Goal: Task Accomplishment & Management: Contribute content

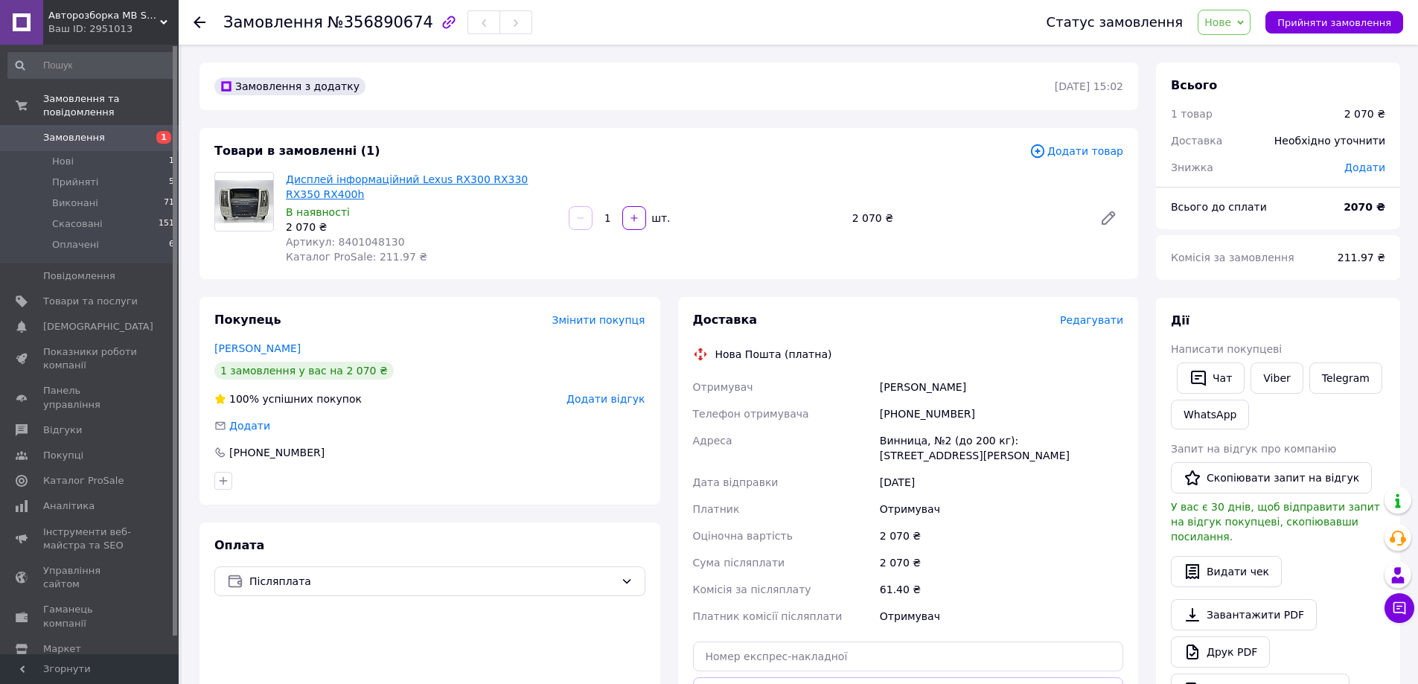
click at [368, 181] on link "Дисплей інформаційний Lexus RX300 RX330 RX350 RX400h" at bounding box center [407, 186] width 242 height 27
click at [329, 183] on link "Дисплей інформаційний Lexus RX300 RX330 RX350 RX400h" at bounding box center [407, 186] width 242 height 27
click at [105, 295] on span "Товари та послуги" at bounding box center [90, 301] width 95 height 13
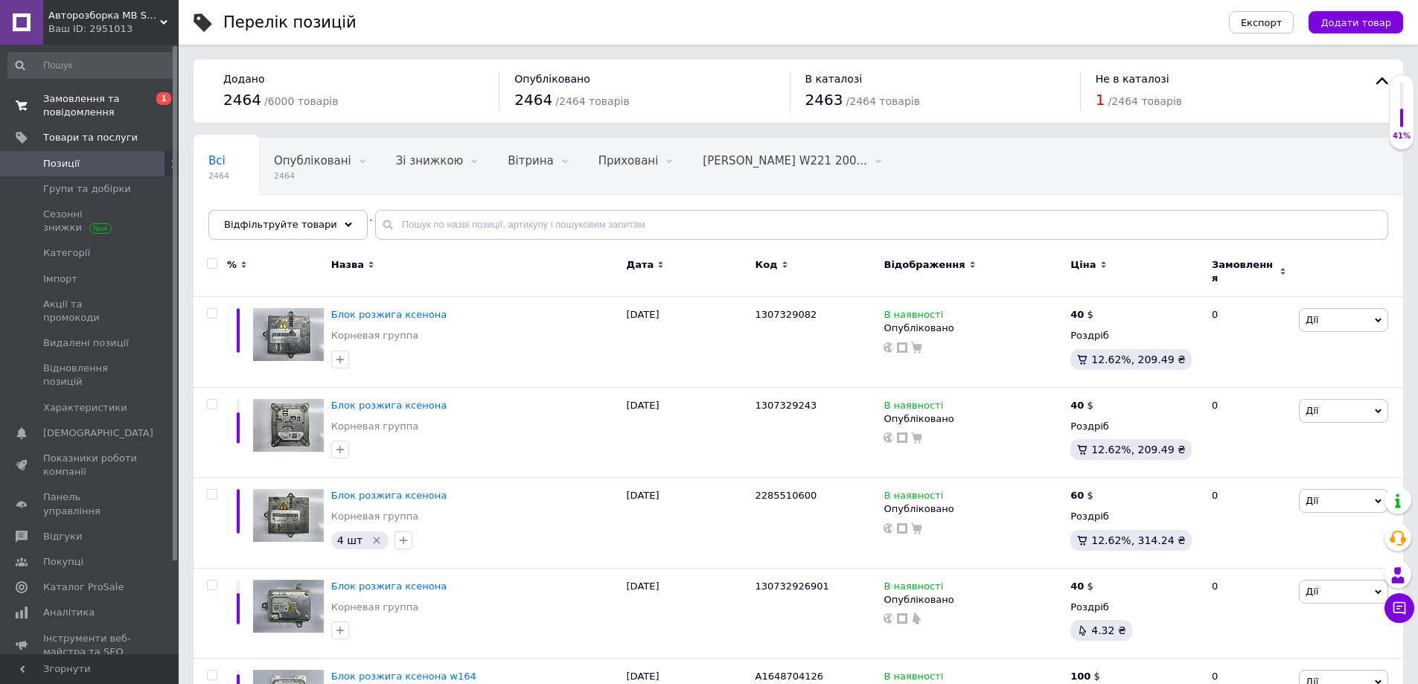
click at [98, 104] on span "Замовлення та повідомлення" at bounding box center [90, 105] width 95 height 27
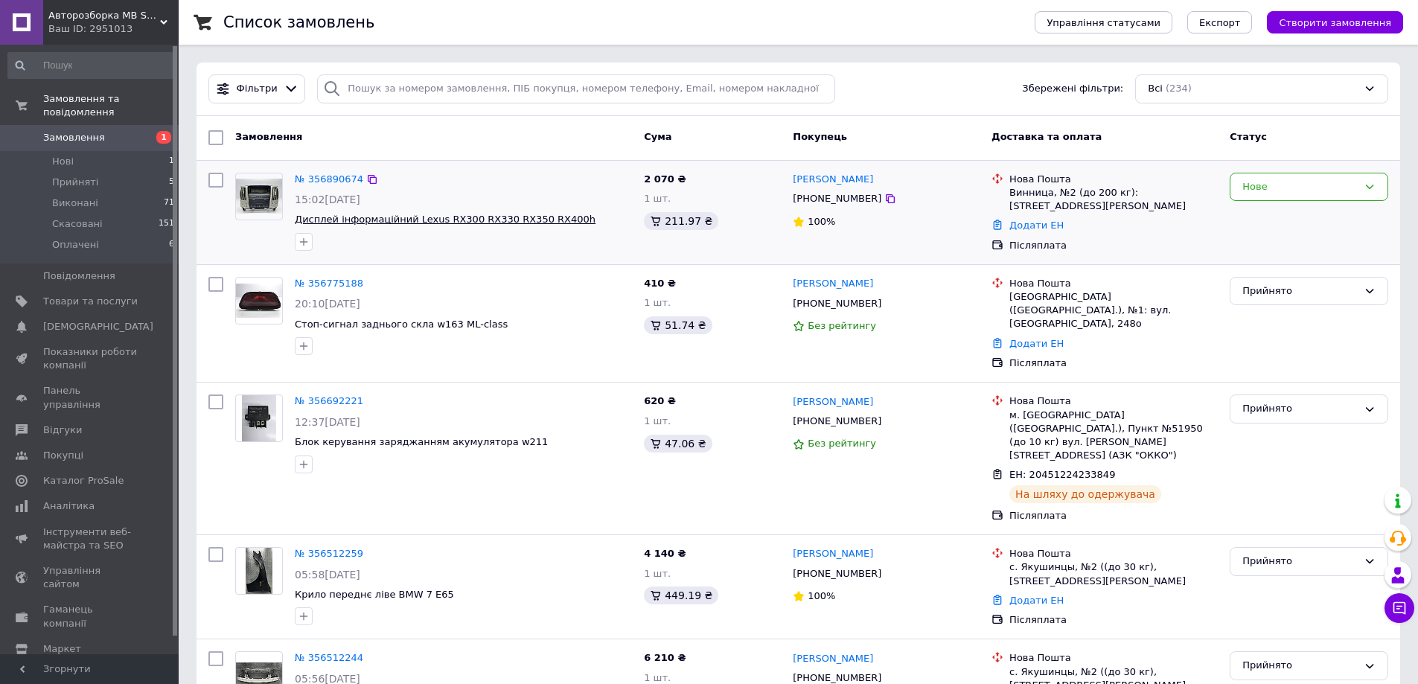
click at [388, 219] on span "Дисплей інформаційний Lexus RX300 RX330 RX350 RX400h" at bounding box center [445, 219] width 301 height 11
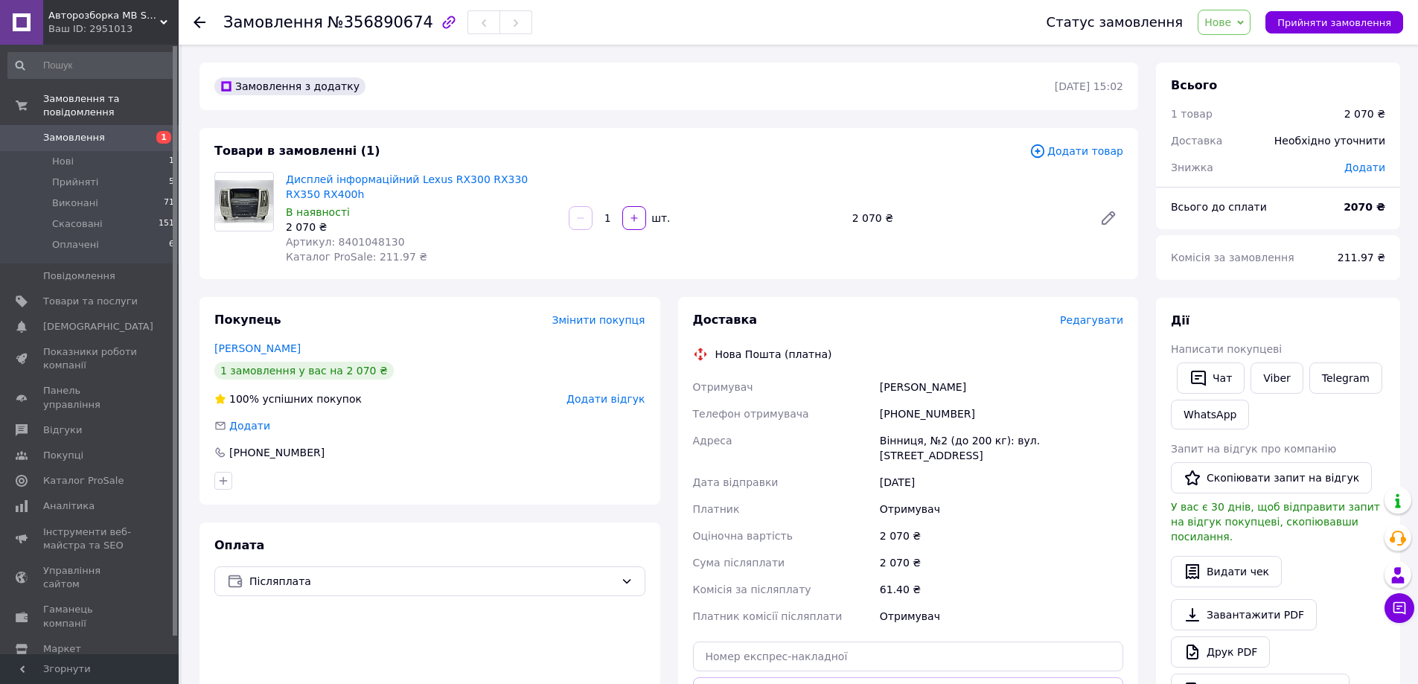
click at [362, 239] on span "Артикул: 8401048130" at bounding box center [345, 242] width 119 height 12
copy span "8401048130"
click at [92, 295] on span "Товари та послуги" at bounding box center [90, 301] width 95 height 13
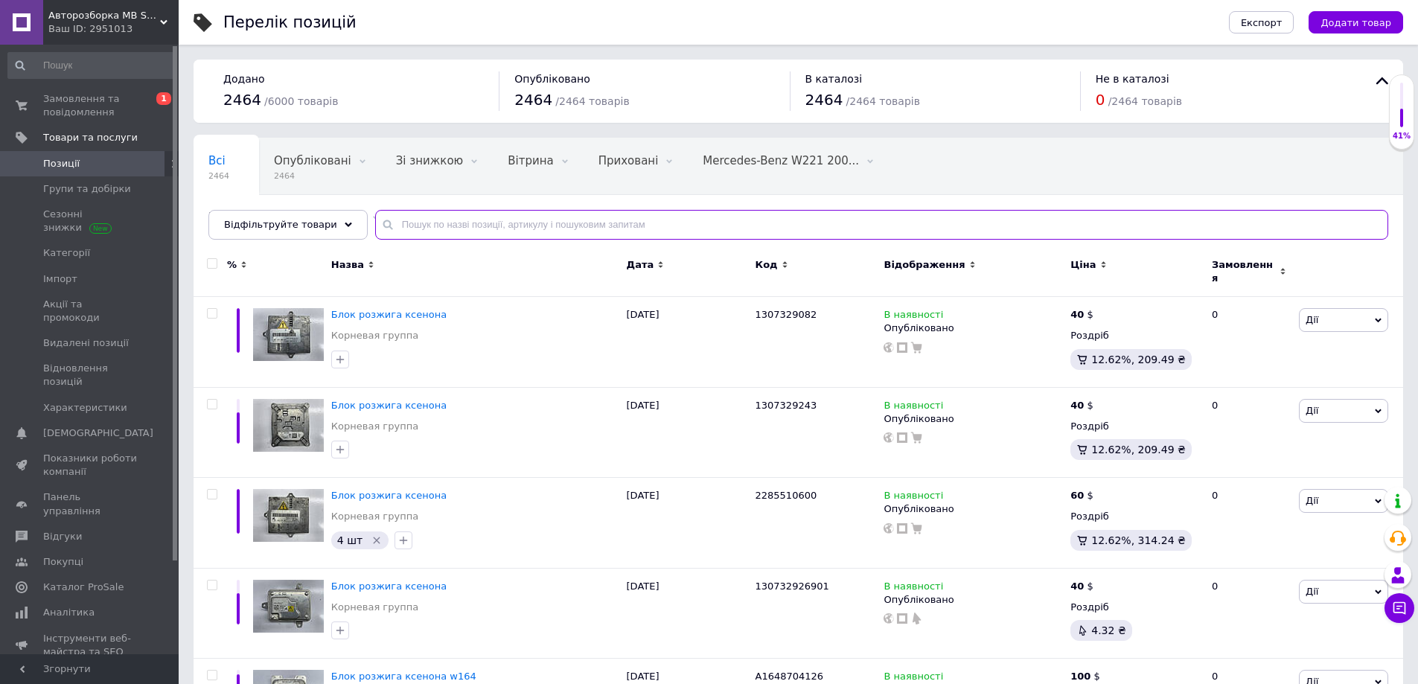
click at [450, 219] on input "text" at bounding box center [881, 225] width 1013 height 30
paste input "8401048130"
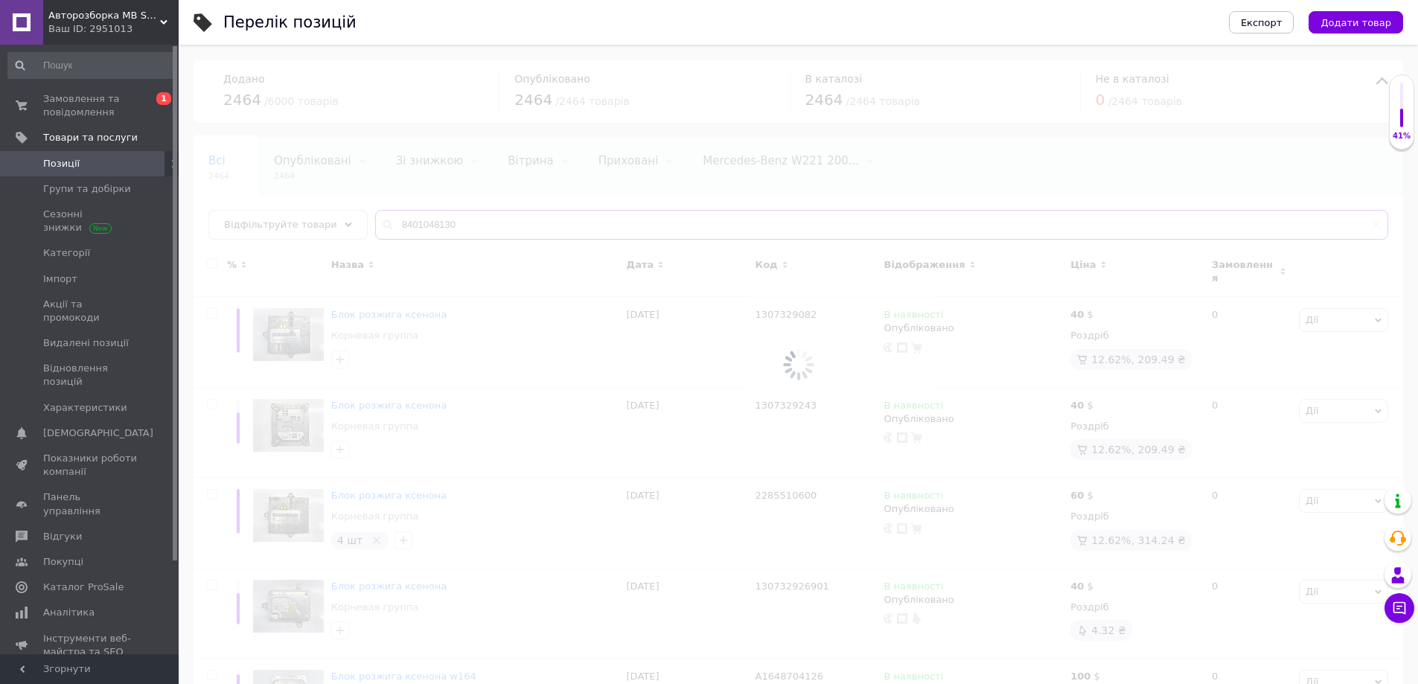
type input "8401048130"
click at [444, 225] on div at bounding box center [798, 364] width 1239 height 639
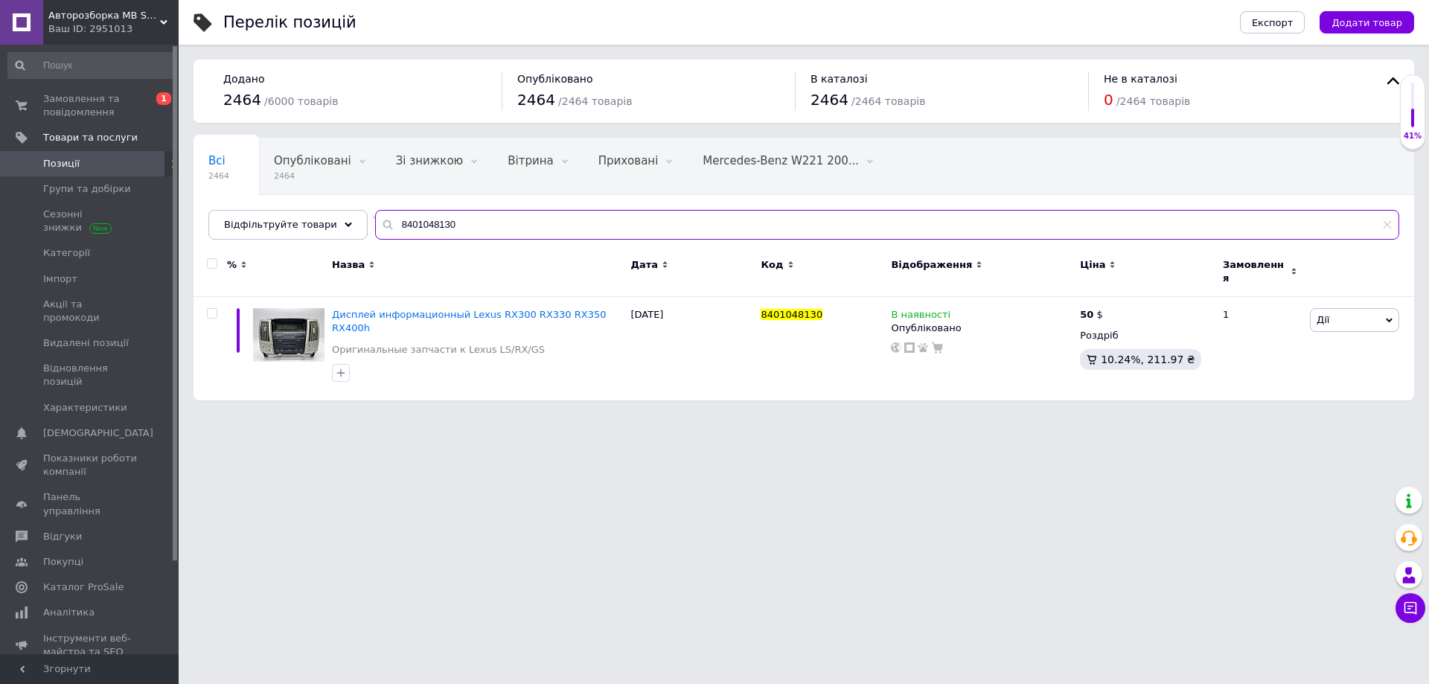
click at [444, 225] on input "8401048130" at bounding box center [887, 225] width 1024 height 30
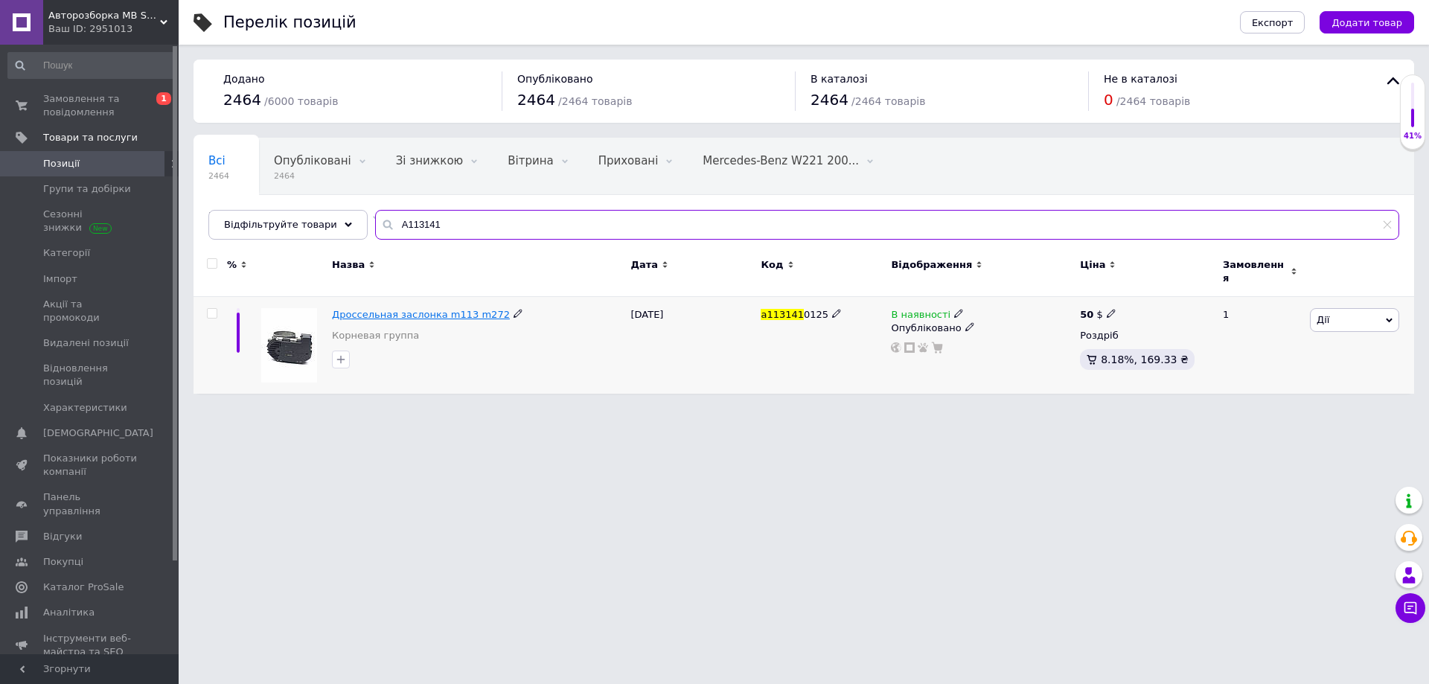
type input "A113141"
click at [131, 165] on span "Позиції" at bounding box center [90, 163] width 95 height 13
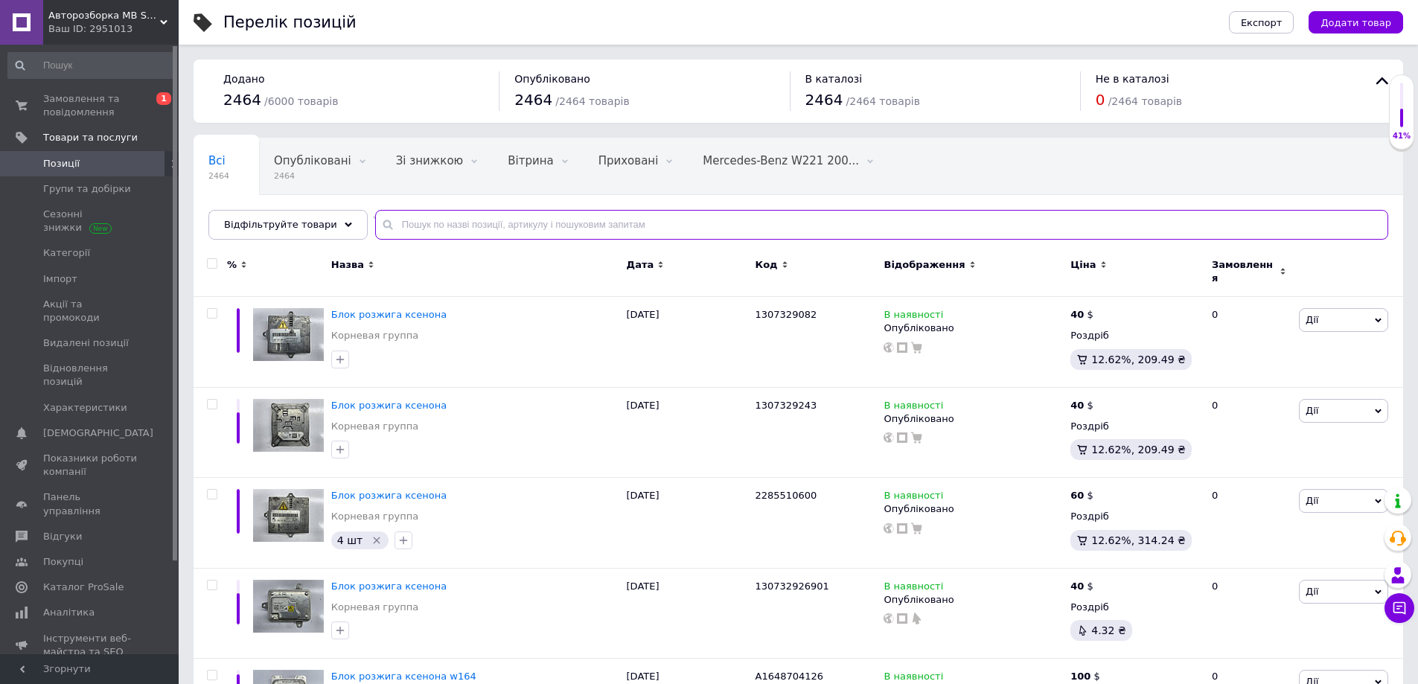
click at [406, 228] on input "text" at bounding box center [881, 225] width 1013 height 30
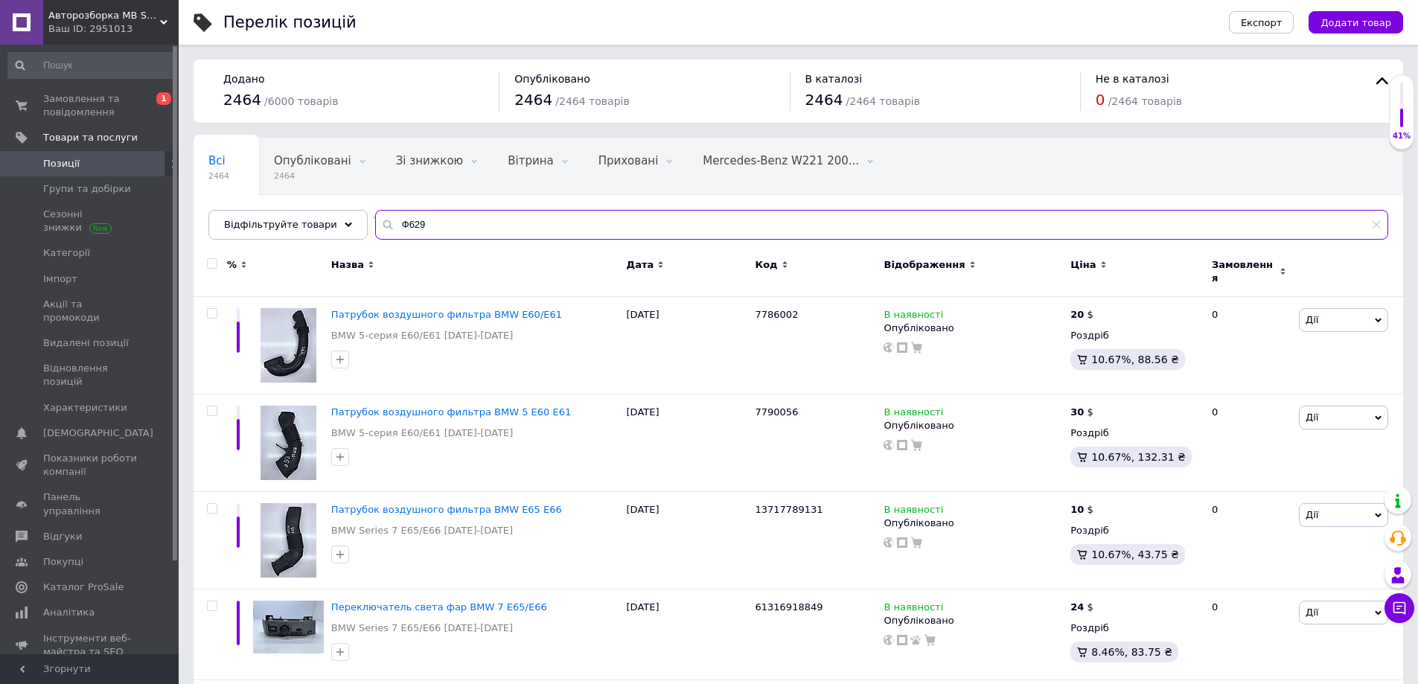
click at [389, 223] on input "Ф629" at bounding box center [881, 225] width 1013 height 30
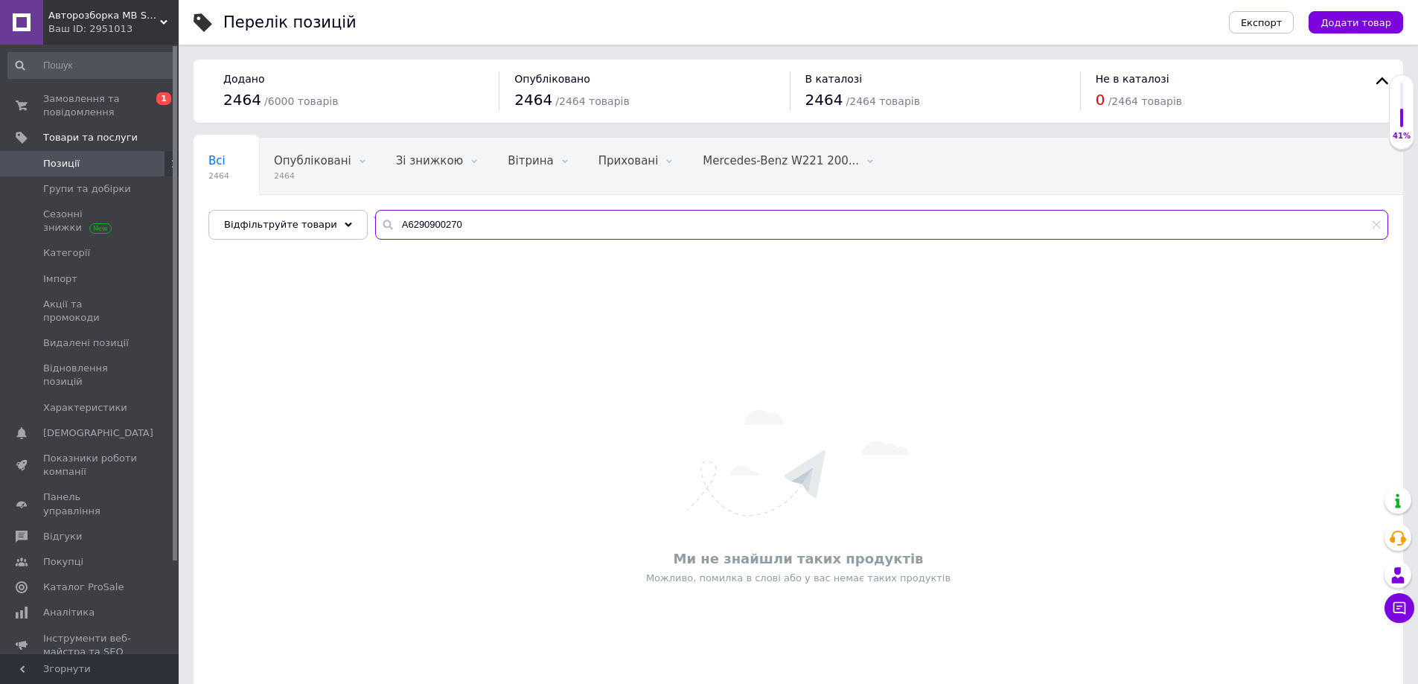
type input "A6290900270"
click at [448, 208] on div "Всі 2464 Опубліковані 2464 Видалити Редагувати Зі знижкою 0 Видалити Редагувати…" at bounding box center [797, 196] width 1209 height 123
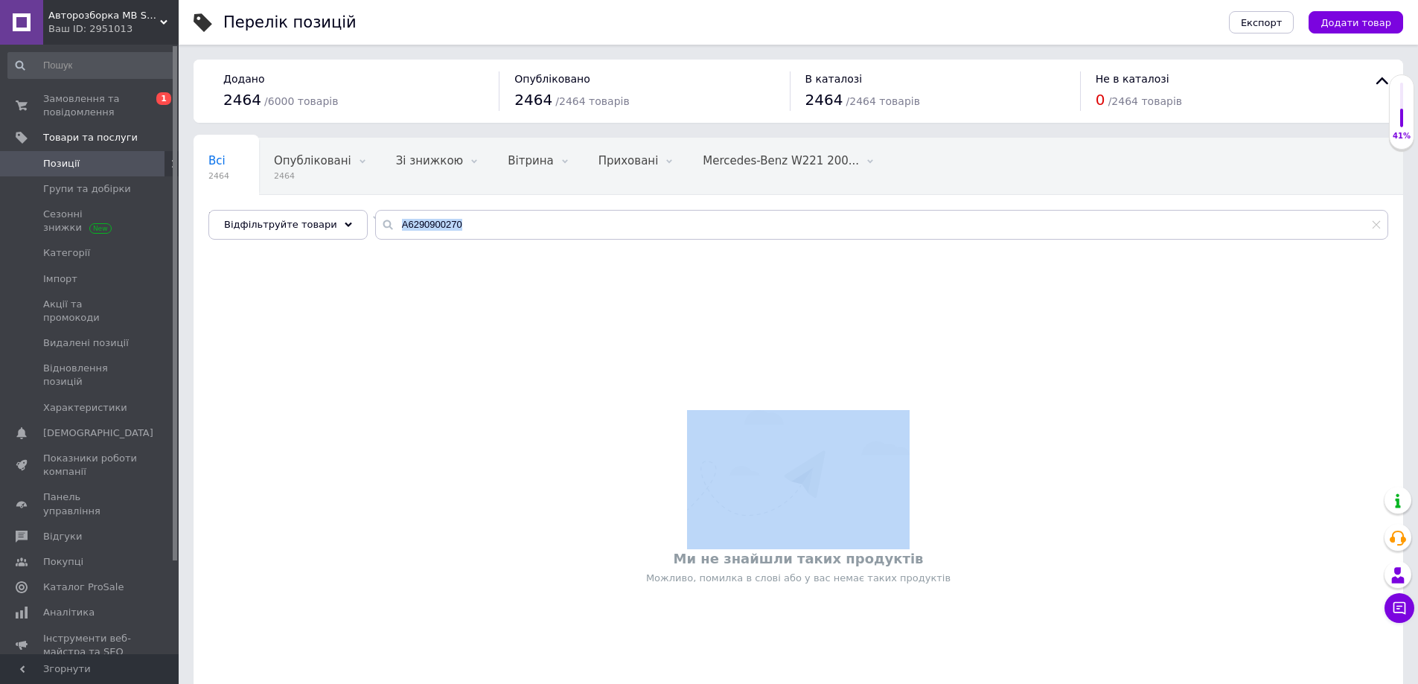
click at [448, 208] on div "Всі 2464 Опубліковані 2464 Видалити Редагувати Зі знижкою 0 Видалити Редагувати…" at bounding box center [797, 196] width 1209 height 123
click at [1337, 29] on button "Додати товар" at bounding box center [1355, 22] width 95 height 22
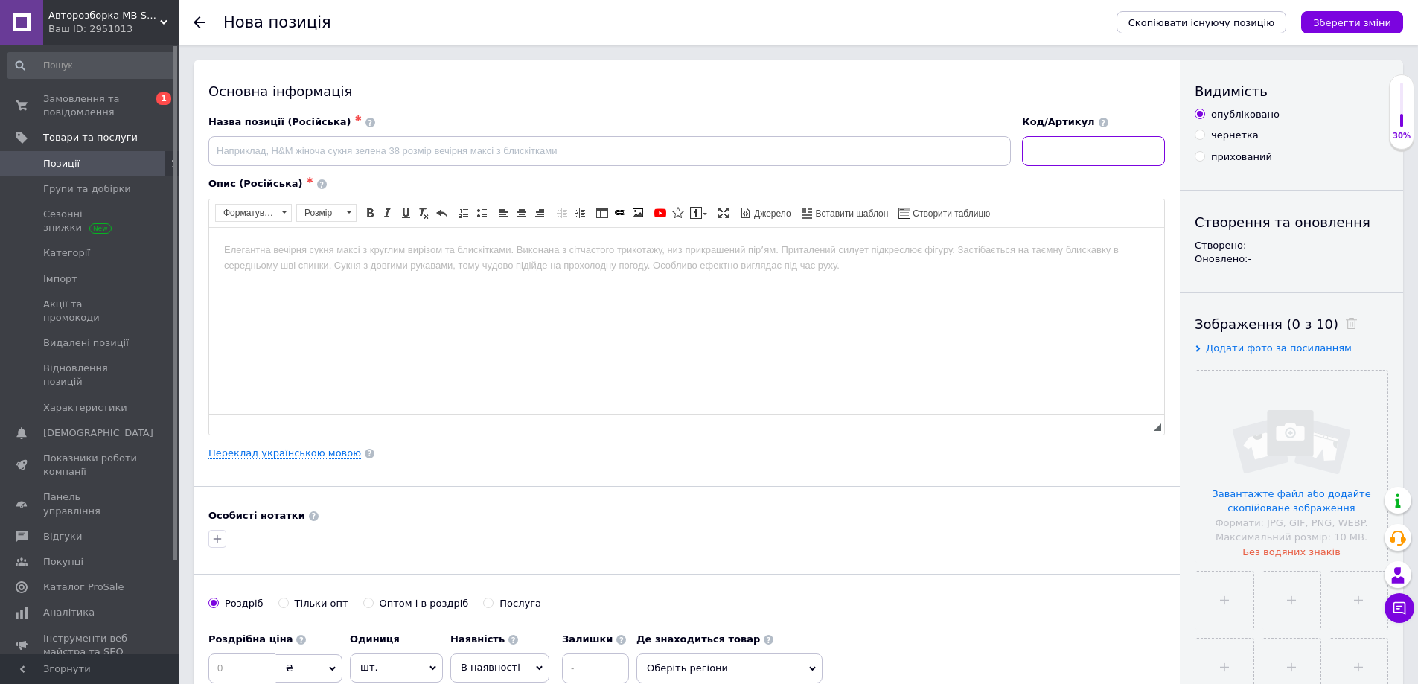
paste input "A6290900270"
click at [1226, 406] on input "file" at bounding box center [1291, 467] width 192 height 192
click at [1034, 160] on input "A6290900270" at bounding box center [1093, 151] width 143 height 30
type input "A6290900270"
drag, startPoint x: 1194, startPoint y: 374, endPoint x: 1206, endPoint y: 380, distance: 12.7
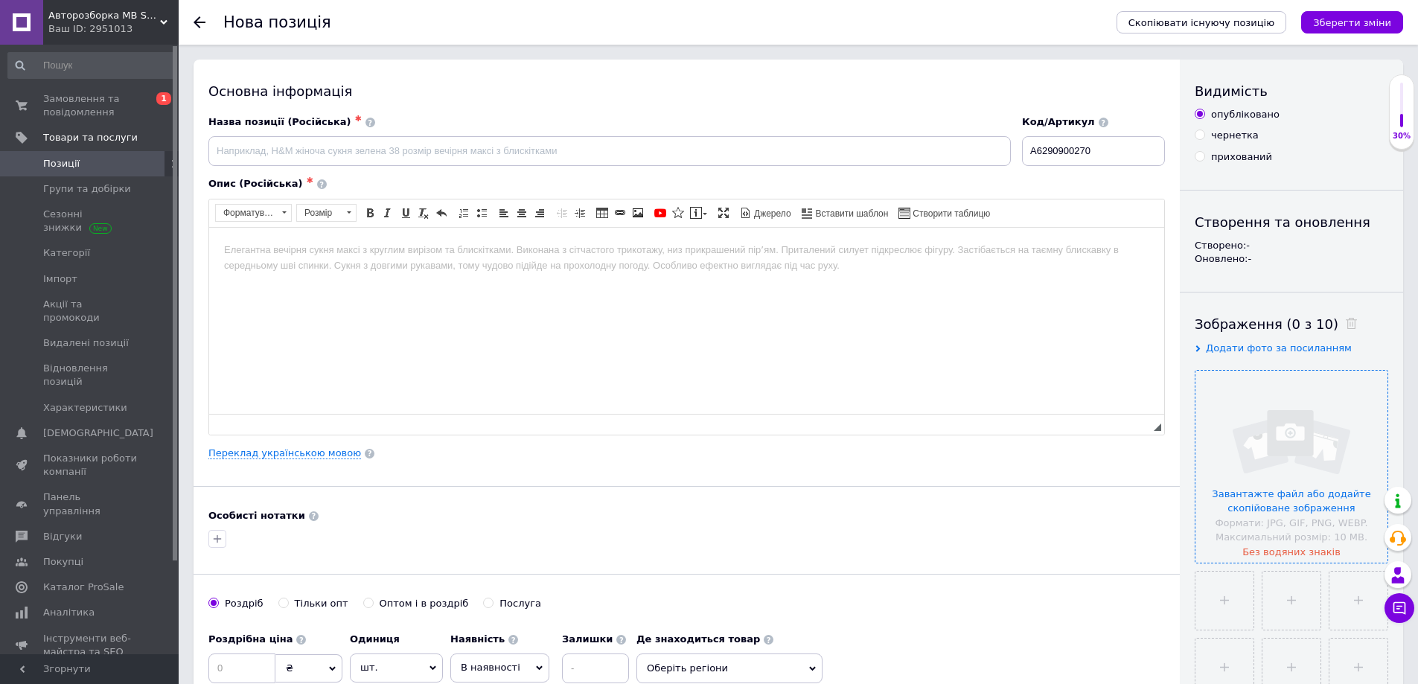
click at [1195, 376] on div "Завантажте файл або додайте скопійоване зображення Формати: JPG, GIF, PNG, WEBP…" at bounding box center [1290, 466] width 193 height 193
click at [1208, 386] on input "file" at bounding box center [1291, 467] width 192 height 192
click at [1166, 426] on div "Опис (Російська) ✱ Розширений текстовий редактор, 8A9D744C-0ADF-4118-BBE0-1A7E7…" at bounding box center [686, 306] width 971 height 272
click at [1255, 429] on input "file" at bounding box center [1291, 467] width 192 height 192
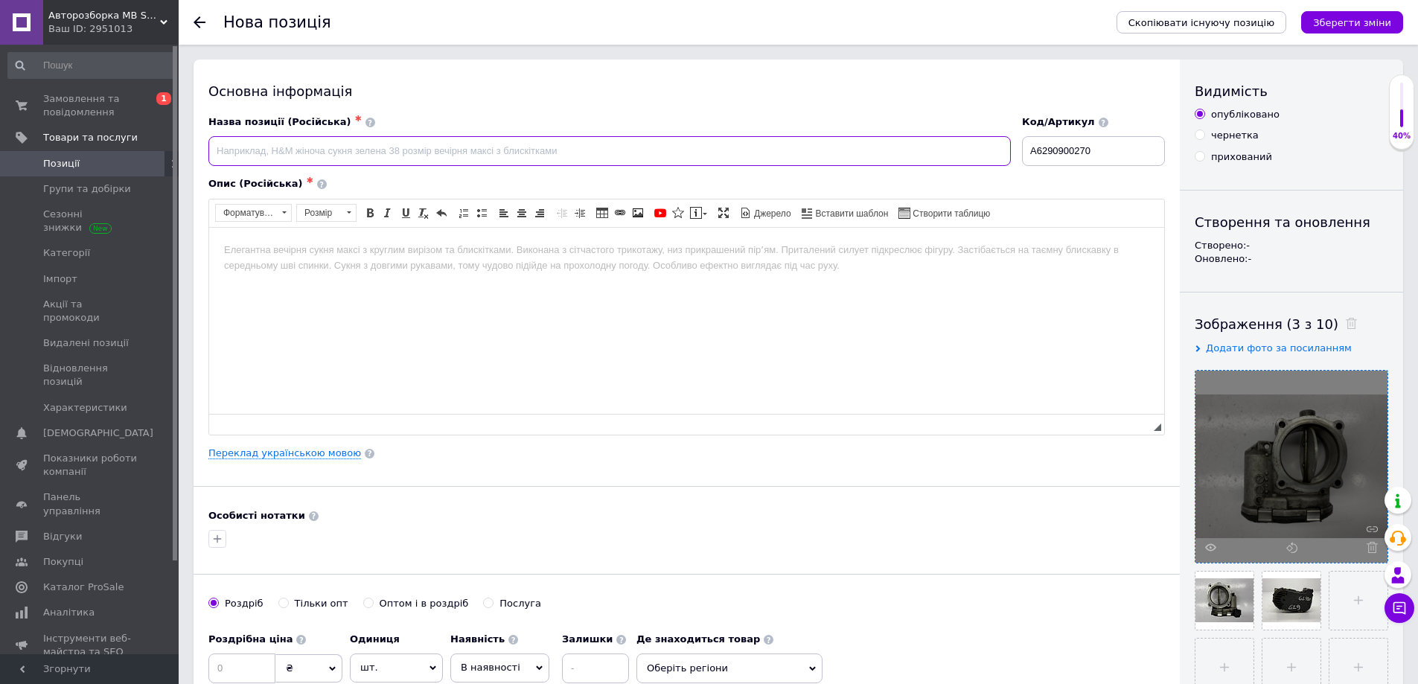
click at [379, 142] on input at bounding box center [609, 151] width 802 height 30
paste input "Дроссельная заслонка"
type input "Дроссельная заслонка w221"
click at [351, 250] on body "Редактор, 8A9D744C-0ADF-4118-BBE0-1A7E71B1074C" at bounding box center [686, 250] width 925 height 16
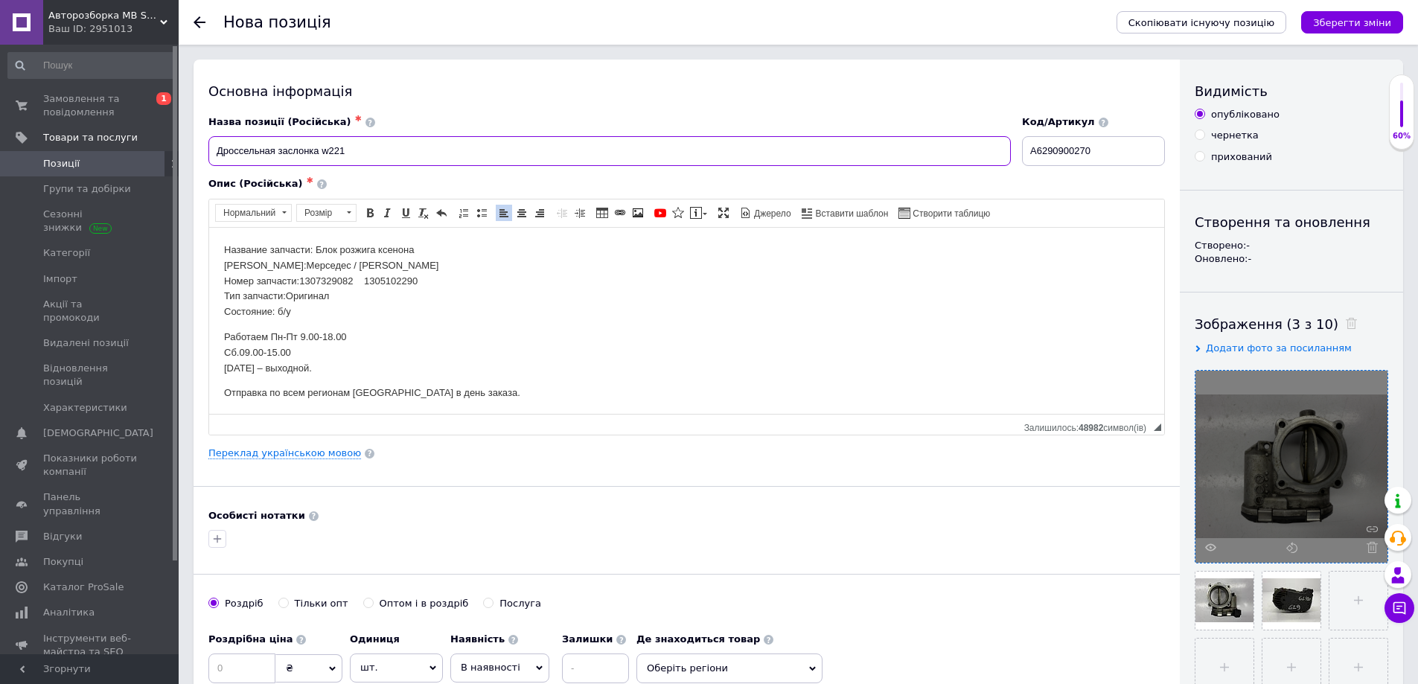
drag, startPoint x: 319, startPoint y: 153, endPoint x: 192, endPoint y: 147, distance: 126.6
drag, startPoint x: 413, startPoint y: 249, endPoint x: 314, endPoint y: 243, distance: 99.1
click at [314, 243] on p "Название запчасти: Блок розжига ксенона Марка:[PERSON_NAME] / [PERSON_NAME] Ном…" at bounding box center [686, 280] width 925 height 77
paste body "Редактор, 8A9D744C-0ADF-4118-BBE0-1A7E71B1074C"
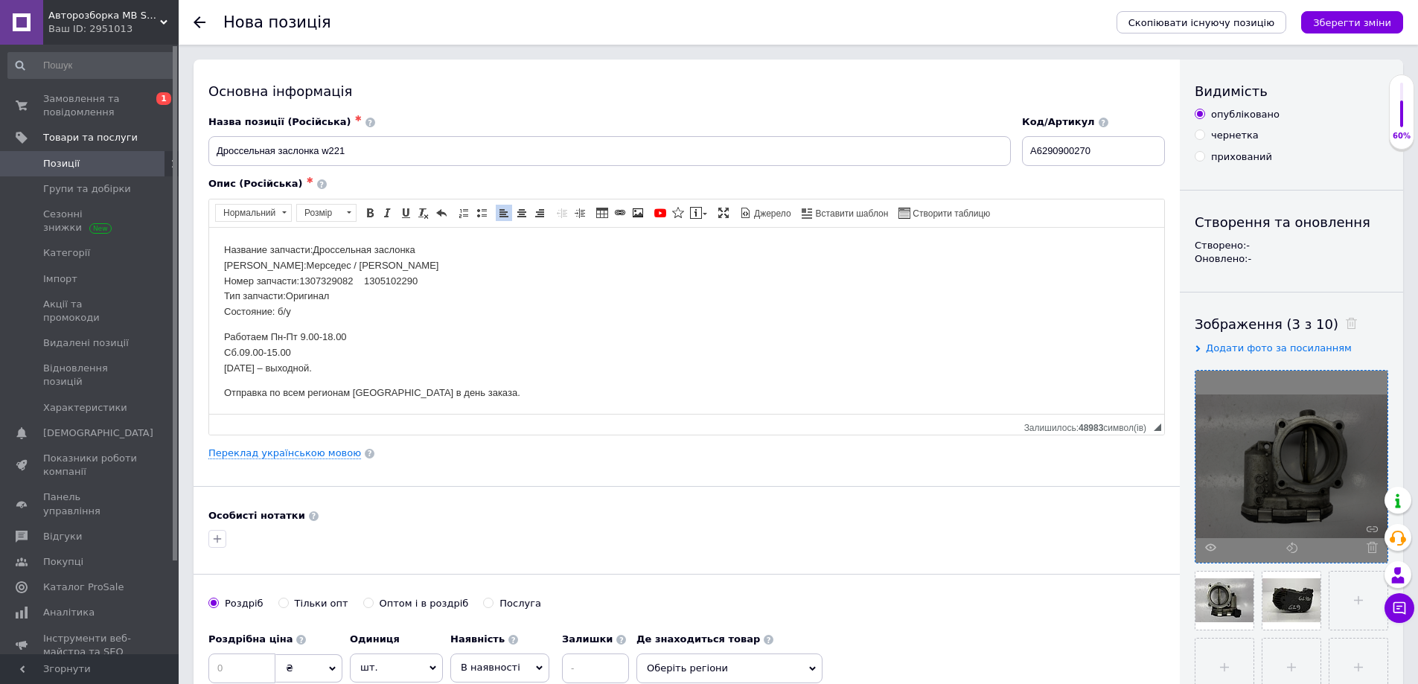
drag, startPoint x: 314, startPoint y: 246, endPoint x: 327, endPoint y: 251, distance: 14.1
click at [315, 246] on p "Название запчасти:Дроссельная заслонка Марка:Мерседес / [PERSON_NAME] Номер зап…" at bounding box center [686, 280] width 925 height 77
click at [1040, 143] on input "A6290900270" at bounding box center [1093, 151] width 143 height 30
drag, startPoint x: 429, startPoint y: 274, endPoint x: 399, endPoint y: 278, distance: 30.8
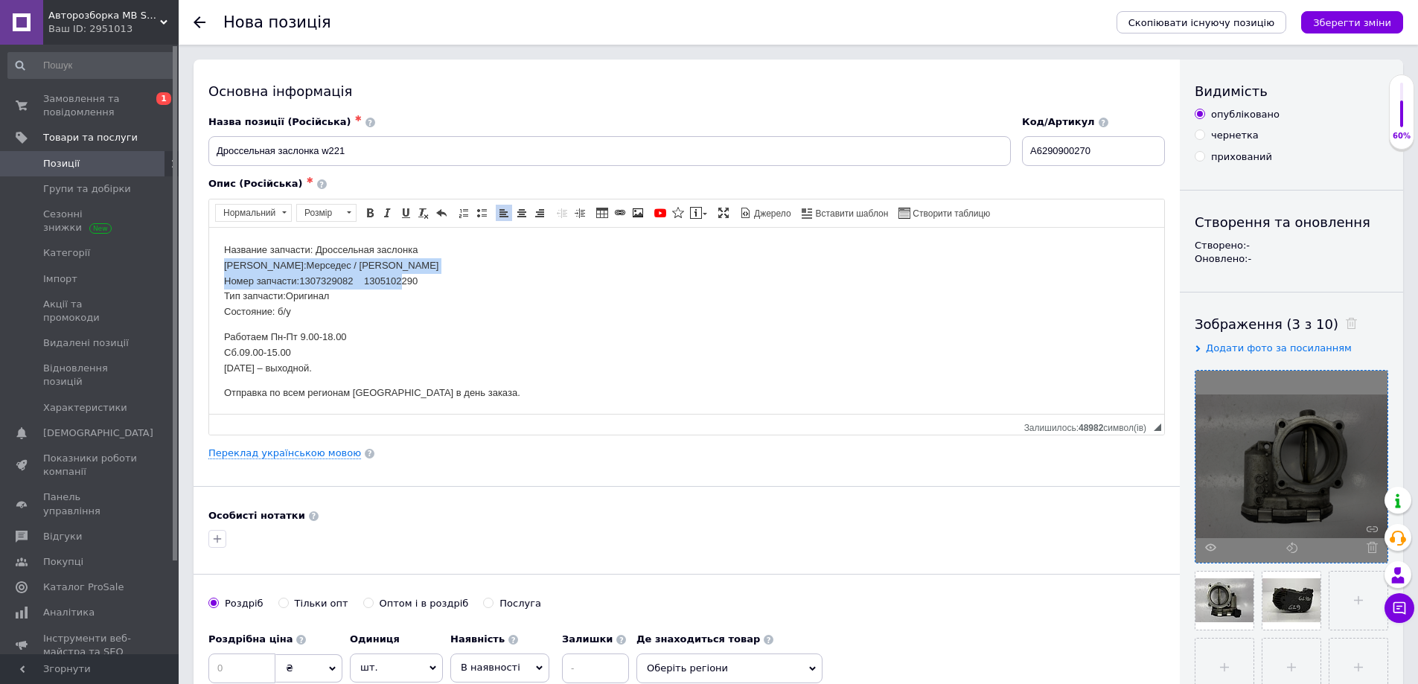
click at [399, 278] on p "Название запчасти: Дроссельная заслонка Марка:Мерседес / [PERSON_NAME] Номер за…" at bounding box center [686, 280] width 925 height 77
click at [392, 278] on p "Название запчасти: Дроссельная заслонка Марка:Мерседес / [PERSON_NAME] Номер за…" at bounding box center [686, 280] width 925 height 77
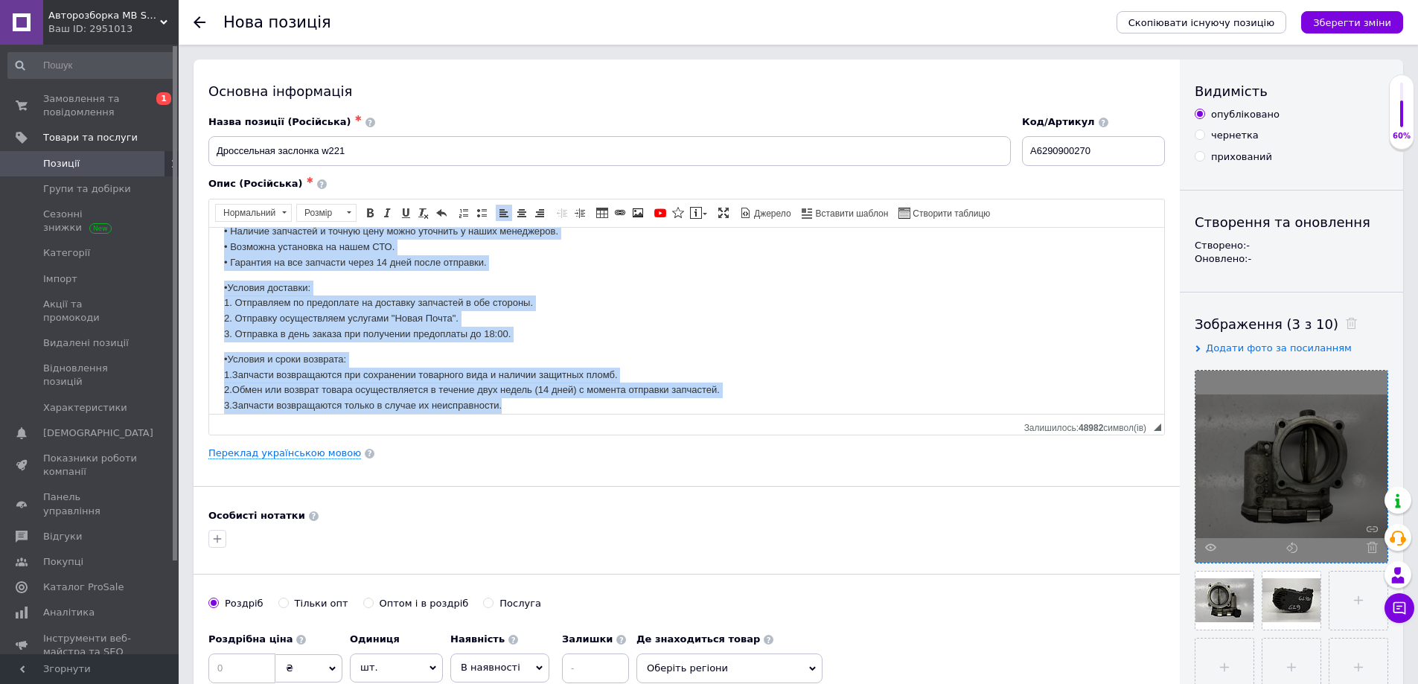
scroll to position [217, 0]
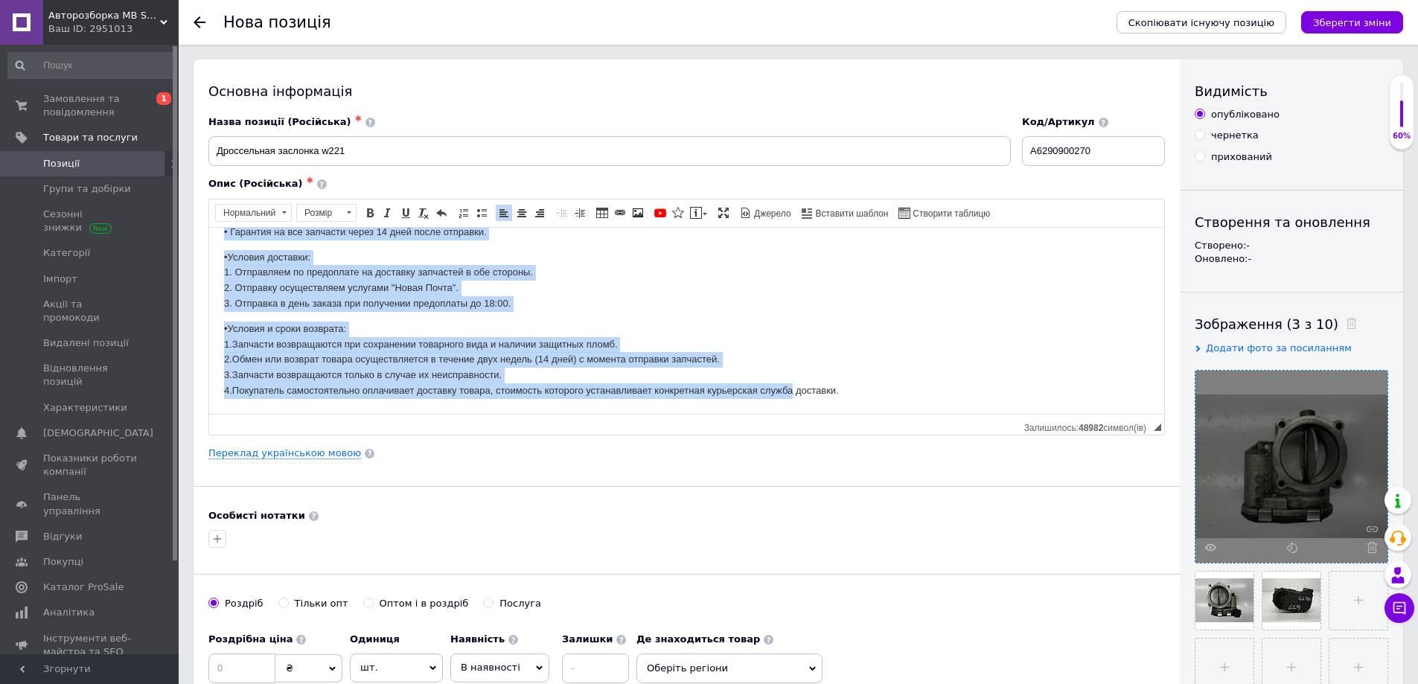
drag, startPoint x: 224, startPoint y: 246, endPoint x: 794, endPoint y: 438, distance: 601.3
click at [794, 413] on html "Название запчасти: Дроссельная заслонка Марка:Мерседес / [PERSON_NAME] Номер за…" at bounding box center [686, 211] width 955 height 403
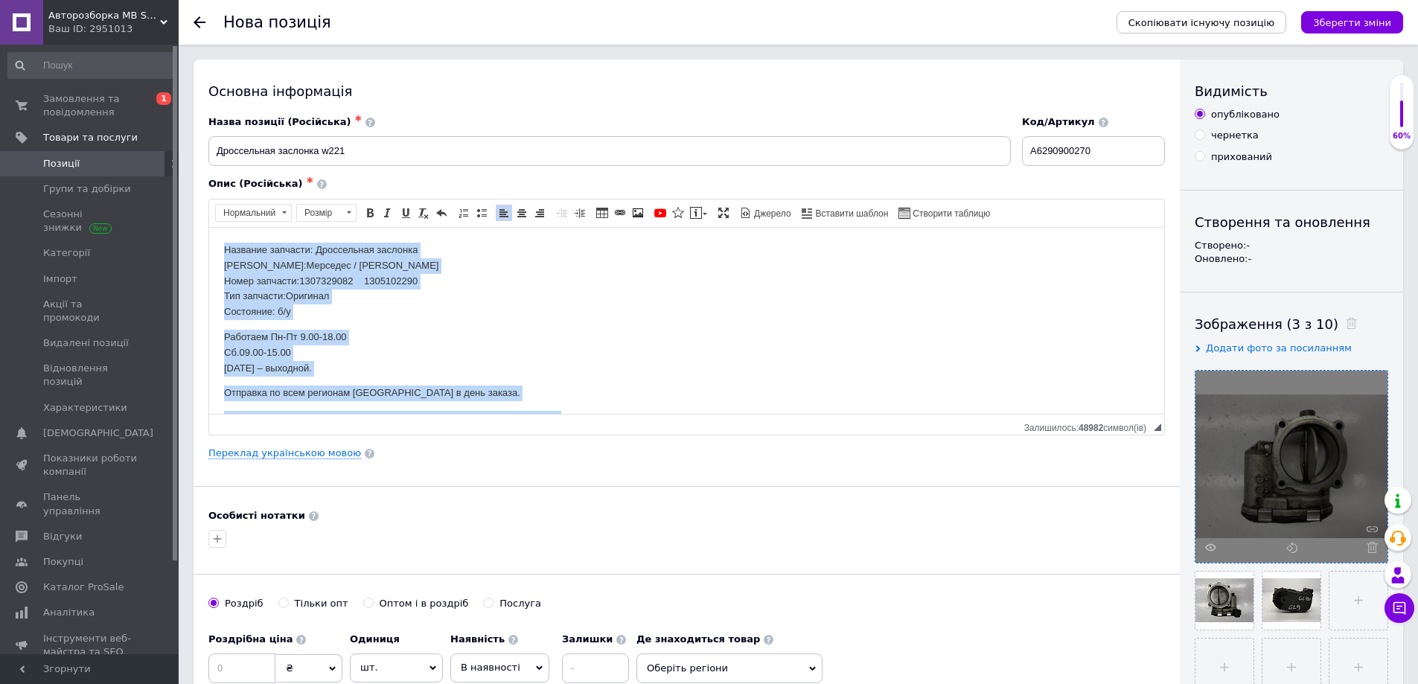
drag, startPoint x: 856, startPoint y: 394, endPoint x: 215, endPoint y: 195, distance: 671.0
click at [215, 227] on html "Название запчасти: Дроссельная заслонка Марка:Мерседес / [PERSON_NAME] Номер за…" at bounding box center [686, 428] width 955 height 403
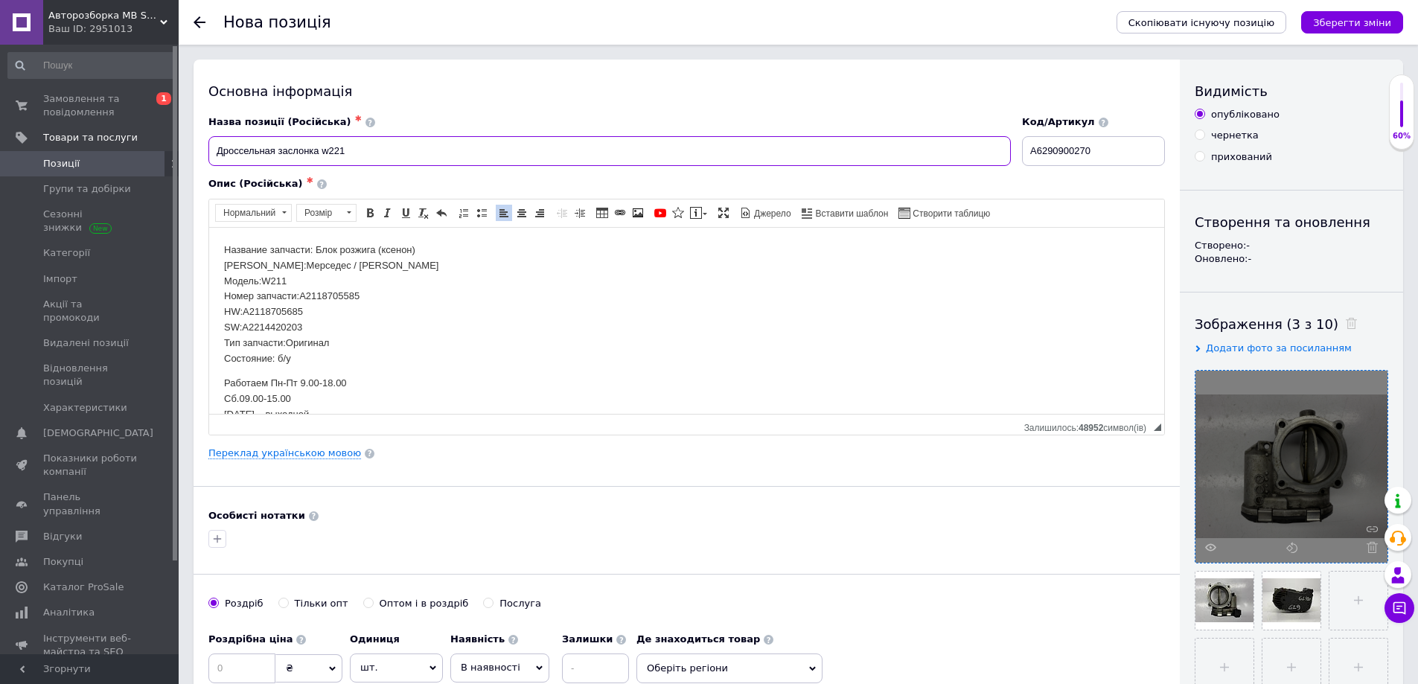
drag, startPoint x: 319, startPoint y: 150, endPoint x: 191, endPoint y: 148, distance: 128.7
drag, startPoint x: 431, startPoint y: 256, endPoint x: 316, endPoint y: 250, distance: 114.8
click at [316, 250] on p "Название запчасти: Блок розжига (ксенон) Марка:Мерседес / [PERSON_NAME] Модель:…" at bounding box center [686, 304] width 925 height 124
click at [301, 280] on p "Название запчасти: Дроссельная заслонка Марка:Мерседес / [PERSON_NAME] Модель:W…" at bounding box center [686, 304] width 925 height 124
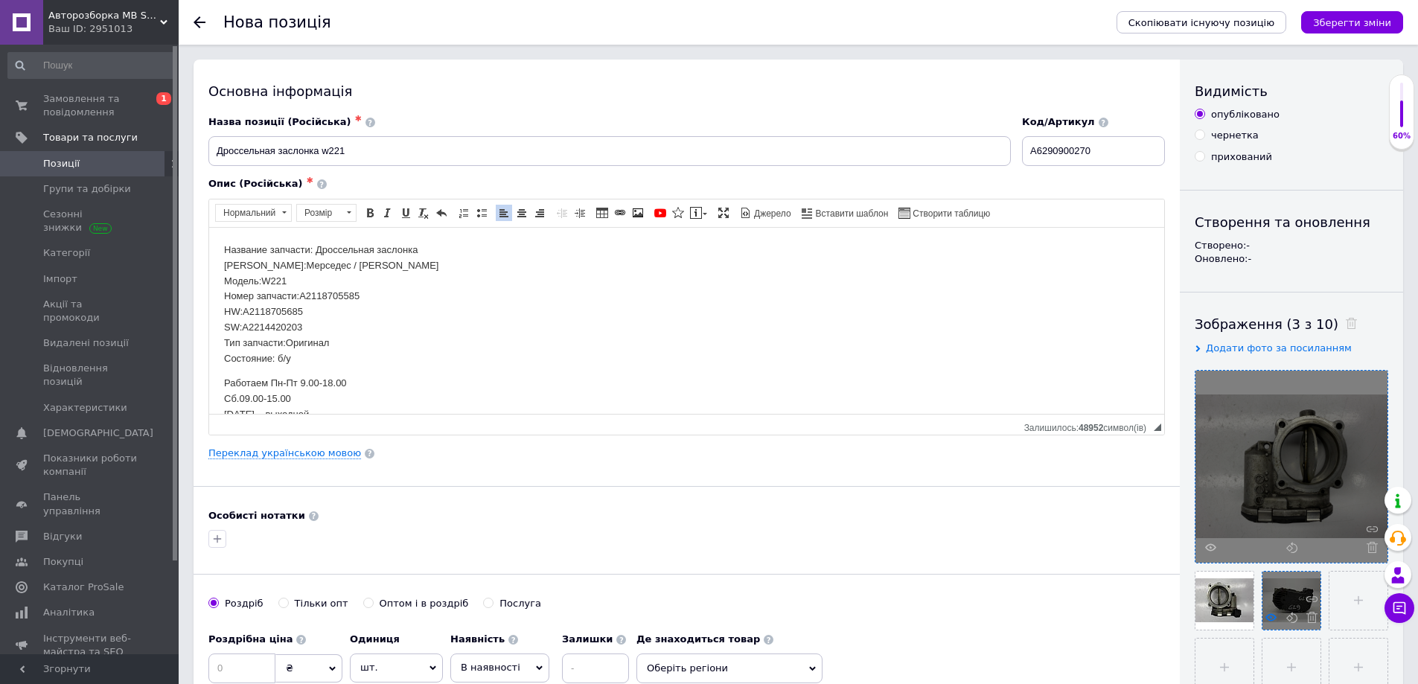
click at [1271, 615] on icon at bounding box center [1270, 617] width 11 height 11
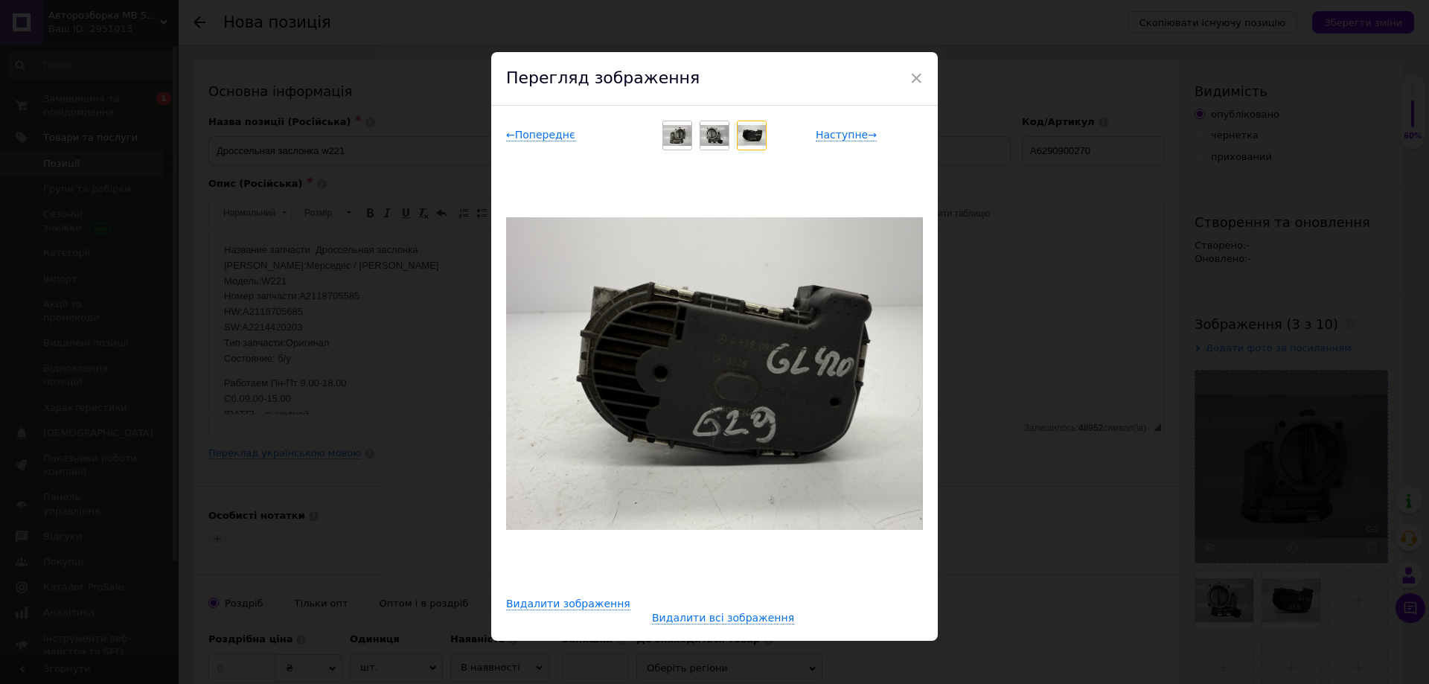
click at [1011, 444] on div "× Перегляд зображення ← Попереднє Наступне → Видалити зображення Видалити всі з…" at bounding box center [714, 342] width 1429 height 684
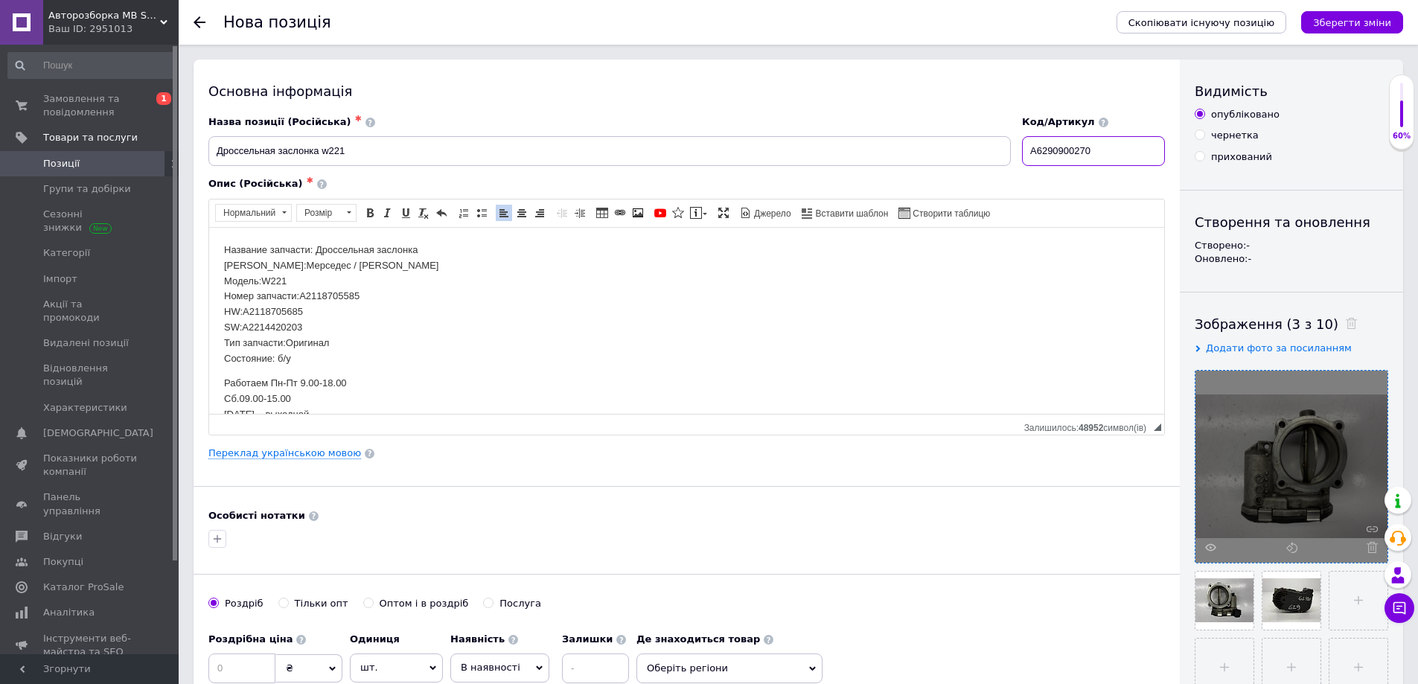
click at [1041, 153] on input "A6290900270" at bounding box center [1093, 151] width 143 height 30
click at [339, 293] on p "Название запчасти: Дроссельная заслонка Марка:Мерседес / [PERSON_NAME] Модель:W…" at bounding box center [686, 304] width 925 height 124
drag, startPoint x: 308, startPoint y: 326, endPoint x: 211, endPoint y: 309, distance: 99.0
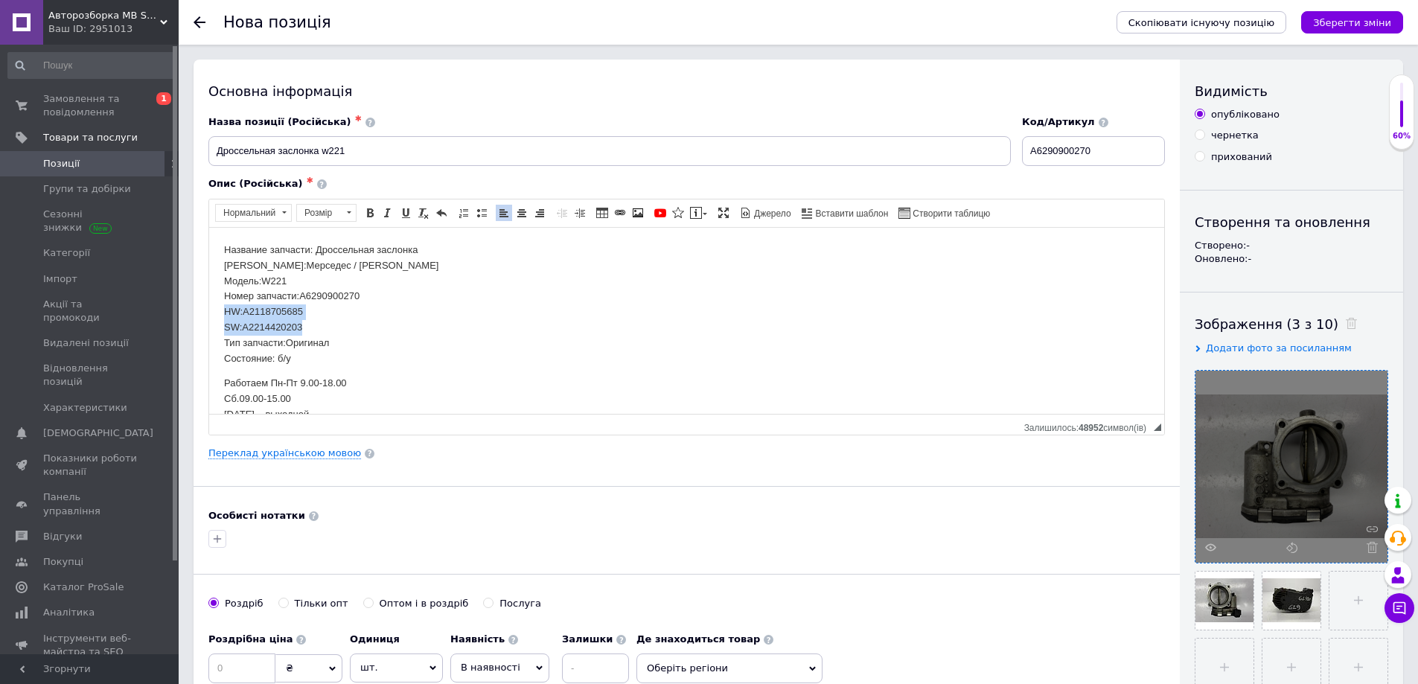
click at [211, 309] on html "Название запчасти: Дроссельная заслонка Марка:Мерседес / [PERSON_NAME] Модель:W…" at bounding box center [686, 451] width 955 height 449
click at [321, 321] on p "Название запчасти: Дроссельная заслонка Марка:Мерседес / [PERSON_NAME] Модель:W…" at bounding box center [686, 288] width 925 height 93
click at [327, 316] on p "Название запчасти: Дроссельная заслонка Марка:Мерседес / [PERSON_NAME] Модель:W…" at bounding box center [686, 288] width 925 height 93
click at [330, 280] on p "Название запчасти: Дроссельная заслонка Марка:Мерседес / [PERSON_NAME] Модель:W…" at bounding box center [686, 288] width 925 height 93
click at [291, 281] on p "Название запчасти: Дроссельная заслонка Марка:Мерседес / [PERSON_NAME] Модель:W…" at bounding box center [686, 288] width 925 height 93
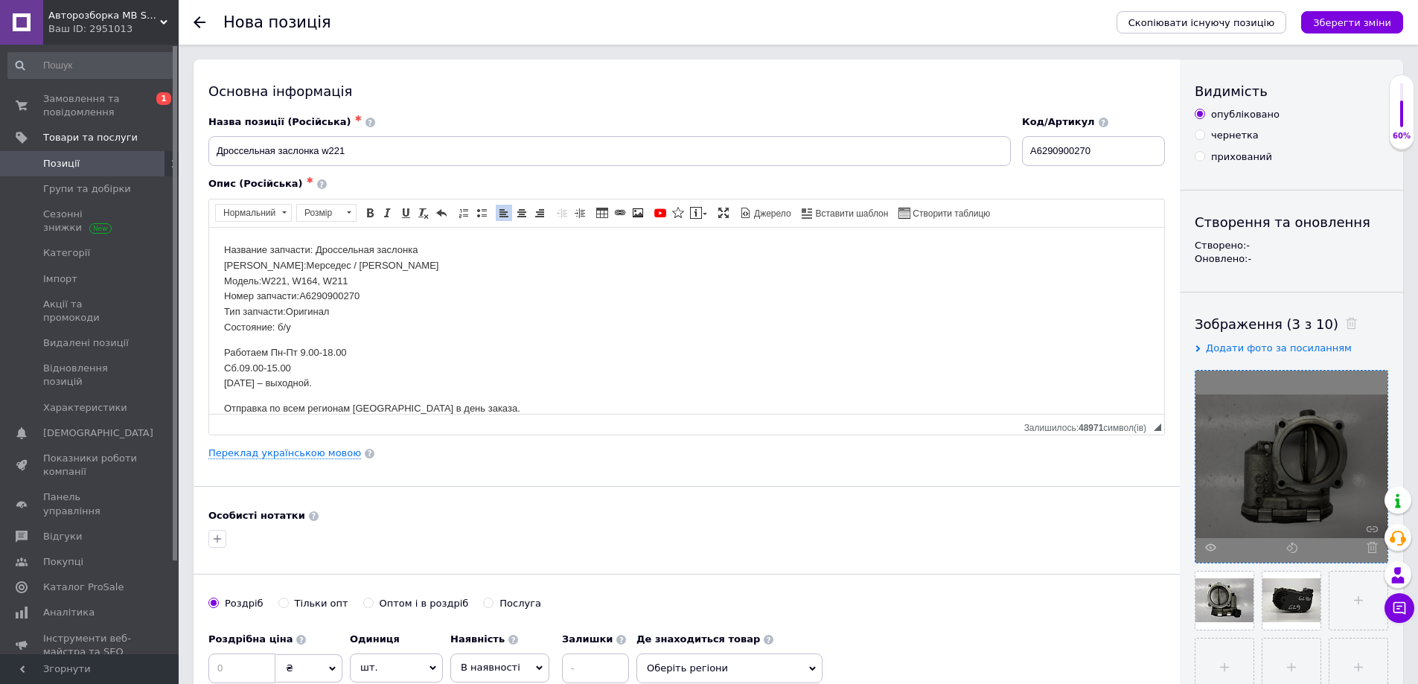
click at [361, 307] on p "Название запчасти: Дроссельная заслонка Марка:Мерседес / [PERSON_NAME] Модель:W…" at bounding box center [686, 288] width 925 height 93
click at [1063, 153] on input "A6290900270" at bounding box center [1093, 151] width 143 height 30
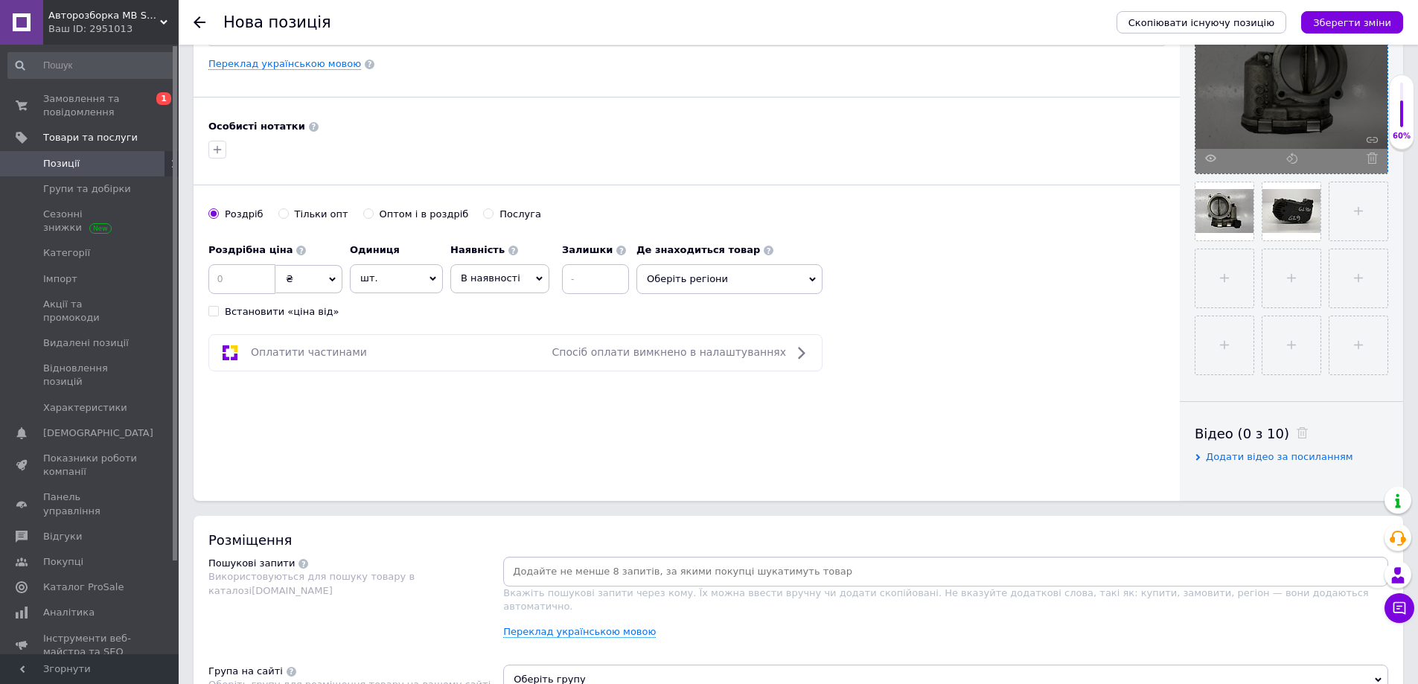
scroll to position [521, 0]
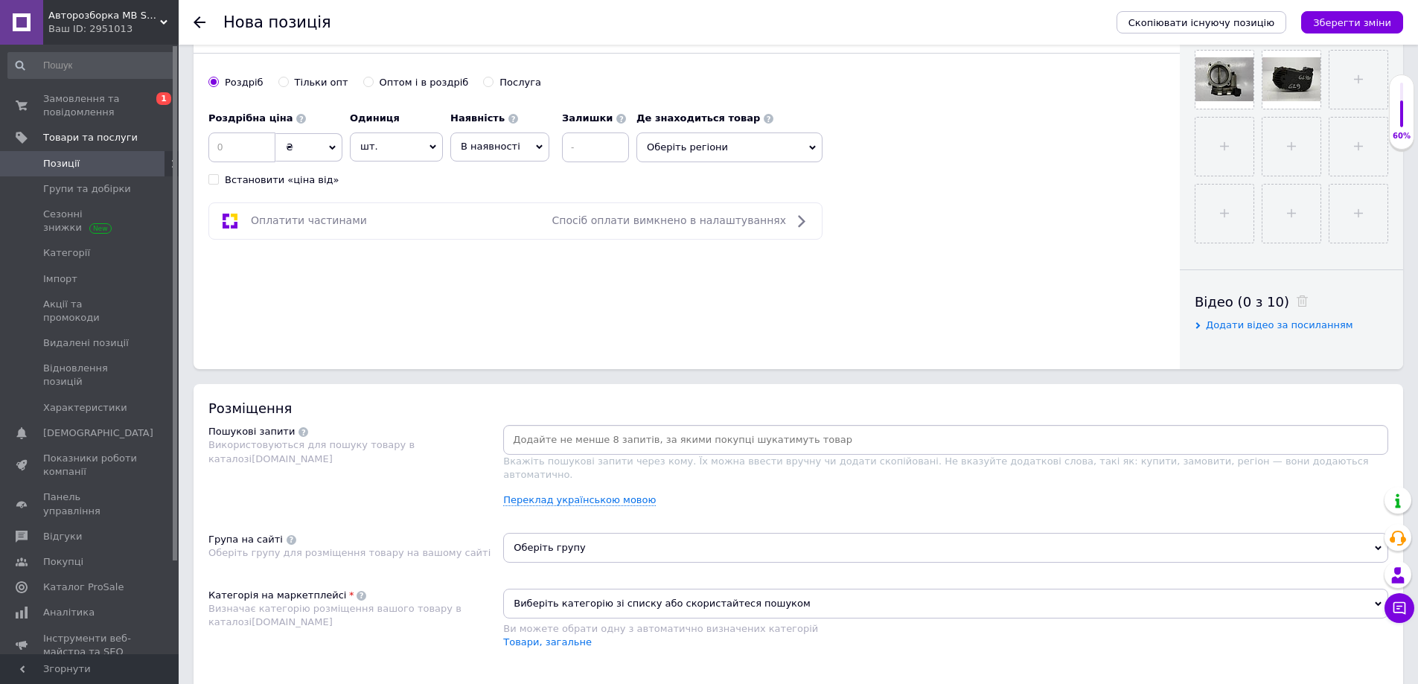
click at [551, 431] on input at bounding box center [945, 440] width 879 height 22
paste input "A6290900270"
type input "A6290900270"
click at [540, 533] on span "Оберіть групу" at bounding box center [945, 548] width 885 height 30
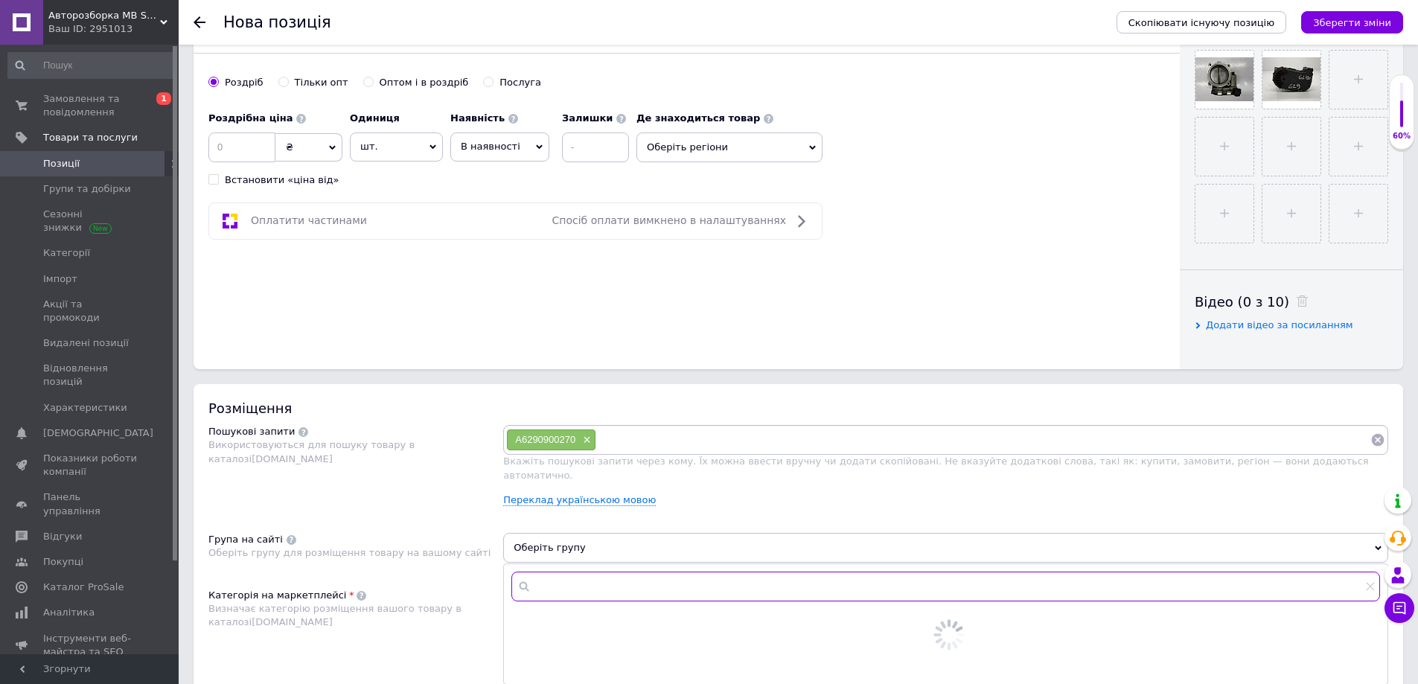
click at [543, 572] on input "text" at bounding box center [945, 587] width 868 height 30
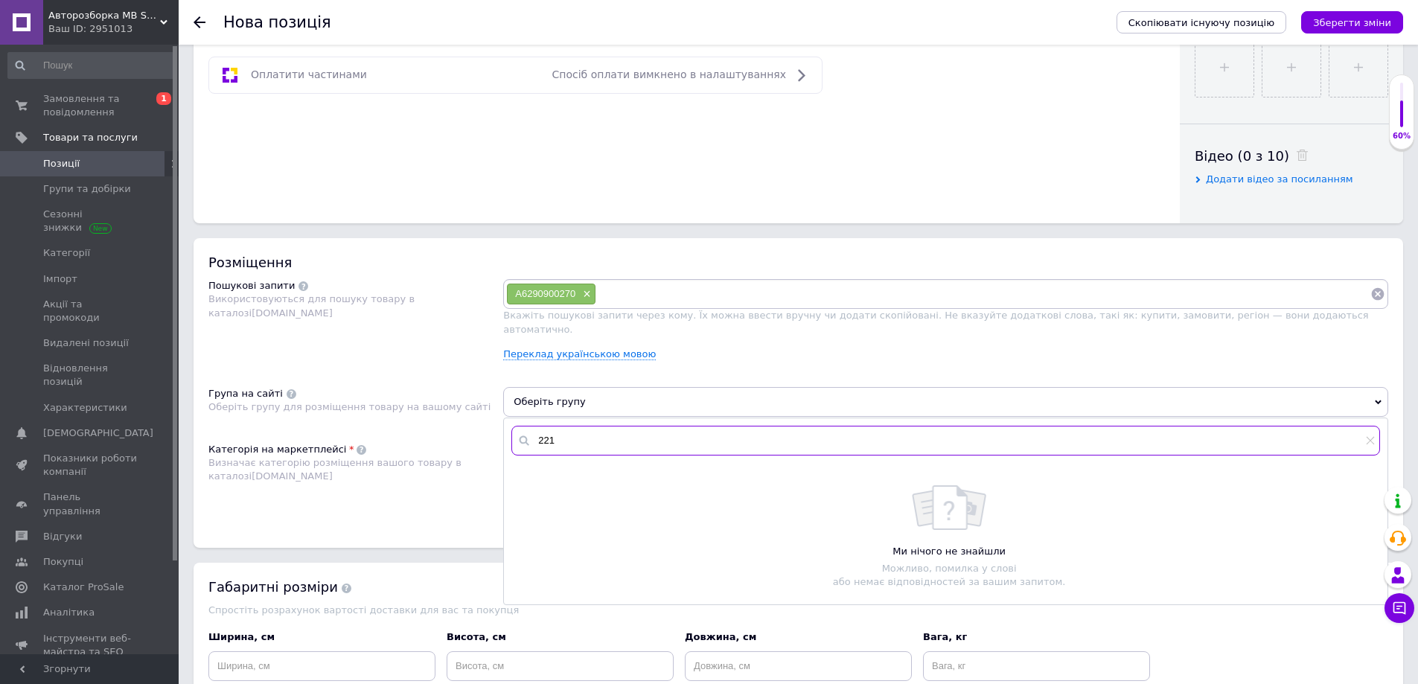
scroll to position [670, 0]
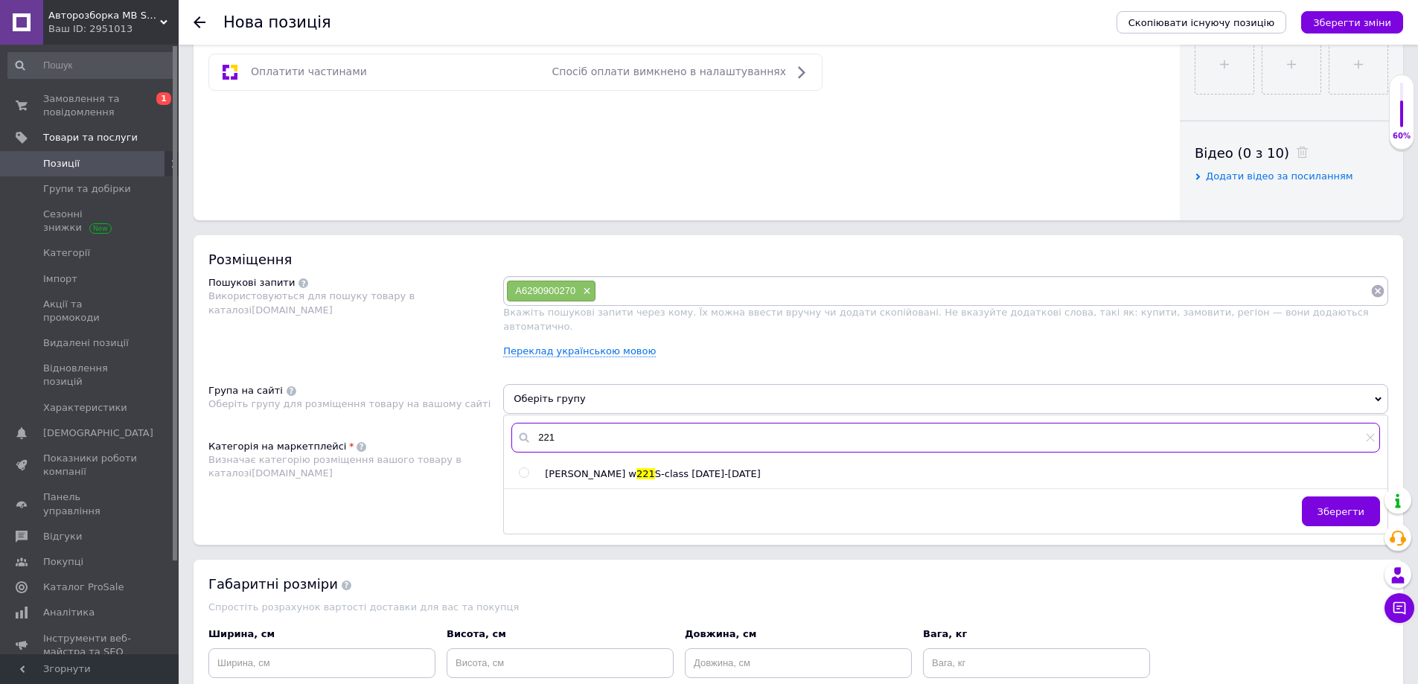
type input "221"
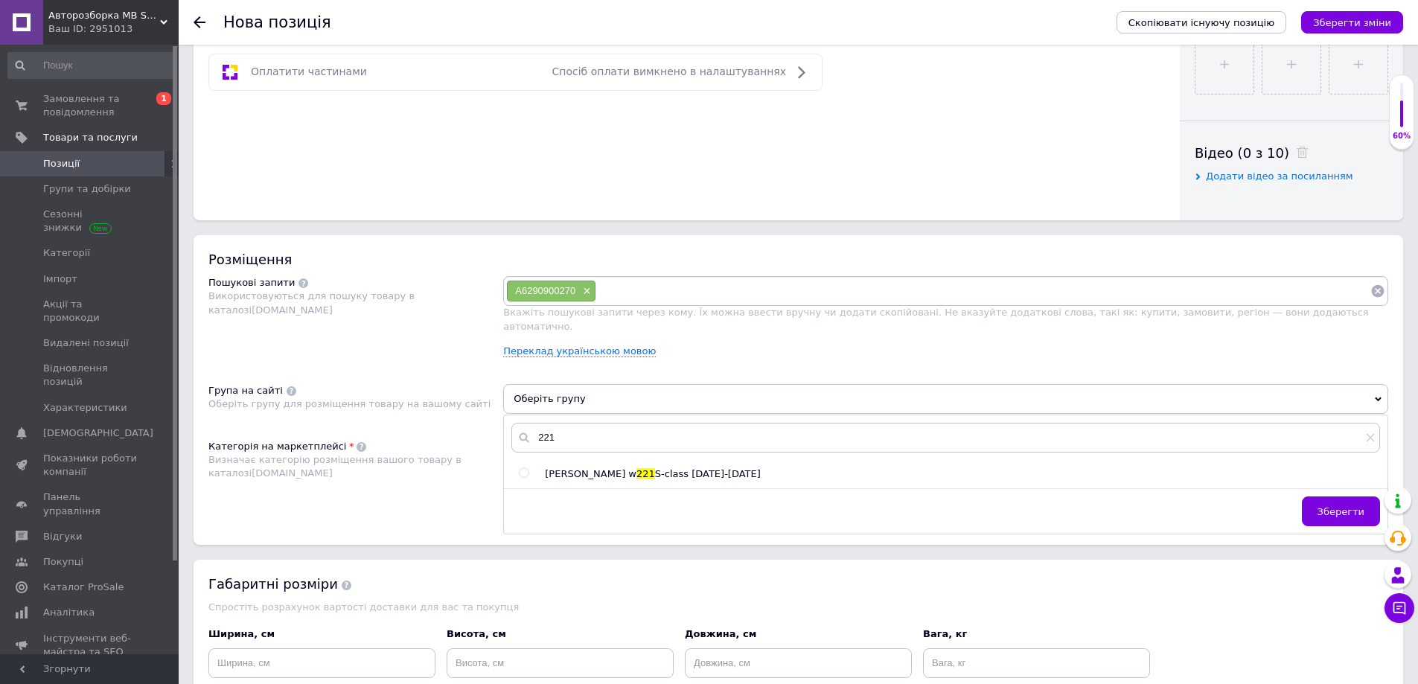
click at [595, 468] on span "[PERSON_NAME] w" at bounding box center [591, 473] width 92 height 11
radio input "true"
drag, startPoint x: 1344, startPoint y: 496, endPoint x: 1151, endPoint y: 502, distance: 192.8
click at [1343, 506] on span "Зберегти" at bounding box center [1340, 511] width 47 height 11
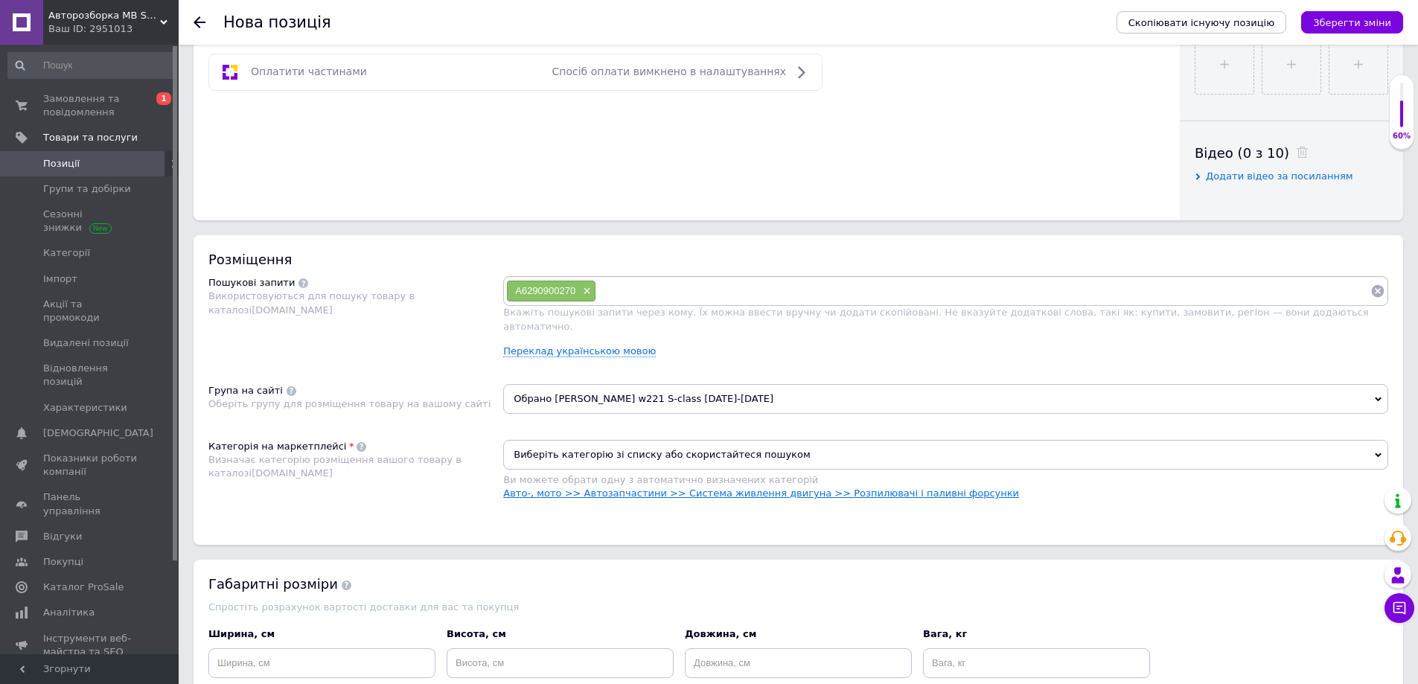
click at [897, 487] on link "Авто-, мото >> Автозапчастини >> Система живлення двигуна >> Розпилювачі і пали…" at bounding box center [761, 492] width 516 height 11
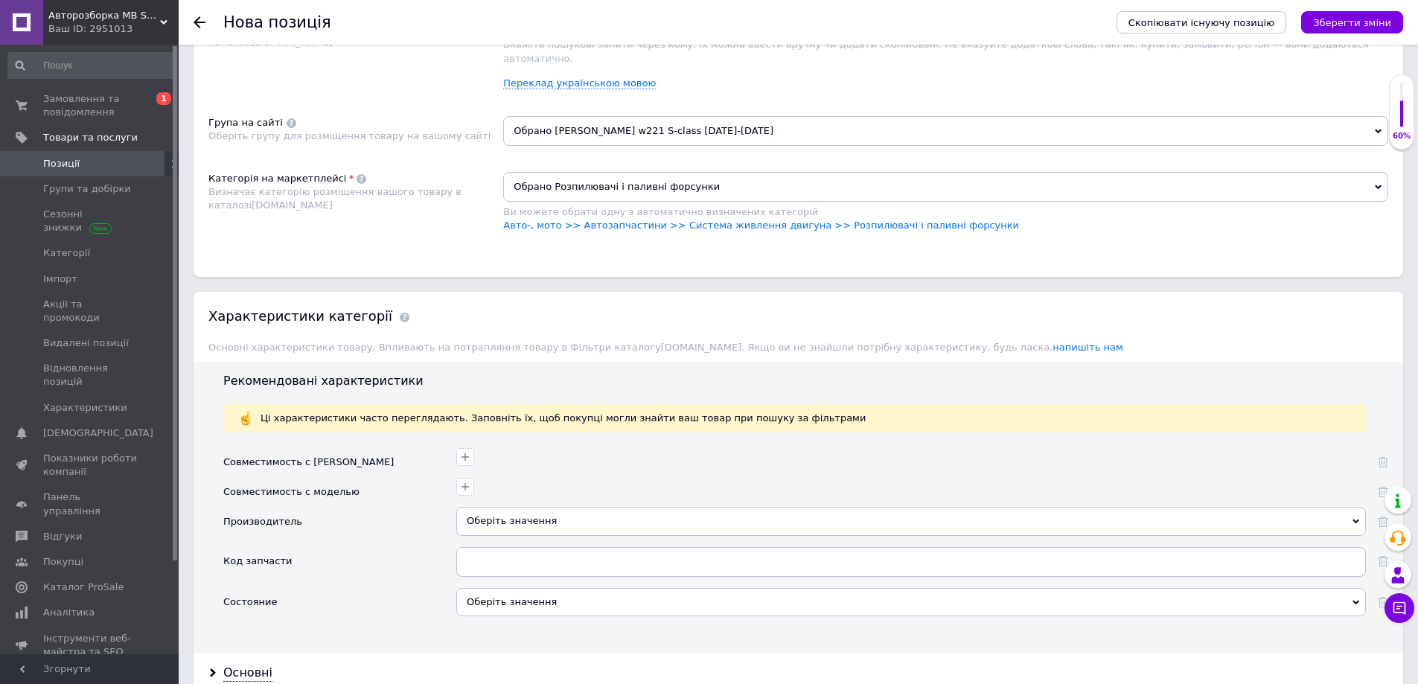
scroll to position [967, 0]
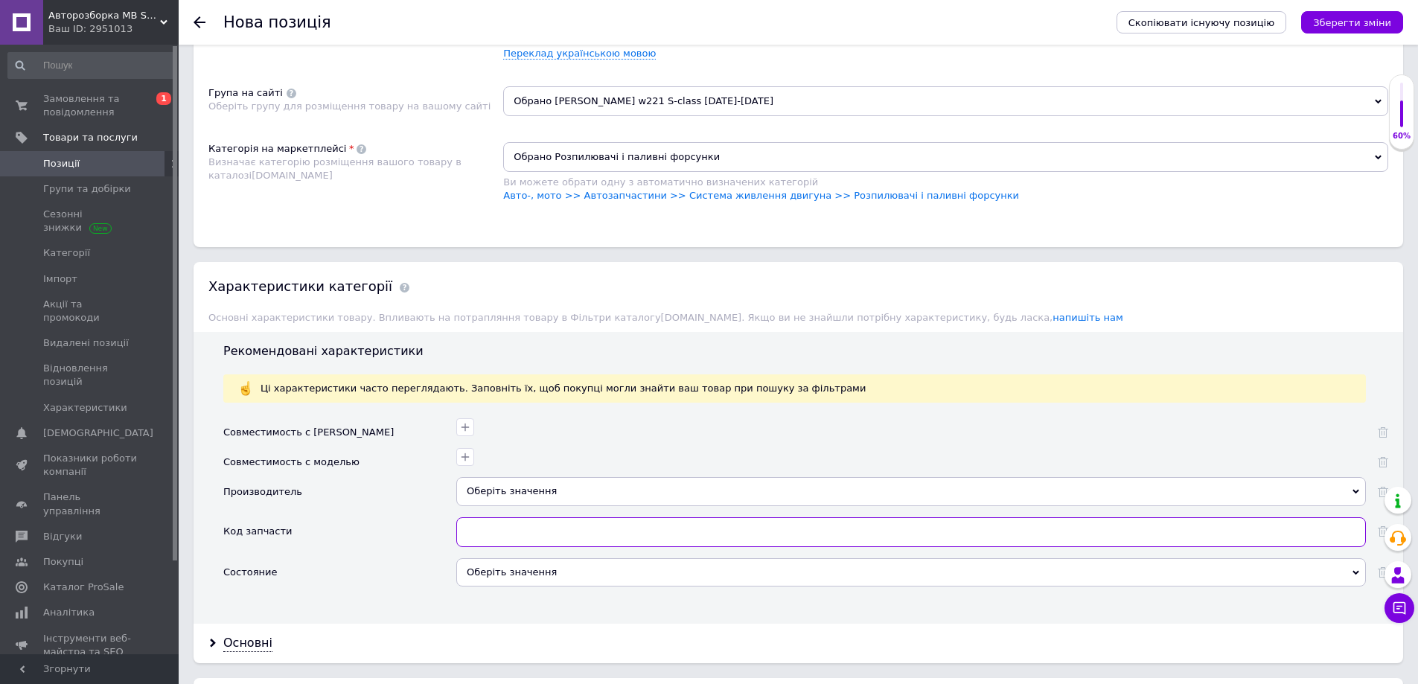
click at [583, 524] on input "text" at bounding box center [910, 532] width 909 height 30
paste input "A6290900270"
type input "A6290900270"
drag, startPoint x: 544, startPoint y: 559, endPoint x: 510, endPoint y: 583, distance: 41.7
click at [544, 560] on div "Оберіть значення" at bounding box center [910, 572] width 909 height 28
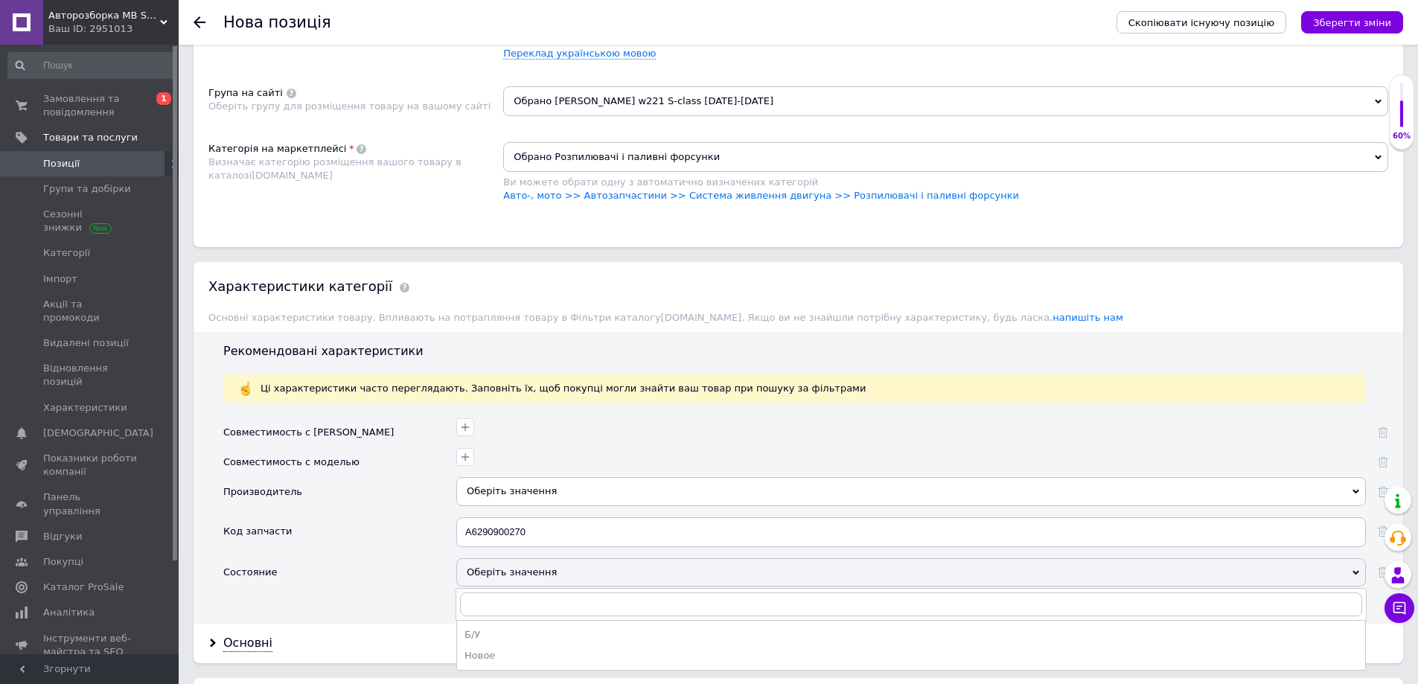
click at [488, 628] on div "Б/У" at bounding box center [910, 634] width 893 height 13
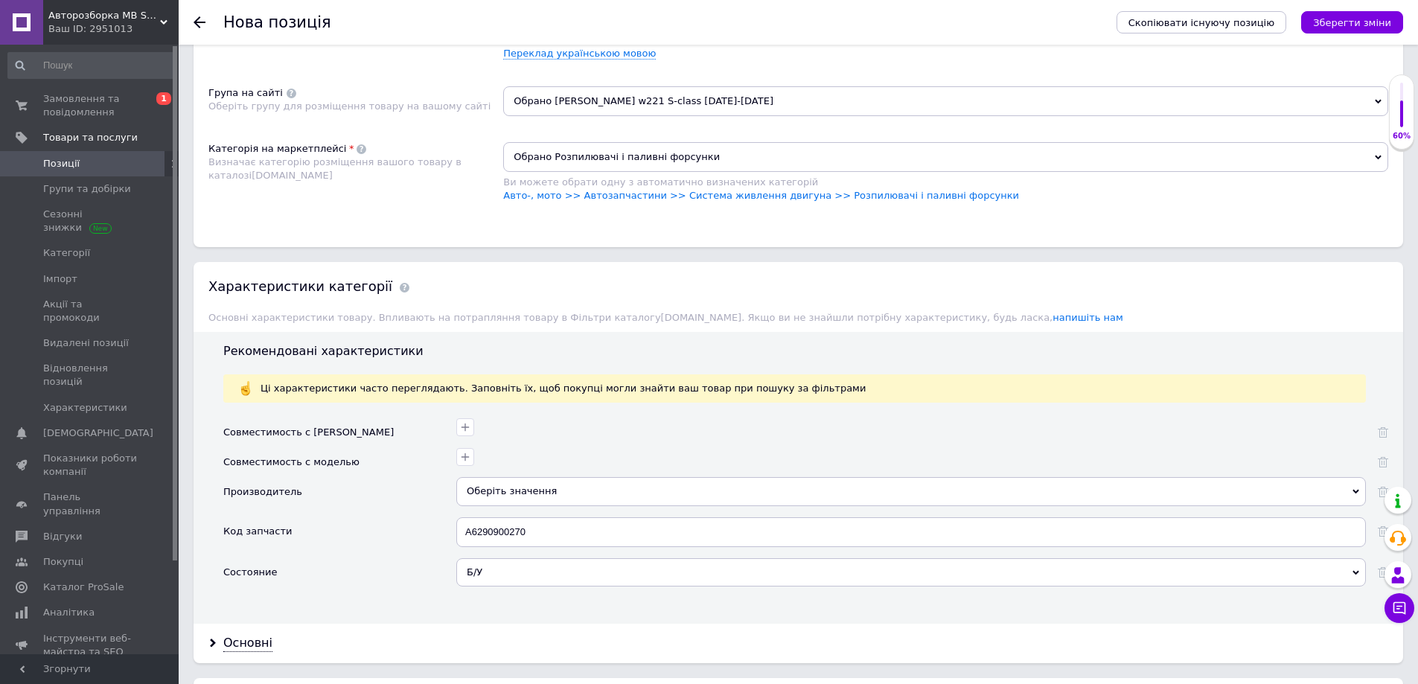
click at [508, 481] on div "Оберіть значення" at bounding box center [910, 491] width 909 height 28
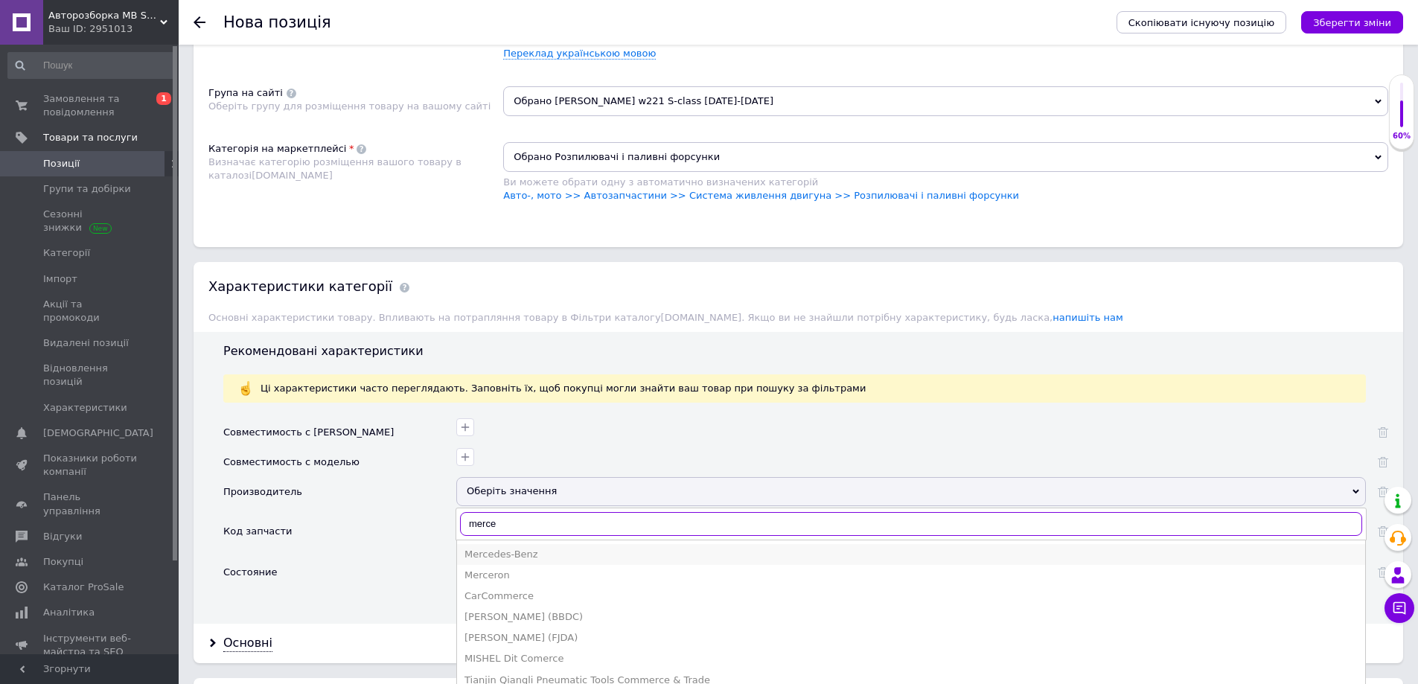
type input "merce"
click at [522, 548] on div "Mercedes-Benz" at bounding box center [910, 554] width 893 height 13
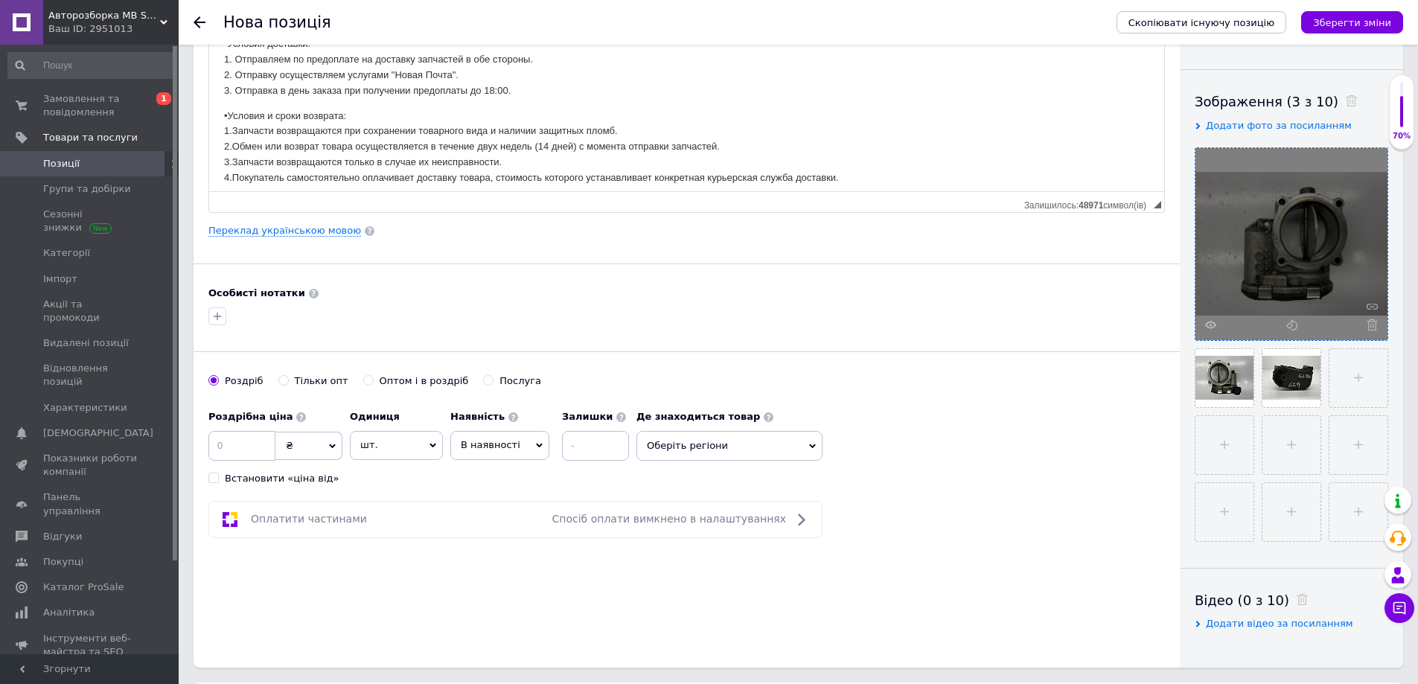
scroll to position [223, 0]
click at [247, 443] on input at bounding box center [241, 445] width 67 height 30
type input "40"
click at [333, 445] on icon at bounding box center [332, 445] width 7 height 7
click at [293, 473] on li "$" at bounding box center [308, 475] width 65 height 21
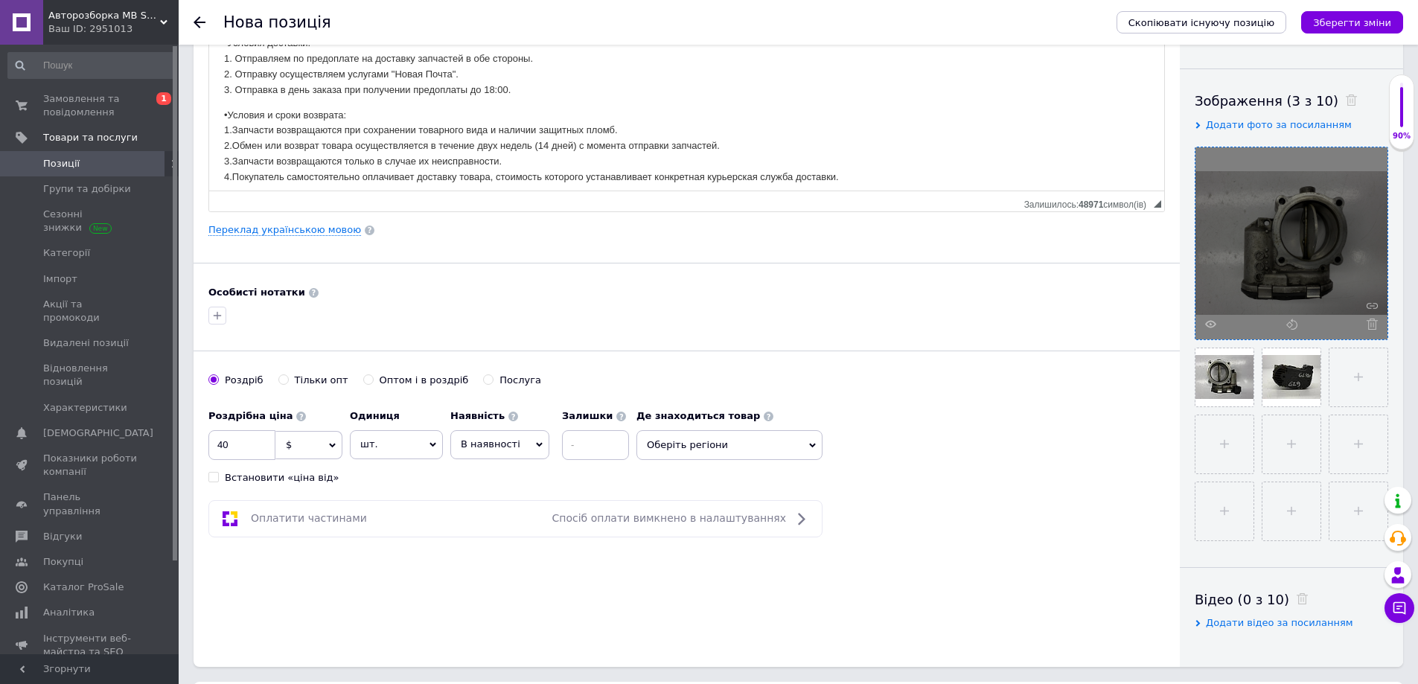
click at [688, 449] on span "Оберіть регіони" at bounding box center [729, 445] width 186 height 30
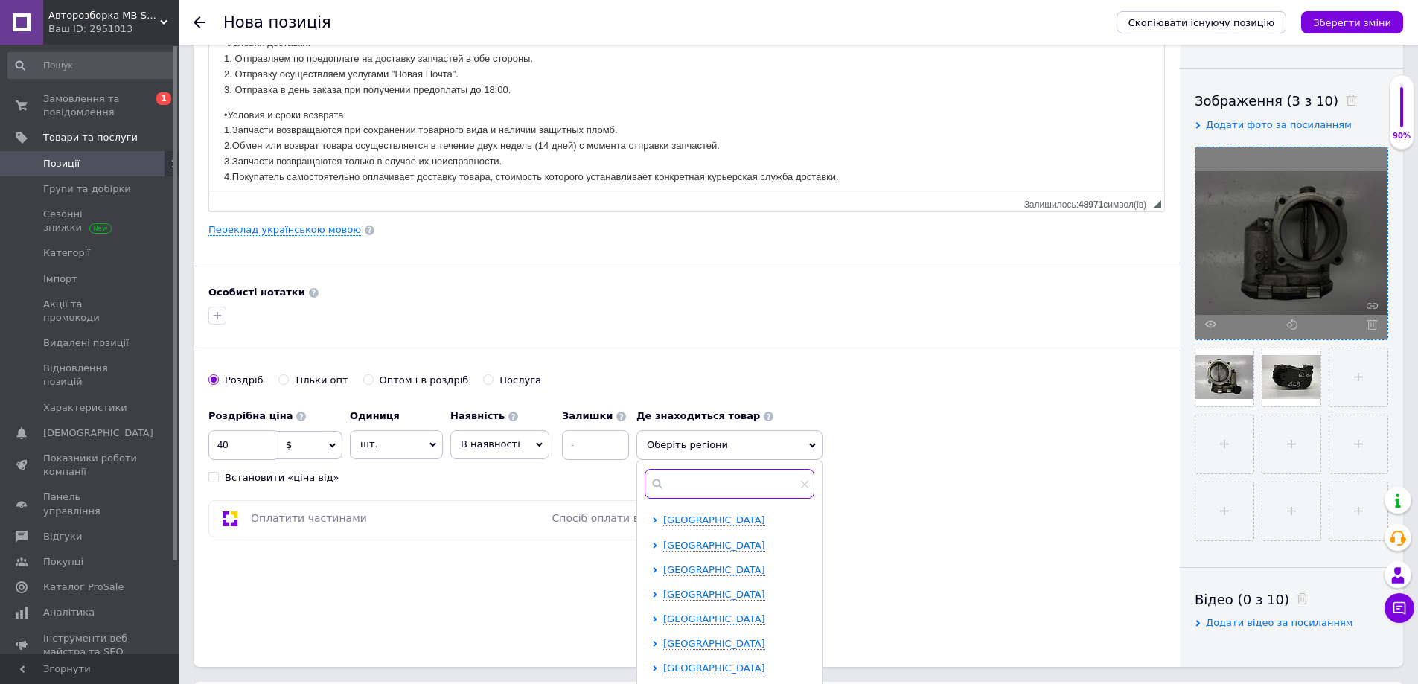
click at [685, 478] on input "text" at bounding box center [729, 484] width 170 height 30
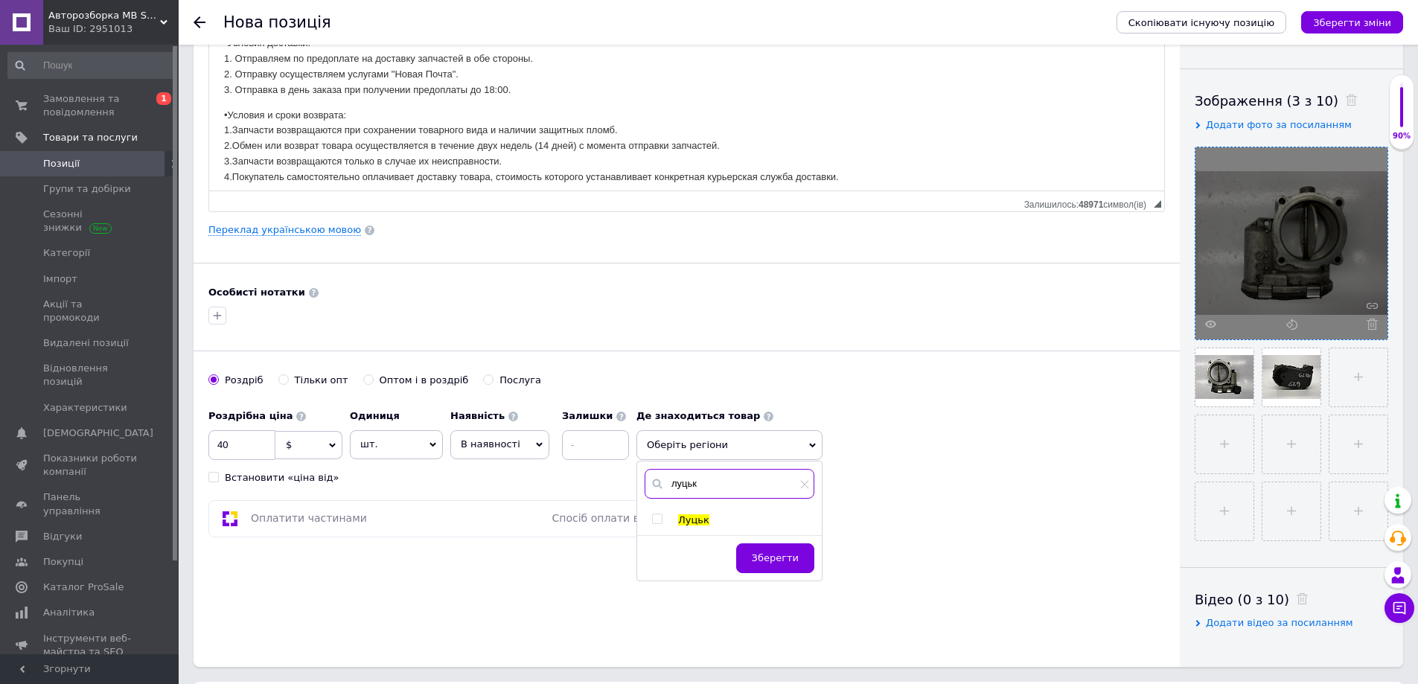
type input "луцьк"
click at [687, 522] on span "Луцьк" at bounding box center [693, 519] width 31 height 11
checkbox input "true"
click at [793, 567] on span "Зберегти" at bounding box center [775, 565] width 47 height 11
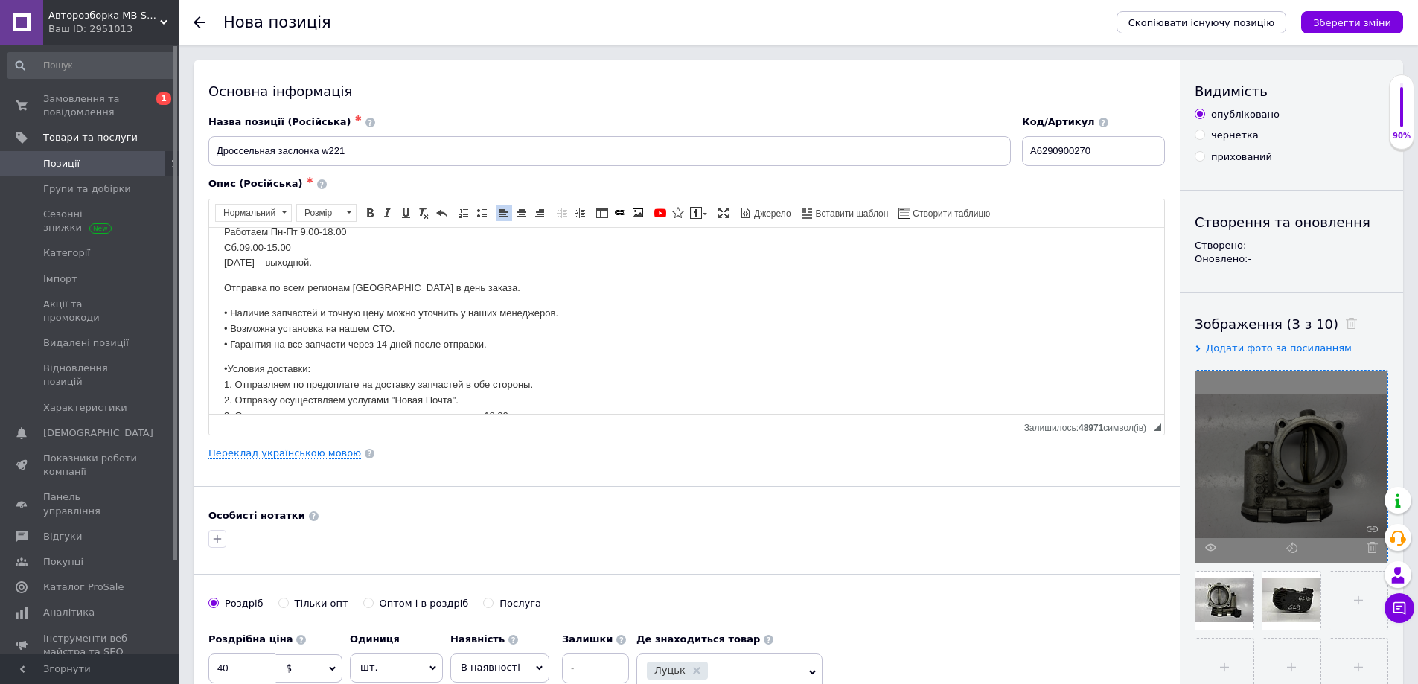
scroll to position [0, 0]
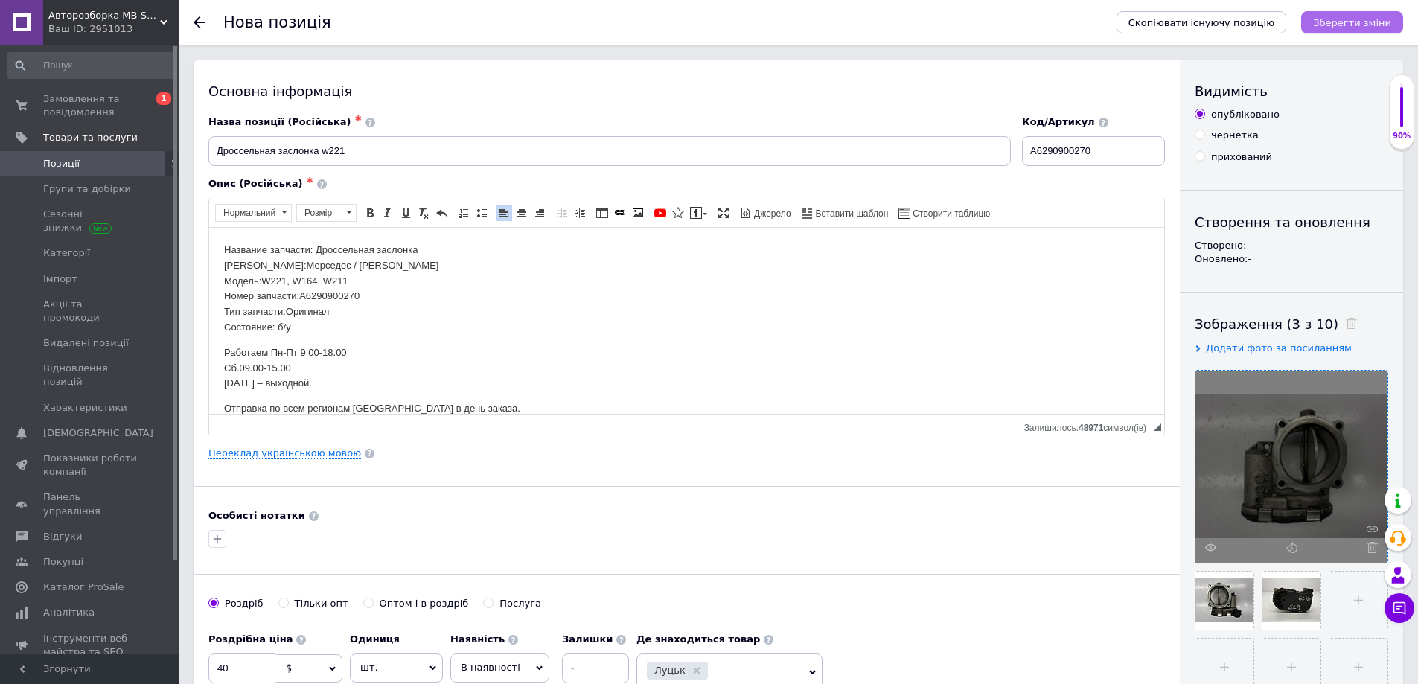
click at [1342, 32] on button "Зберегти зміни" at bounding box center [1352, 22] width 102 height 22
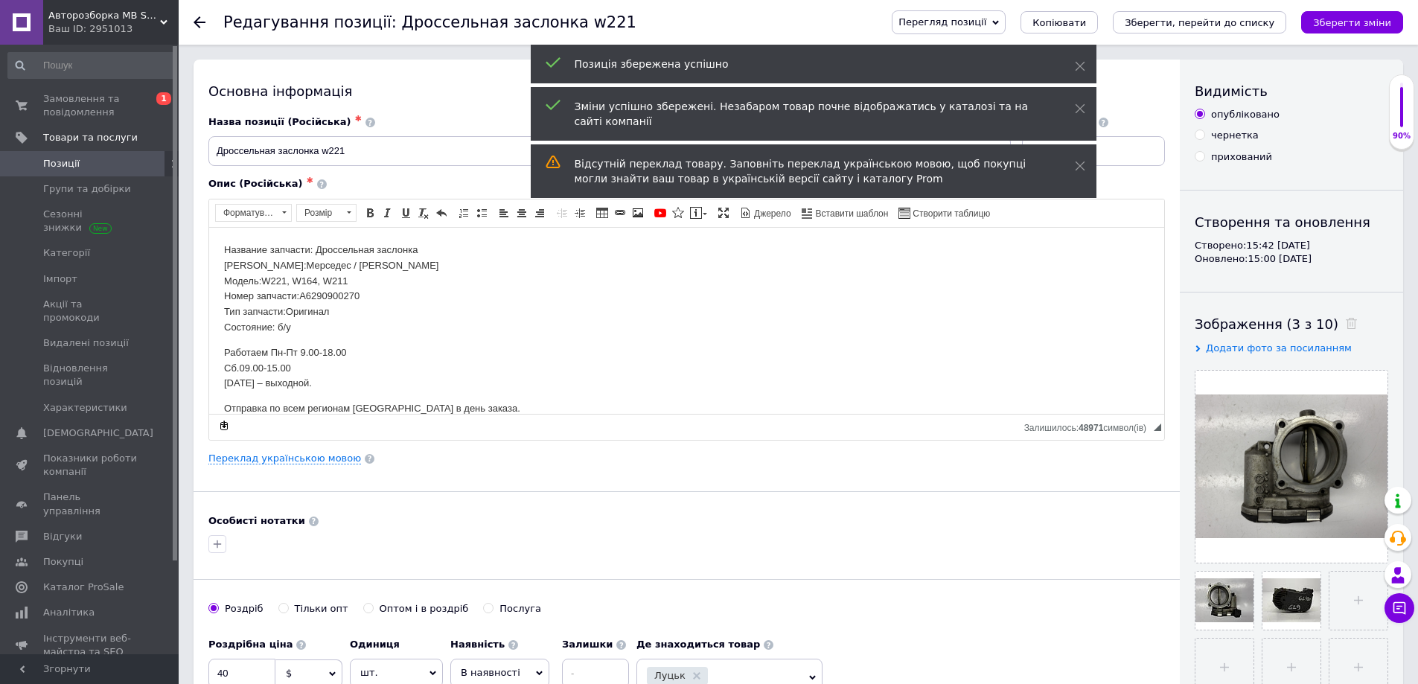
click at [121, 164] on span "Позиції" at bounding box center [90, 163] width 95 height 13
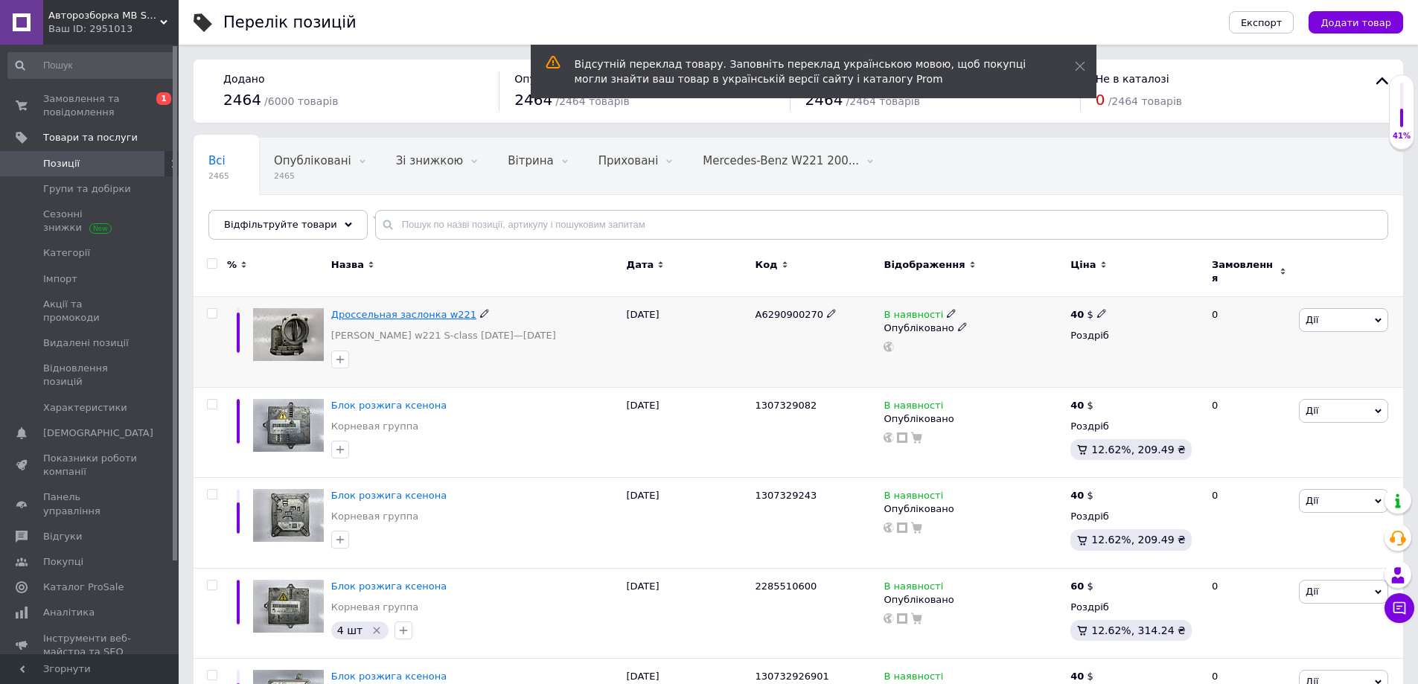
click at [412, 309] on span "Дроссельная заслонка w221" at bounding box center [403, 314] width 145 height 11
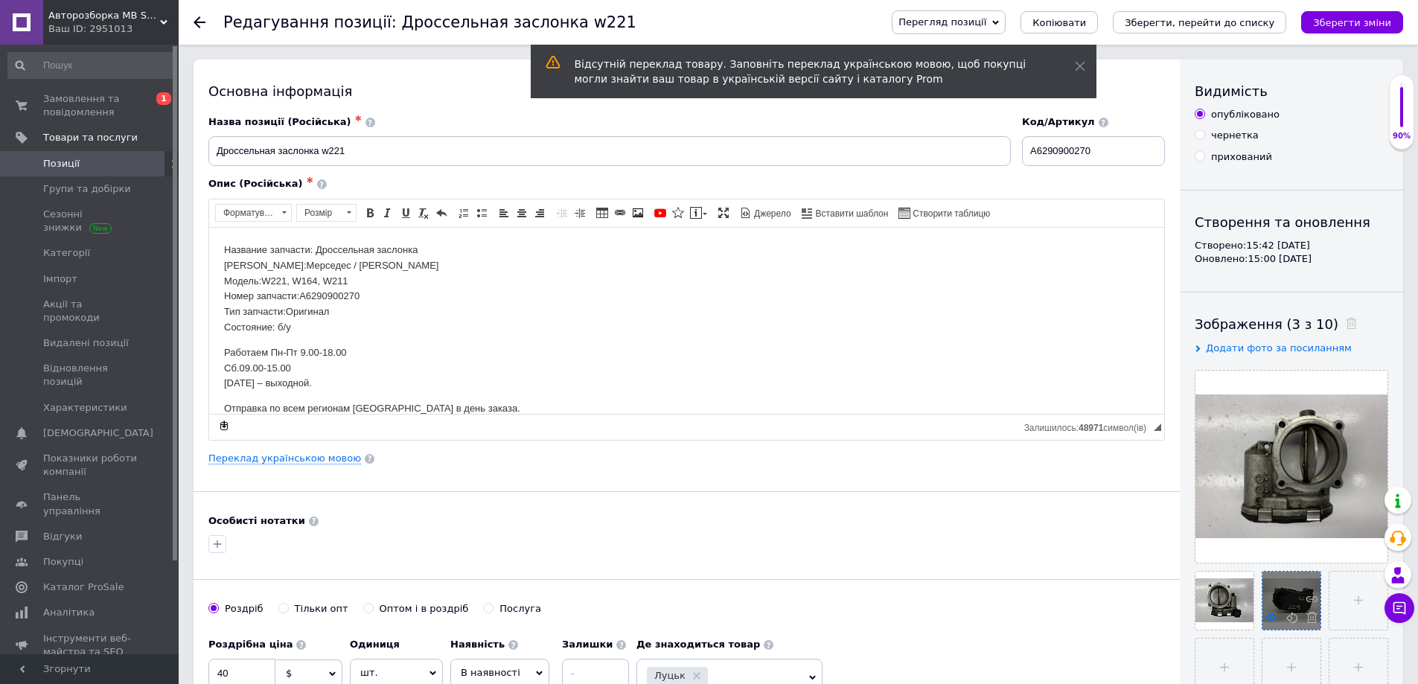
click at [1272, 618] on use at bounding box center [1270, 616] width 11 height 7
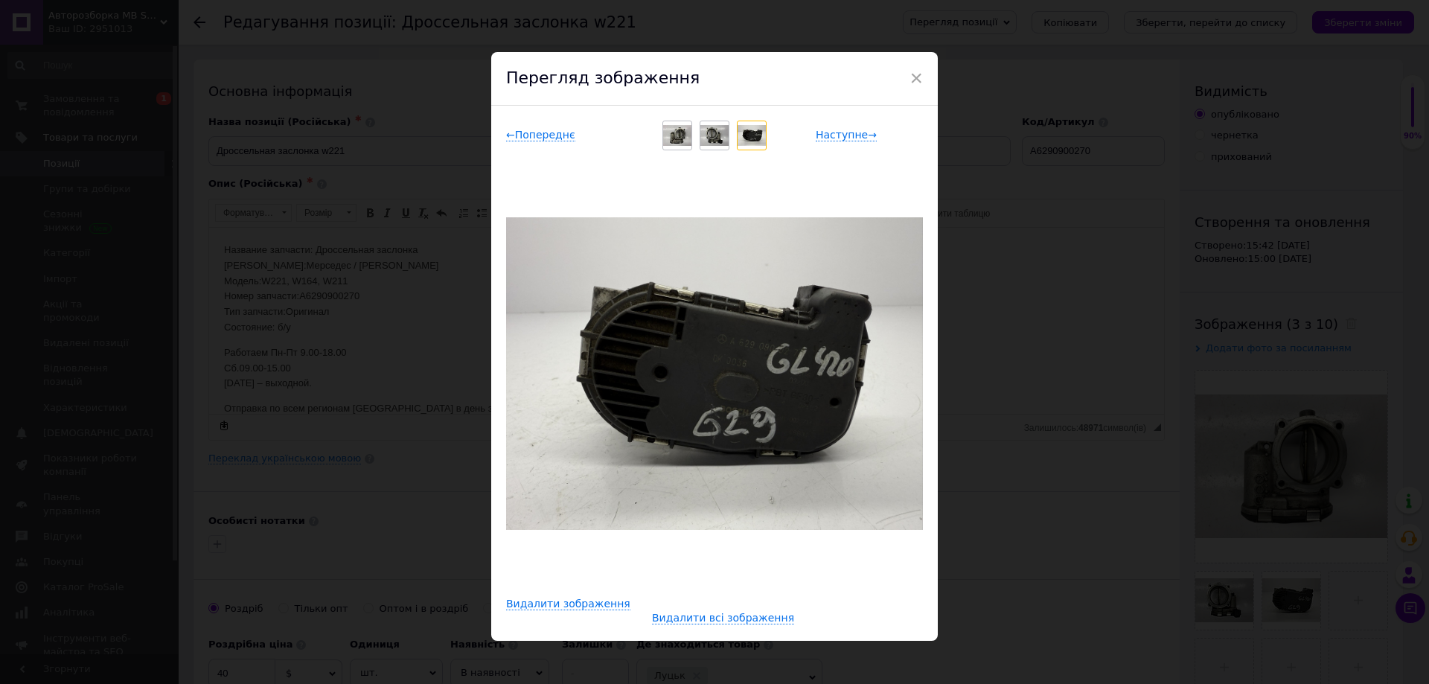
click at [1043, 560] on div "× Перегляд зображення ← Попереднє Наступне → Видалити зображення Видалити всі з…" at bounding box center [714, 342] width 1429 height 684
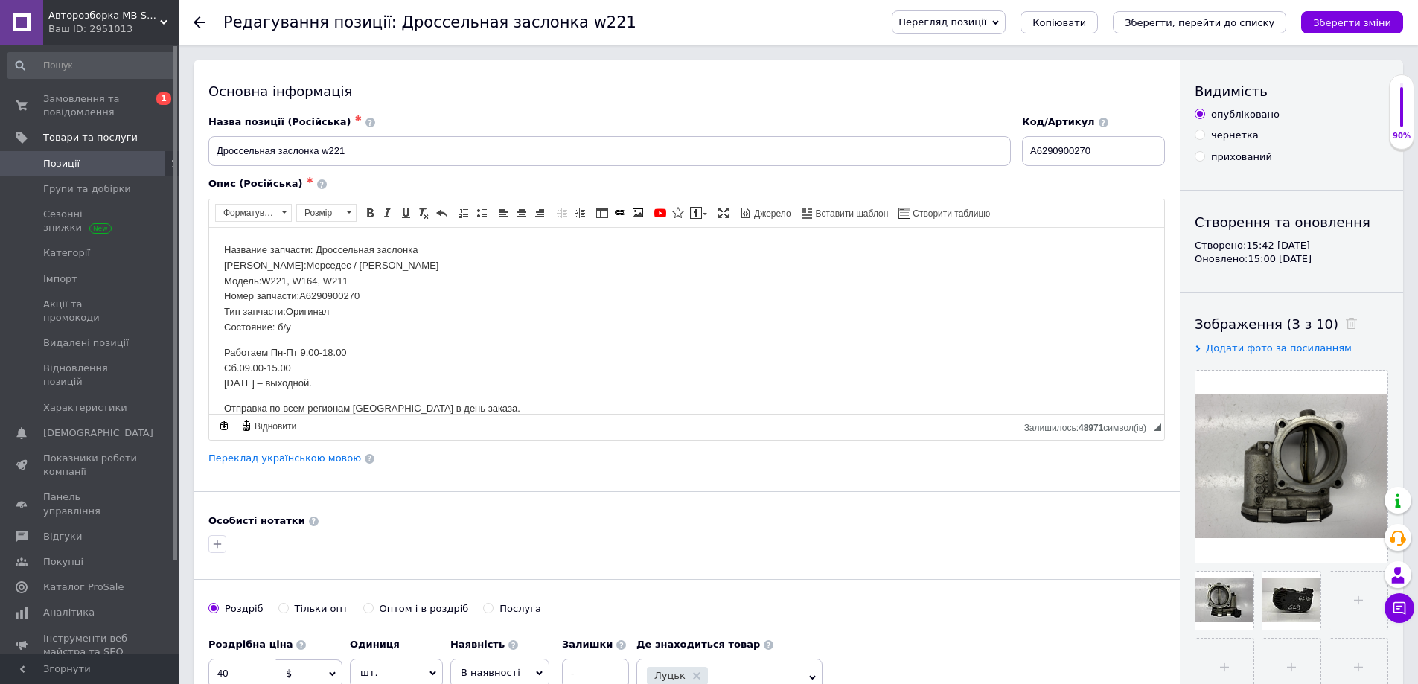
click at [375, 281] on p "Название запчасти: Дроссельная заслонка Марка:Мерседес / [PERSON_NAME] Модель:W…" at bounding box center [686, 288] width 925 height 93
click at [384, 148] on input "Дроссельная заслонка w221" at bounding box center [609, 151] width 802 height 30
click at [321, 152] on input "Дроссельная заслонка w221" at bounding box center [609, 151] width 802 height 30
type input "Дроссельная заслонка 4.0cdi w221"
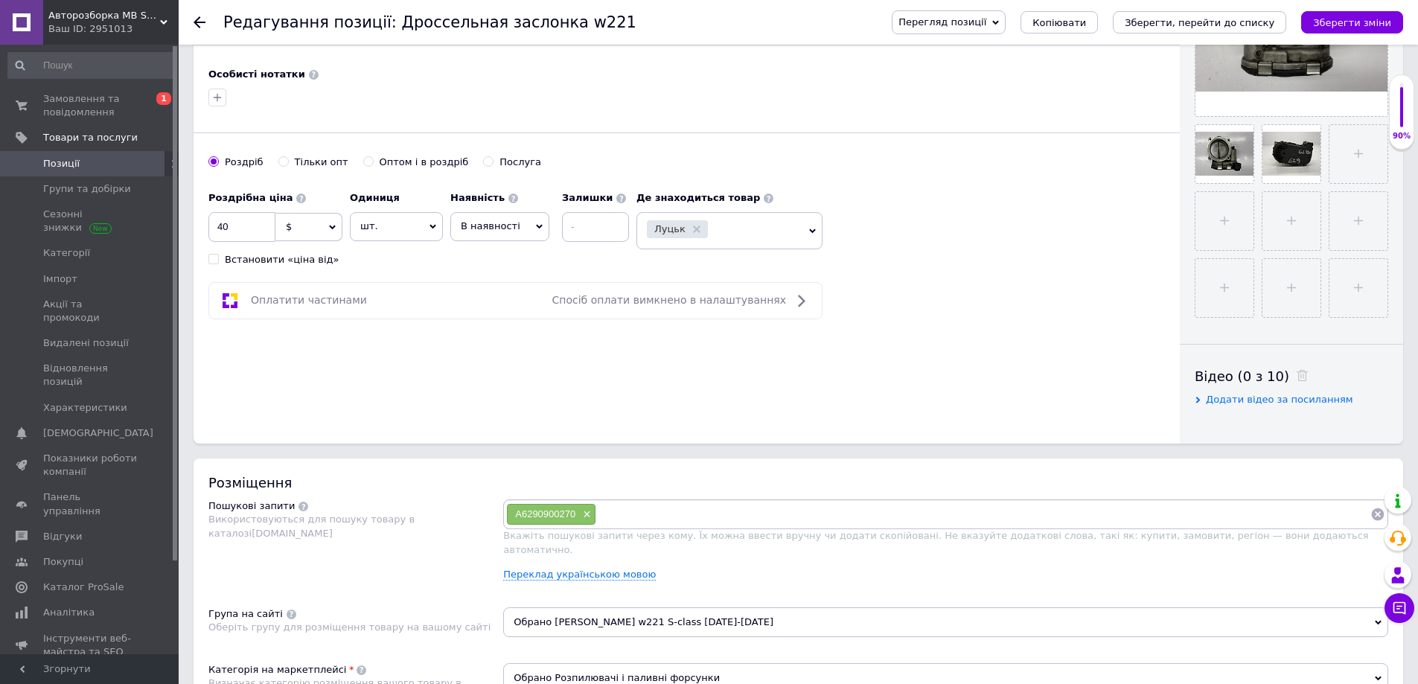
scroll to position [74, 0]
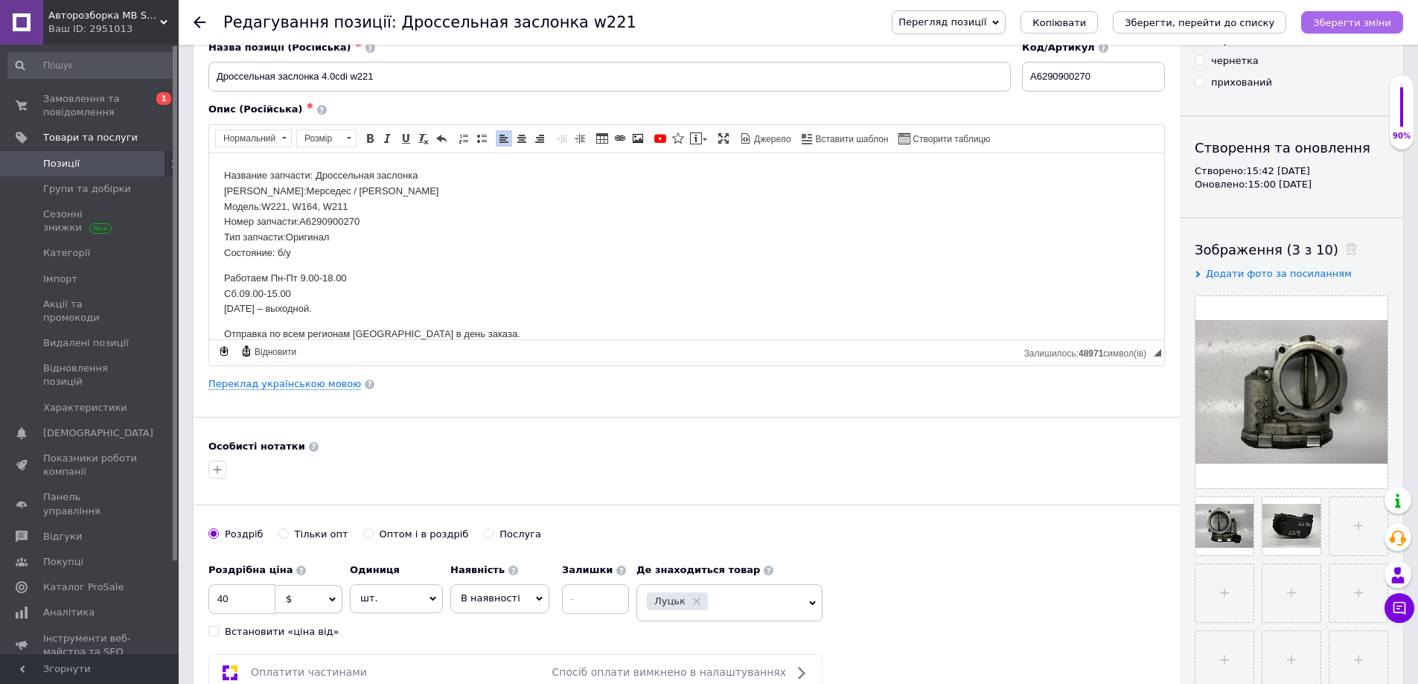
click at [1356, 21] on icon "Зберегти зміни" at bounding box center [1352, 22] width 78 height 11
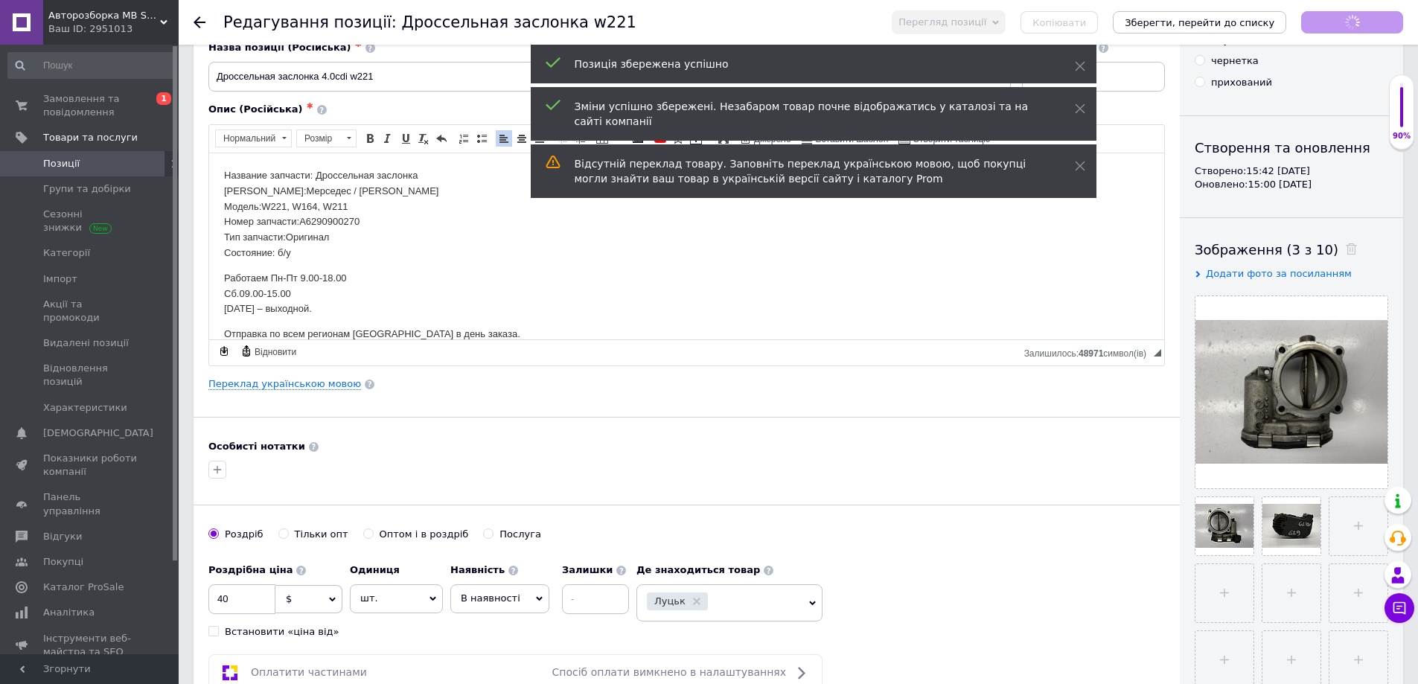
click at [135, 169] on span "Позиції" at bounding box center [90, 163] width 95 height 13
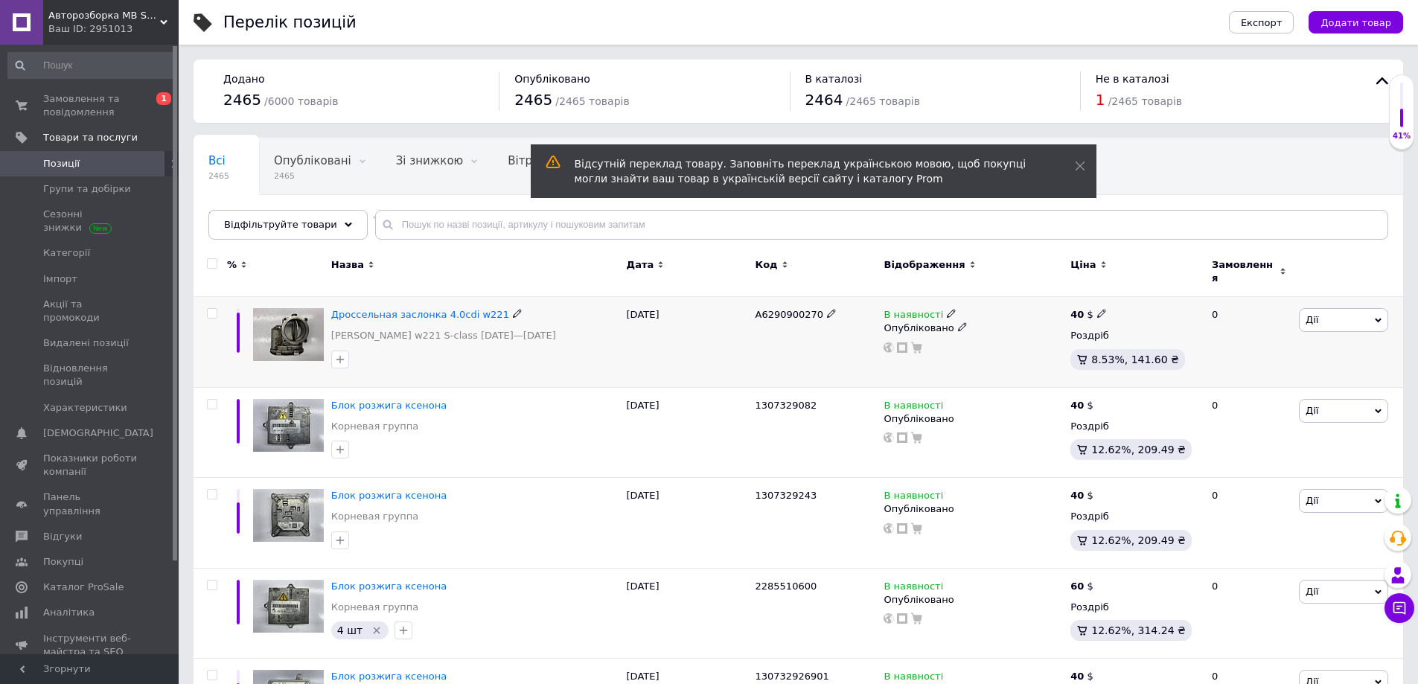
click at [774, 310] on span "A6290900270" at bounding box center [789, 314] width 68 height 11
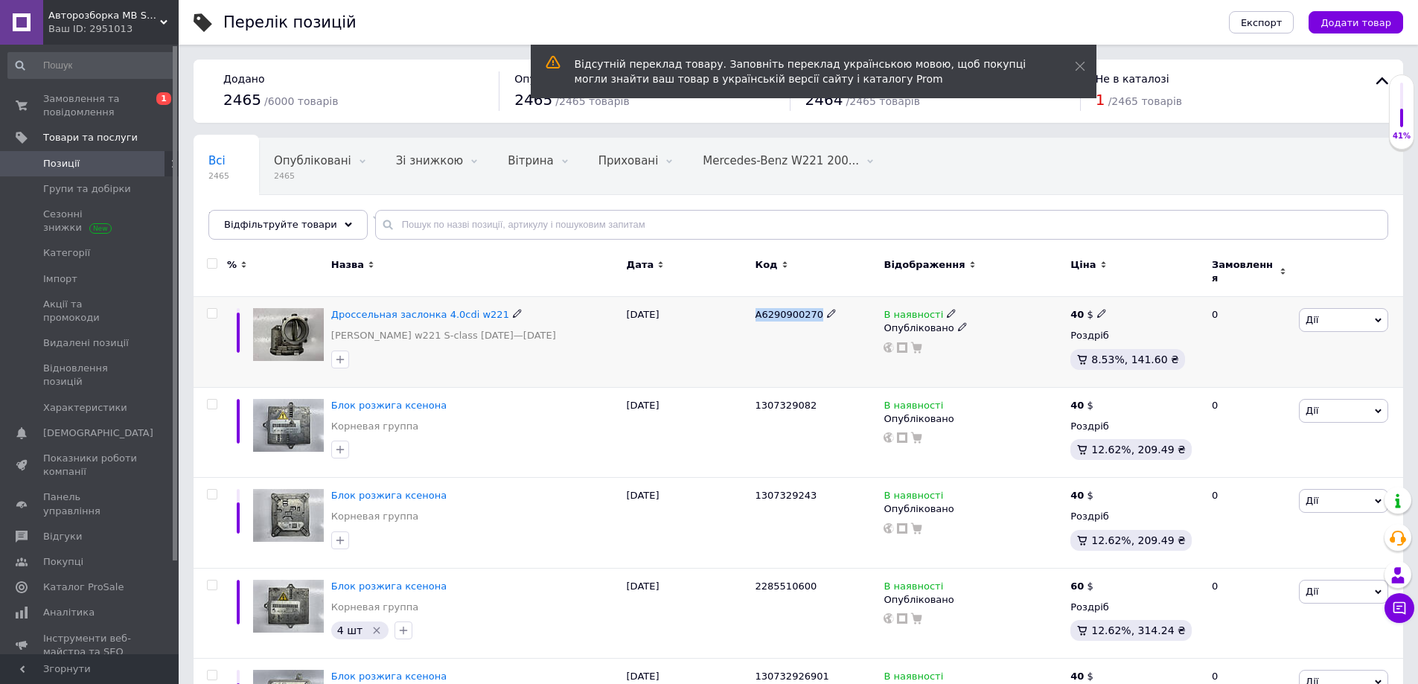
click at [774, 310] on span "A6290900270" at bounding box center [789, 314] width 68 height 11
copy span "A6290900270"
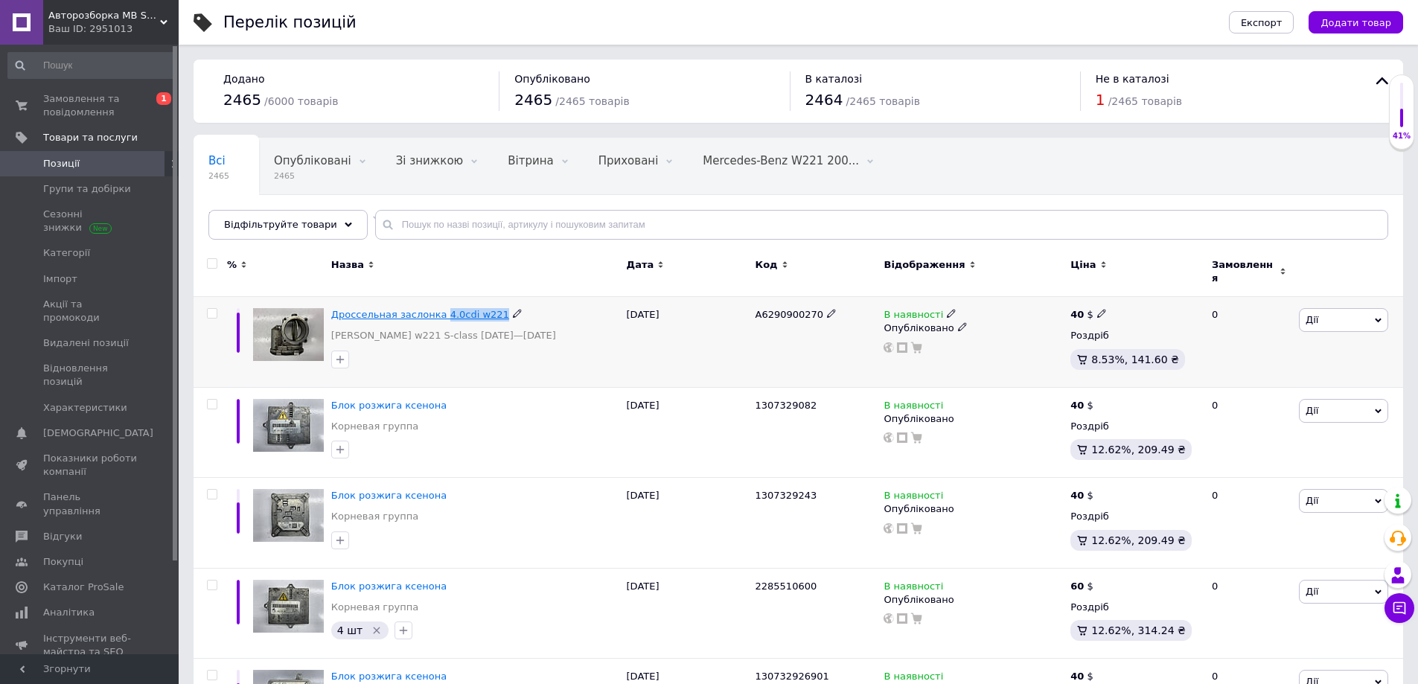
drag, startPoint x: 487, startPoint y: 304, endPoint x: 434, endPoint y: 307, distance: 53.7
click at [434, 308] on div "Дроссельная заслонка 4.0cdi w221" at bounding box center [475, 314] width 288 height 13
copy div "4.0cdi w221"
click at [436, 309] on span "Дроссельная заслонка 4.0cdi w221" at bounding box center [420, 314] width 178 height 11
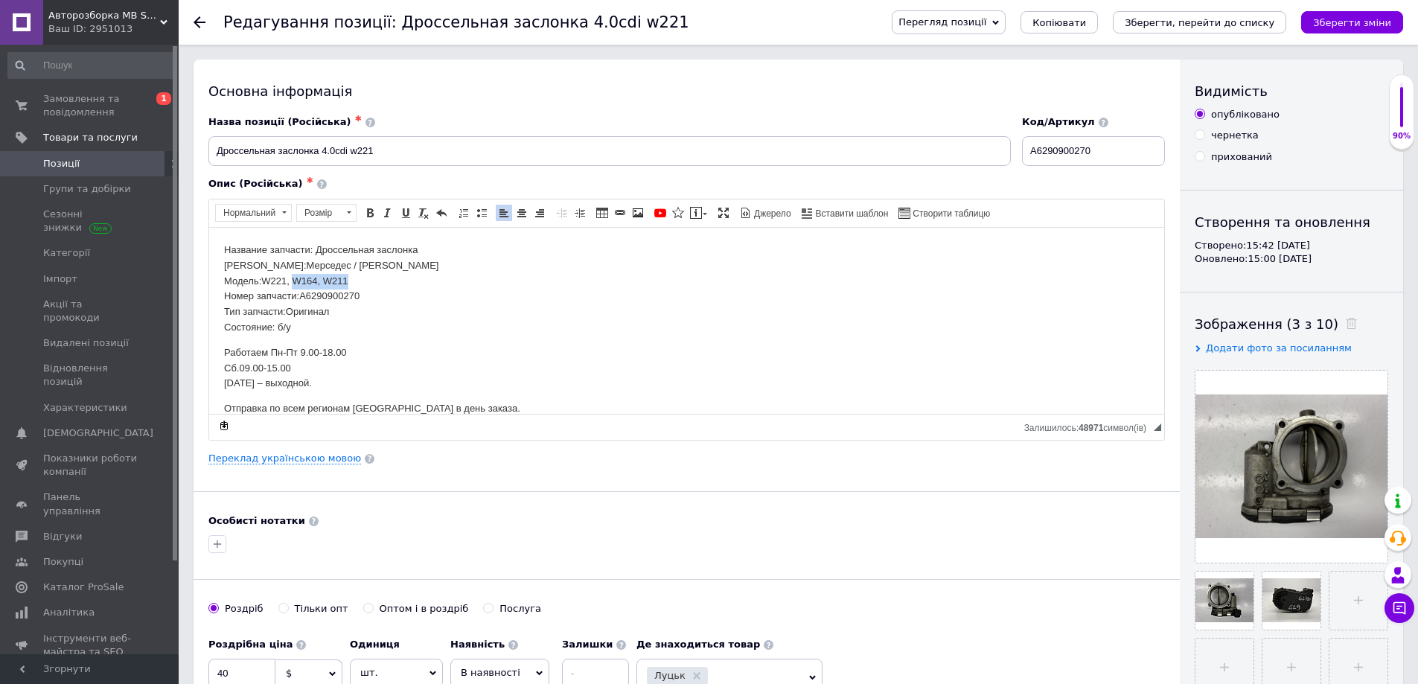
drag, startPoint x: 351, startPoint y: 279, endPoint x: 293, endPoint y: 279, distance: 58.0
click at [293, 279] on p "Название запчасти: Дроссельная заслонка Марка:Мерседес / [PERSON_NAME] Модель:W…" at bounding box center [686, 288] width 925 height 93
copy p "W164, W211"
click at [1375, 22] on icon "Зберегти зміни" at bounding box center [1352, 22] width 78 height 11
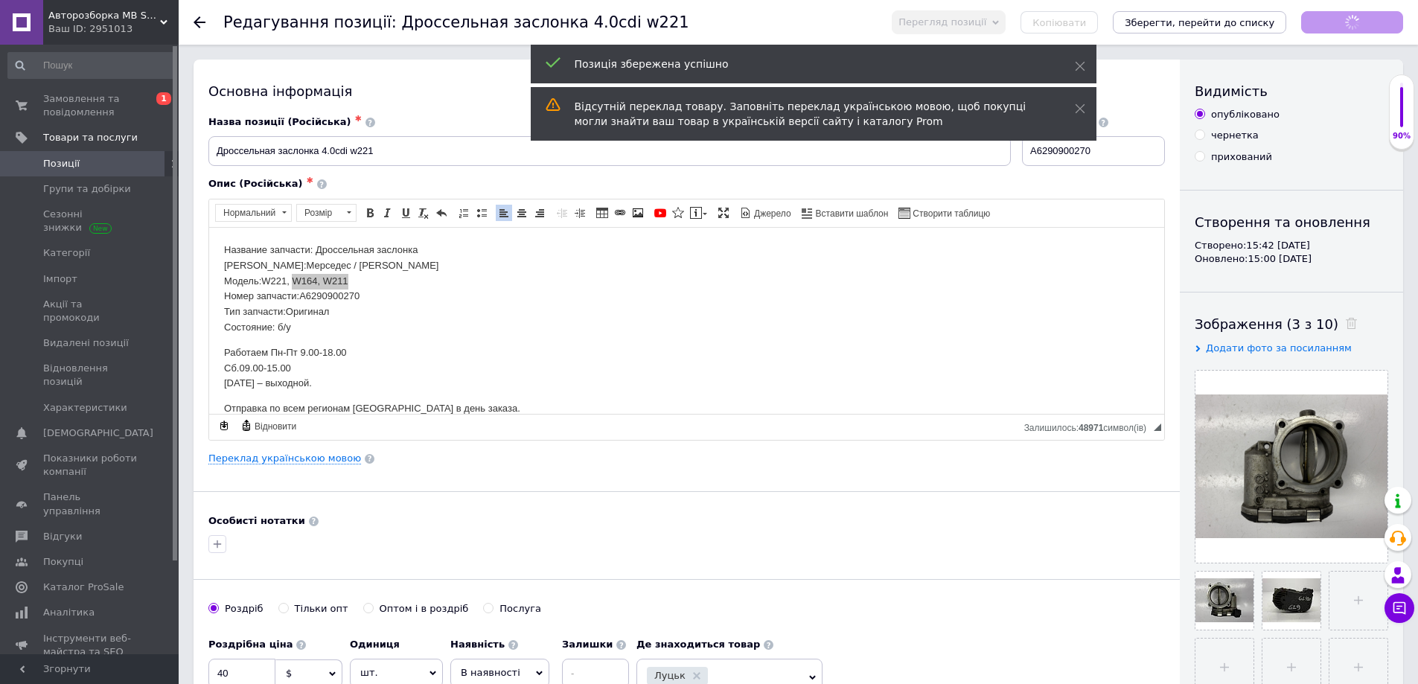
click at [124, 159] on span "Позиції" at bounding box center [90, 163] width 95 height 13
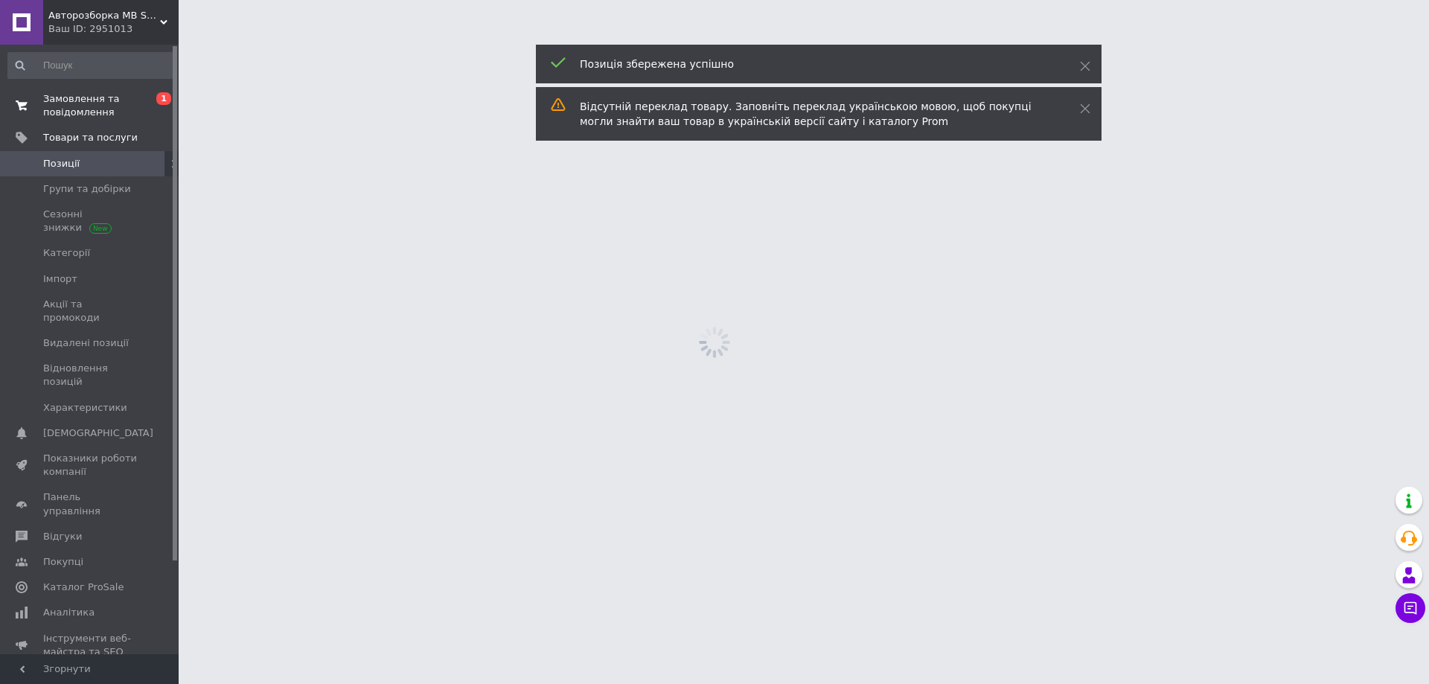
click at [130, 100] on span "Замовлення та повідомлення" at bounding box center [90, 105] width 95 height 27
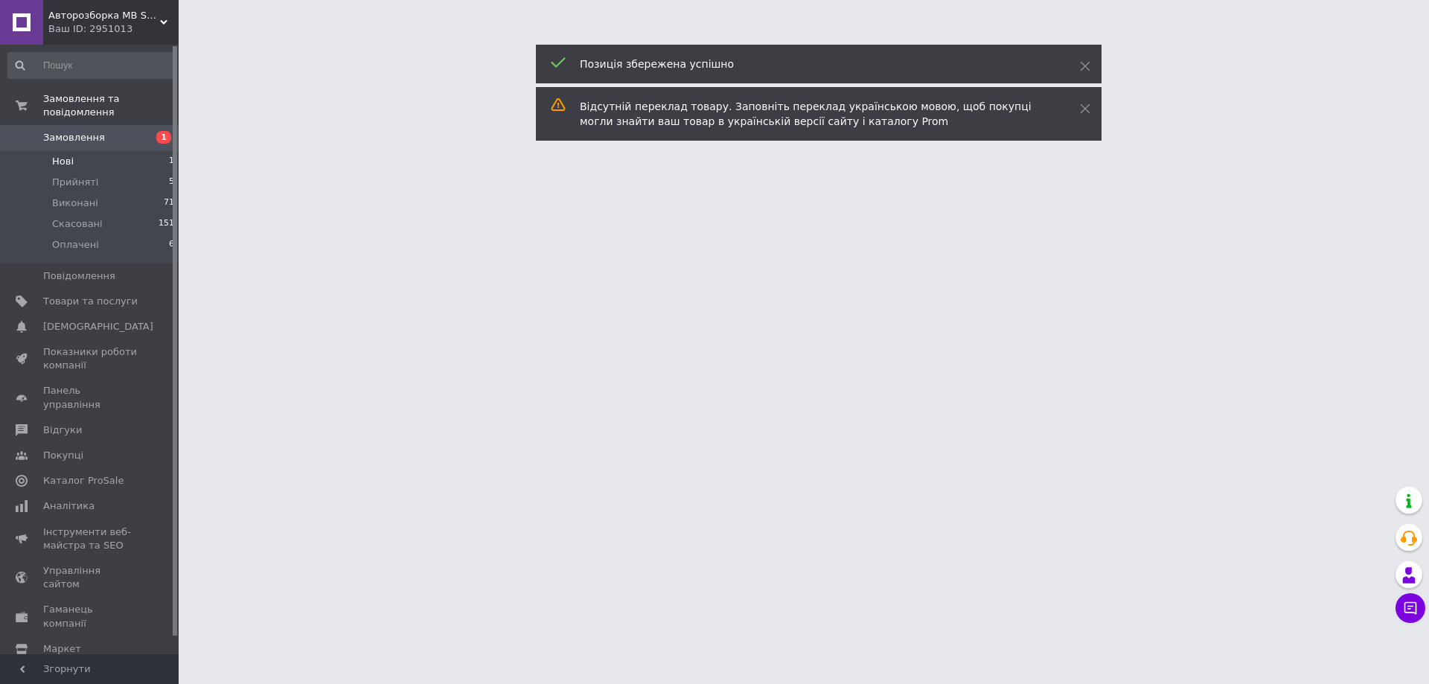
click at [135, 151] on li "Нові 1" at bounding box center [91, 161] width 183 height 21
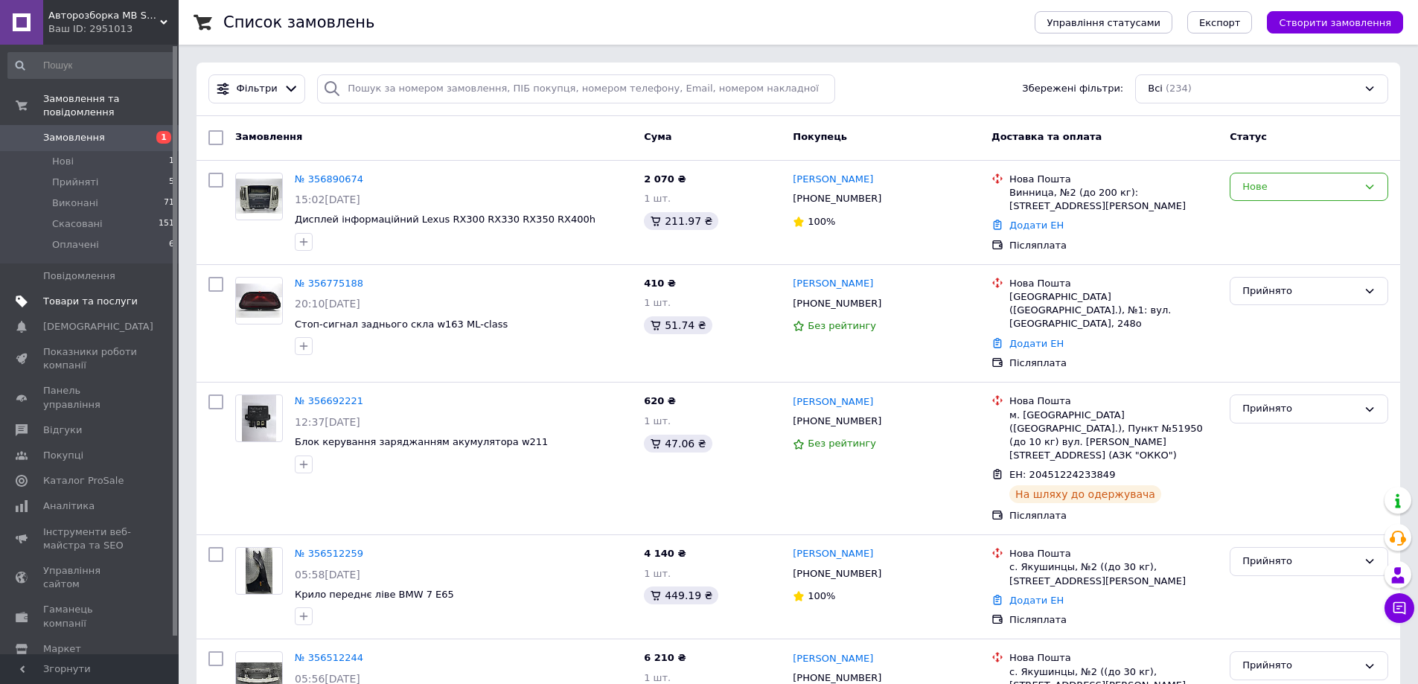
click at [98, 295] on span "Товари та послуги" at bounding box center [90, 301] width 95 height 13
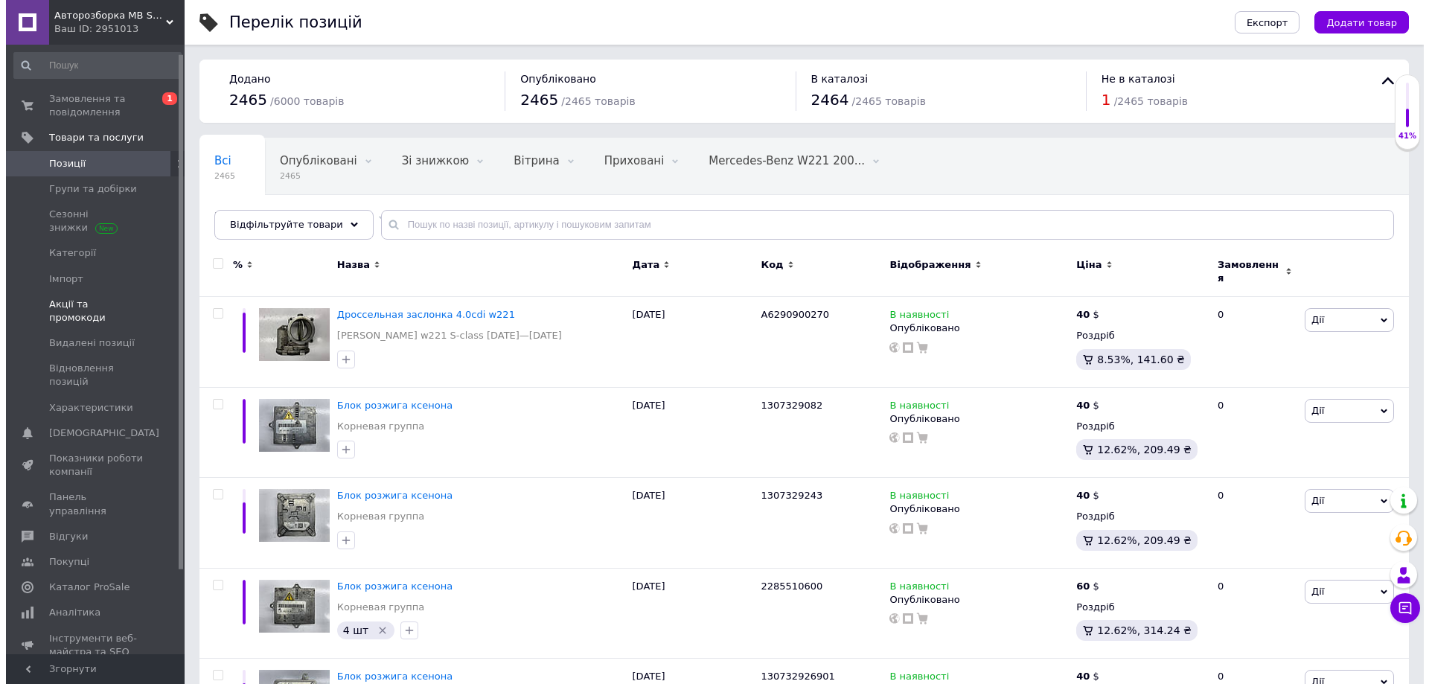
scroll to position [74, 0]
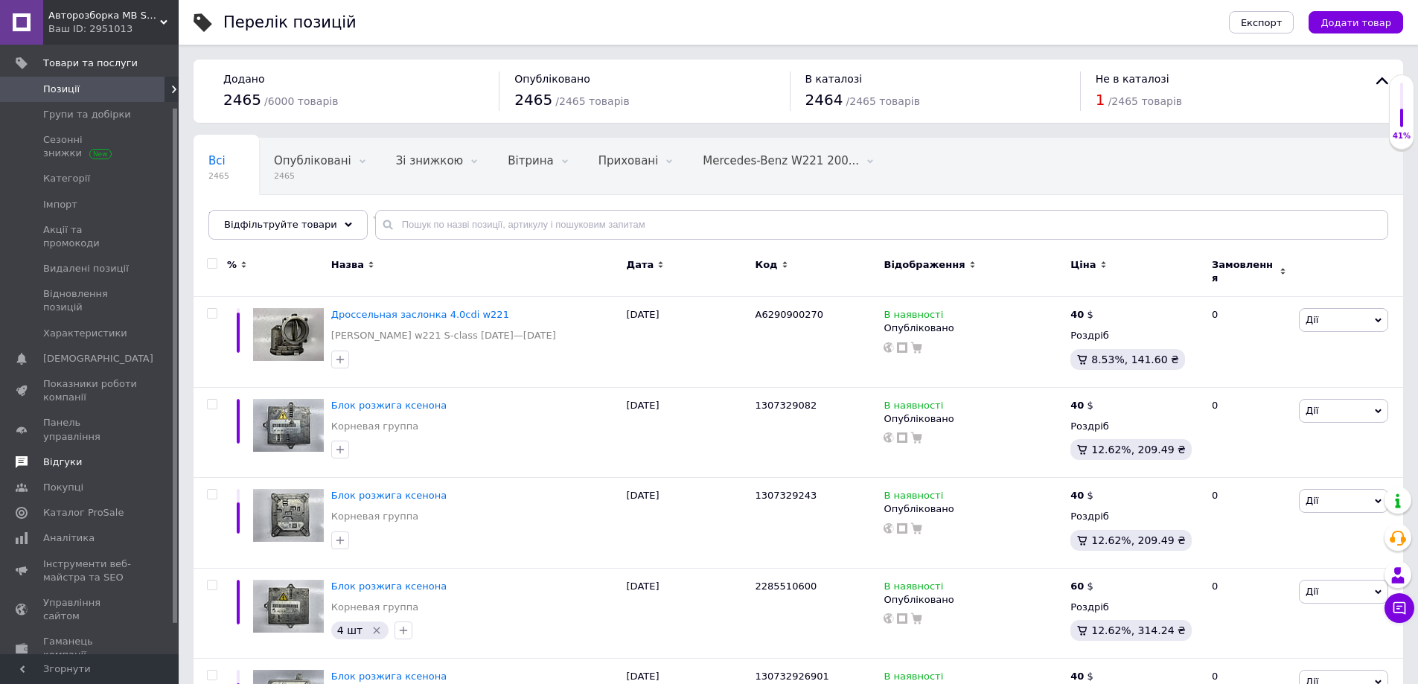
click at [78, 455] on span "Відгуки" at bounding box center [90, 461] width 95 height 13
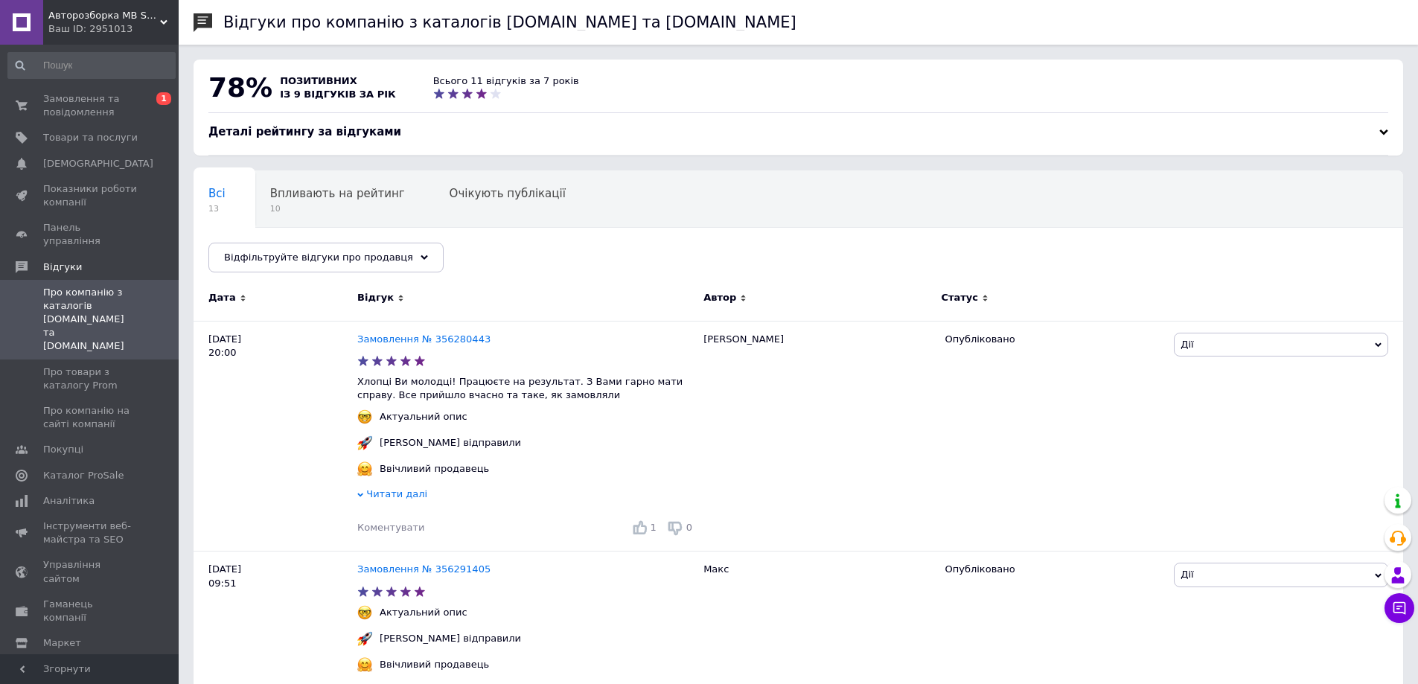
click at [316, 91] on span "із 9 відгуків за рік" at bounding box center [338, 94] width 116 height 11
click at [340, 205] on span "10" at bounding box center [337, 208] width 135 height 11
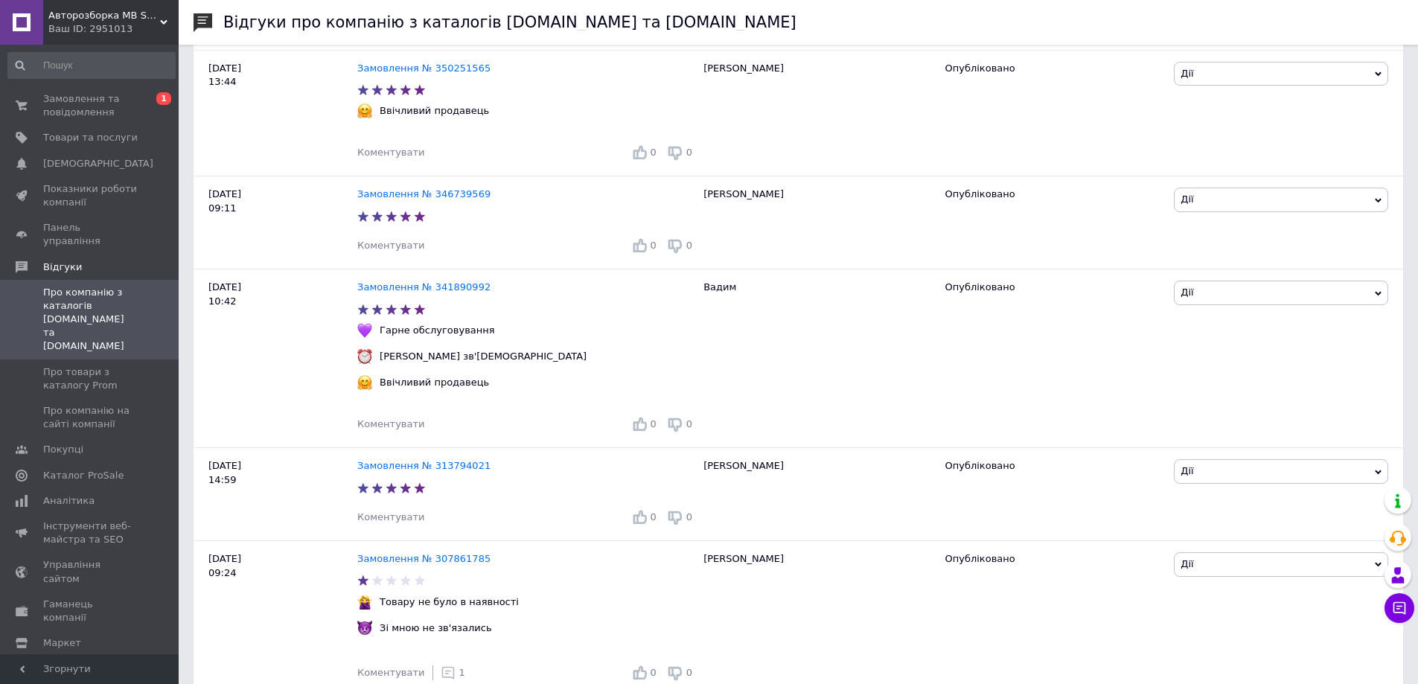
scroll to position [1081, 0]
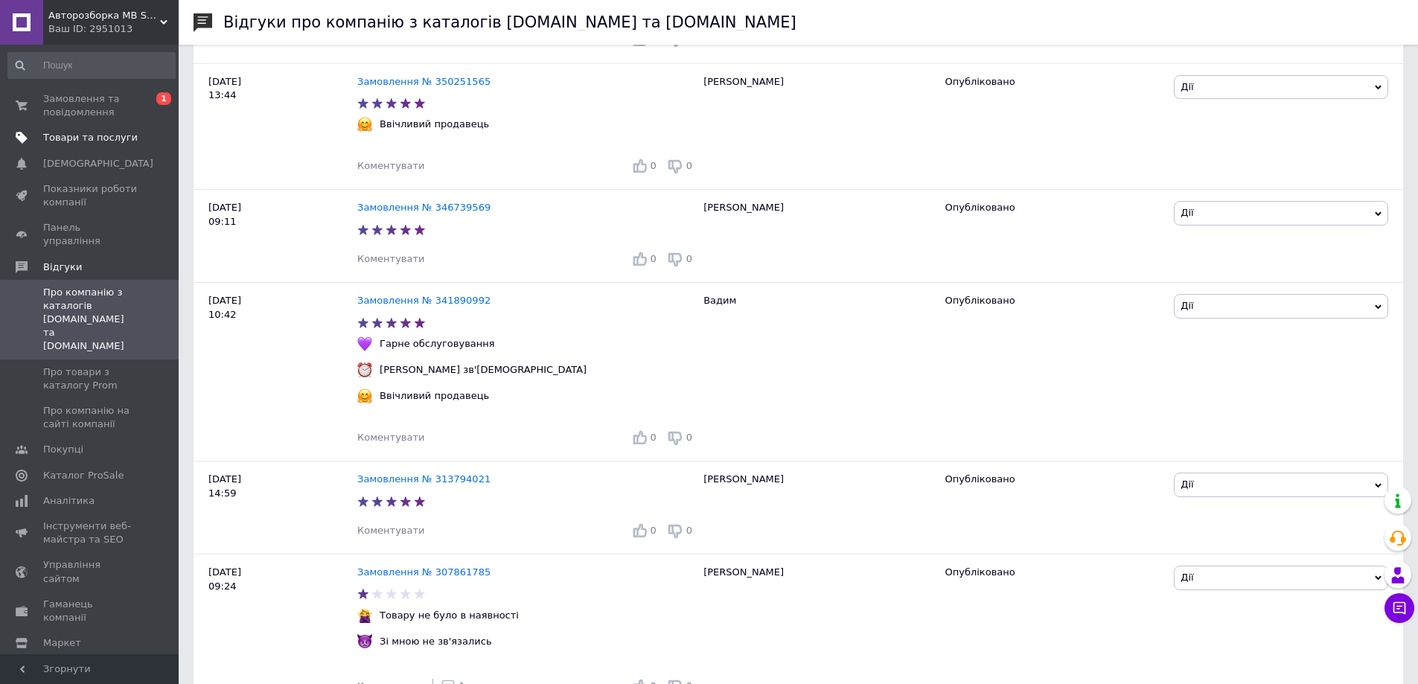
click at [87, 138] on span "Товари та послуги" at bounding box center [90, 137] width 95 height 13
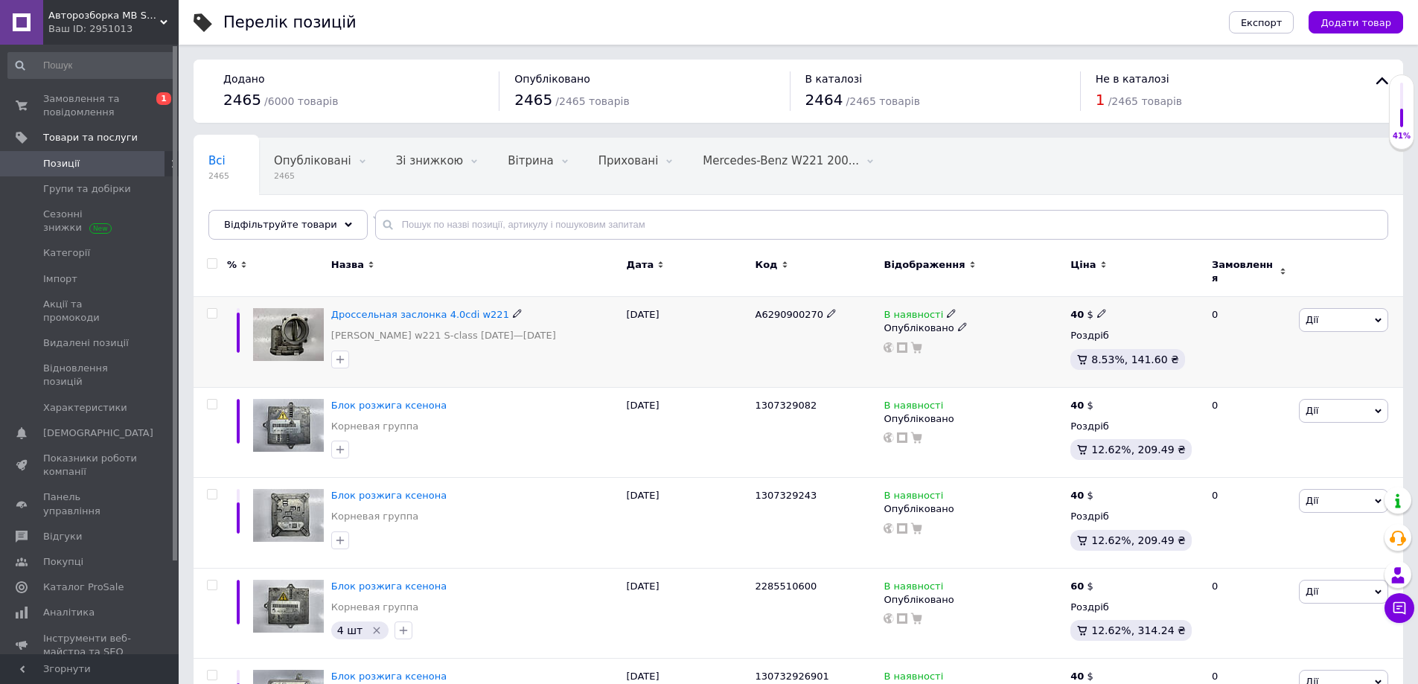
click at [1100, 309] on icon at bounding box center [1101, 313] width 9 height 9
click at [1133, 291] on input "40" at bounding box center [1172, 298] width 113 height 30
type input "50"
click at [1029, 321] on div "Опубліковано" at bounding box center [972, 327] width 179 height 13
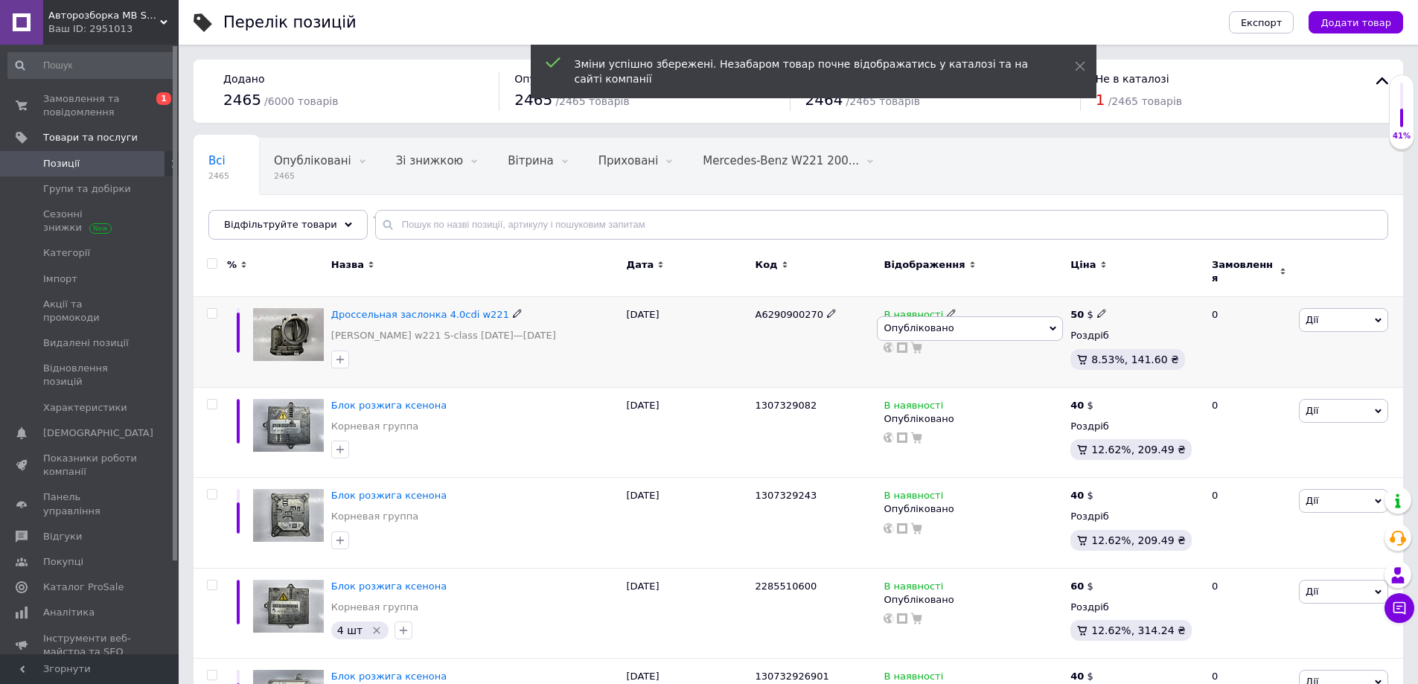
click at [743, 339] on div "[DATE]" at bounding box center [687, 342] width 129 height 91
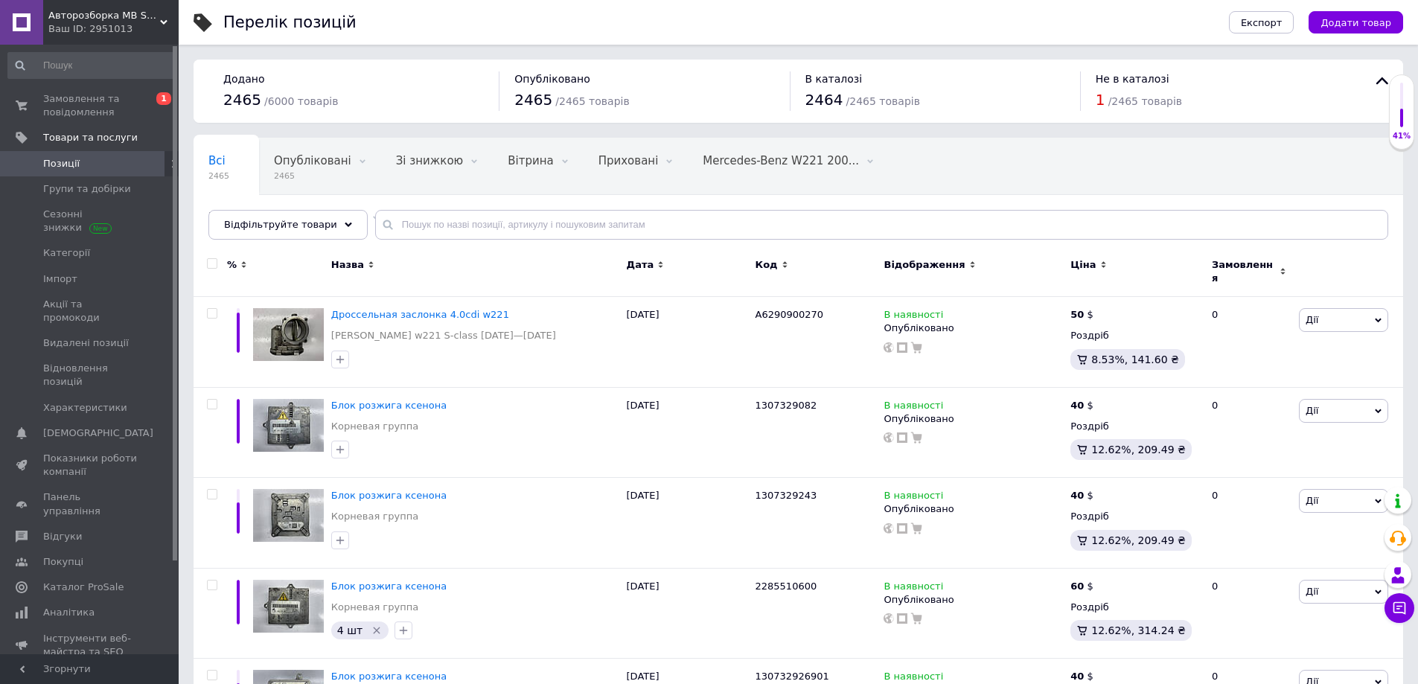
click at [140, 166] on span at bounding box center [158, 163] width 41 height 13
click at [439, 231] on input "text" at bounding box center [881, 225] width 1013 height 30
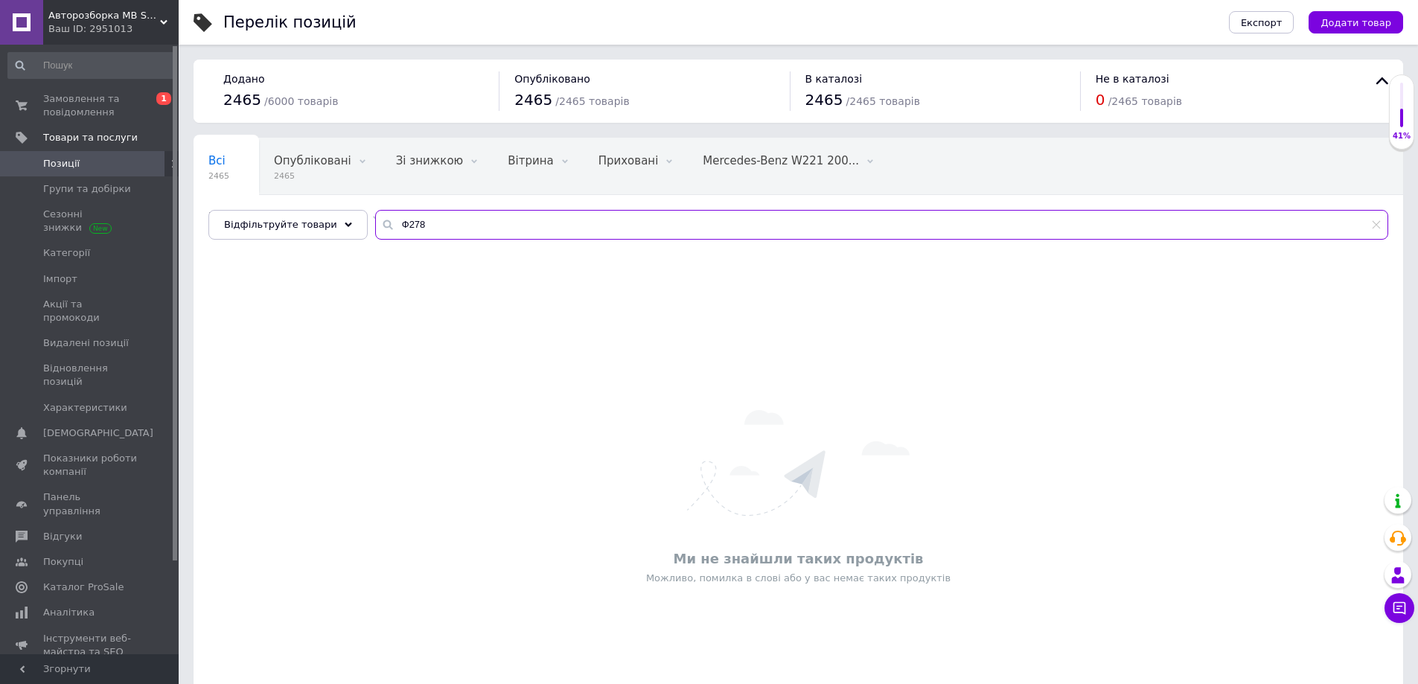
drag, startPoint x: 392, startPoint y: 225, endPoint x: 379, endPoint y: 223, distance: 13.7
click at [379, 223] on input "Ф278" at bounding box center [881, 225] width 1013 height 30
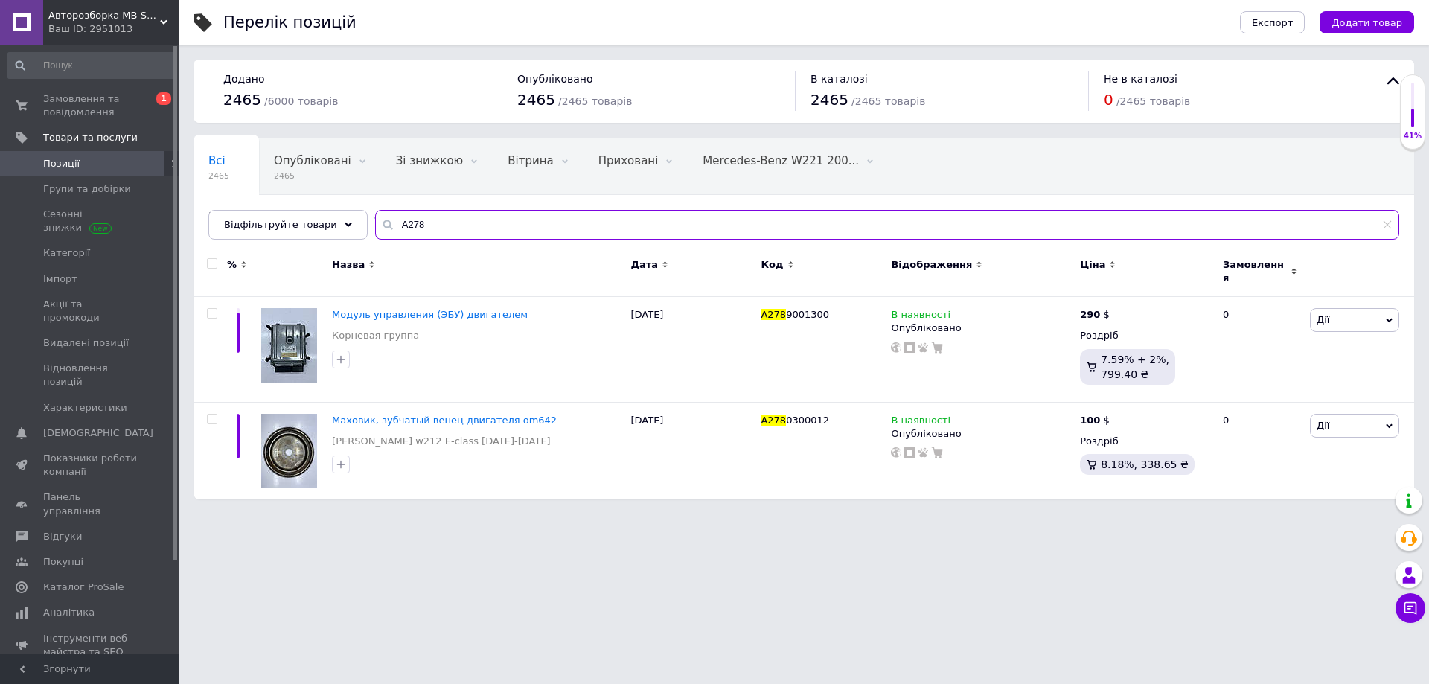
click at [439, 223] on input "A278" at bounding box center [887, 225] width 1024 height 30
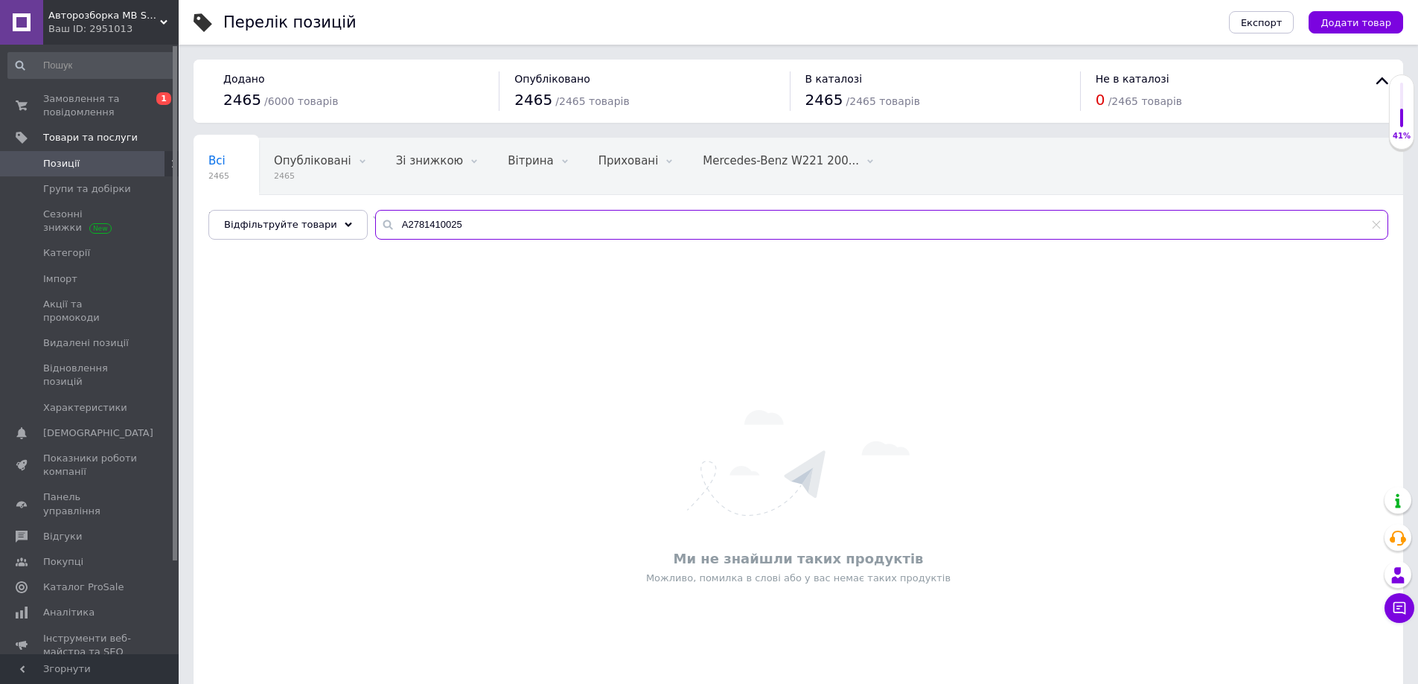
click at [453, 232] on input "A2781410025" at bounding box center [881, 225] width 1013 height 30
click at [435, 231] on input "A2781410025" at bounding box center [881, 225] width 1013 height 30
type input "A2781410025"
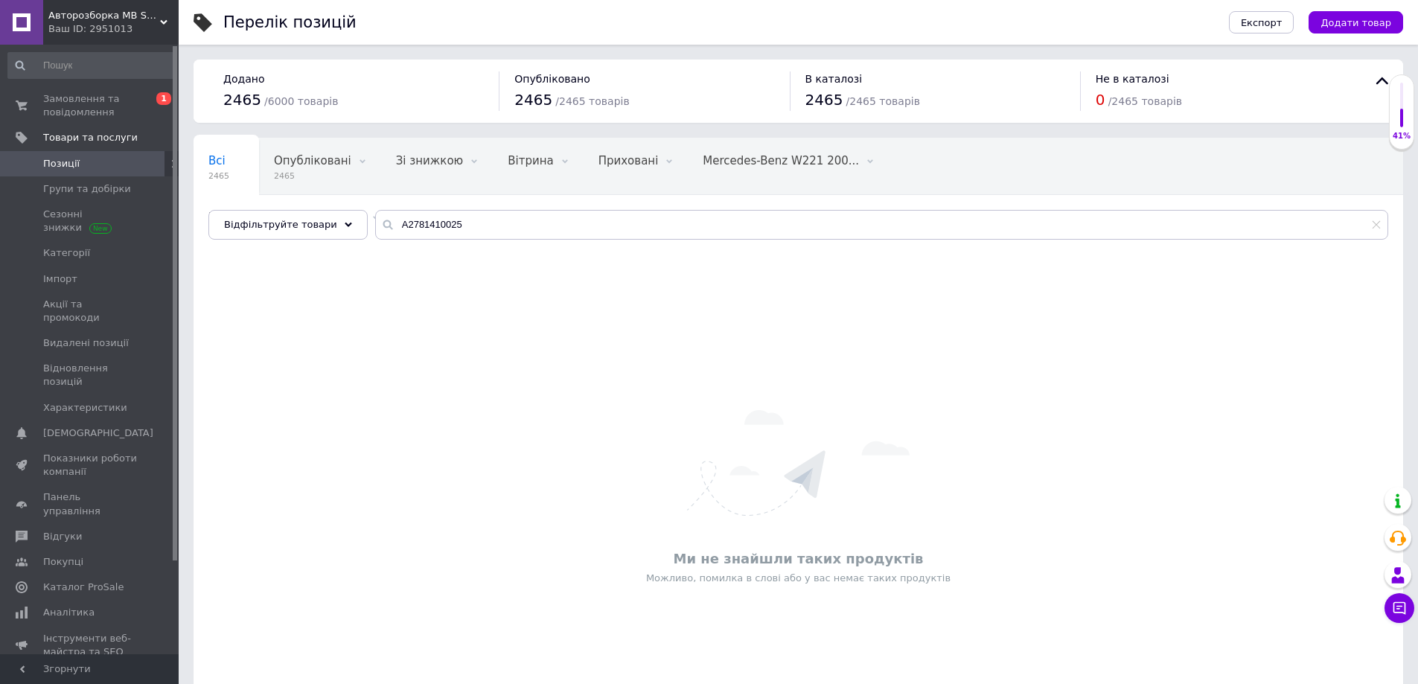
click at [142, 161] on span at bounding box center [158, 163] width 41 height 13
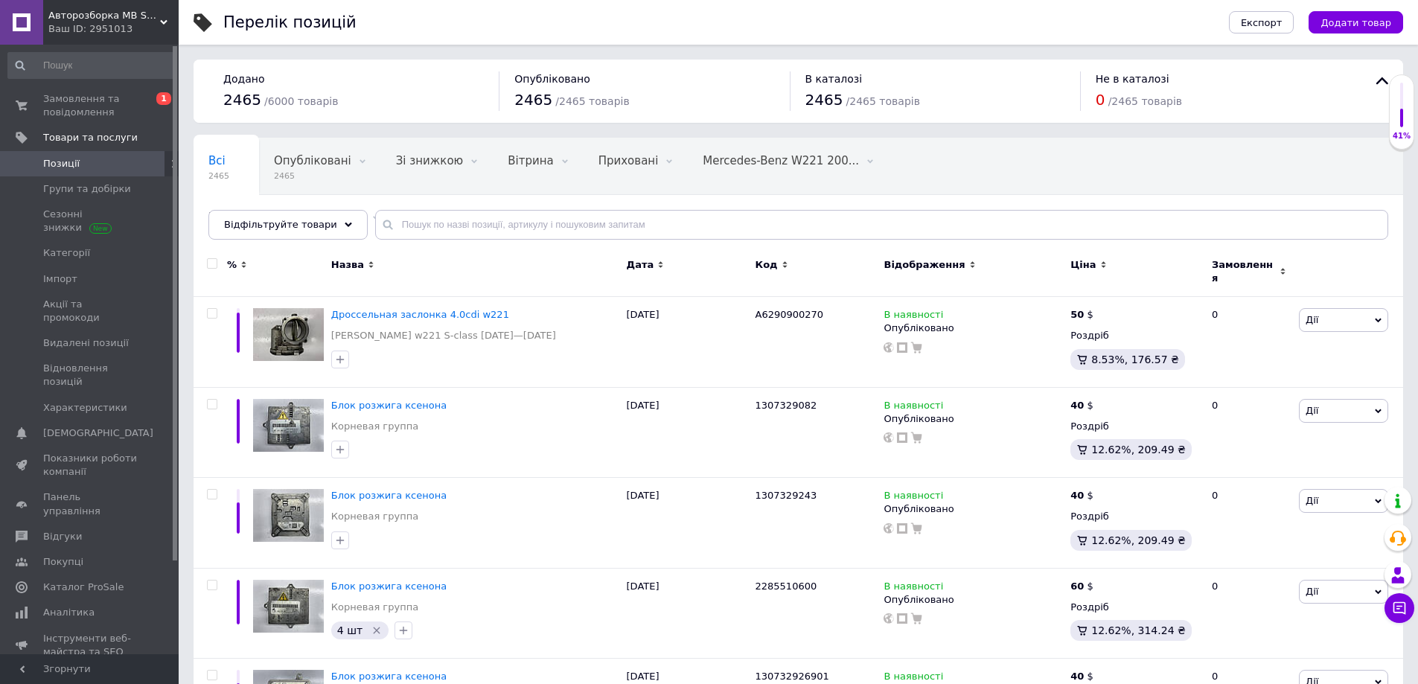
drag, startPoint x: 1353, startPoint y: 28, endPoint x: 1345, endPoint y: 28, distance: 7.5
click at [1353, 27] on span "Додати товар" at bounding box center [1355, 22] width 71 height 11
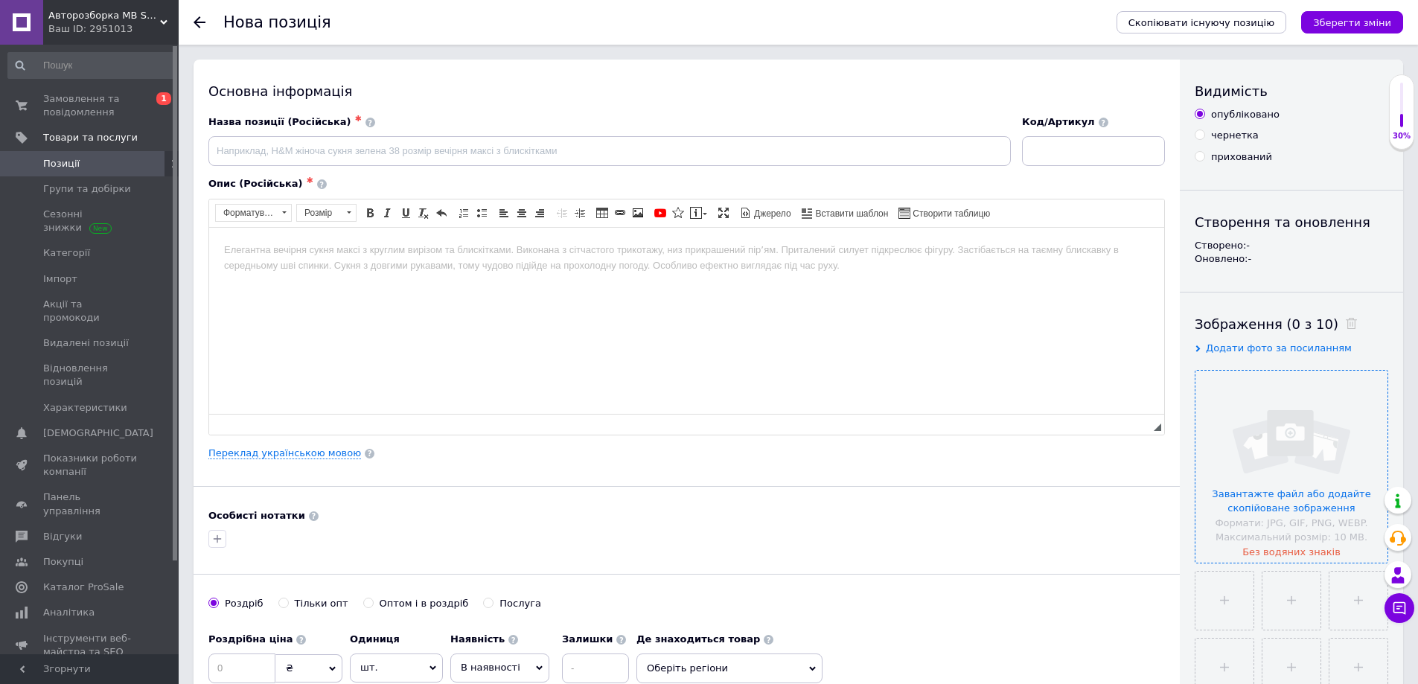
click at [1270, 441] on input "file" at bounding box center [1291, 467] width 192 height 192
click at [1063, 140] on input at bounding box center [1093, 151] width 143 height 30
paste input "A2781410025"
type input "A2781410025"
click at [1226, 431] on input "file" at bounding box center [1291, 467] width 192 height 192
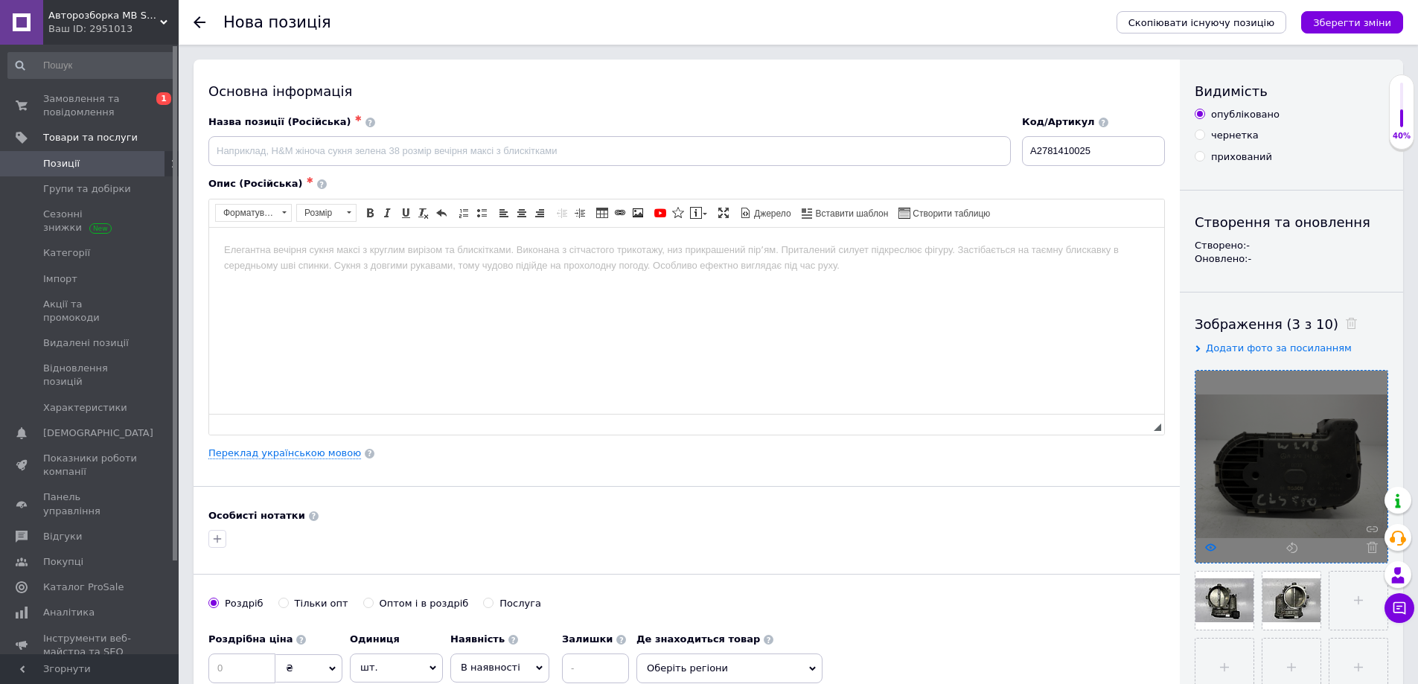
click at [1206, 548] on use at bounding box center [1210, 546] width 11 height 7
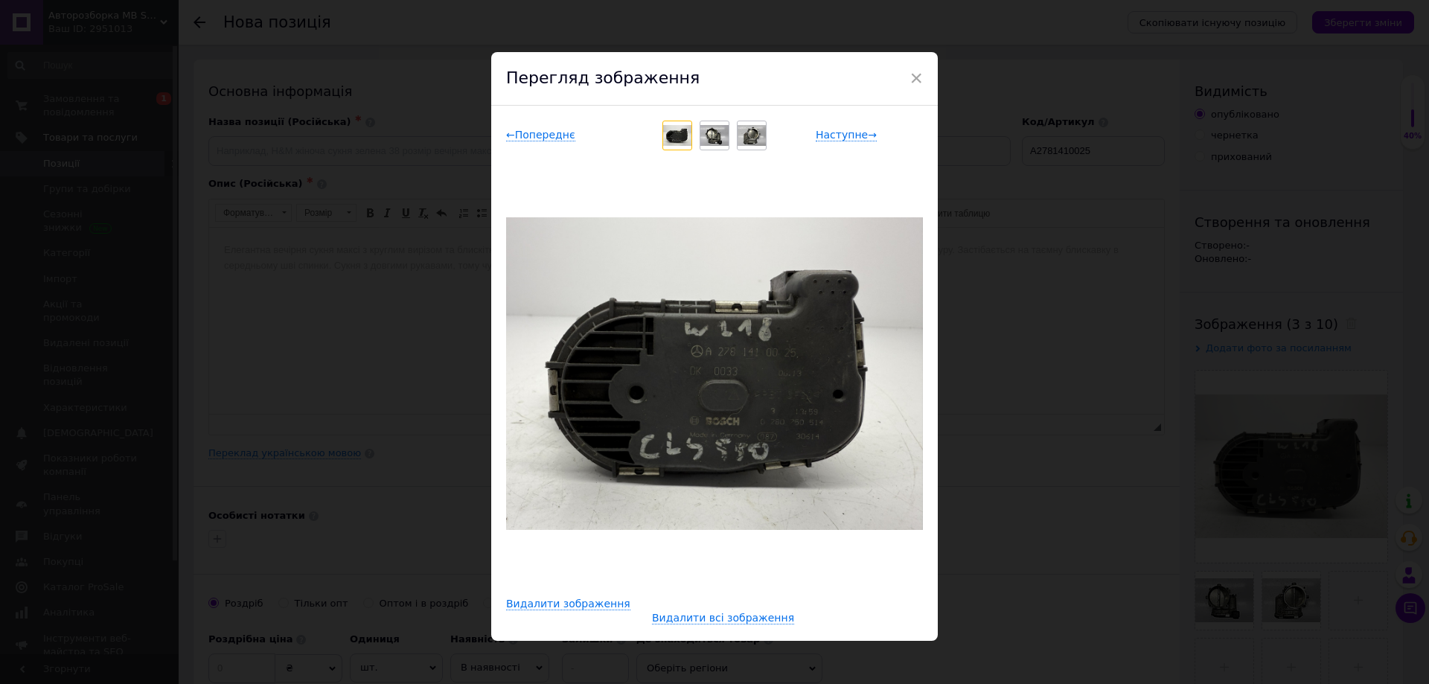
drag, startPoint x: 1117, startPoint y: 520, endPoint x: 1102, endPoint y: 518, distance: 15.0
click at [1116, 519] on div "× Перегляд зображення ← Попереднє Наступне → Видалити зображення Видалити всі з…" at bounding box center [714, 342] width 1429 height 684
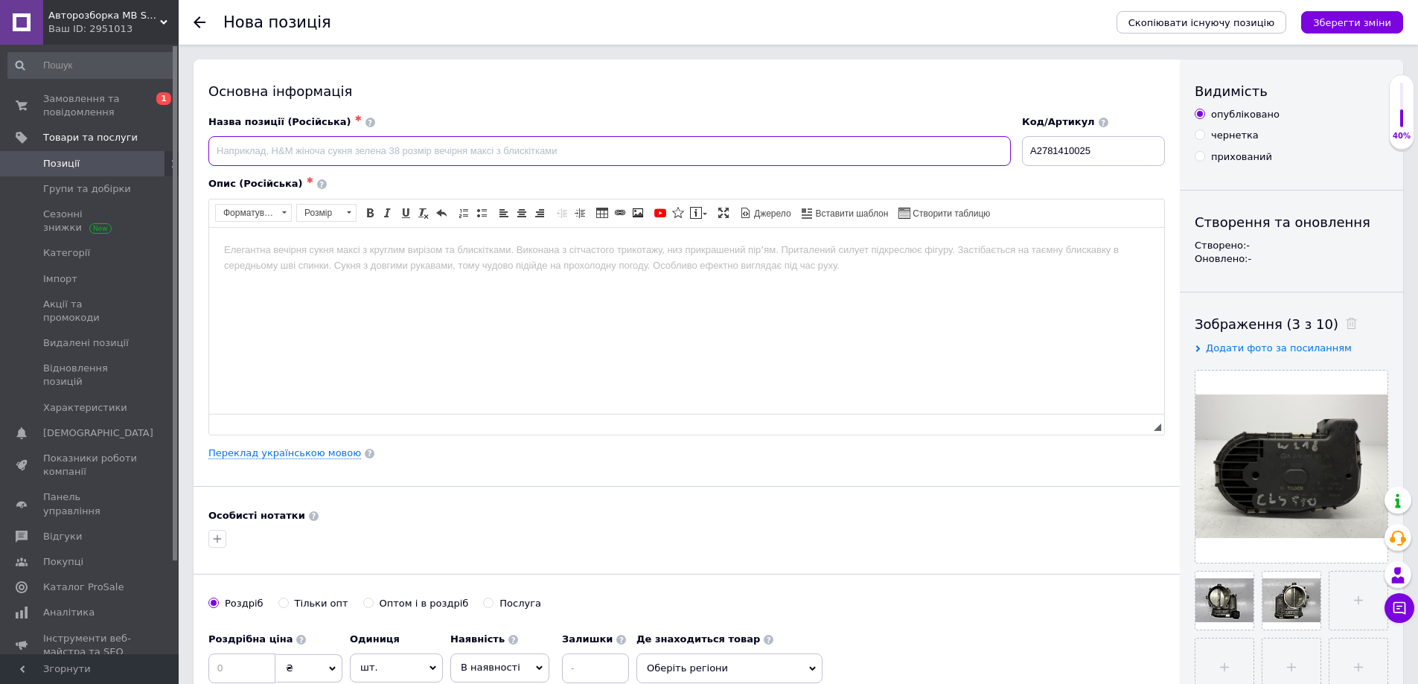
click at [321, 145] on input at bounding box center [609, 151] width 802 height 30
paste input "Дроссельная заслонка"
type input "Дроссельная заслонка m278"
click at [395, 263] on html at bounding box center [686, 249] width 955 height 45
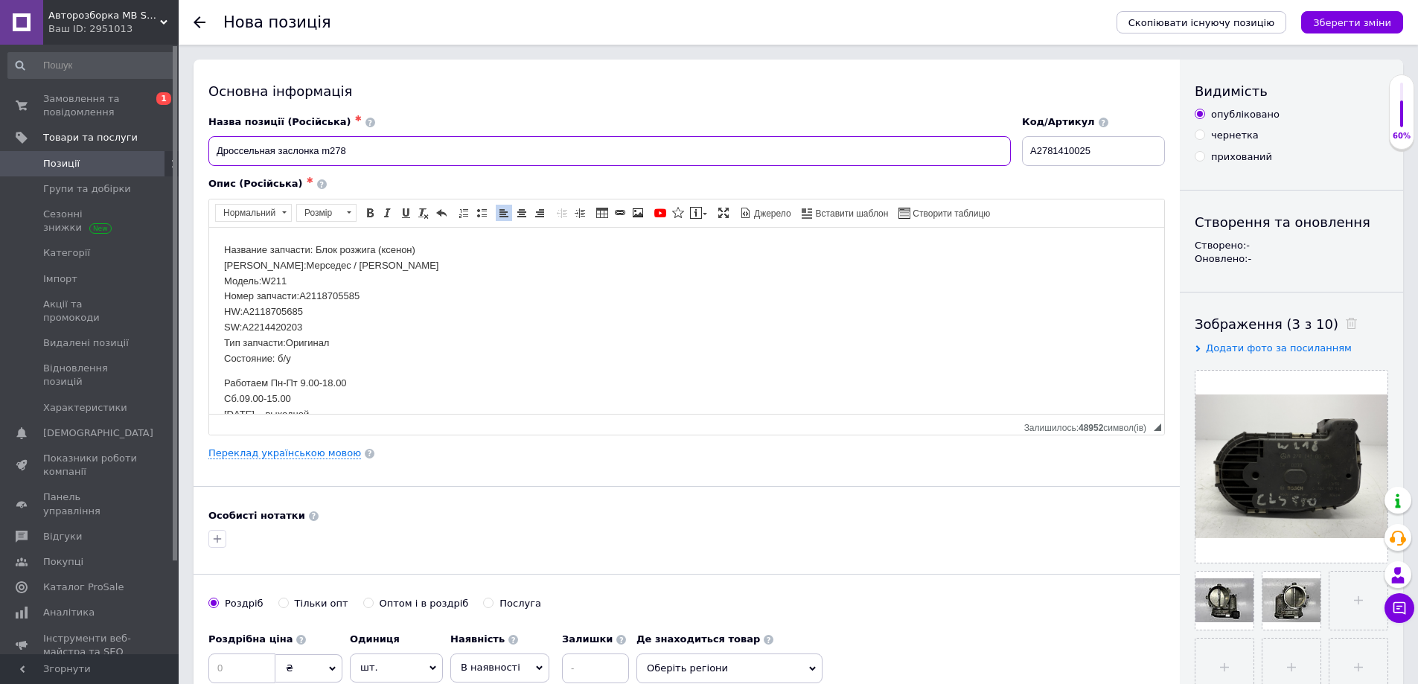
drag, startPoint x: 321, startPoint y: 151, endPoint x: 220, endPoint y: 150, distance: 100.5
click at [217, 147] on input "Дроссельная заслонка m278" at bounding box center [609, 151] width 802 height 30
drag, startPoint x: 425, startPoint y: 249, endPoint x: 315, endPoint y: 245, distance: 110.2
click at [315, 245] on p "Название запчасти: Блок розжига (ксенон) Марка:Мерседес / [PERSON_NAME] Модель:…" at bounding box center [686, 304] width 925 height 124
drag, startPoint x: 306, startPoint y: 313, endPoint x: 213, endPoint y: 305, distance: 93.3
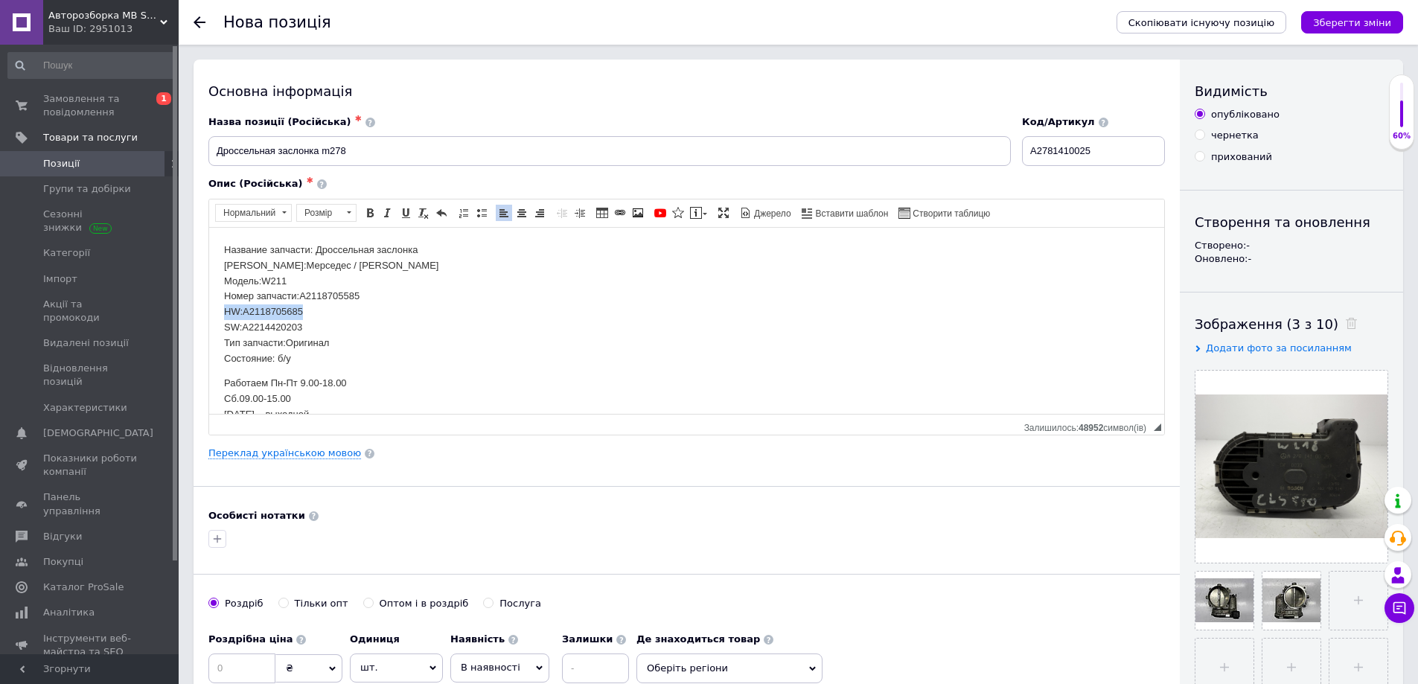
click at [213, 305] on html "Название запчасти: Дроссельная заслонка Марка:Мерседес / [PERSON_NAME] Модель:W…" at bounding box center [686, 451] width 955 height 449
drag, startPoint x: 316, startPoint y: 328, endPoint x: 202, endPoint y: 321, distance: 114.8
click at [209, 321] on html "Название запчасти: Дроссельная заслонка Марка:Мерседес / [PERSON_NAME] Модель:W…" at bounding box center [686, 451] width 955 height 449
click at [333, 312] on p "Название запчасти: Дроссельная заслонка Марка:Мерседес / [PERSON_NAME] Модель:W…" at bounding box center [686, 296] width 925 height 109
click at [396, 303] on p "Название запчасти: Дроссельная заслонка Марка:Мерседес / [PERSON_NAME] Модель:W…" at bounding box center [686, 296] width 925 height 109
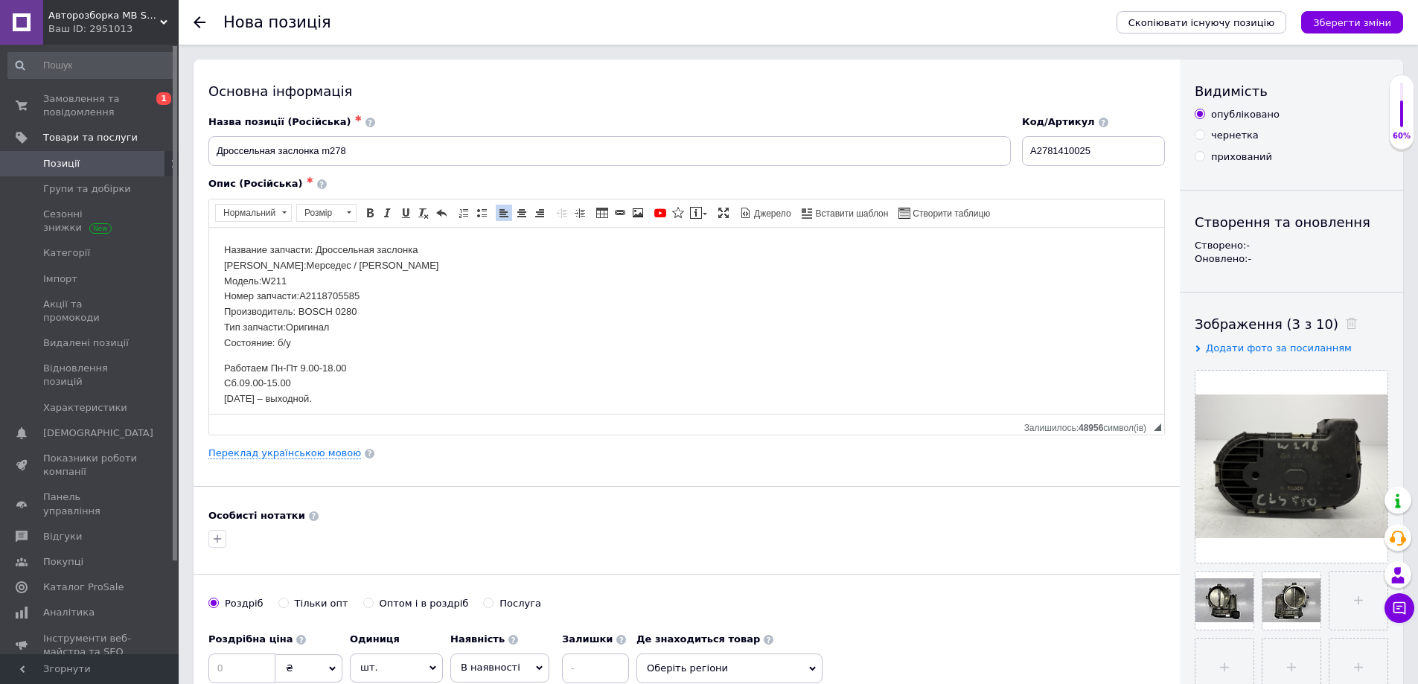
click at [384, 313] on p "Название запчасти: Дроссельная заслонка Марка:Мерседес / [PERSON_NAME] Модель:W…" at bounding box center [686, 296] width 925 height 109
click at [386, 344] on p "Название запчасти: Дроссельная заслонка Марка:Мерседес / [PERSON_NAME] Модель:W…" at bounding box center [686, 296] width 925 height 109
click at [345, 299] on p "Название запчасти: Дроссельная заслонка Марка:Мерседес / [PERSON_NAME] Модель:W…" at bounding box center [686, 296] width 925 height 109
copy p "A2118705585"
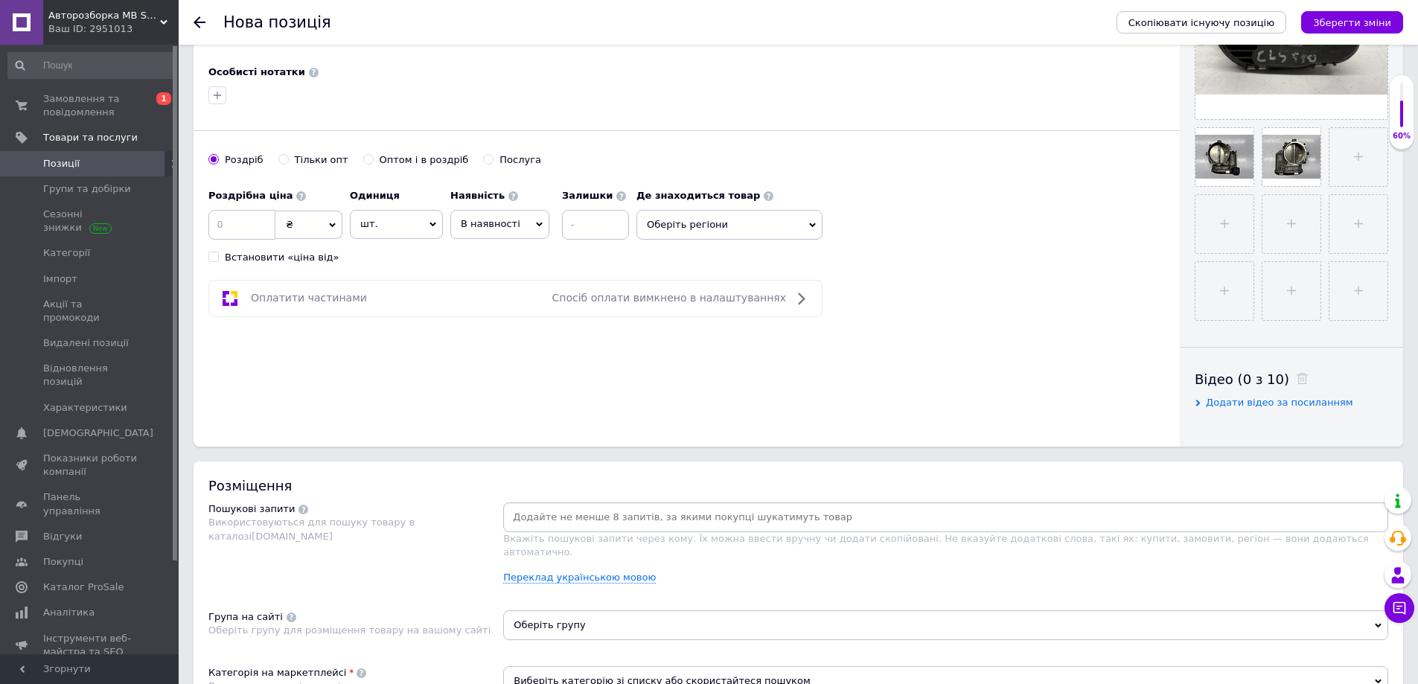
scroll to position [446, 0]
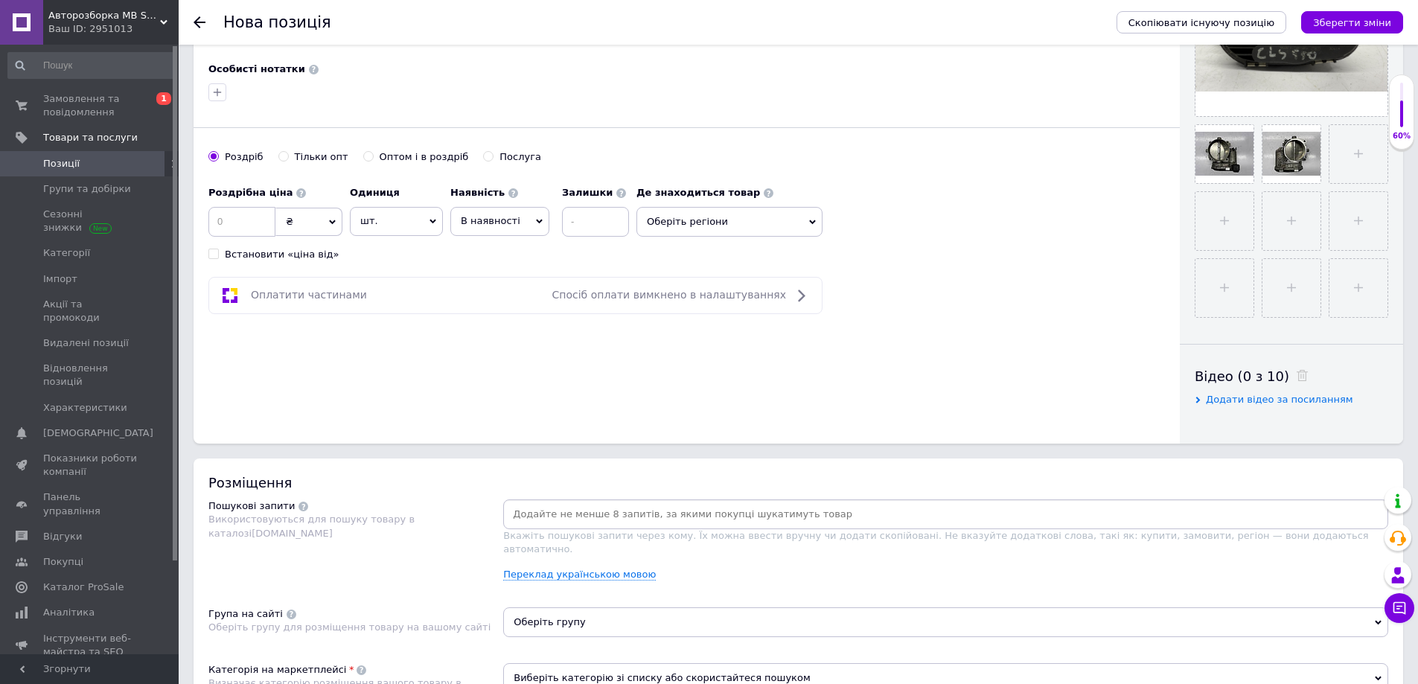
click at [580, 514] on input at bounding box center [945, 514] width 879 height 22
type input "A2118705585"
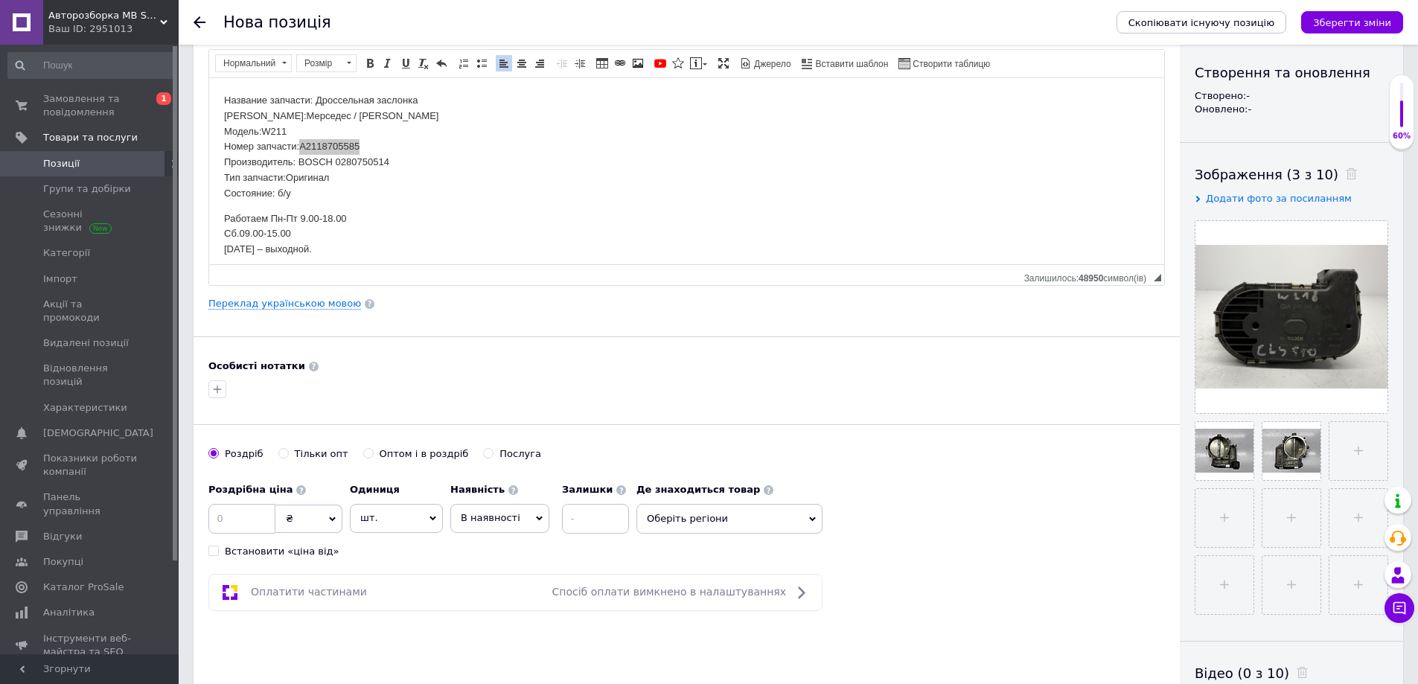
scroll to position [149, 0]
click at [359, 167] on p "Название запчасти: Дроссельная заслонка Марка:Мерседес / [PERSON_NAME] Модель:W…" at bounding box center [686, 147] width 925 height 109
copy p "0280750514"
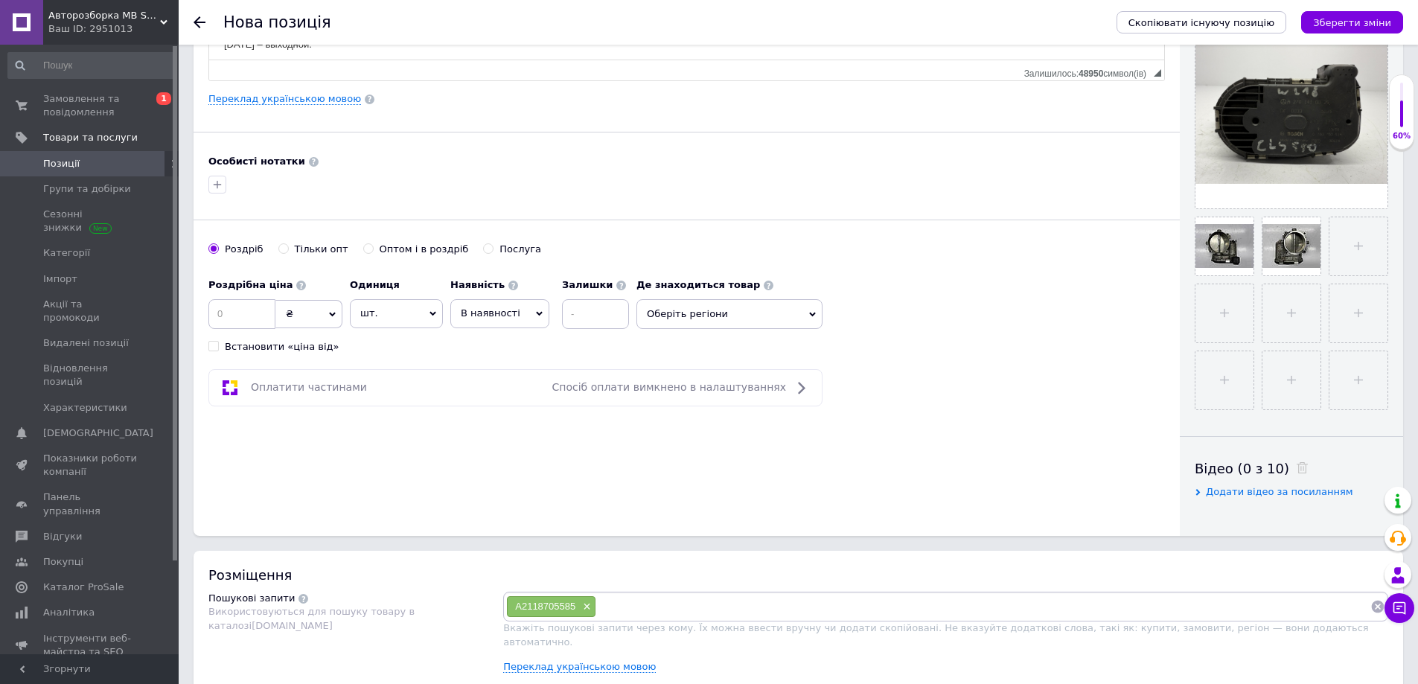
scroll to position [372, 0]
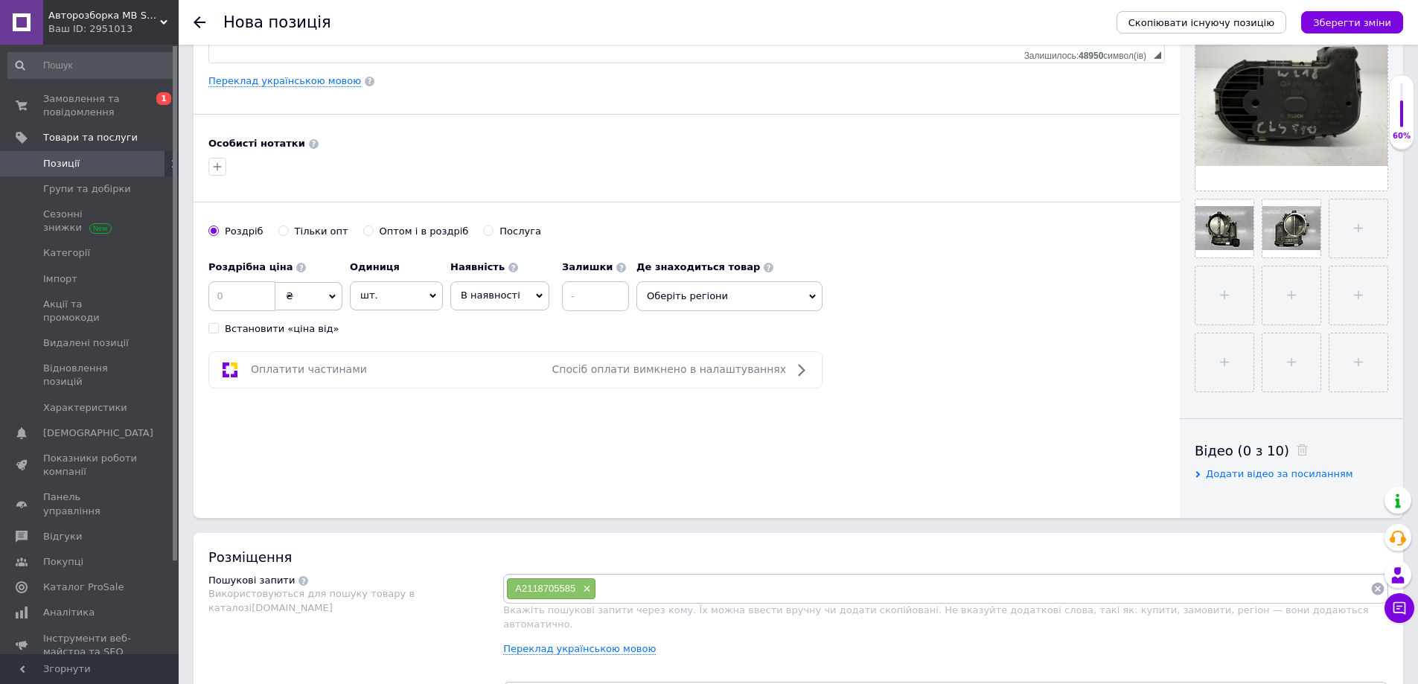
click at [632, 583] on input at bounding box center [983, 588] width 774 height 22
type input "0280750514"
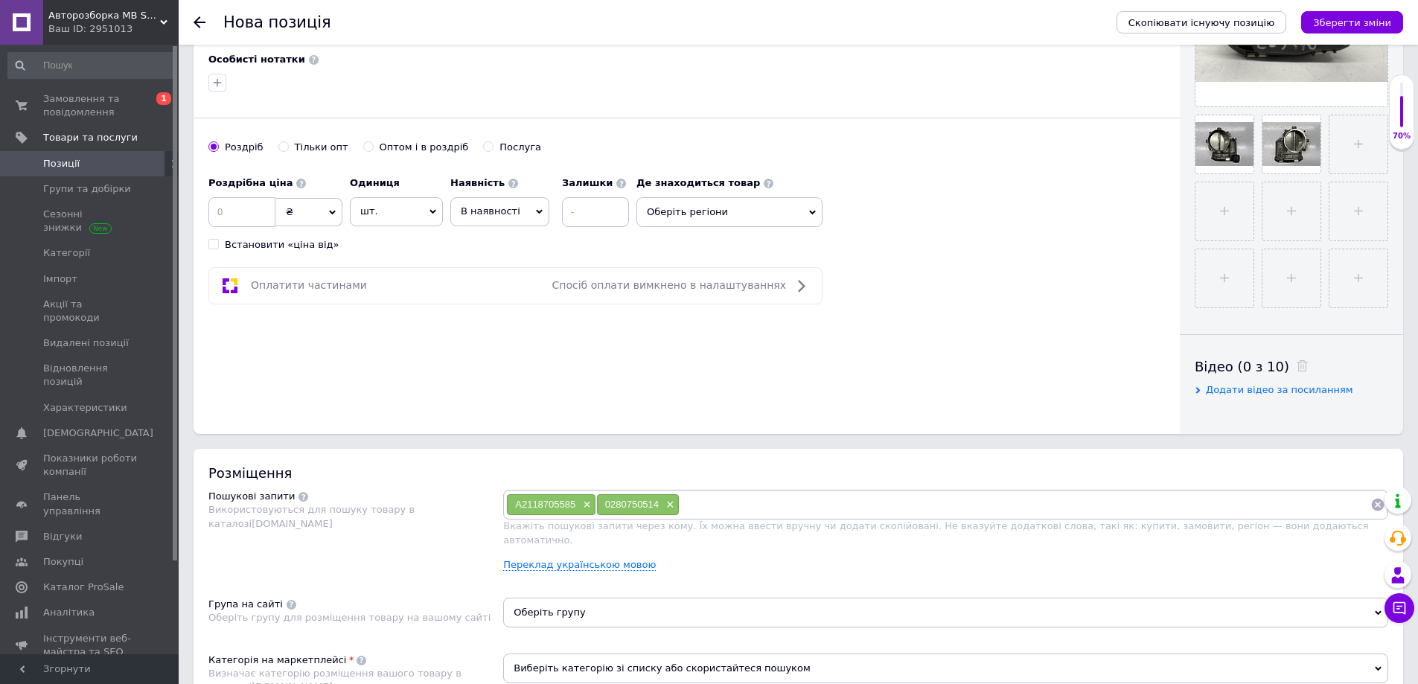
scroll to position [595, 0]
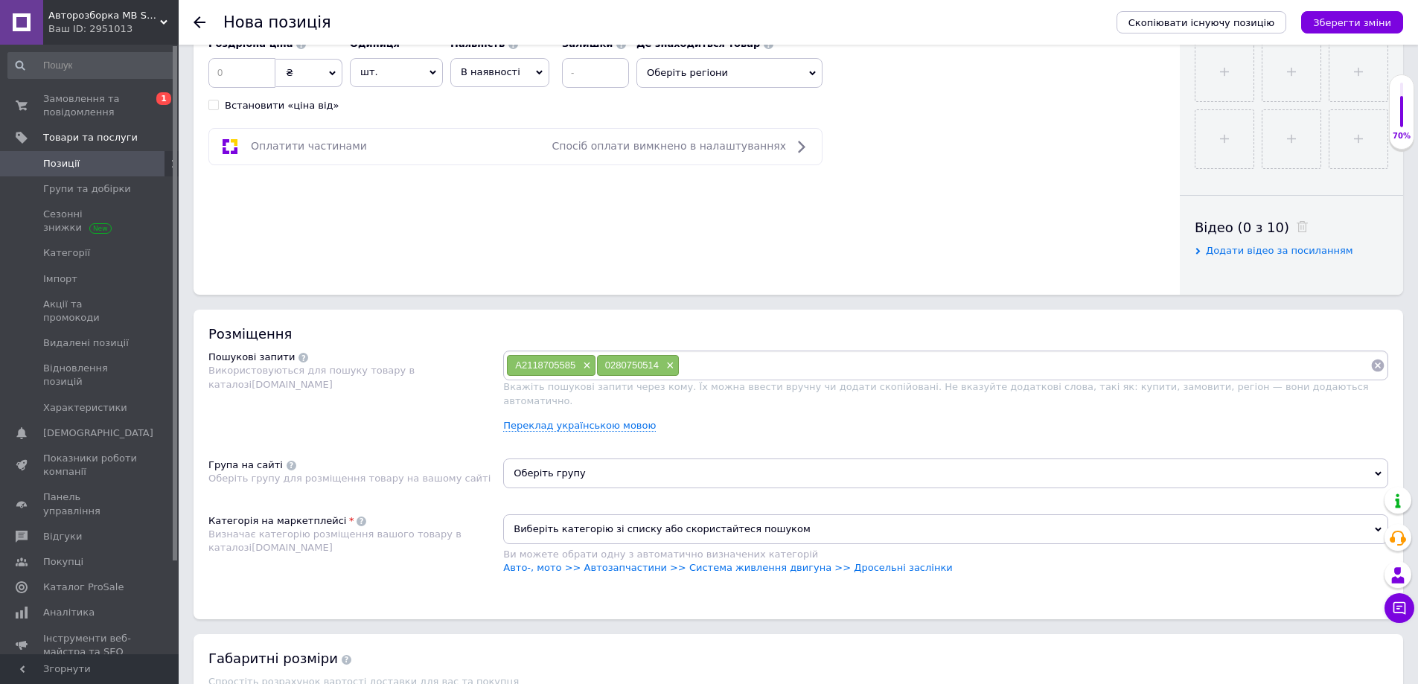
click at [555, 463] on span "Оберіть групу" at bounding box center [945, 473] width 885 height 30
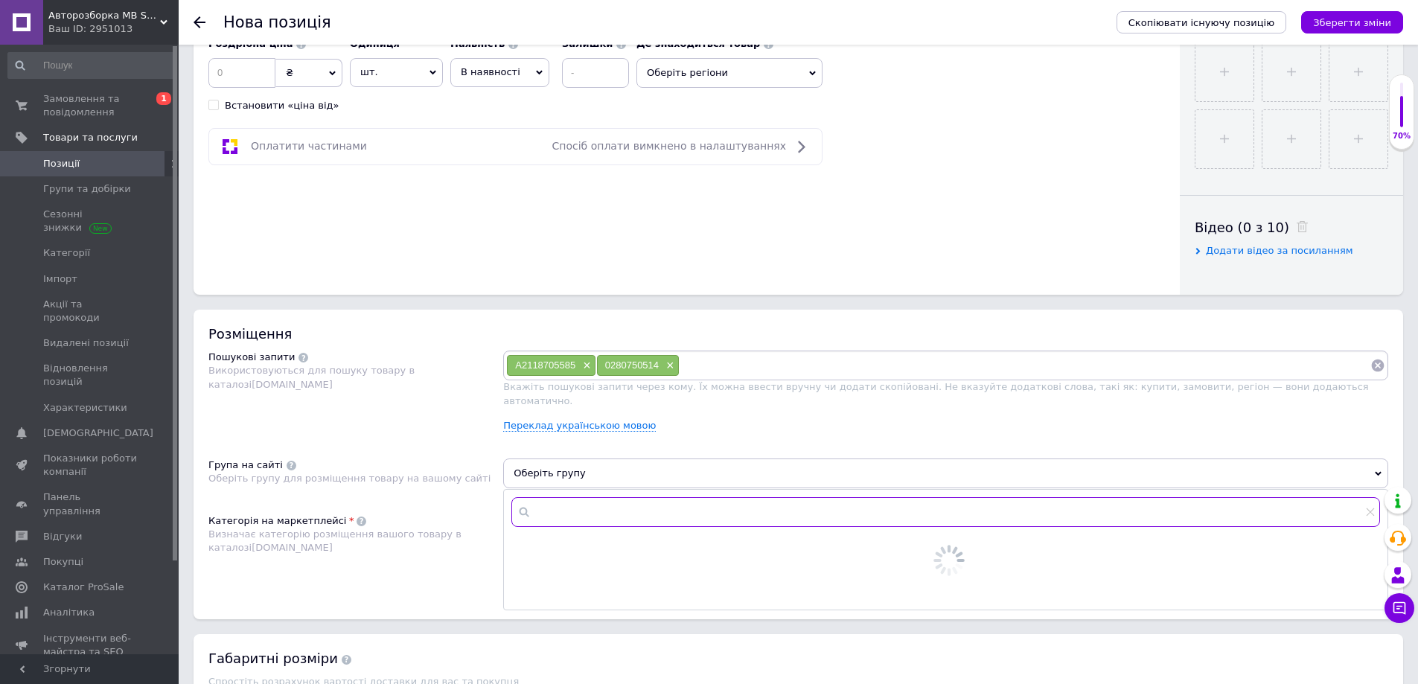
click at [567, 502] on input "text" at bounding box center [945, 512] width 868 height 30
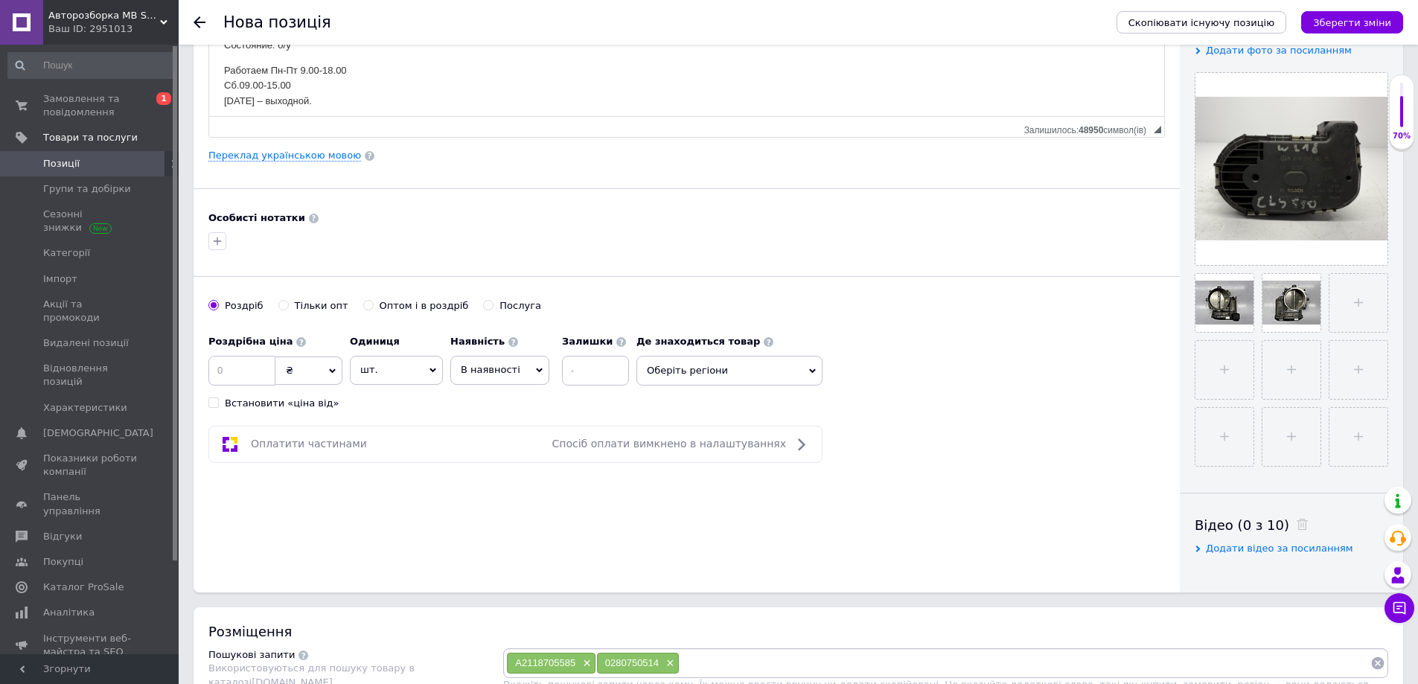
scroll to position [0, 0]
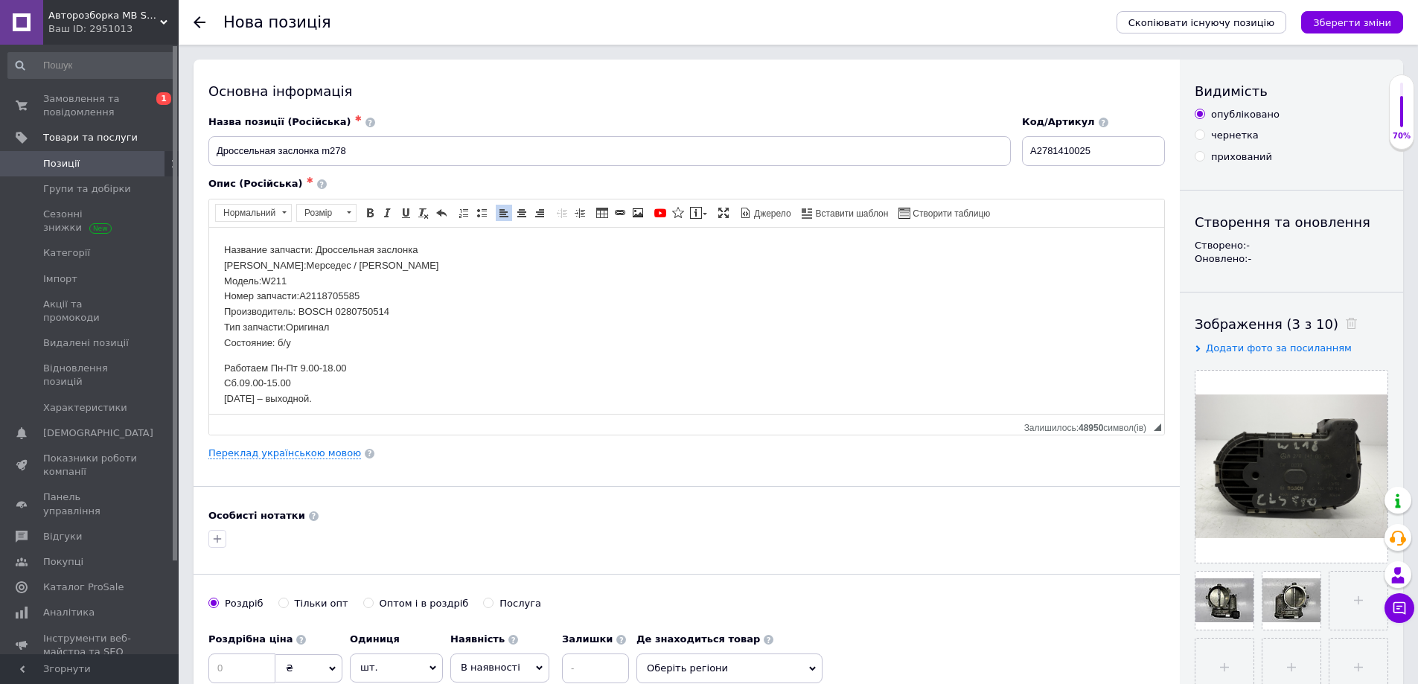
click at [400, 302] on p "Название запчасти: Дроссельная заслонка Марка:Мерседес / [PERSON_NAME] Модель:W…" at bounding box center [686, 296] width 925 height 109
click at [1037, 151] on input "A2781410025" at bounding box center [1093, 151] width 143 height 30
click at [299, 286] on p "Название запчасти: Дроссельная заслонка Марка:Мерседес / [PERSON_NAME] Модель:W…" at bounding box center [686, 296] width 925 height 109
drag, startPoint x: 286, startPoint y: 281, endPoint x: 276, endPoint y: 282, distance: 9.7
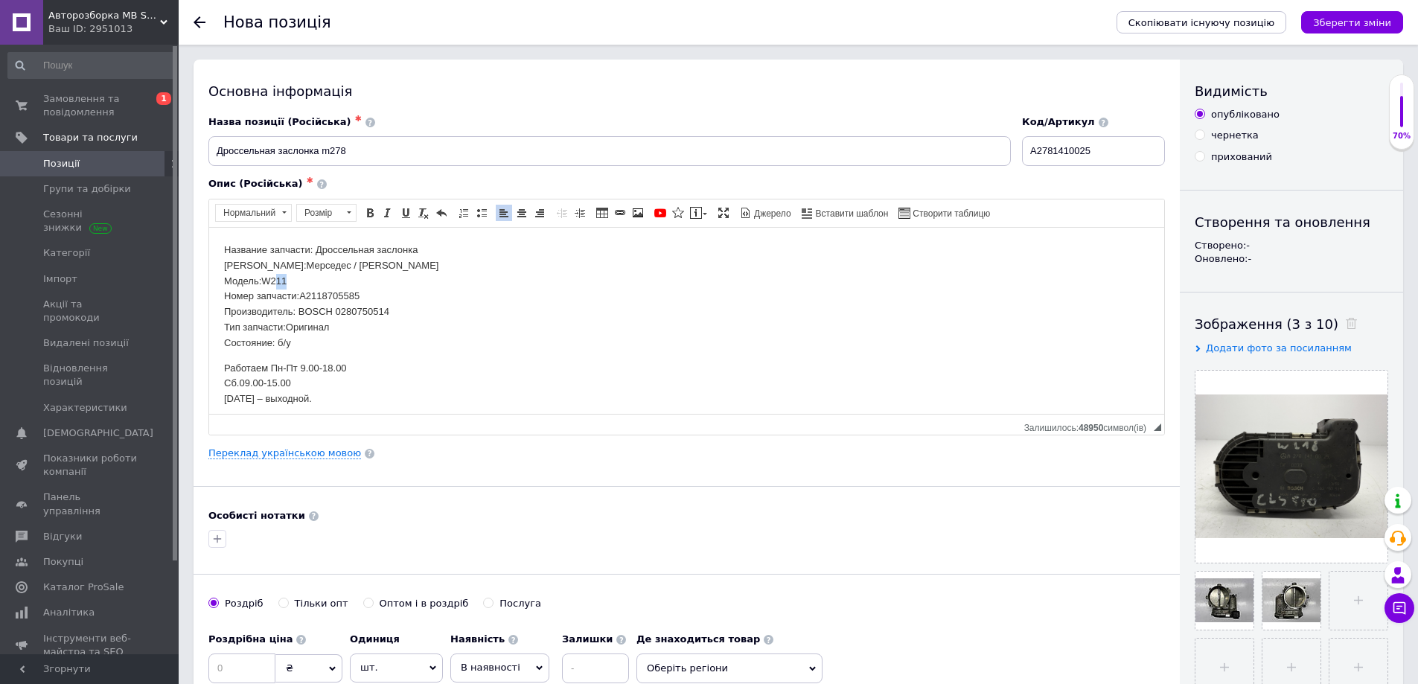
click at [276, 282] on p "Название запчасти: Дроссельная заслонка Марка:Мерседес / [PERSON_NAME] Модель:W…" at bounding box center [686, 296] width 925 height 109
click at [1072, 156] on input "A2781410025" at bounding box center [1093, 151] width 143 height 30
click at [324, 301] on p "Название запчасти: Дроссельная заслонка Марка:Мерседес / [PERSON_NAME] Модель:W…" at bounding box center [686, 296] width 925 height 109
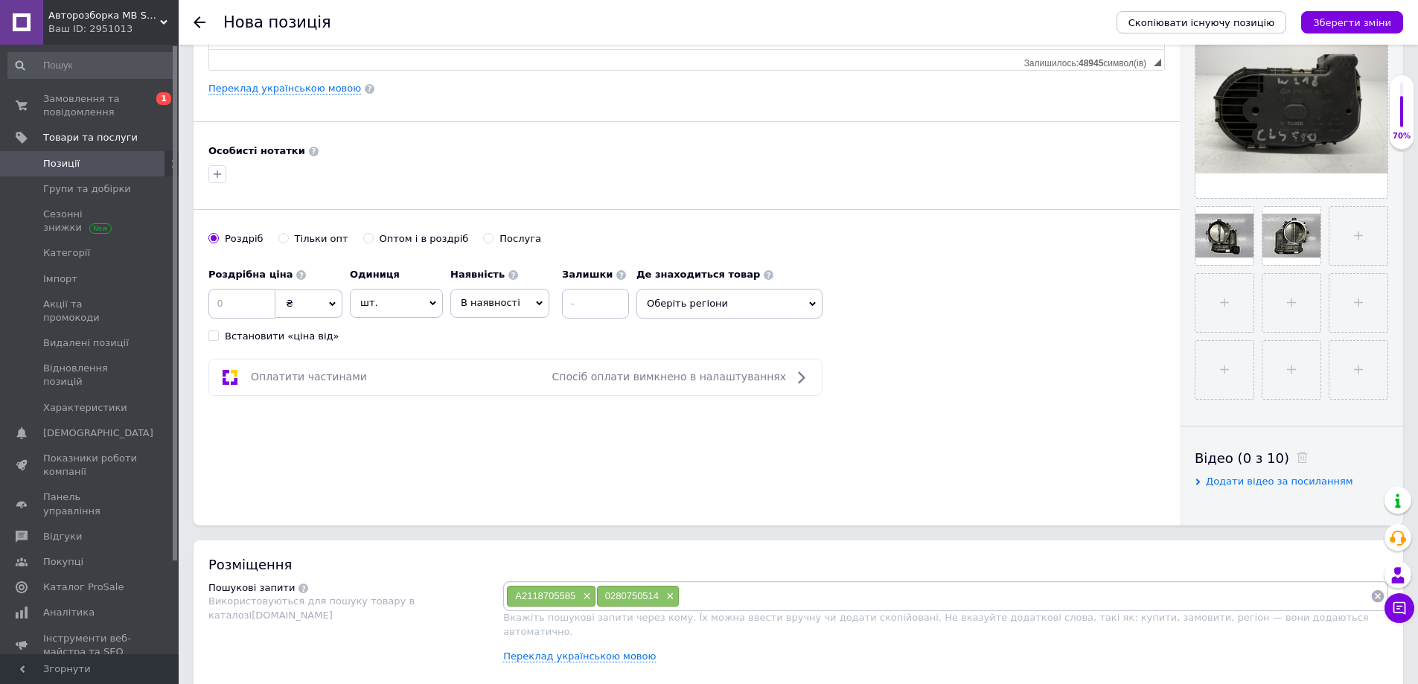
scroll to position [595, 0]
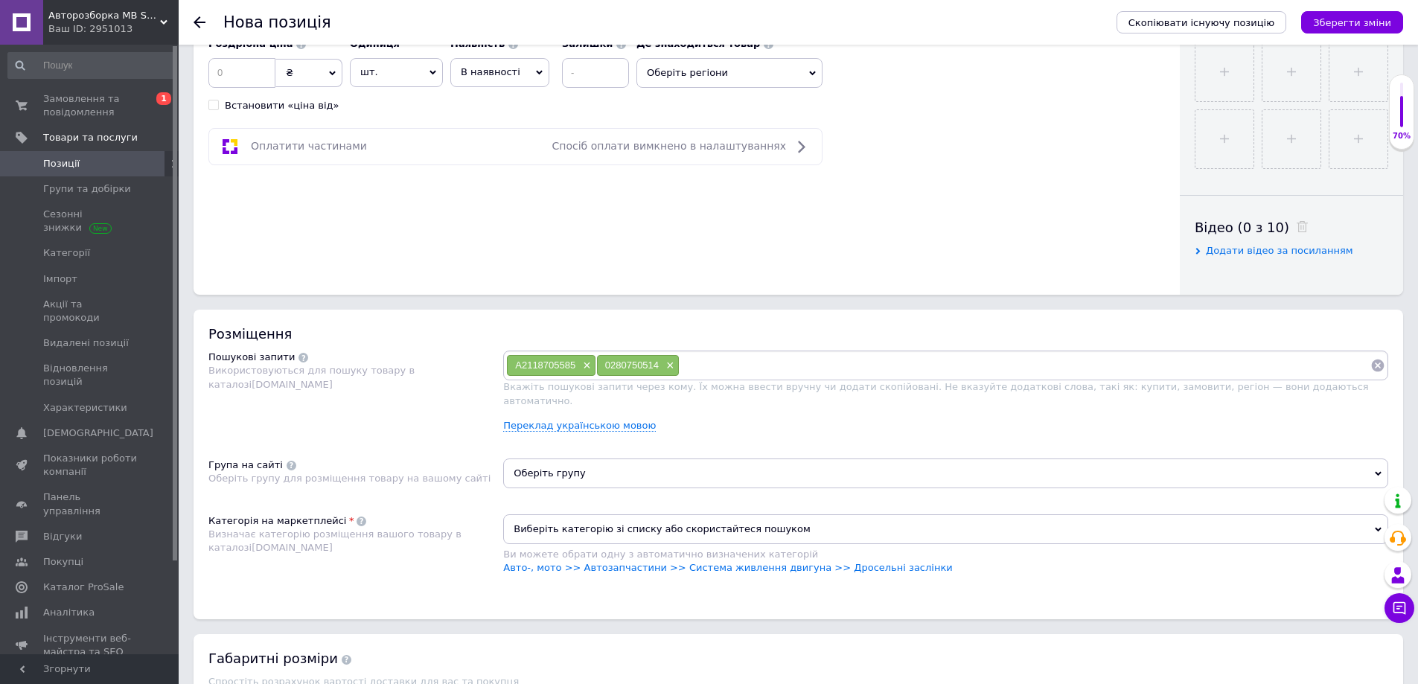
click at [743, 363] on input at bounding box center [1024, 365] width 691 height 22
type input "A2781410025"
click at [586, 368] on span "×" at bounding box center [585, 365] width 12 height 13
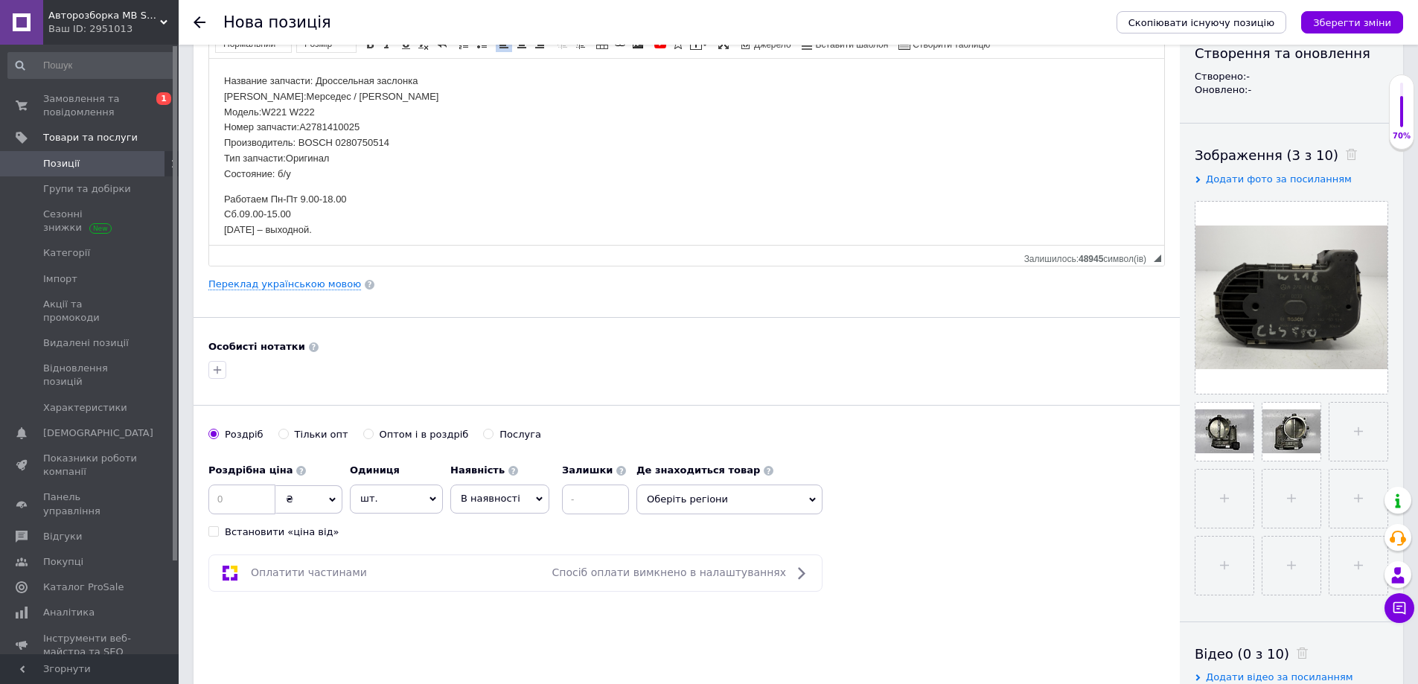
scroll to position [223, 0]
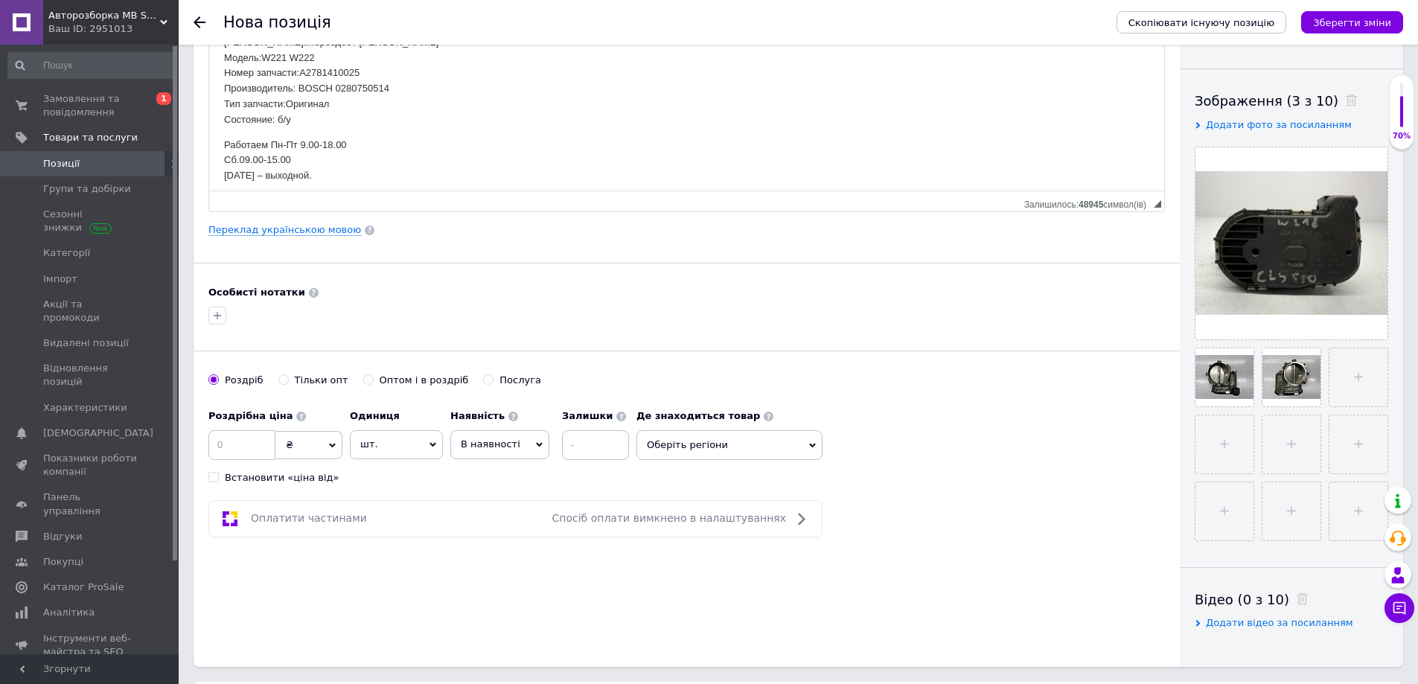
click at [336, 441] on span "₴" at bounding box center [308, 445] width 67 height 28
click at [304, 473] on li "$" at bounding box center [308, 475] width 65 height 21
click at [700, 452] on span "Оберіть регіони" at bounding box center [729, 445] width 186 height 30
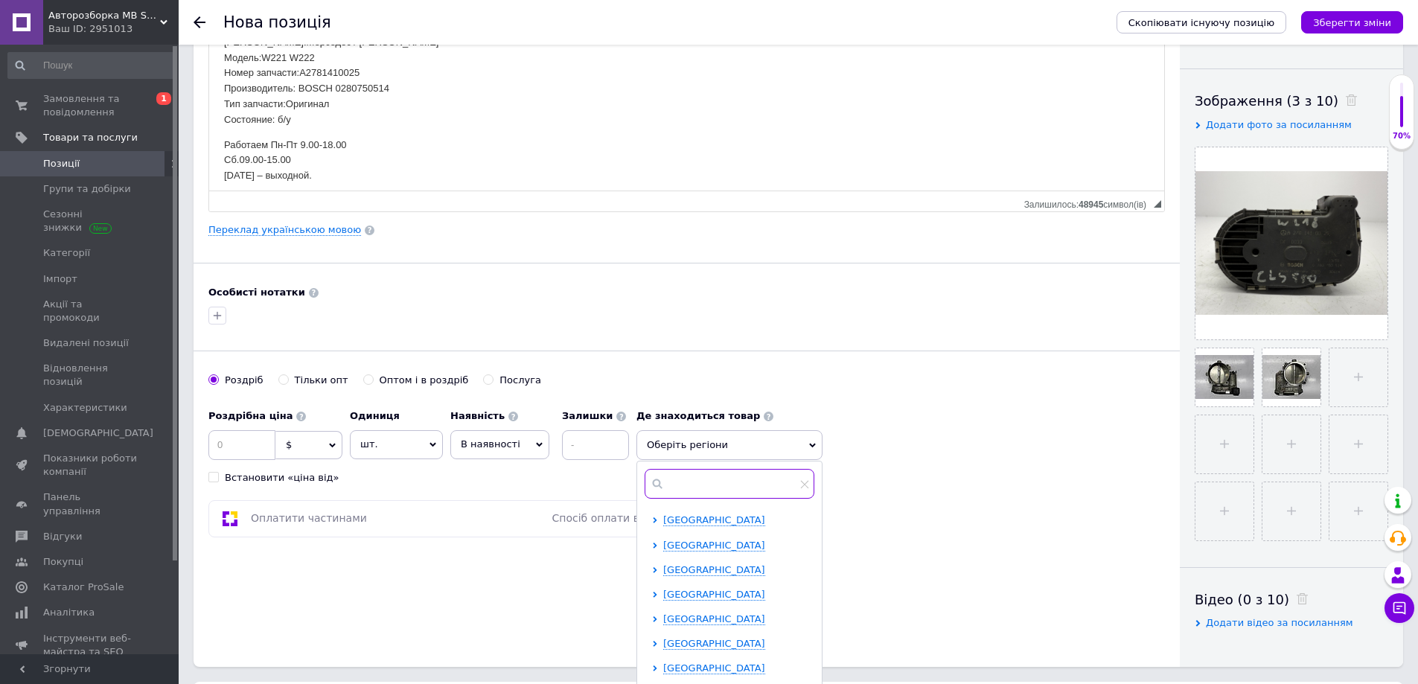
click at [703, 470] on input "text" at bounding box center [729, 484] width 170 height 30
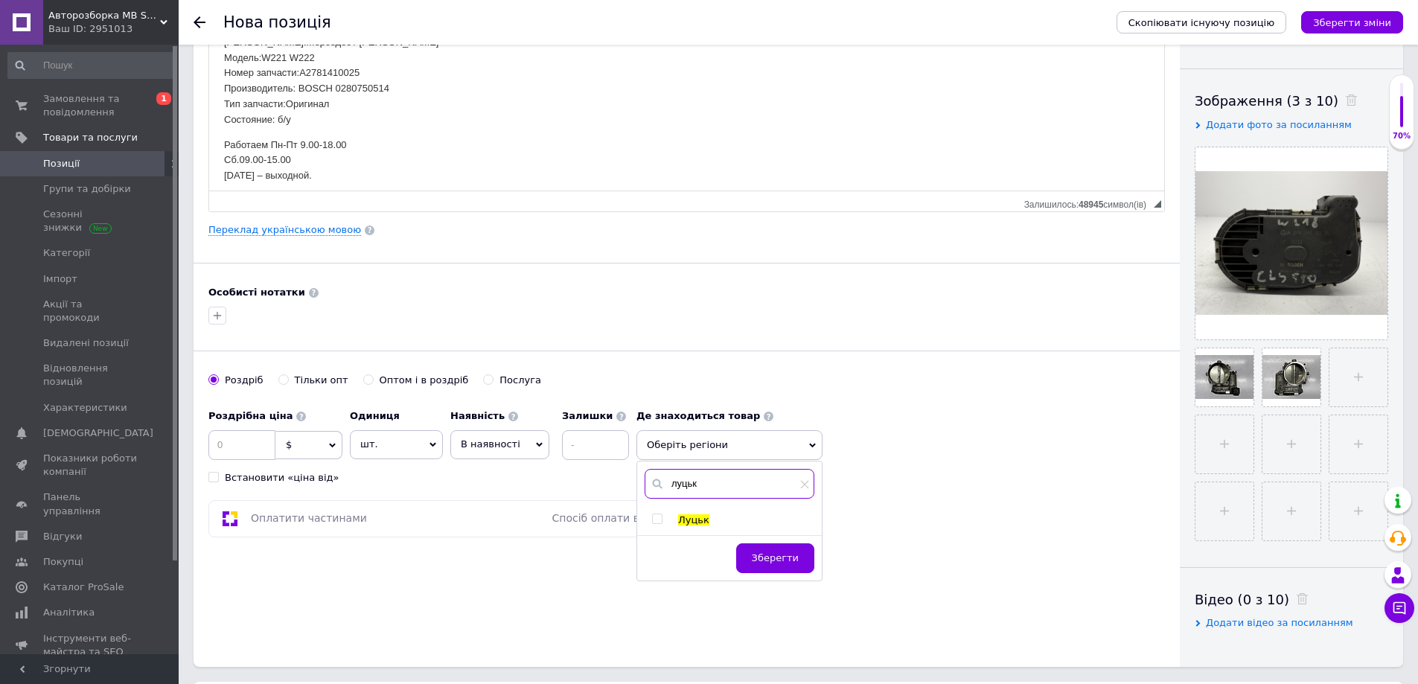
type input "луцьк"
click at [691, 521] on span "Луцьк" at bounding box center [693, 519] width 31 height 11
checkbox input "true"
click at [770, 563] on span "Зберегти" at bounding box center [775, 565] width 47 height 11
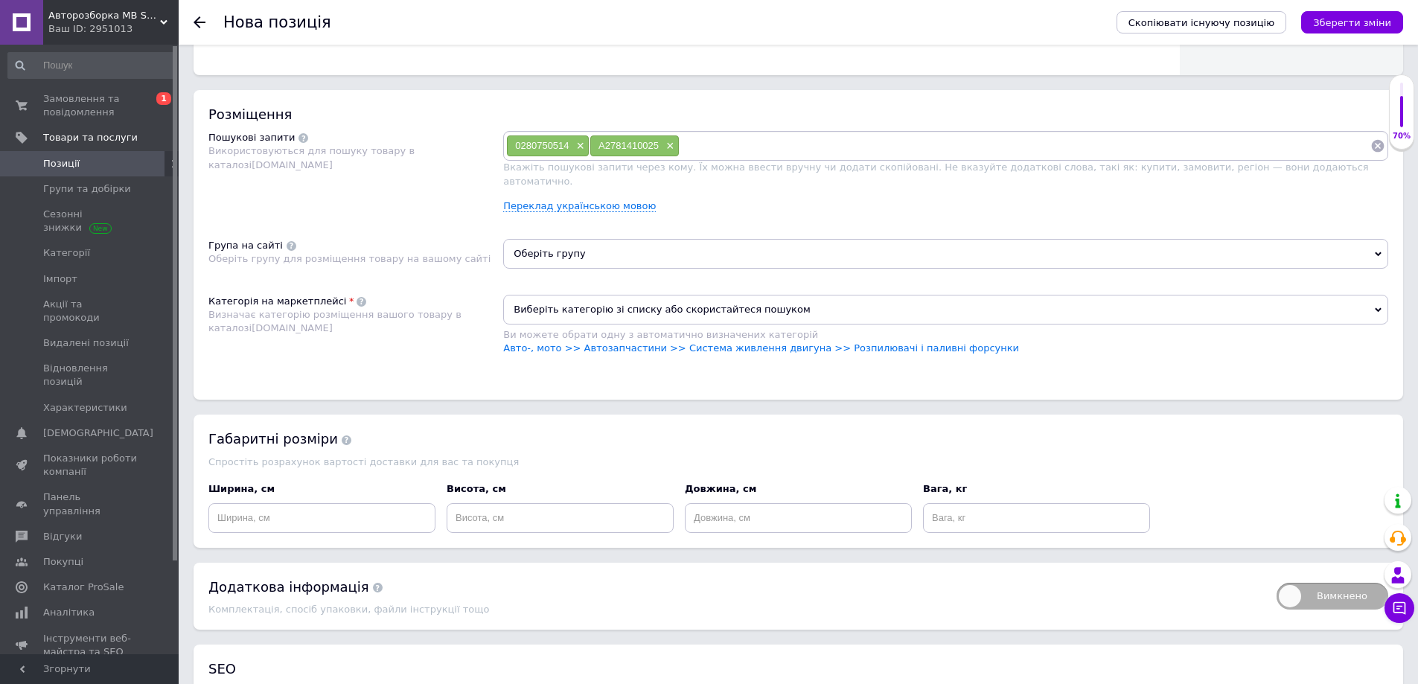
scroll to position [819, 0]
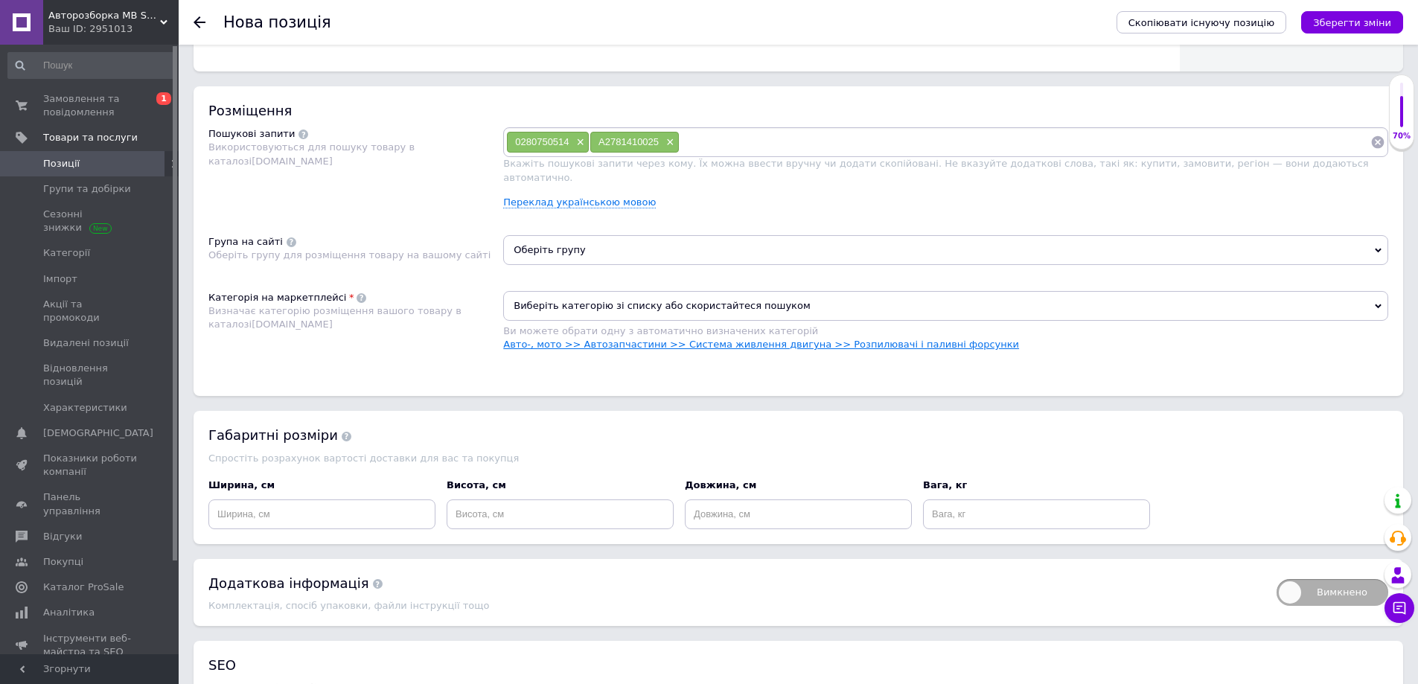
click at [795, 339] on link "Авто-, мото >> Автозапчастини >> Система живлення двигуна >> Розпилювачі і пали…" at bounding box center [761, 344] width 516 height 11
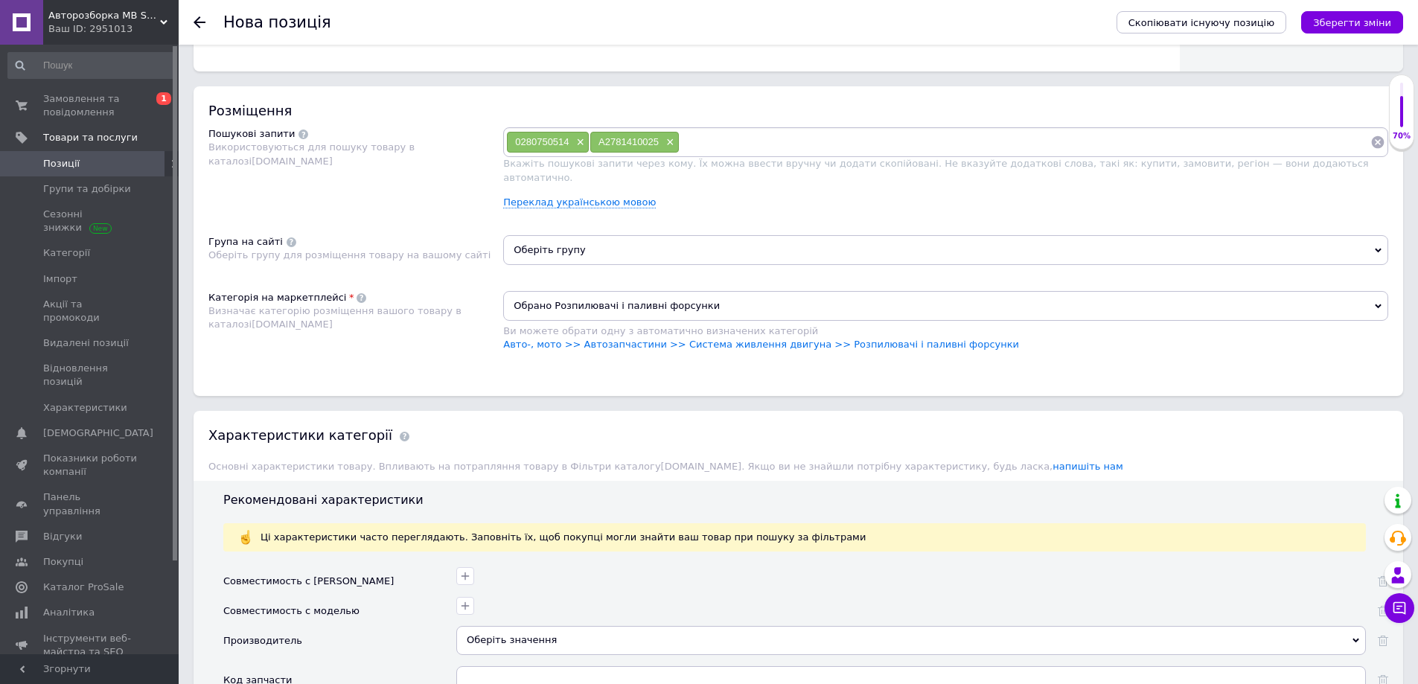
click at [715, 291] on span "Обрано Розпилювачі і паливні форсунки" at bounding box center [945, 306] width 885 height 30
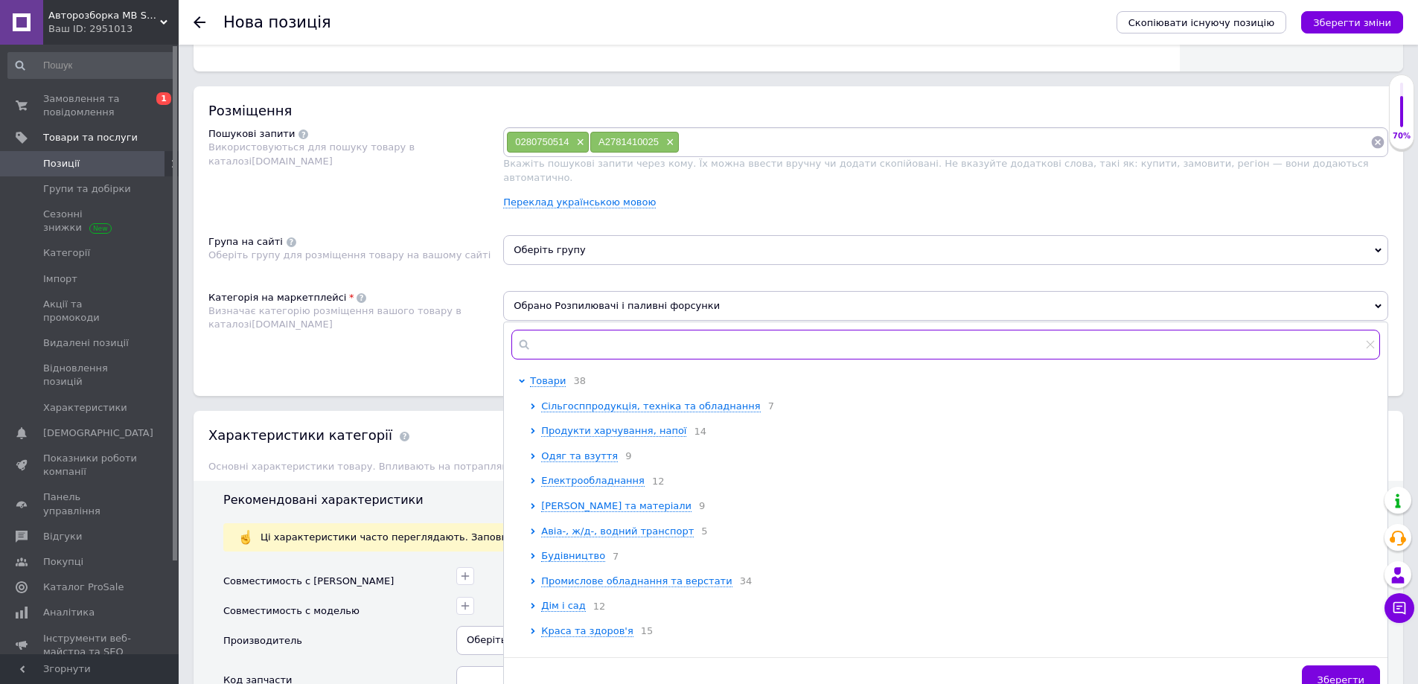
click at [621, 335] on input "text" at bounding box center [945, 345] width 868 height 30
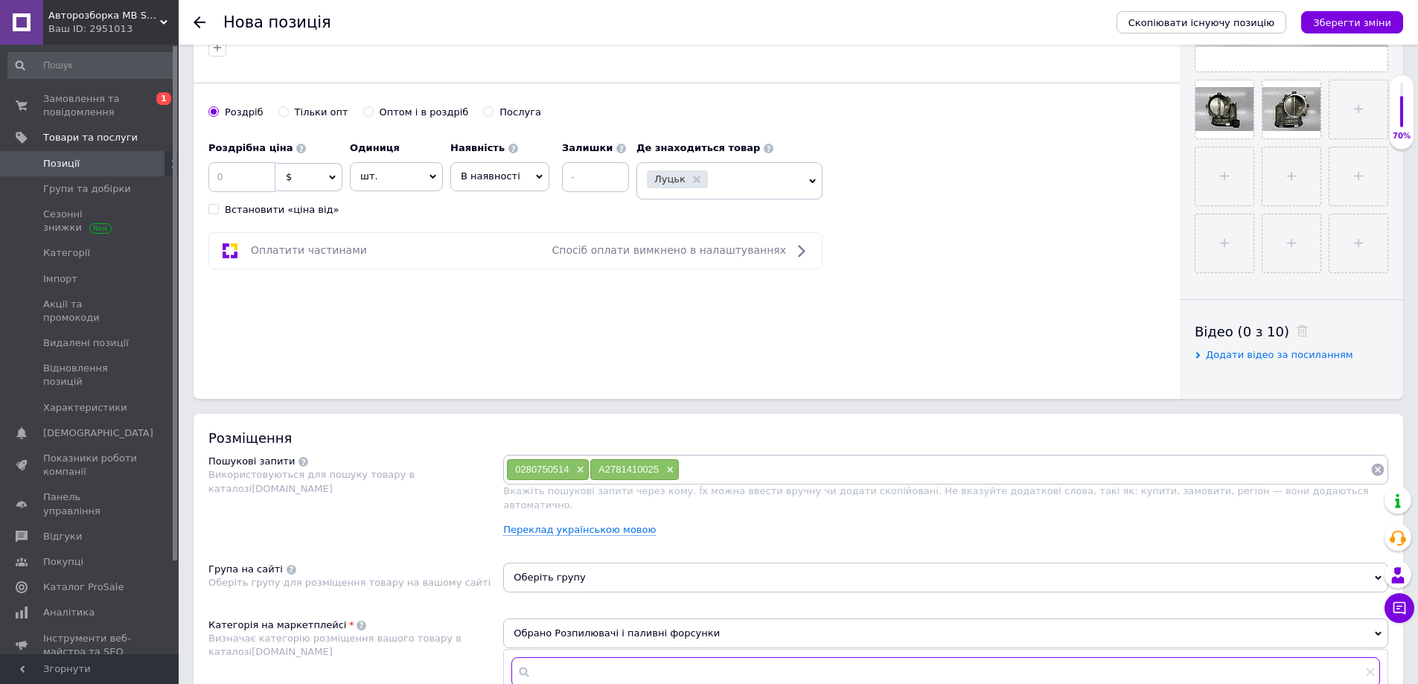
scroll to position [670, 0]
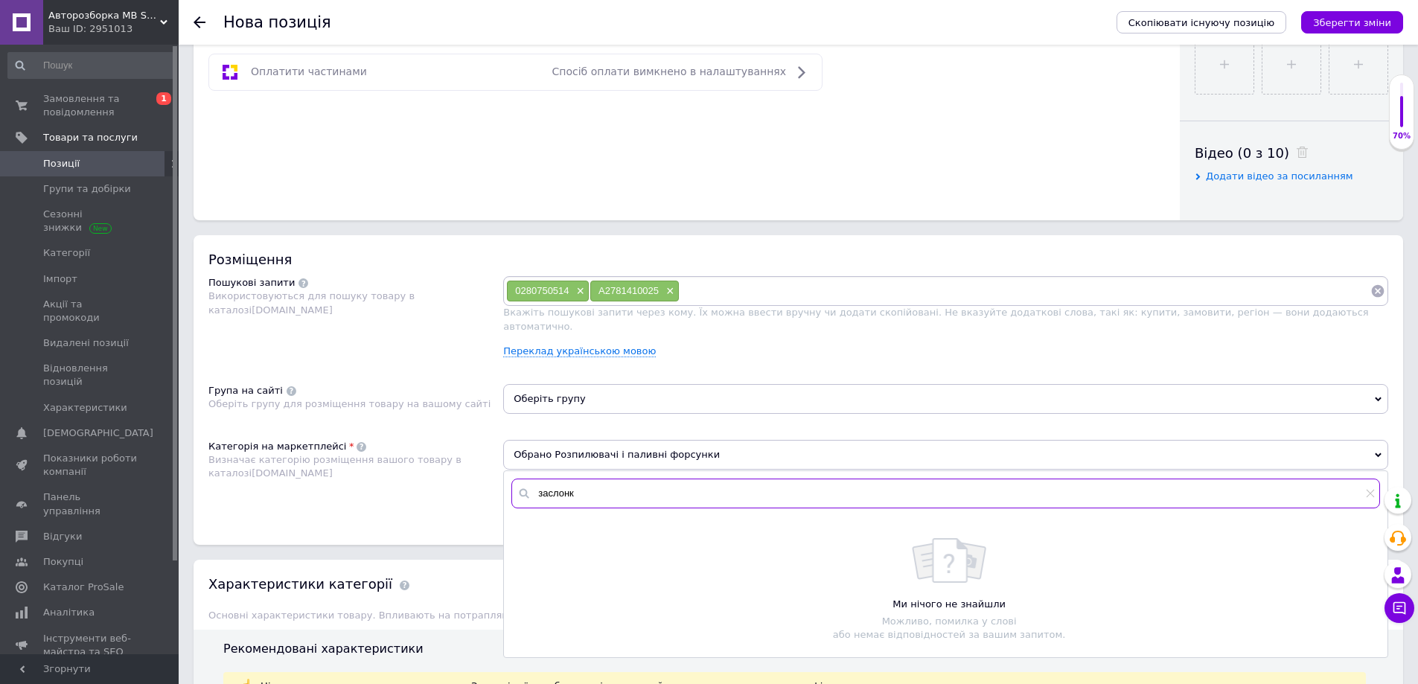
click at [564, 487] on input "заслонк" at bounding box center [945, 493] width 868 height 30
click at [564, 486] on input "заслонк" at bounding box center [945, 493] width 868 height 30
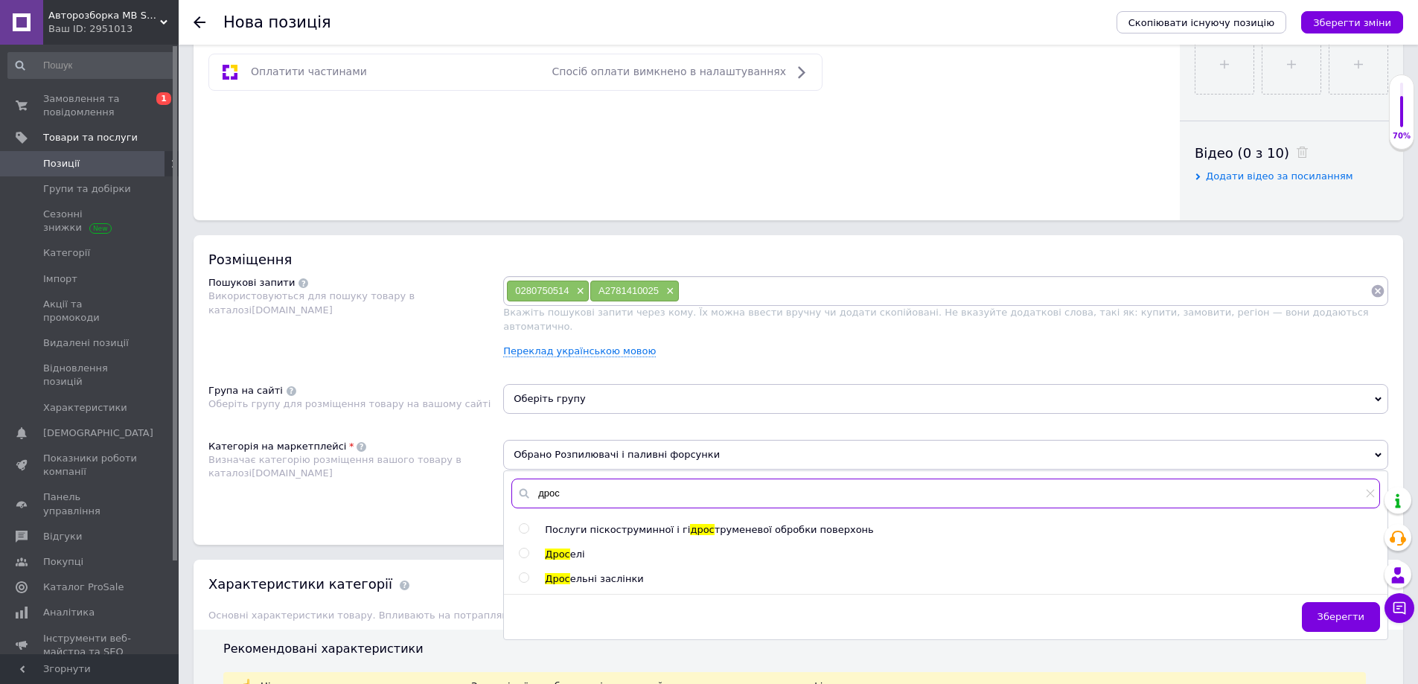
type input "дрос"
click at [616, 573] on span "ельні заслінки" at bounding box center [607, 578] width 74 height 11
radio input "true"
click at [1328, 611] on span "Зберегти" at bounding box center [1340, 616] width 47 height 11
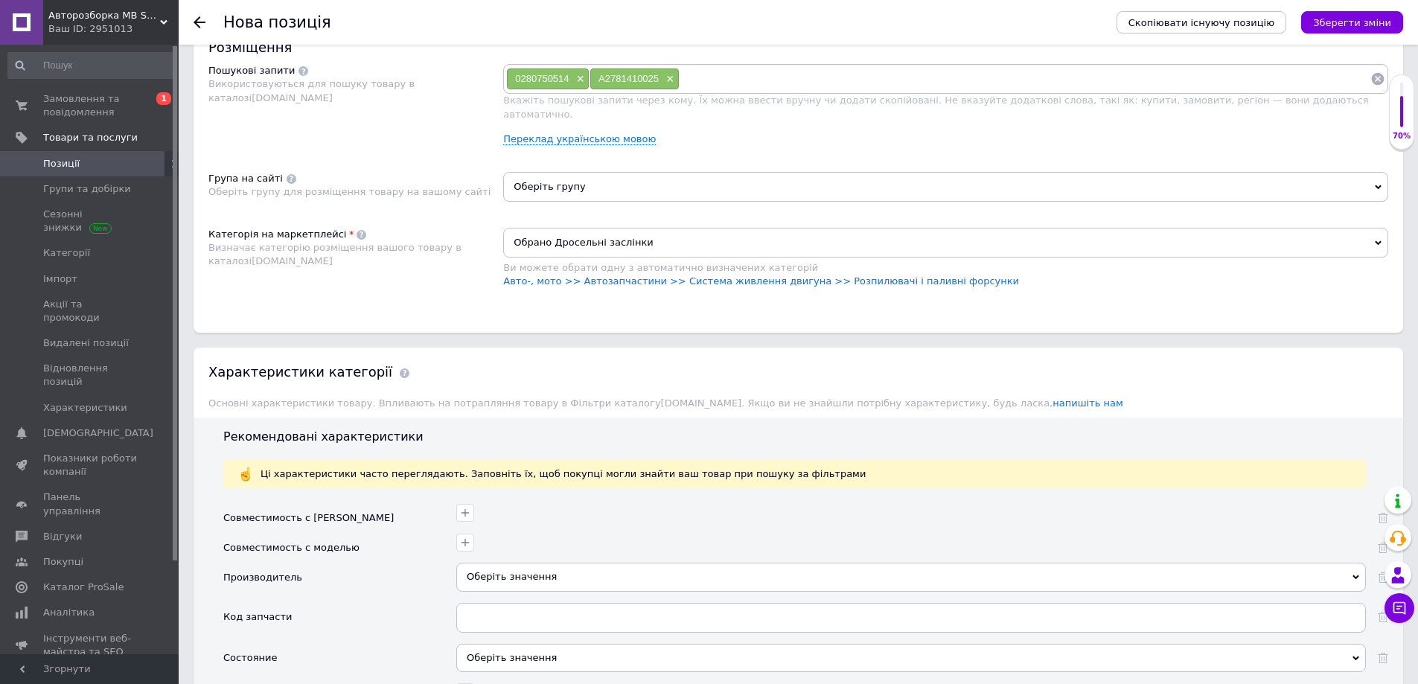
scroll to position [967, 0]
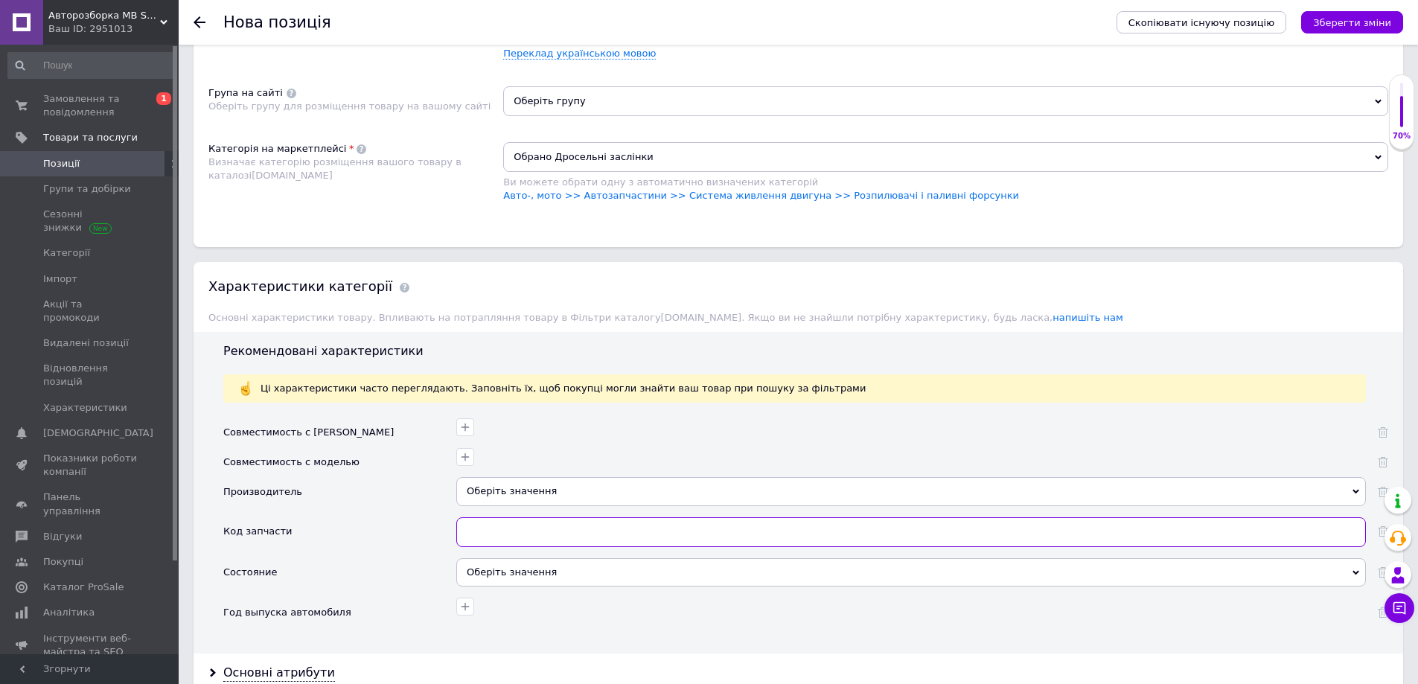
click at [513, 517] on input "text" at bounding box center [910, 532] width 909 height 30
paste input "A2781410025"
type input "A2781410025"
drag, startPoint x: 512, startPoint y: 554, endPoint x: 504, endPoint y: 576, distance: 23.8
click at [512, 558] on div "Оберіть значення" at bounding box center [910, 572] width 909 height 28
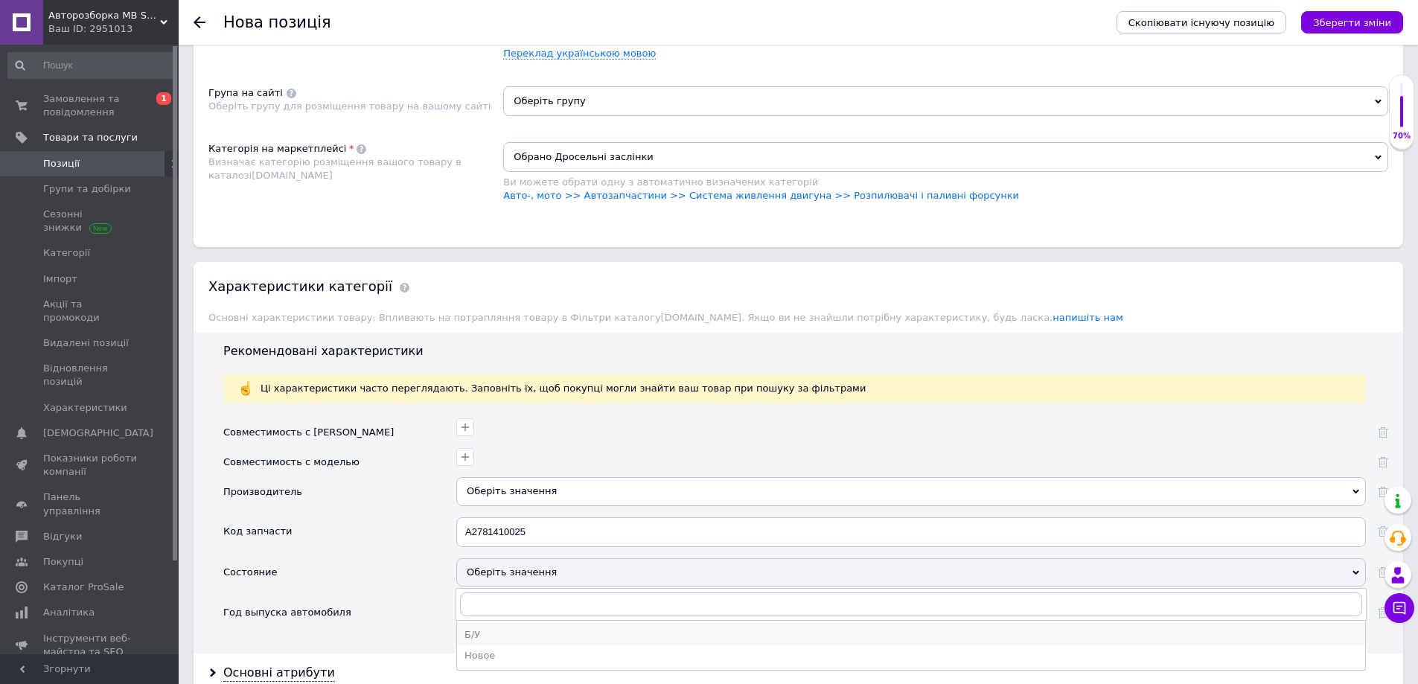
click at [485, 628] on div "Б/У" at bounding box center [910, 634] width 893 height 13
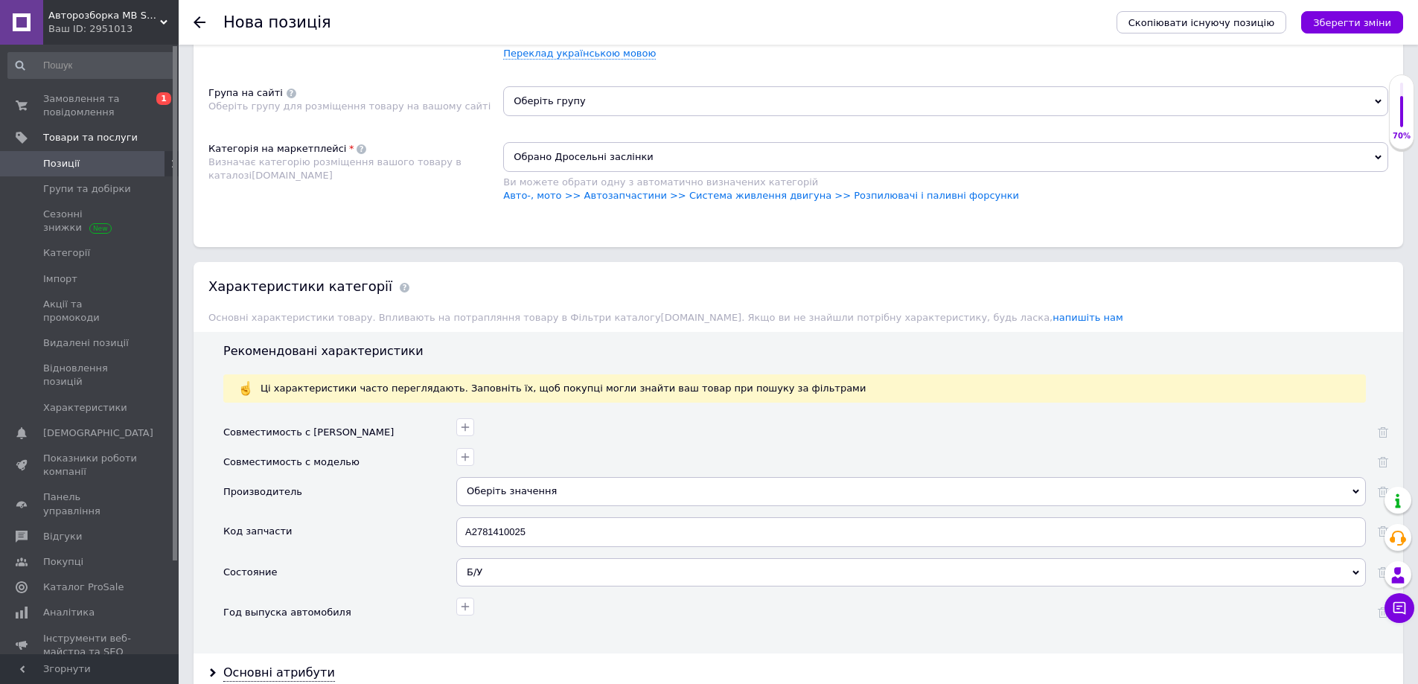
click at [493, 490] on div "Оберіть значення" at bounding box center [910, 491] width 909 height 28
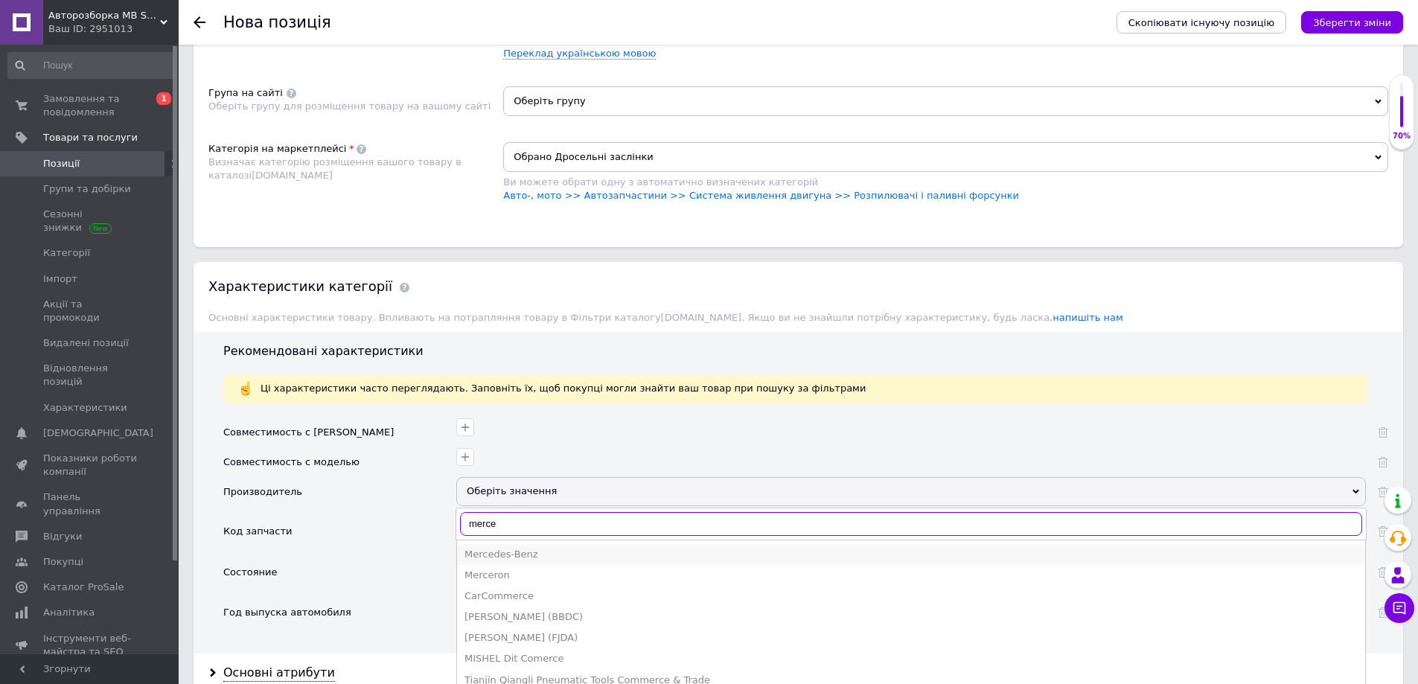
type input "merce"
click at [554, 548] on div "Mercedes-Benz" at bounding box center [910, 554] width 893 height 13
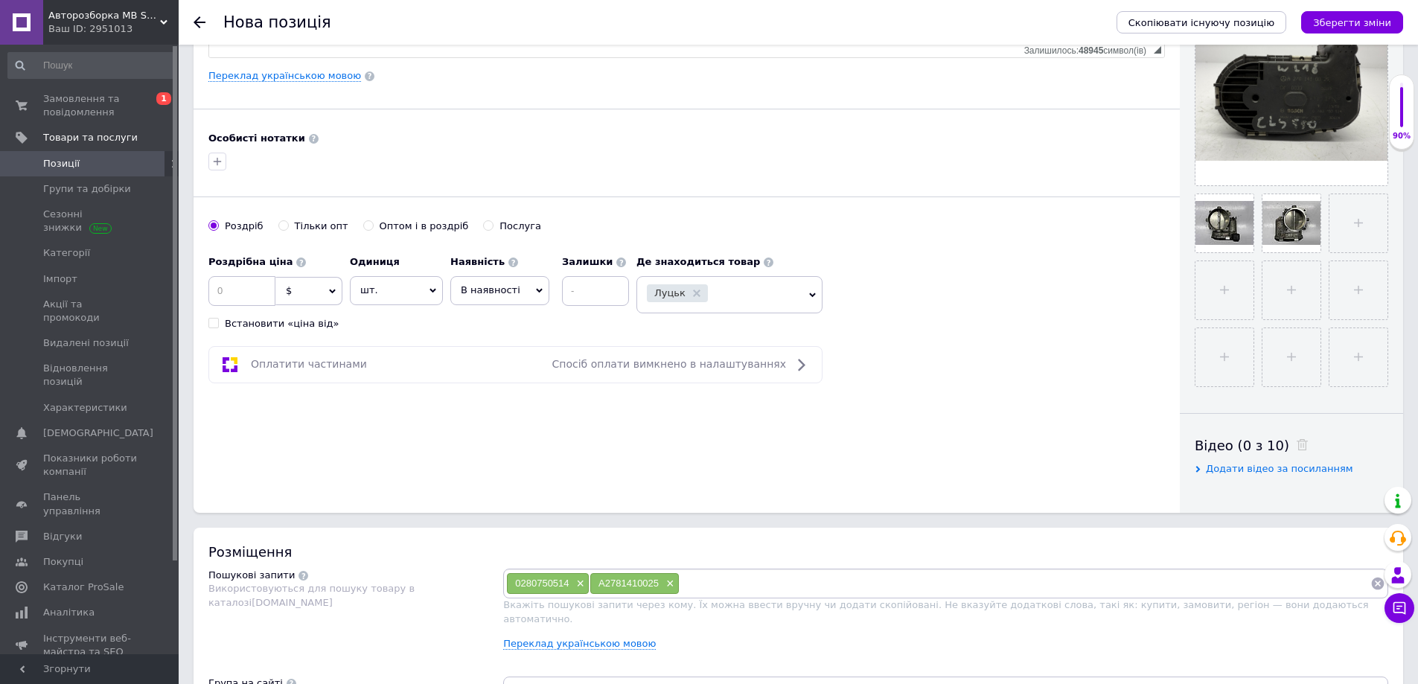
scroll to position [372, 0]
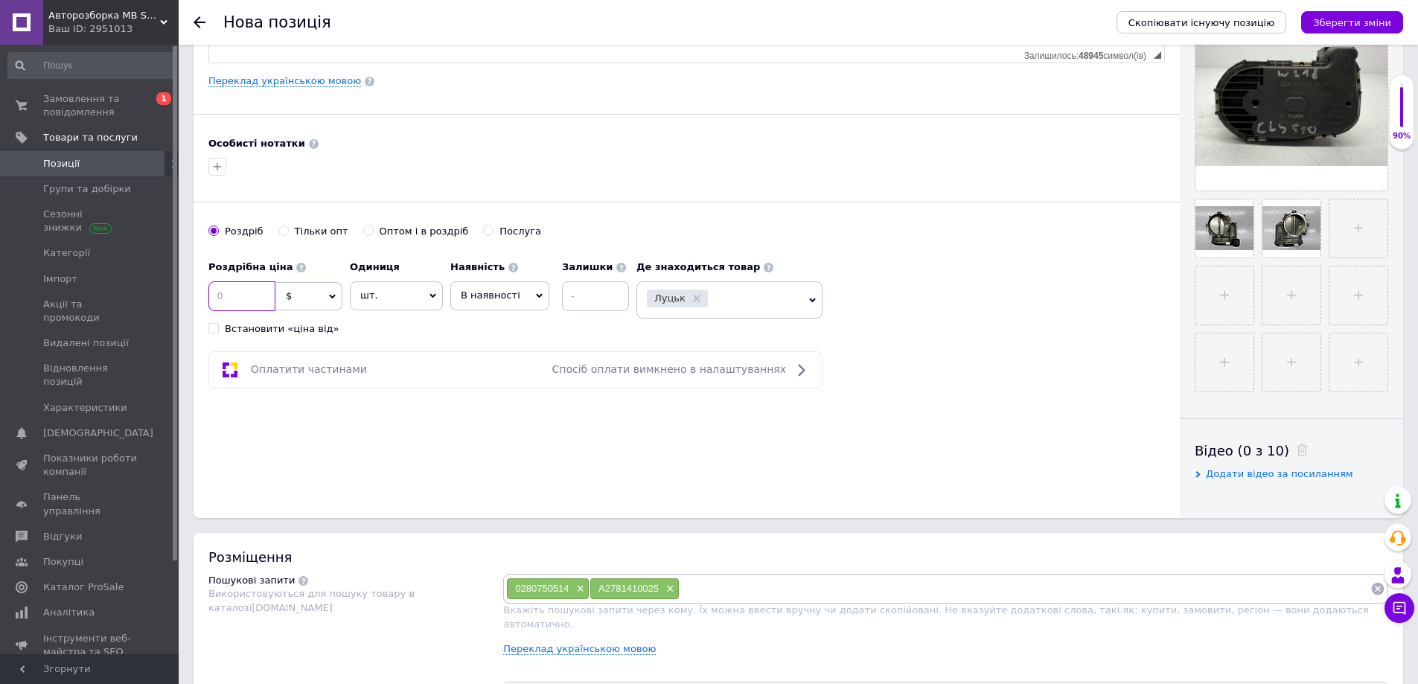
click at [238, 294] on input at bounding box center [241, 296] width 67 height 30
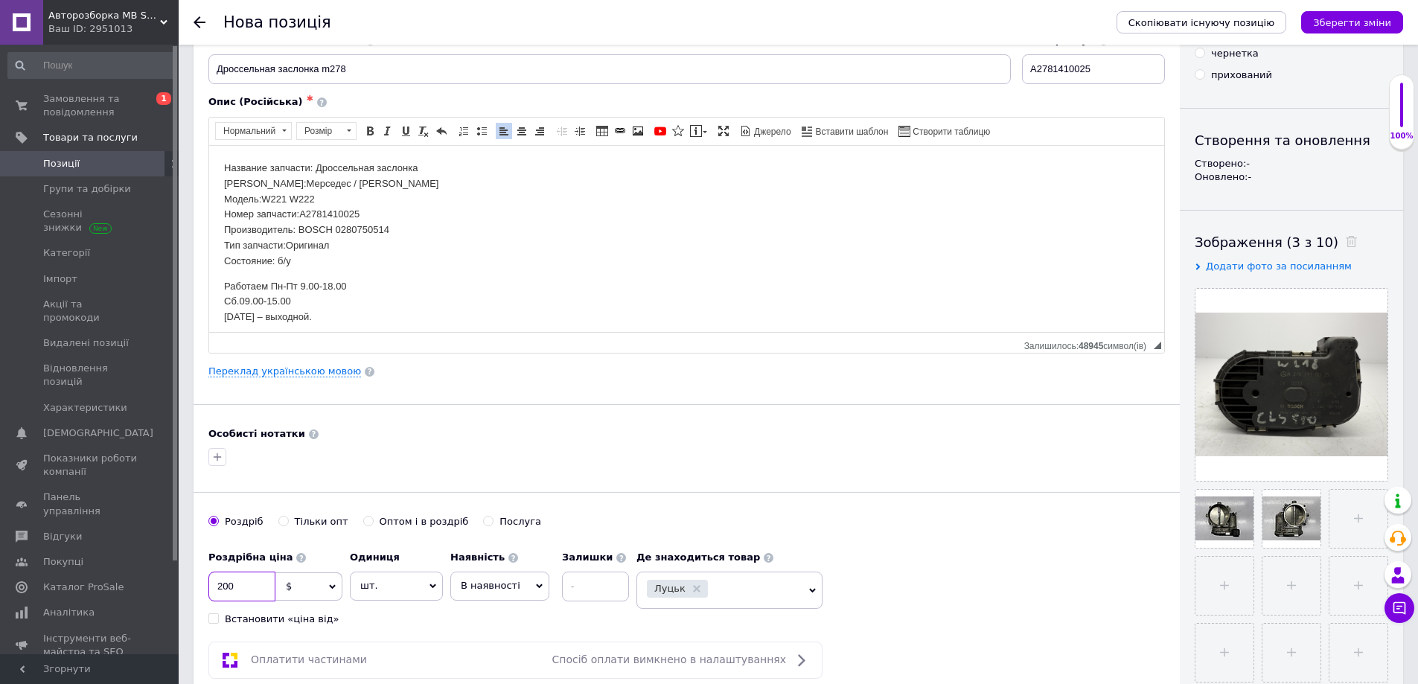
scroll to position [0, 0]
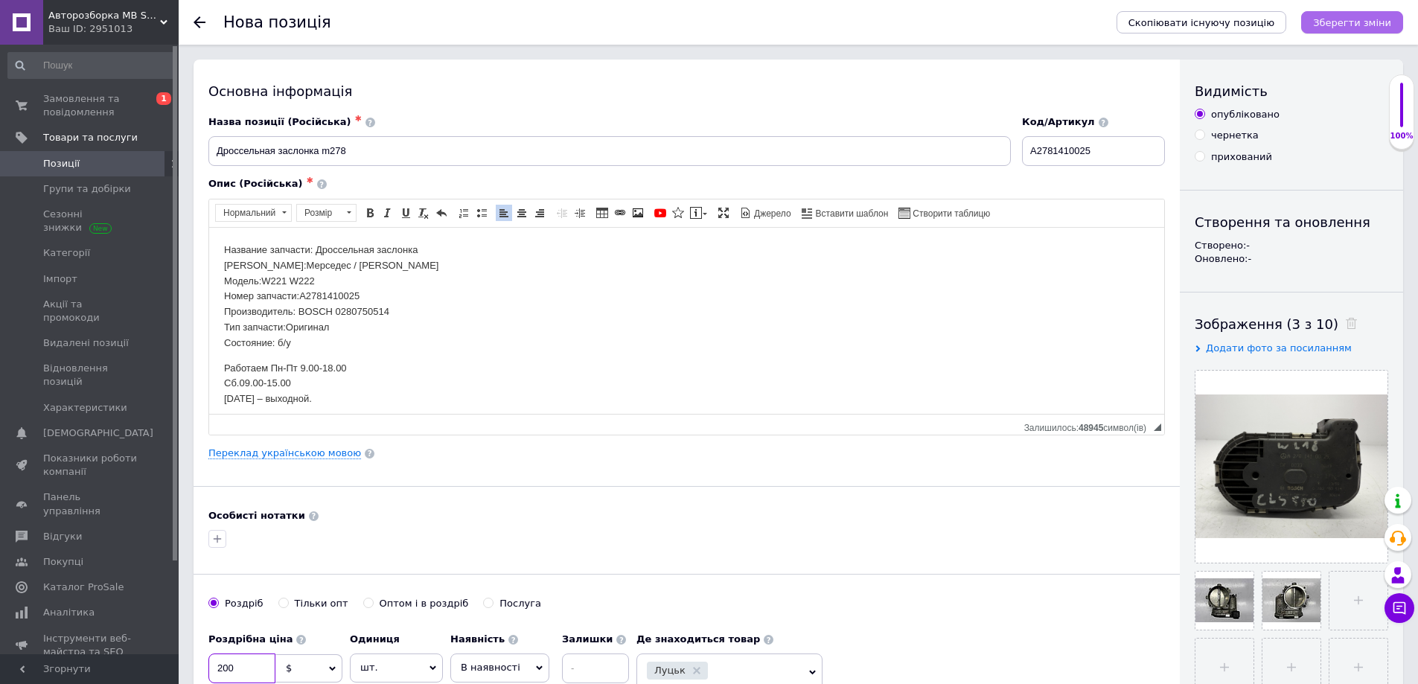
type input "200"
click at [1364, 25] on icon "Зберегти зміни" at bounding box center [1352, 22] width 78 height 11
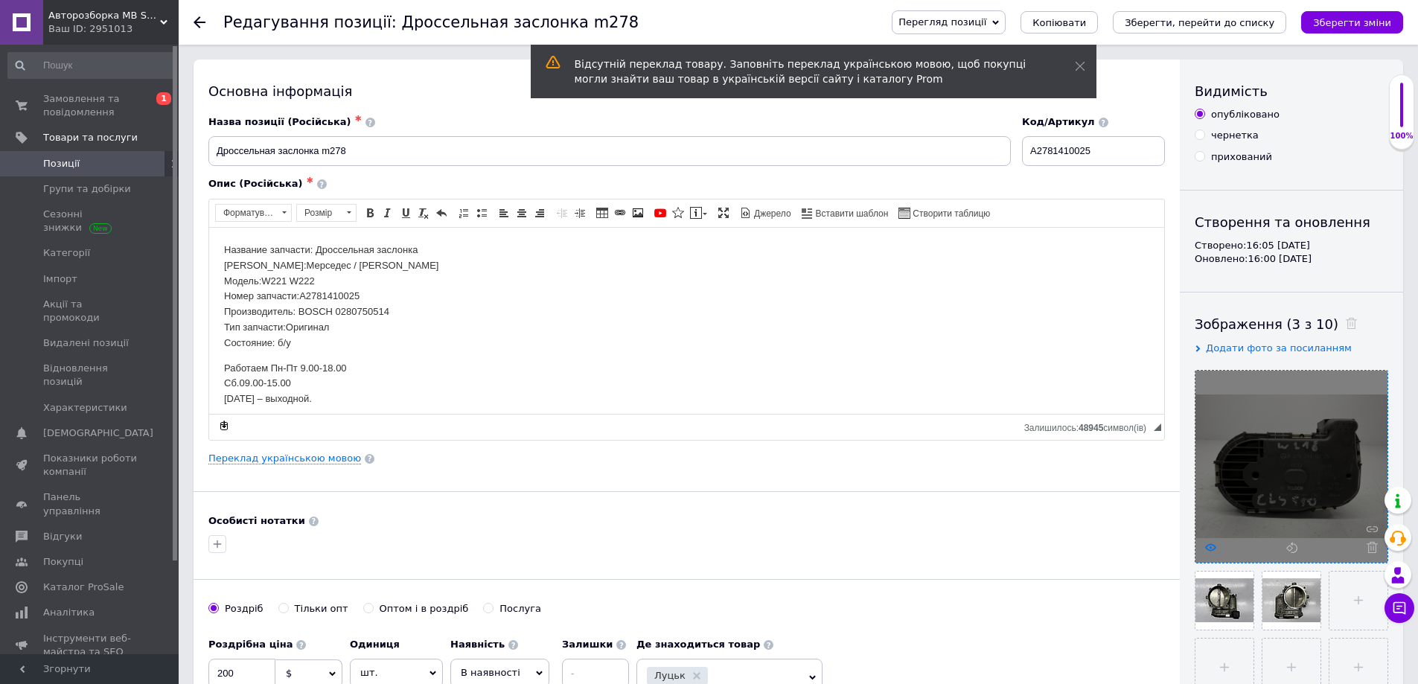
click at [1206, 549] on icon at bounding box center [1210, 547] width 11 height 11
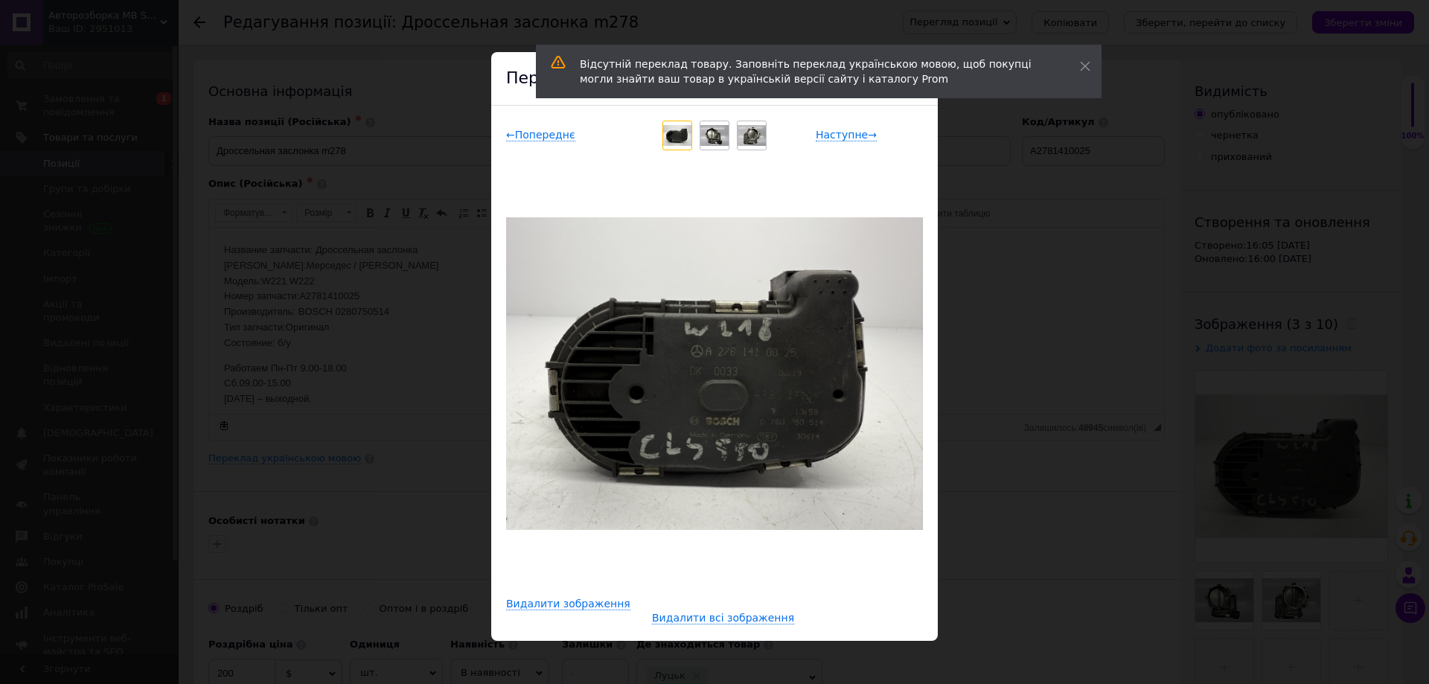
click at [1058, 508] on div "× Перегляд зображення ← Попереднє Наступне → Видалити зображення Видалити всі з…" at bounding box center [714, 342] width 1429 height 684
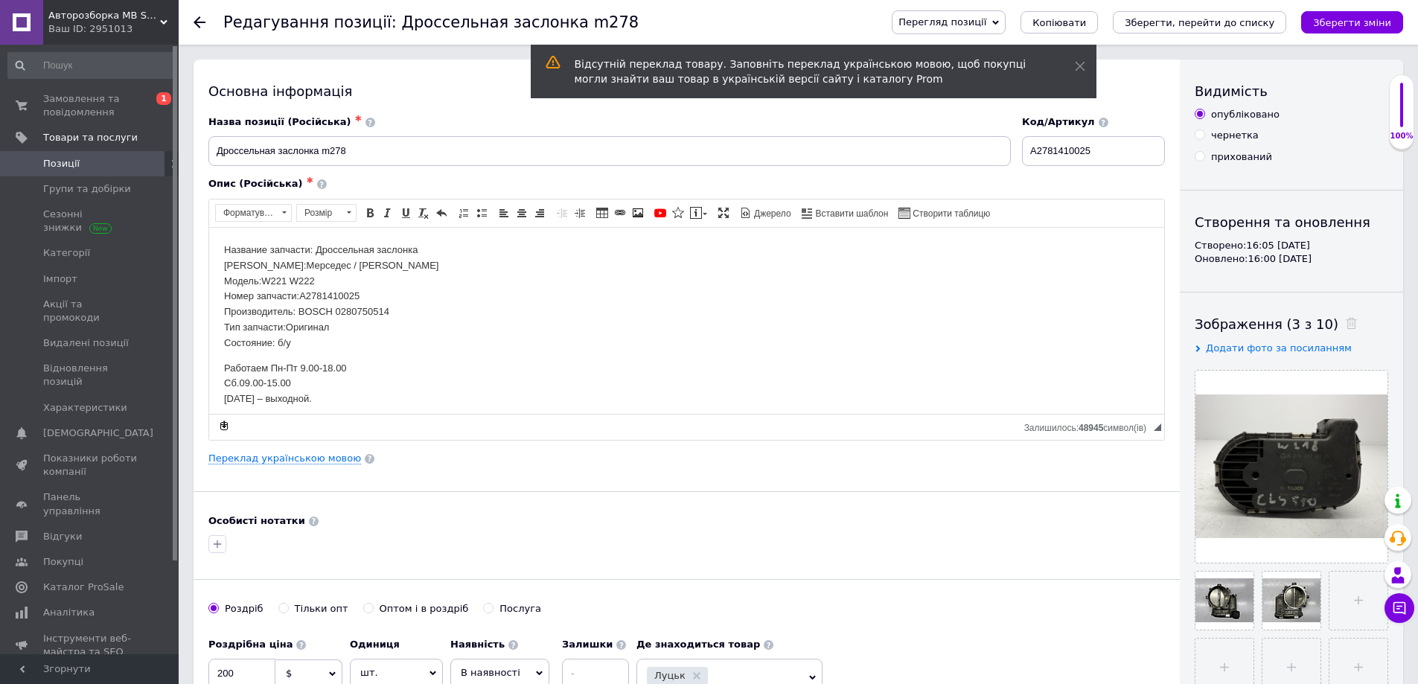
click at [96, 167] on span "Позиції" at bounding box center [90, 163] width 95 height 13
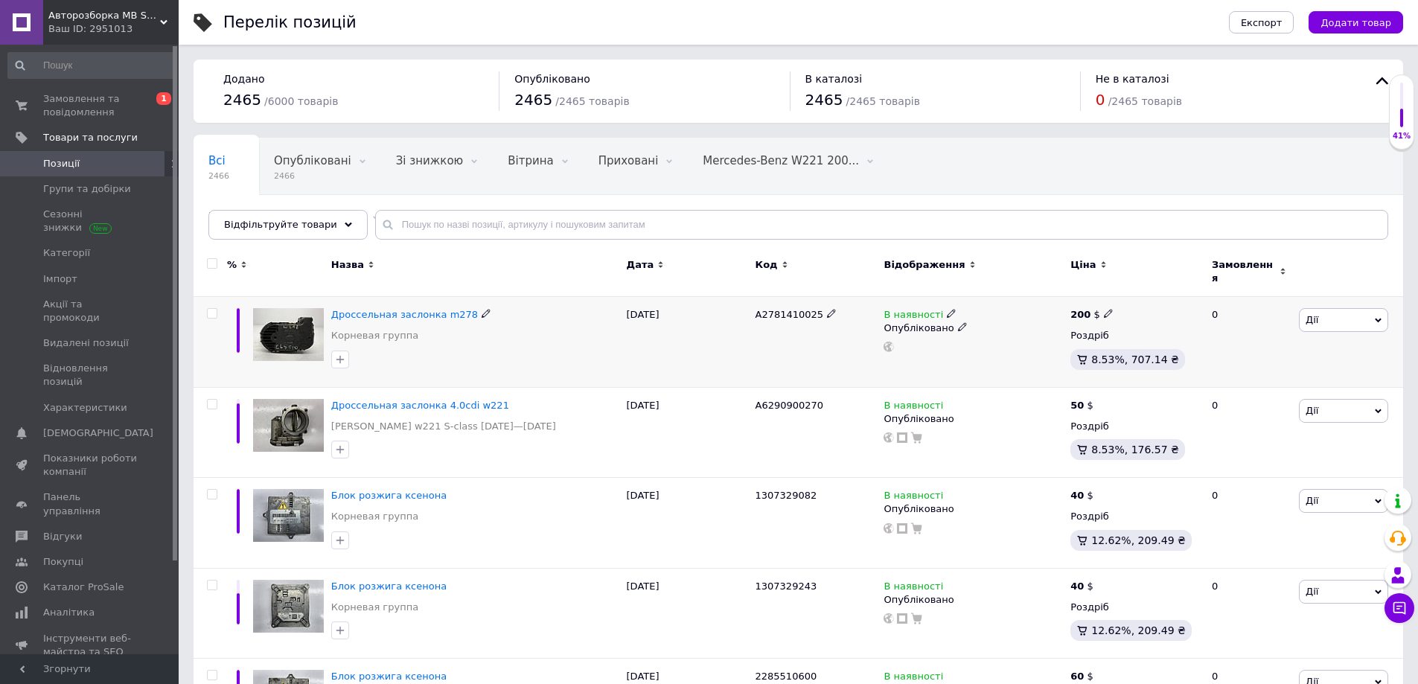
click at [773, 311] on span "A2781410025" at bounding box center [789, 314] width 68 height 11
copy span "A2781410025"
click at [404, 230] on input "text" at bounding box center [881, 225] width 1013 height 30
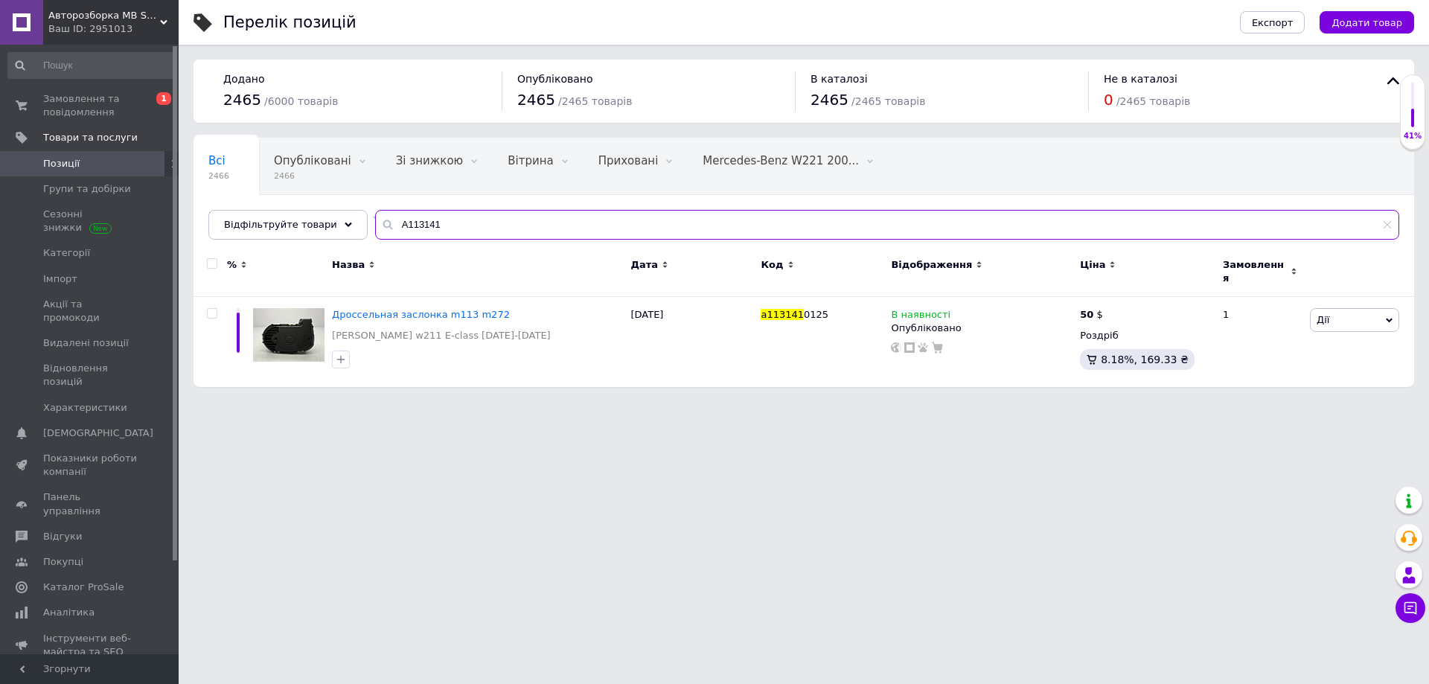
type input "A113141"
click at [547, 402] on html "Авторозборка MB STAR Ваш ID: 2951013 Сайт Авторозборка MB STAR Кабінет покупця …" at bounding box center [714, 201] width 1429 height 402
click at [446, 309] on span "Дроссельная заслонка m113 m272" at bounding box center [421, 314] width 178 height 11
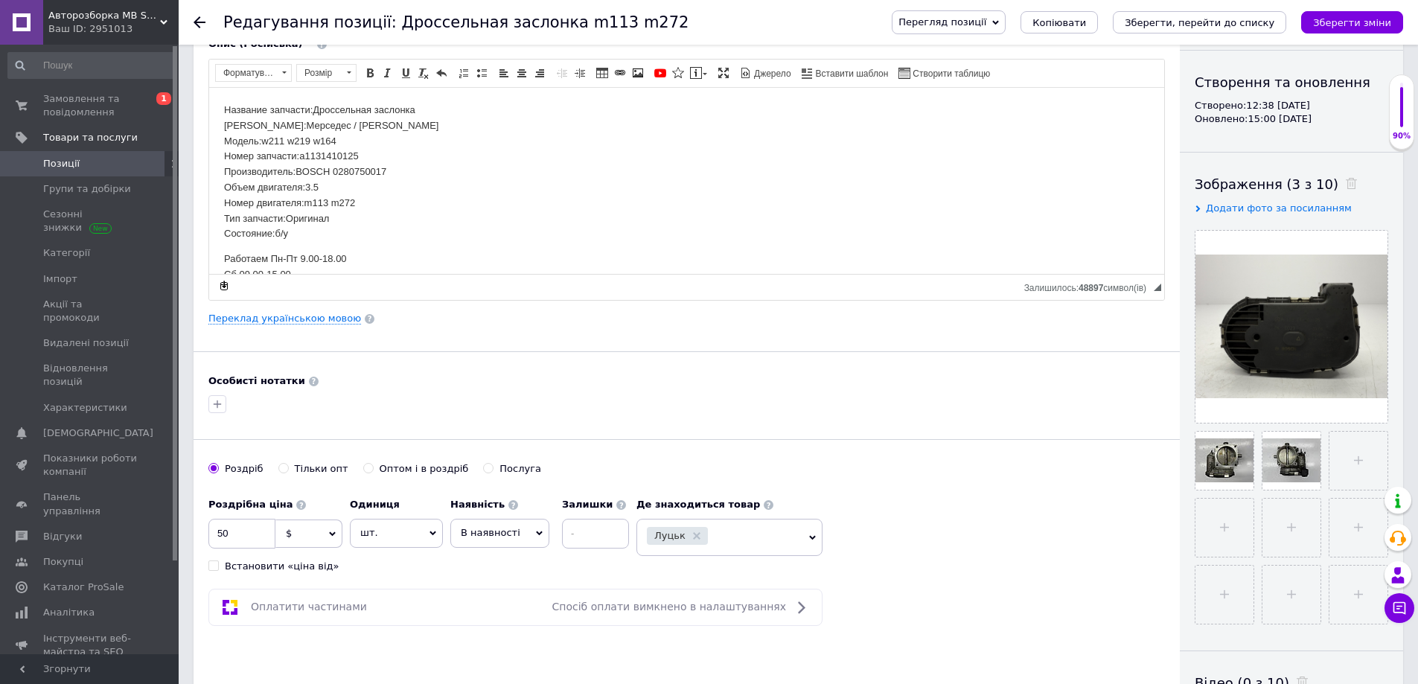
scroll to position [149, 0]
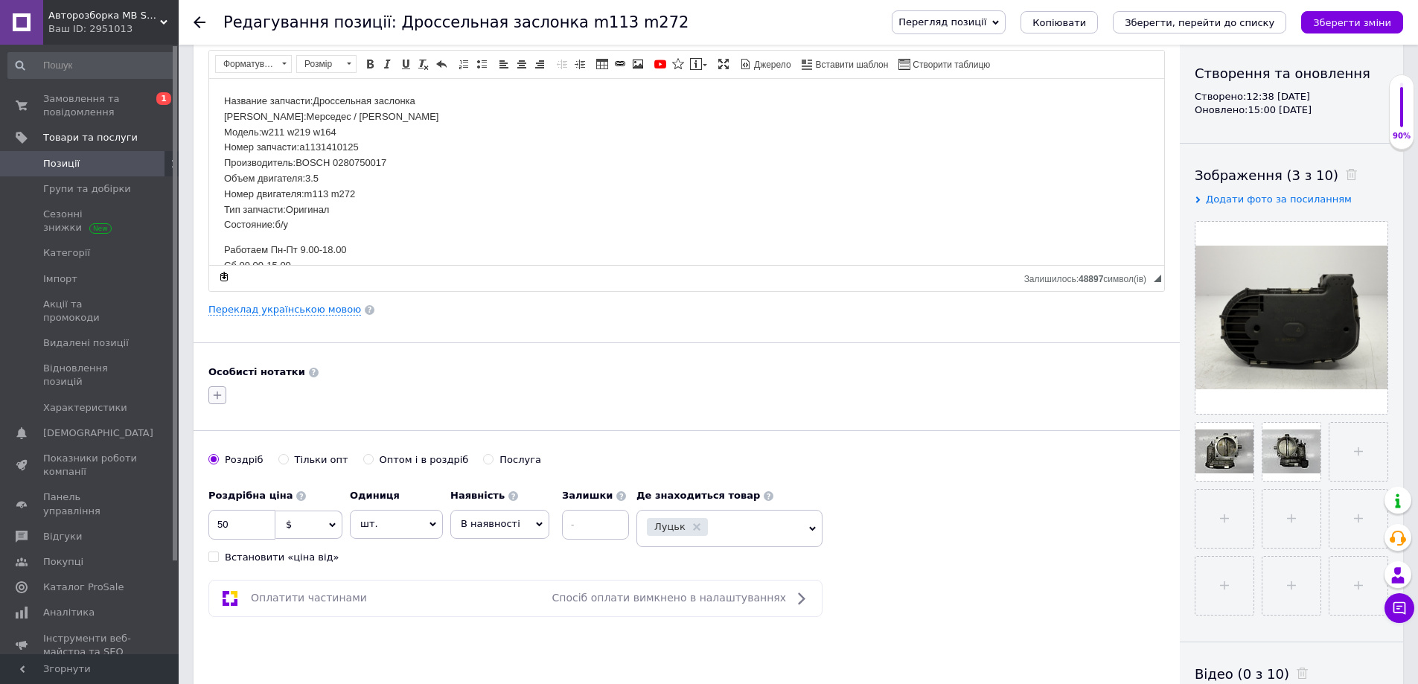
click at [224, 397] on button "button" at bounding box center [217, 395] width 18 height 18
click at [279, 554] on div "2 шт є" at bounding box center [300, 551] width 167 height 13
checkbox input "true"
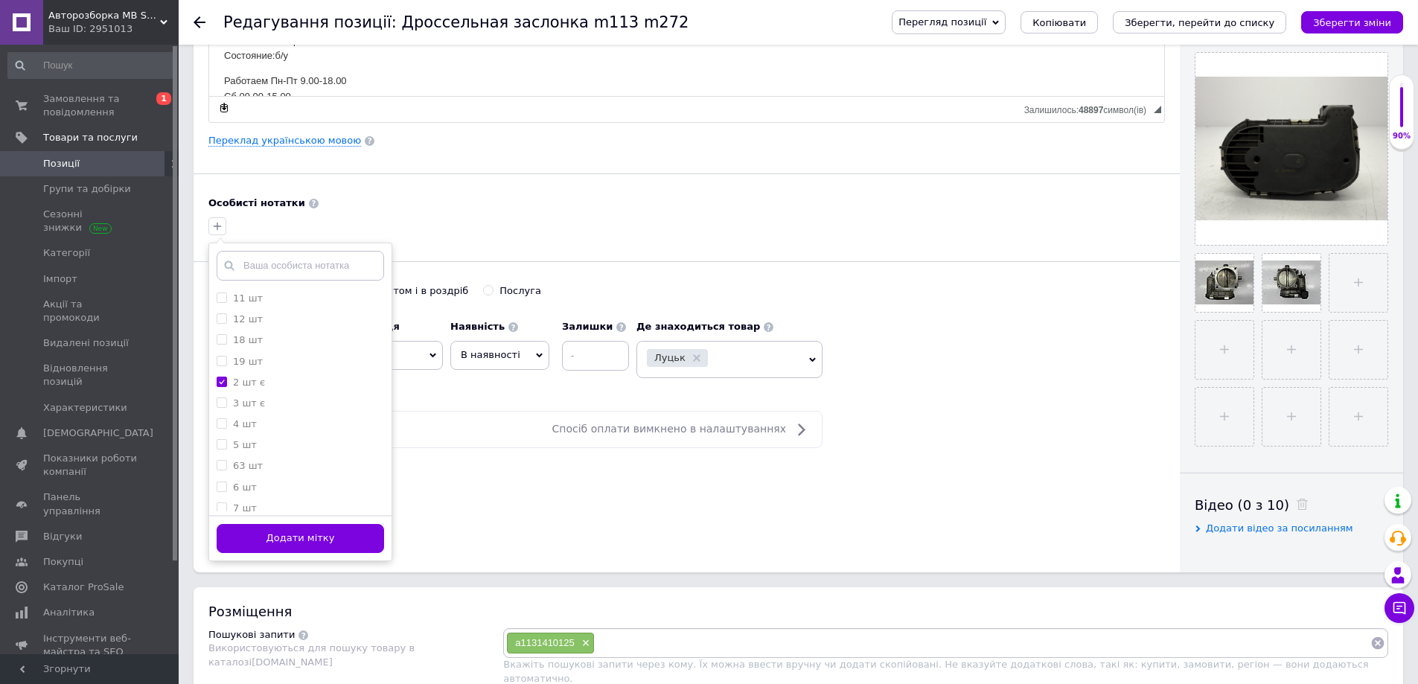
scroll to position [372, 0]
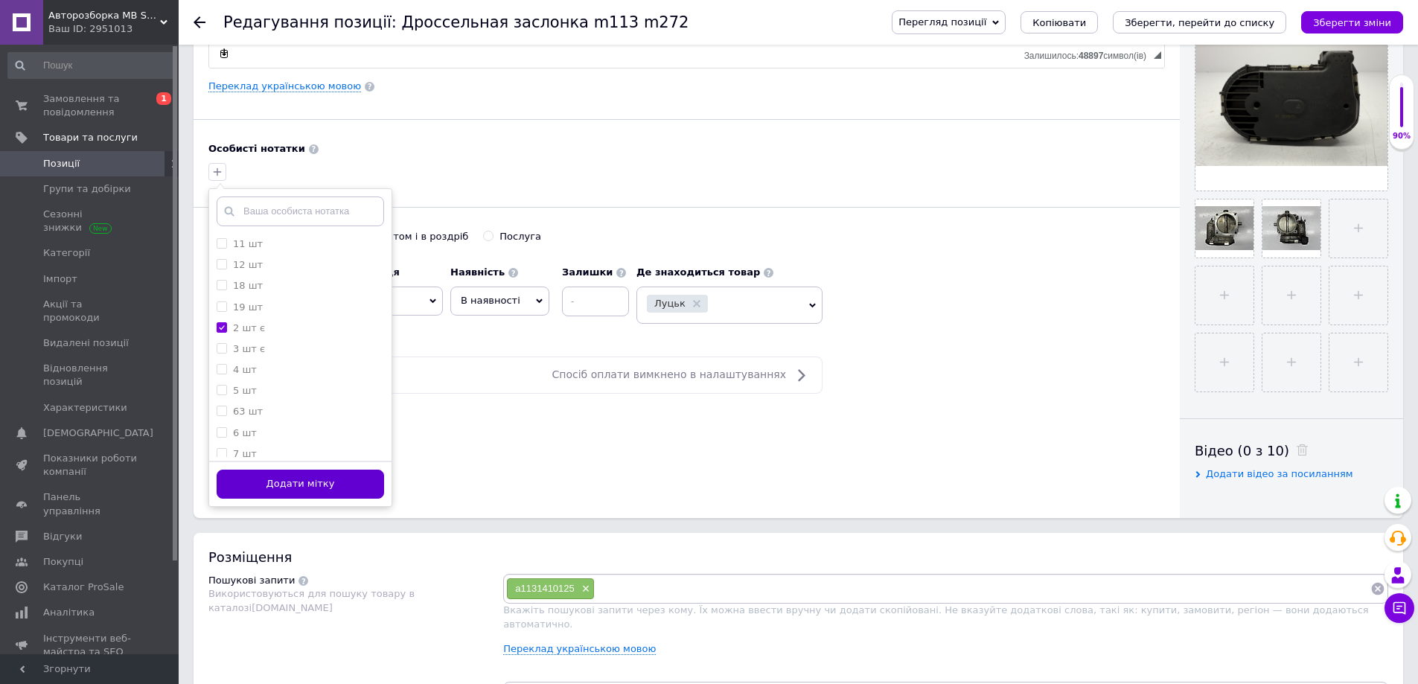
click at [340, 487] on button "Додати мітку" at bounding box center [300, 484] width 167 height 29
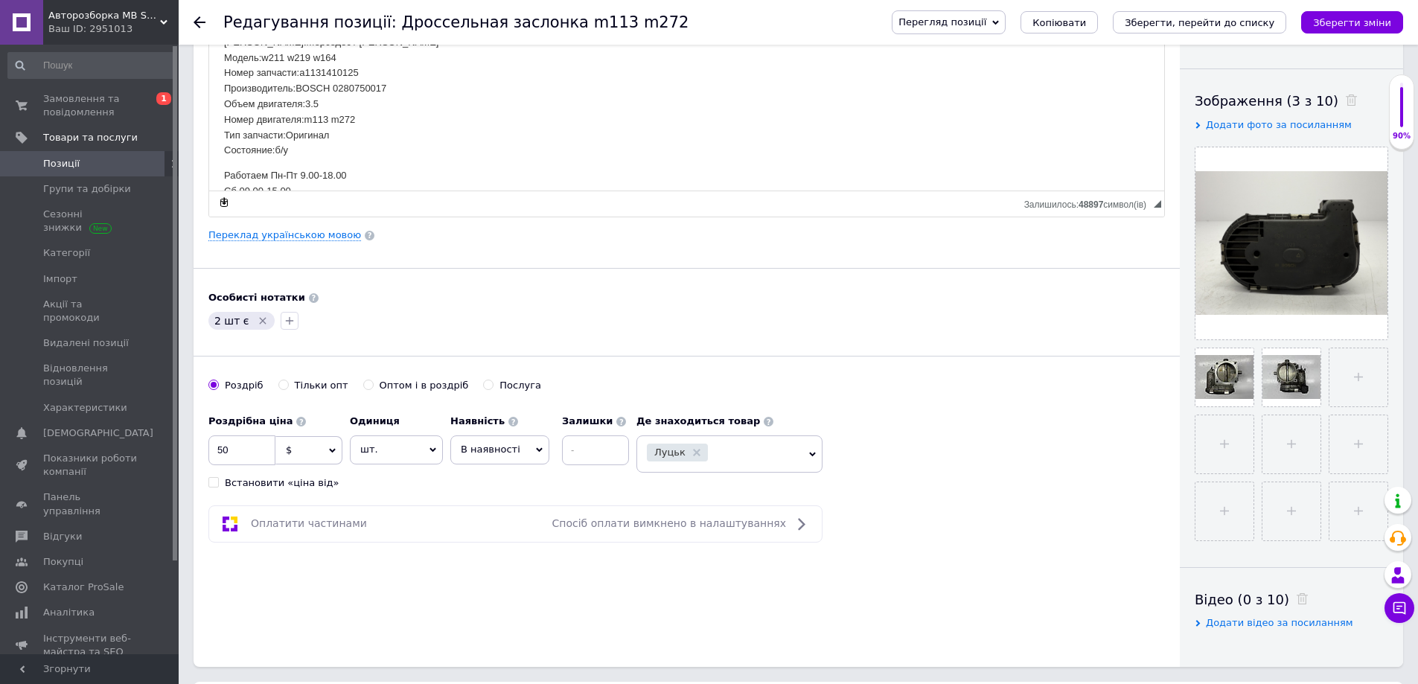
scroll to position [0, 0]
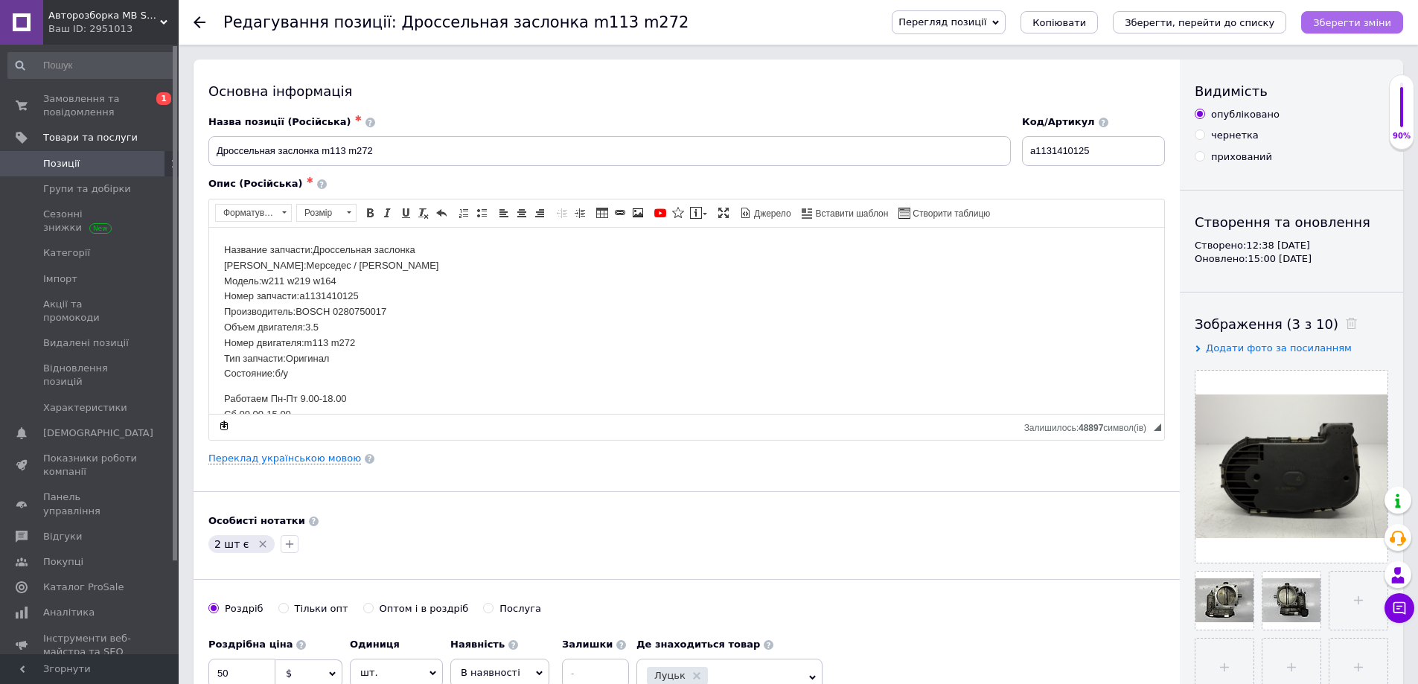
click at [1353, 28] on icon "Зберегти зміни" at bounding box center [1352, 22] width 78 height 11
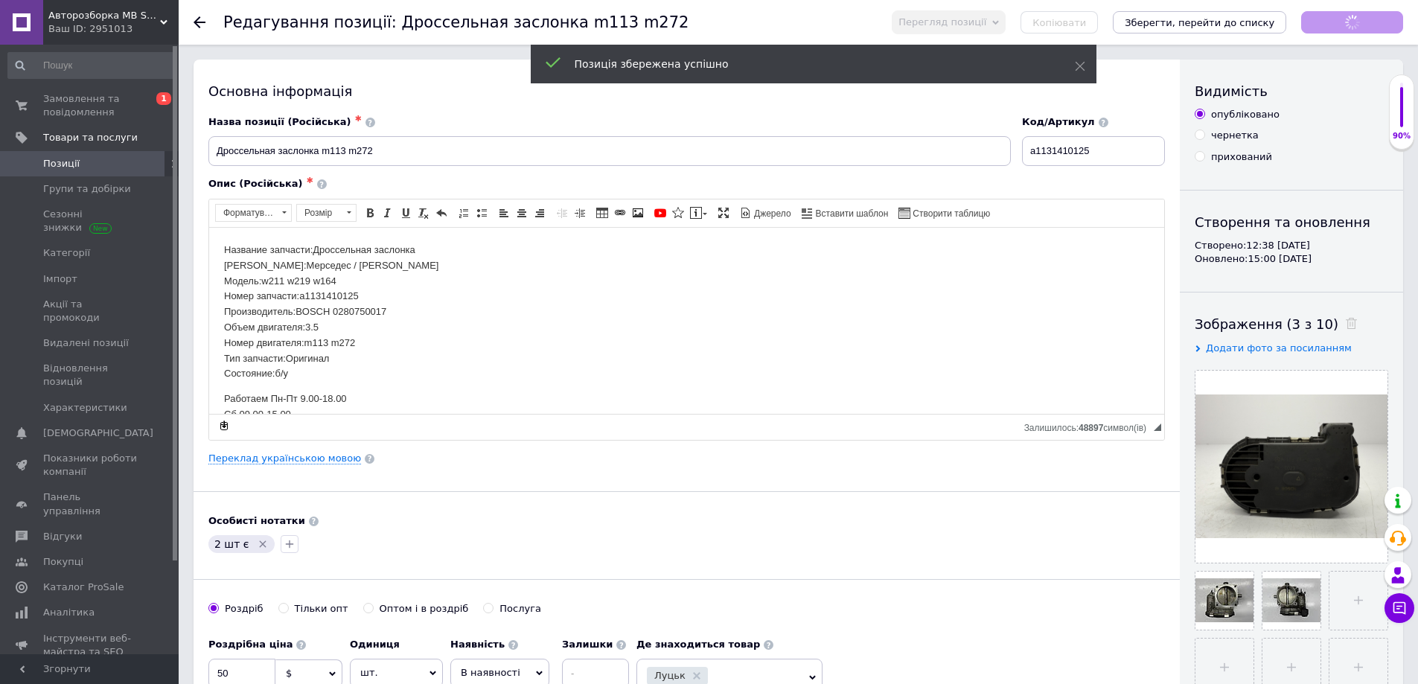
checkbox input "true"
click at [112, 164] on span "Позиції" at bounding box center [90, 163] width 95 height 13
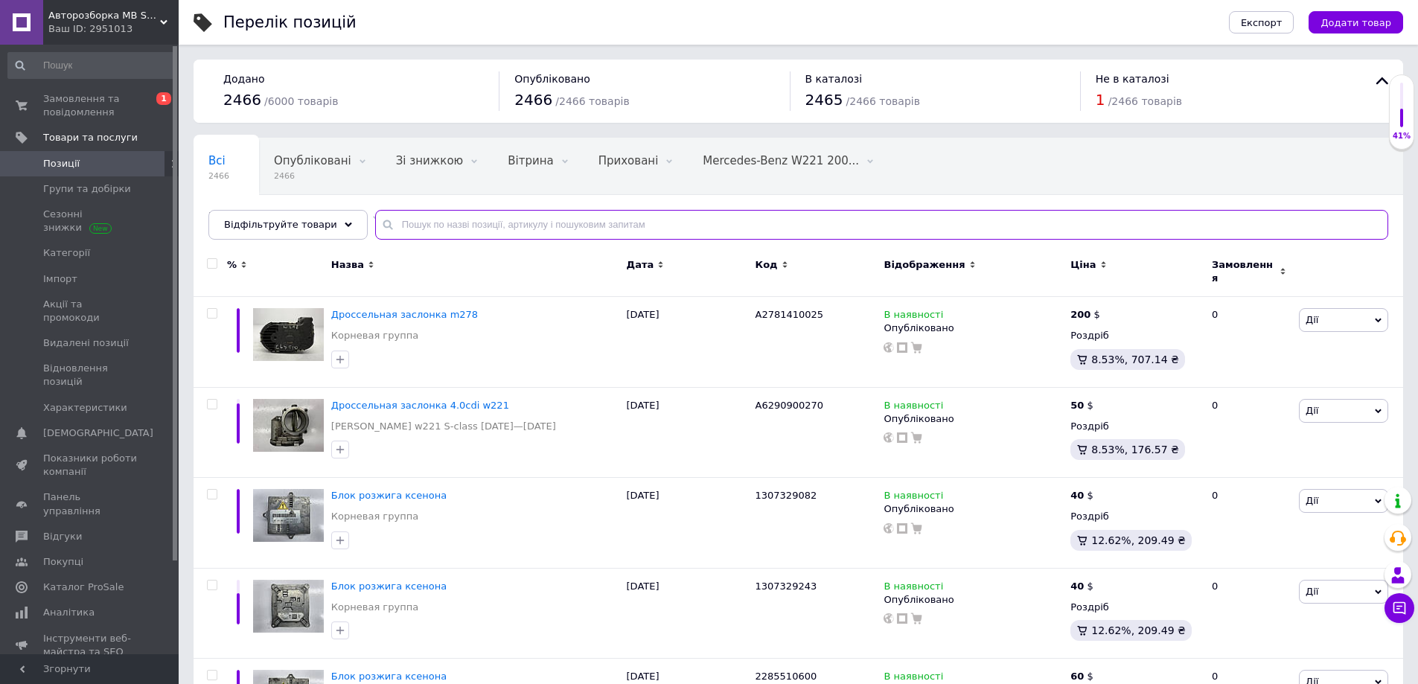
click at [406, 215] on input "text" at bounding box center [881, 225] width 1013 height 30
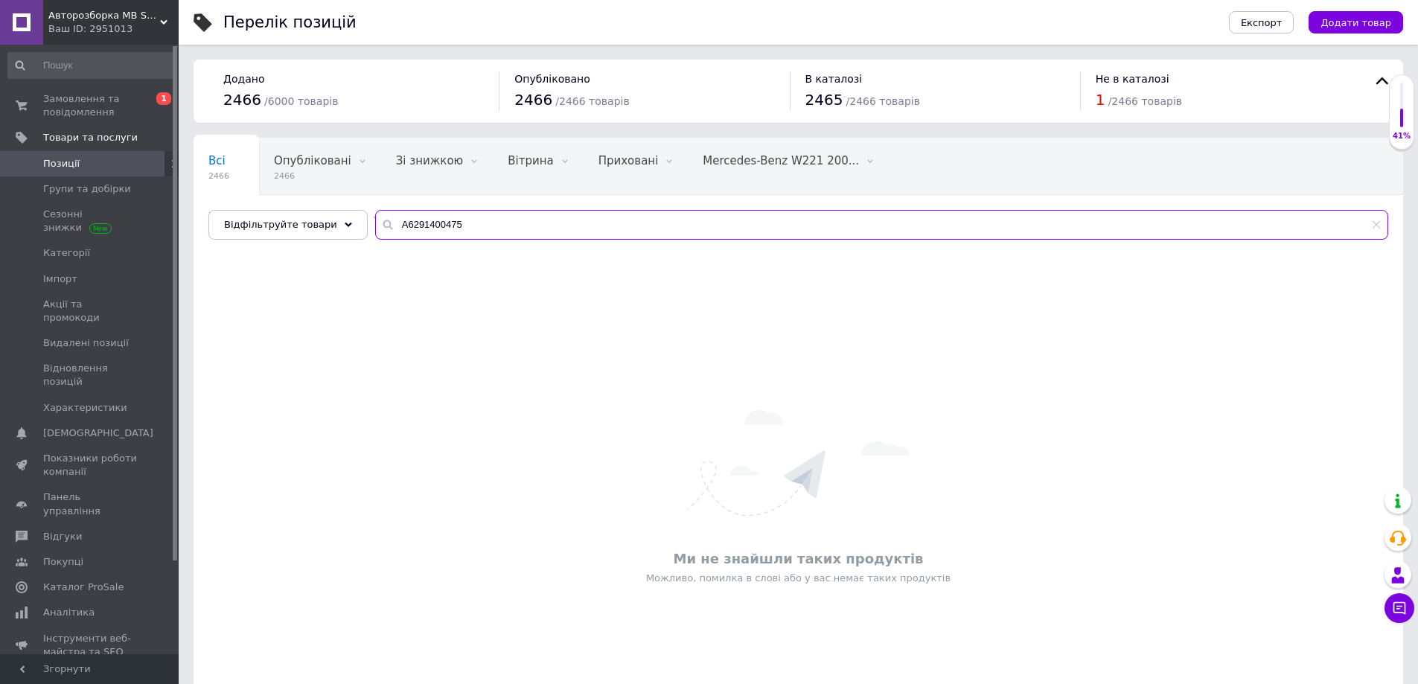
click at [476, 222] on input "A6291400475" at bounding box center [881, 225] width 1013 height 30
click at [475, 223] on input "A6291400475" at bounding box center [881, 225] width 1013 height 30
type input "A6291400475"
click at [1377, 23] on span "Додати товар" at bounding box center [1355, 22] width 71 height 11
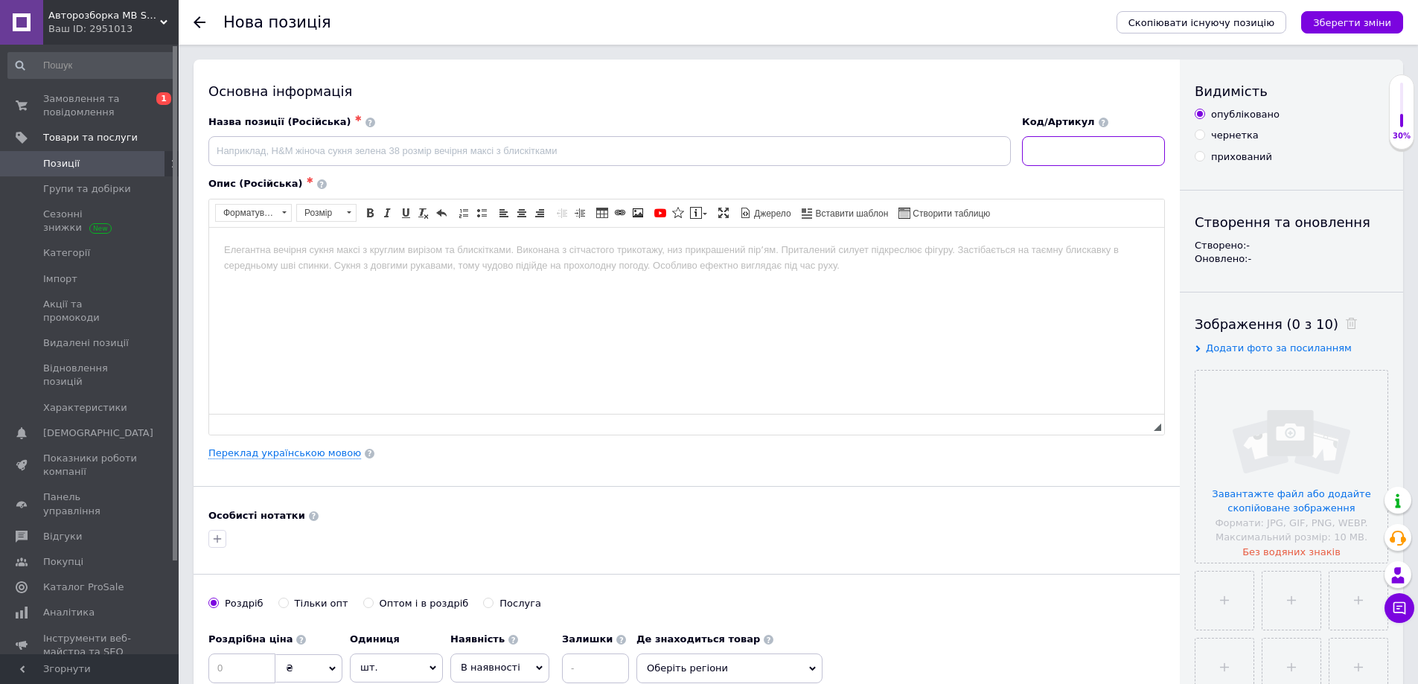
click at [1115, 147] on input at bounding box center [1093, 151] width 143 height 30
paste input "A6291400475"
type input "A6291400475"
click at [1274, 398] on input "file" at bounding box center [1291, 467] width 192 height 192
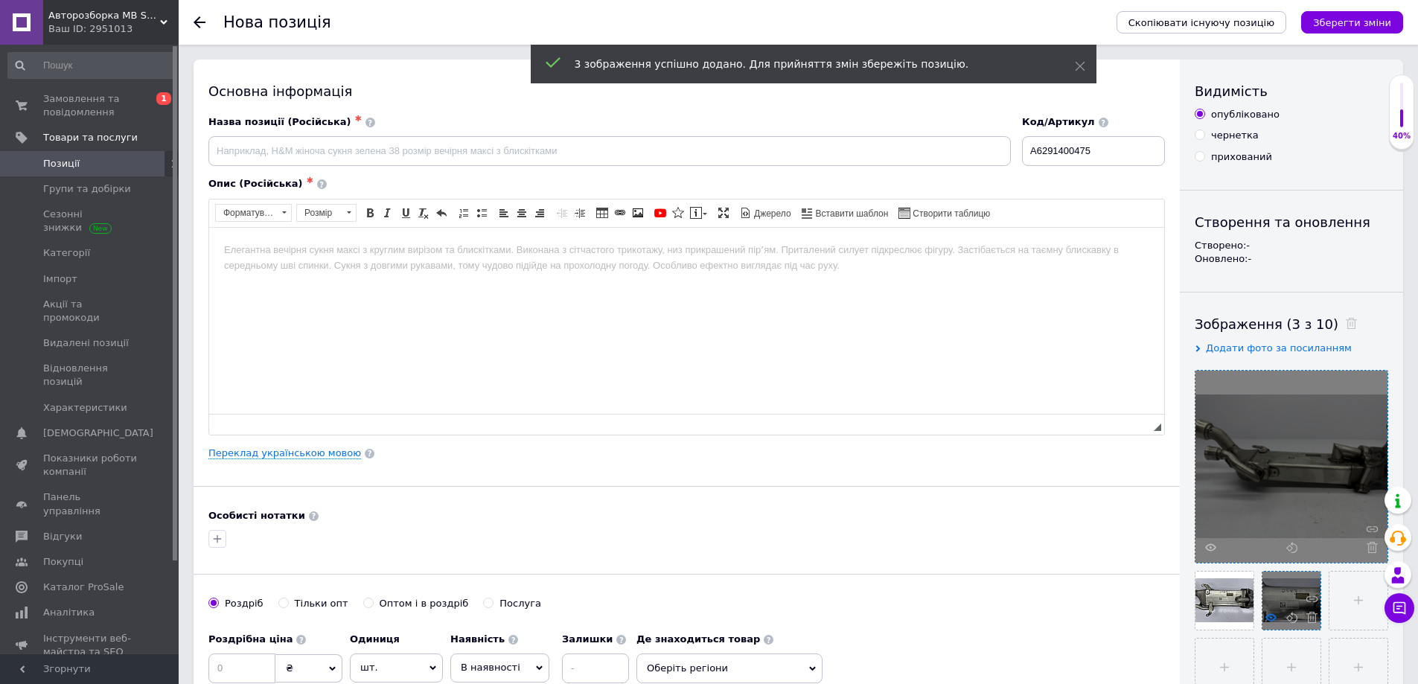
click at [1270, 617] on icon at bounding box center [1270, 617] width 11 height 11
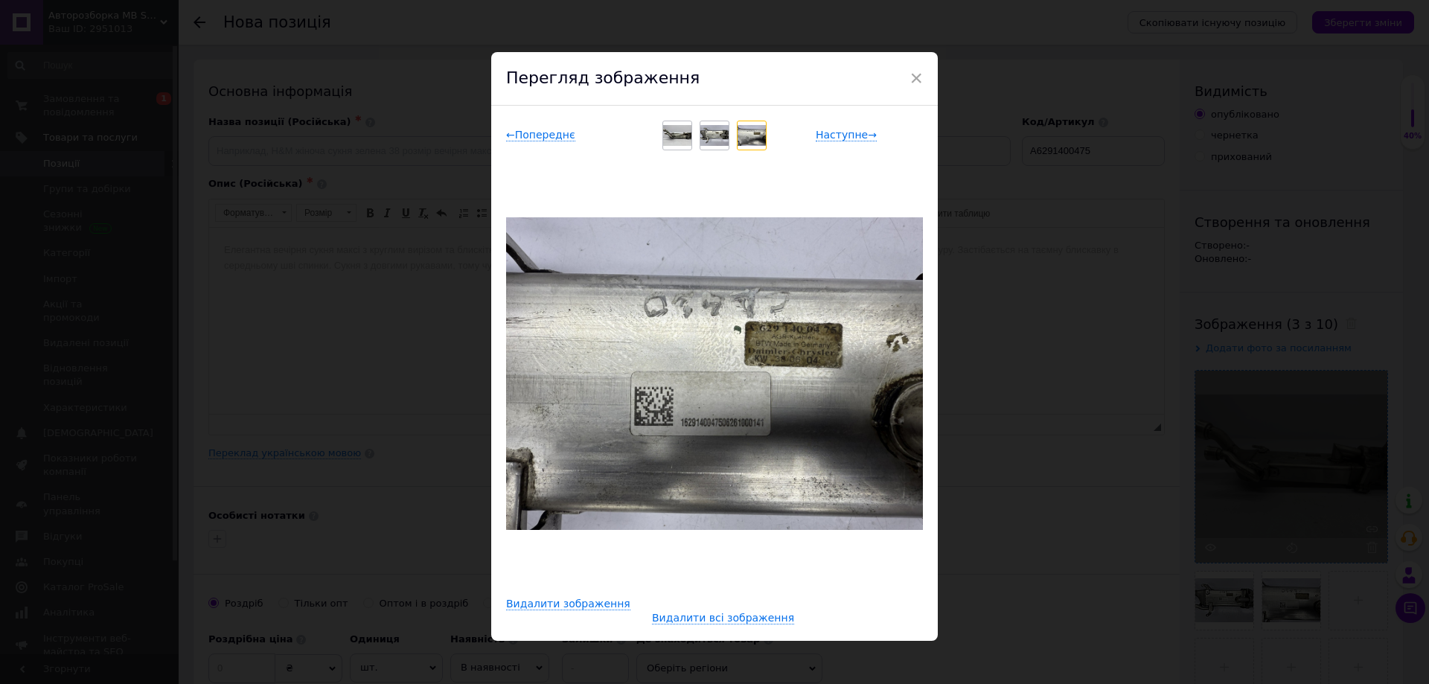
click at [1103, 532] on div "× Перегляд зображення ← Попереднє Наступне → Видалити зображення Видалити всі з…" at bounding box center [714, 342] width 1429 height 684
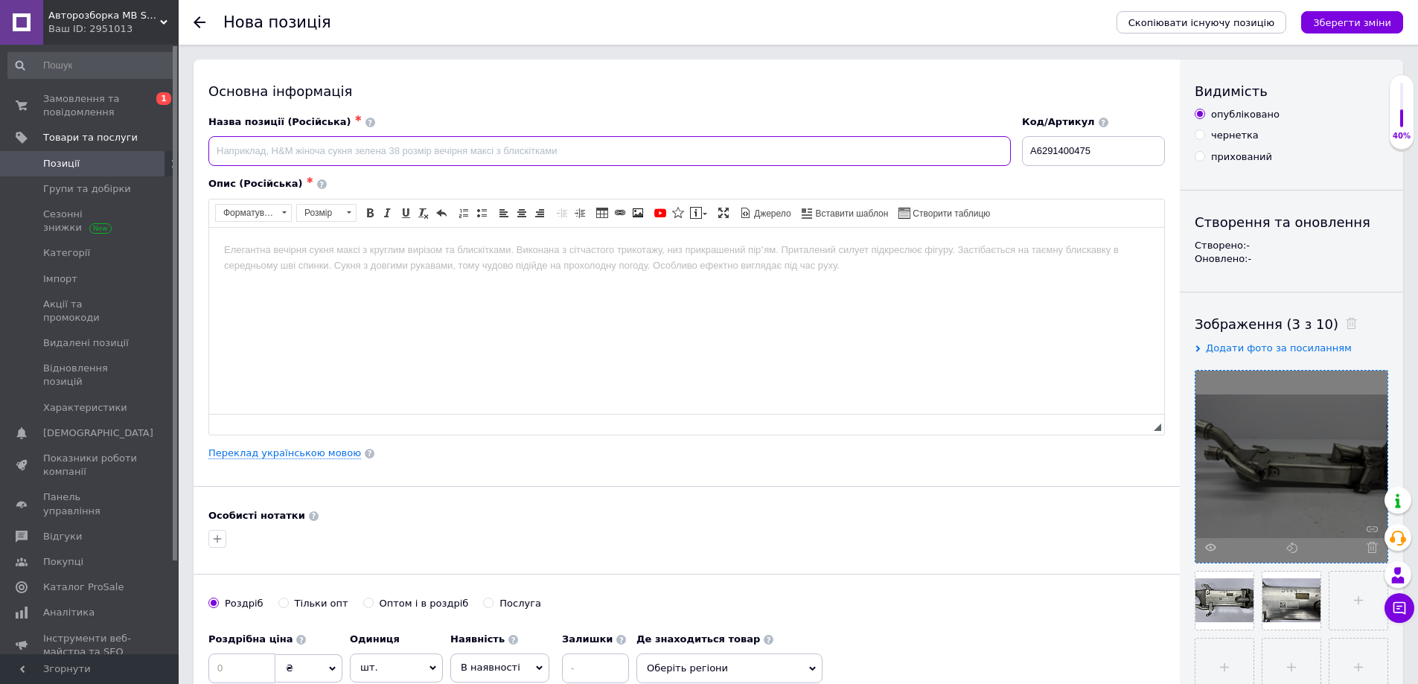
click at [316, 160] on input at bounding box center [609, 151] width 802 height 30
paste input "Радиатор EGR"
click at [1056, 145] on input "A6291400475" at bounding box center [1093, 151] width 143 height 30
click at [328, 148] on input "Радиатор EGR" at bounding box center [609, 151] width 802 height 30
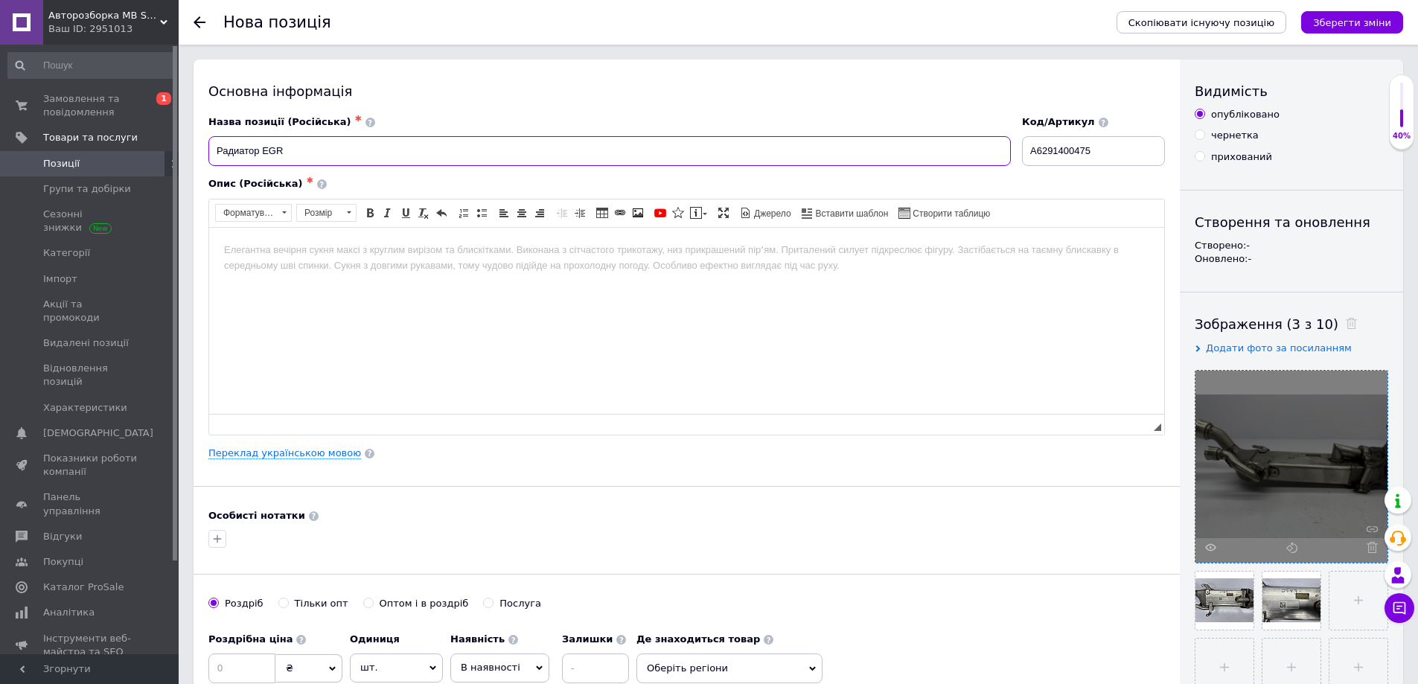
paste input "w164 4.0 cdi"
click at [333, 256] on body "Редактор, C508D8CC-B9E2-4F7E-B1B5-91D0984DE797" at bounding box center [686, 250] width 925 height 16
click at [332, 153] on input "Радиатор EGR w164 4.0 cdi" at bounding box center [609, 151] width 802 height 30
type input "Радиатор EGR w164 4.0cdi"
drag, startPoint x: 362, startPoint y: 241, endPoint x: 343, endPoint y: 231, distance: 21.3
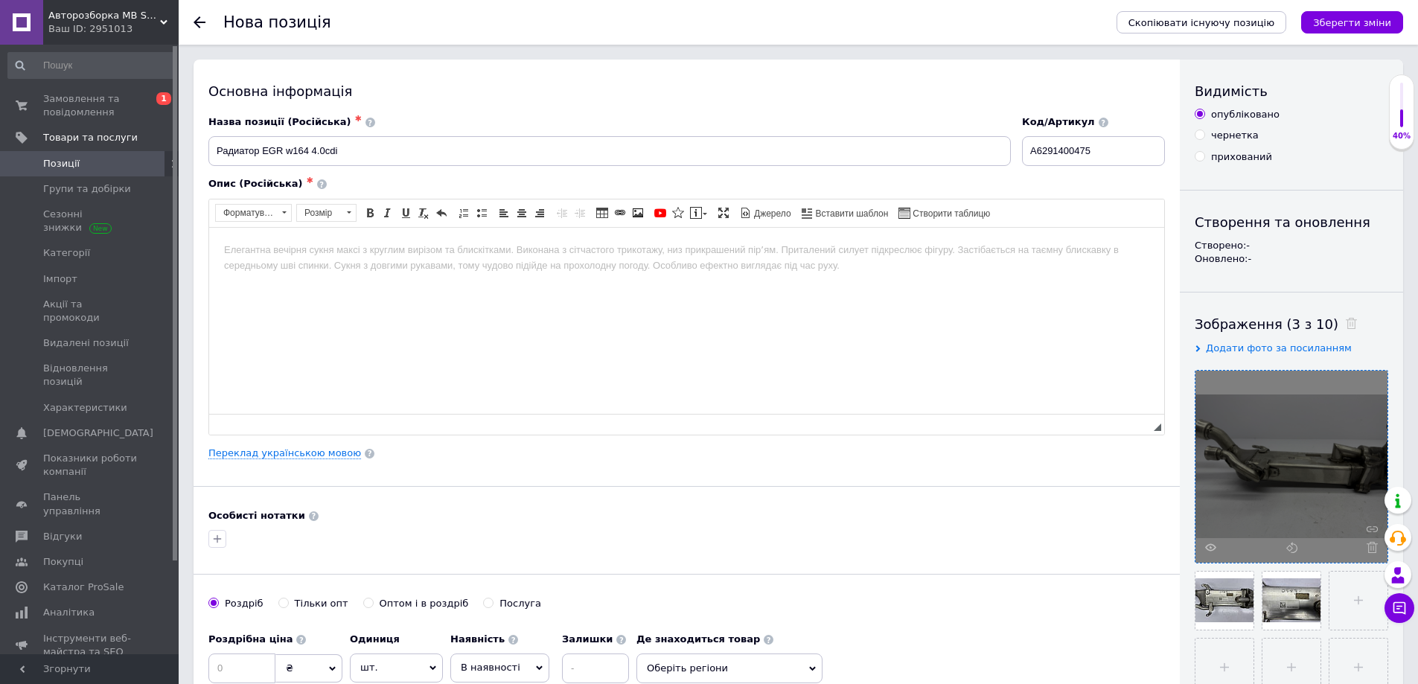
click at [361, 242] on body "Редактор, C508D8CC-B9E2-4F7E-B1B5-91D0984DE797" at bounding box center [686, 250] width 925 height 16
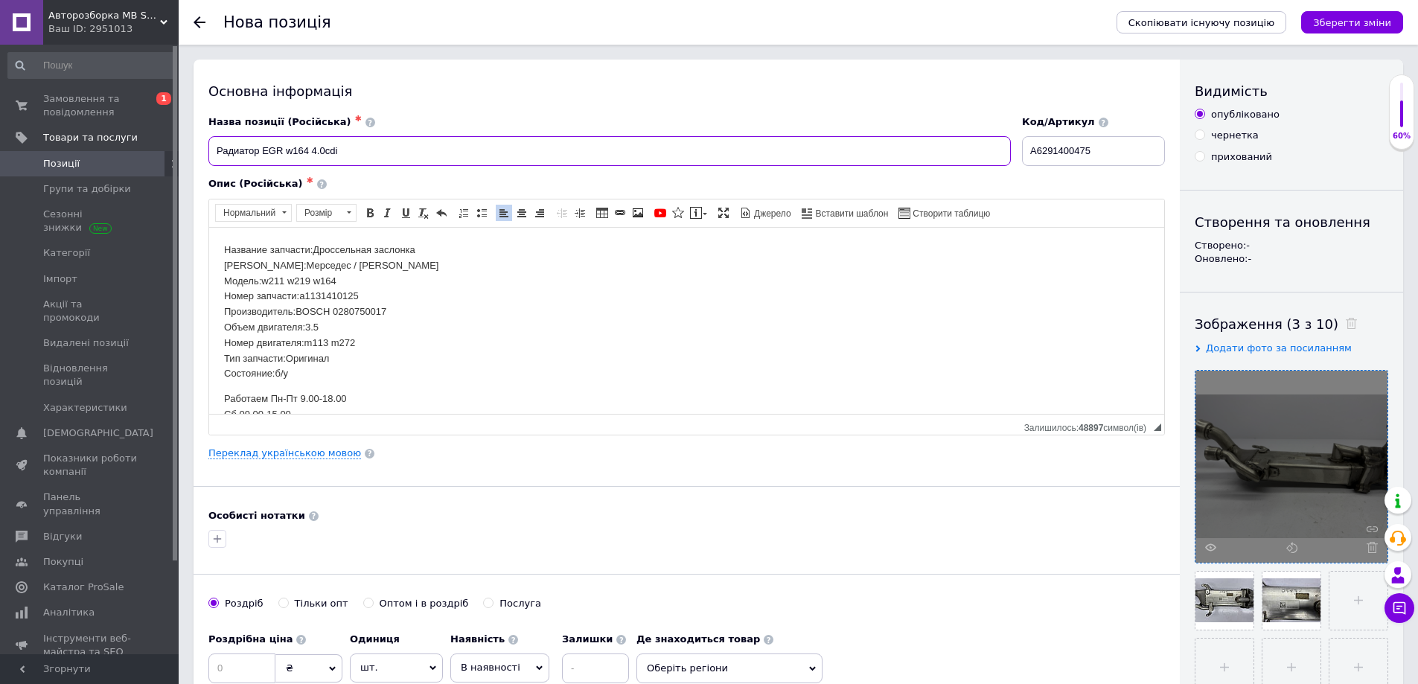
drag, startPoint x: 287, startPoint y: 150, endPoint x: 214, endPoint y: 144, distance: 73.1
click at [214, 144] on input "Радиатор EGR w164 4.0cdi" at bounding box center [609, 151] width 802 height 30
drag, startPoint x: 427, startPoint y: 247, endPoint x: 316, endPoint y: 249, distance: 111.6
click at [316, 249] on p "Название запчасти:Дроссельная заслонка Марка:Мерседес / [PERSON_NAME] Модель:w2…" at bounding box center [686, 311] width 925 height 139
click at [308, 148] on input "Радиатор EGR w164 4.0cdi" at bounding box center [609, 151] width 802 height 30
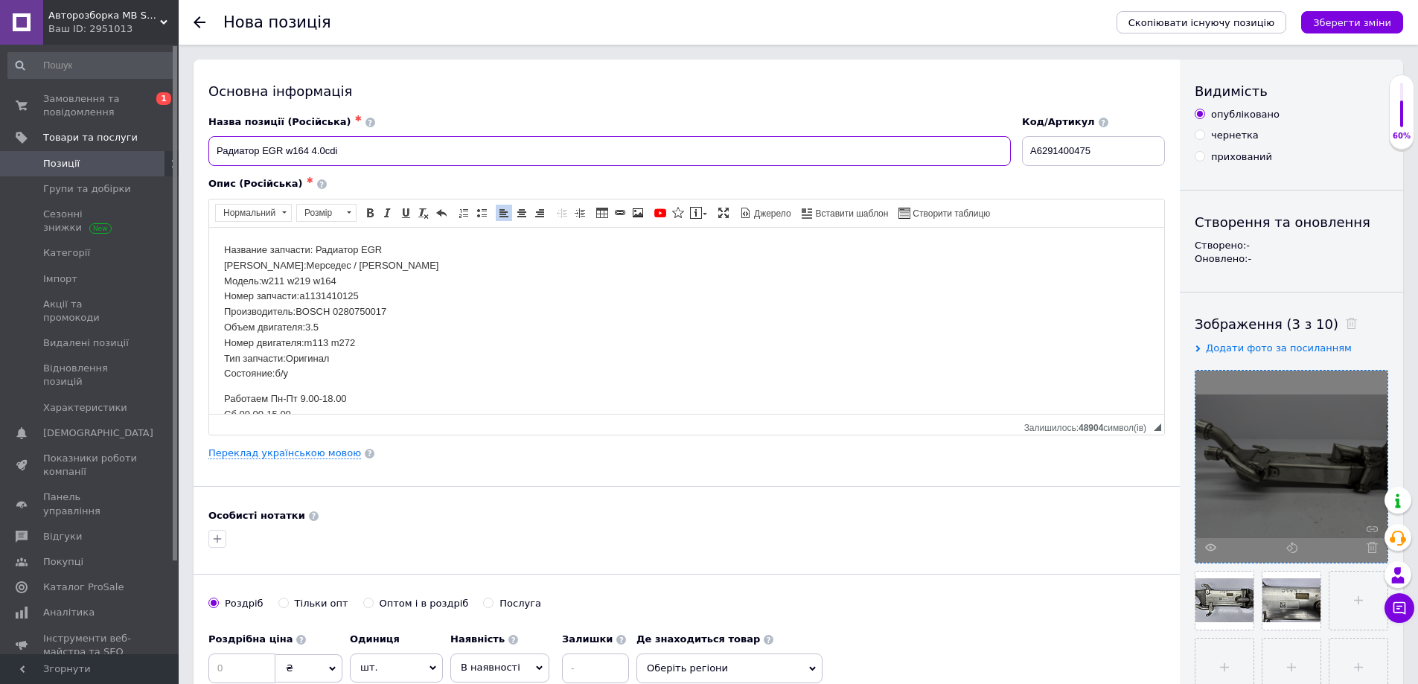
click at [308, 148] on input "Радиатор EGR w164 4.0cdi" at bounding box center [609, 151] width 802 height 30
click at [302, 150] on input "Радиатор EGR w164 4.0cdi" at bounding box center [609, 151] width 802 height 30
drag, startPoint x: 310, startPoint y: 280, endPoint x: 263, endPoint y: 279, distance: 46.9
click at [263, 279] on p "Название запчасти: Радиатор EGR Марка:Мерседес / [PERSON_NAME] Модель:w211 w219…" at bounding box center [686, 311] width 925 height 139
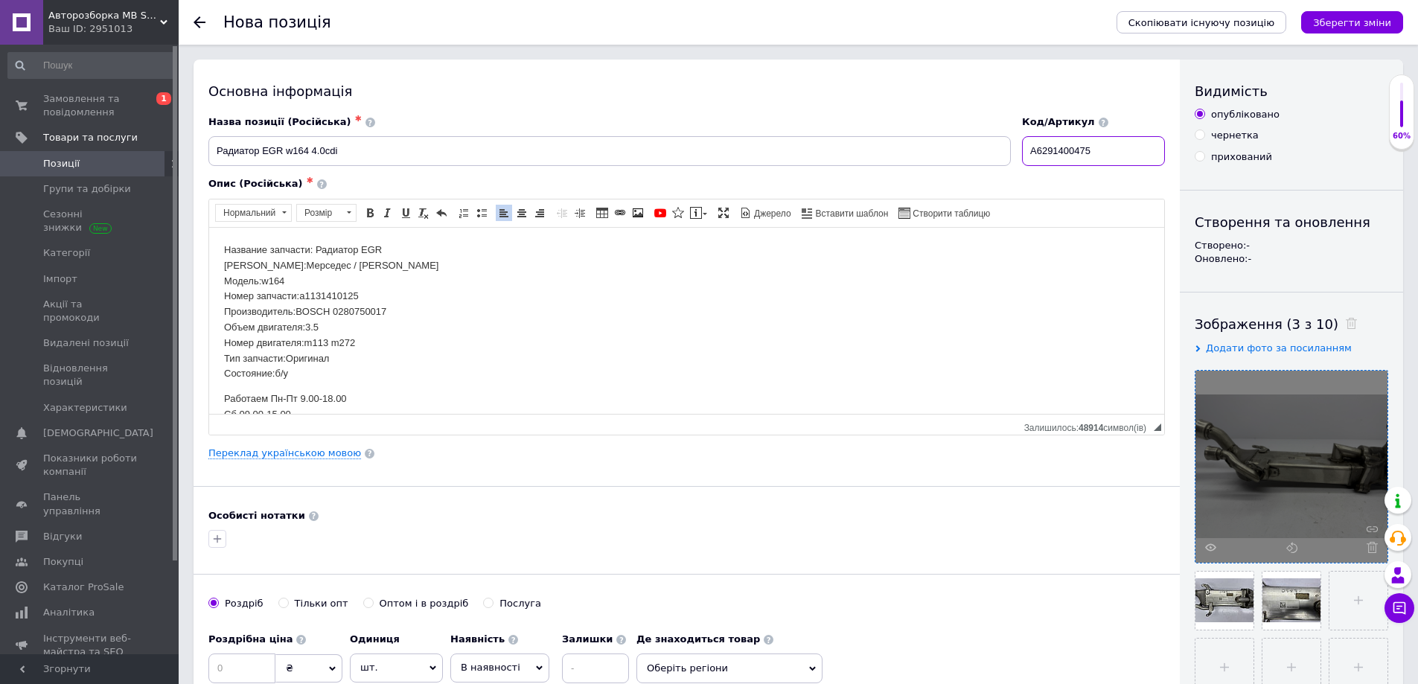
click at [1057, 153] on input "A6291400475" at bounding box center [1093, 151] width 143 height 30
click at [324, 296] on p "Название запчасти: Радиатор EGR Марка:Мерседес / [PERSON_NAME] Модель:w164 Номе…" at bounding box center [686, 311] width 925 height 139
click at [370, 315] on p "Название запчасти: Радиатор EGR Марка:Мерседес / [PERSON_NAME] Модель:w164 Номе…" at bounding box center [686, 311] width 925 height 139
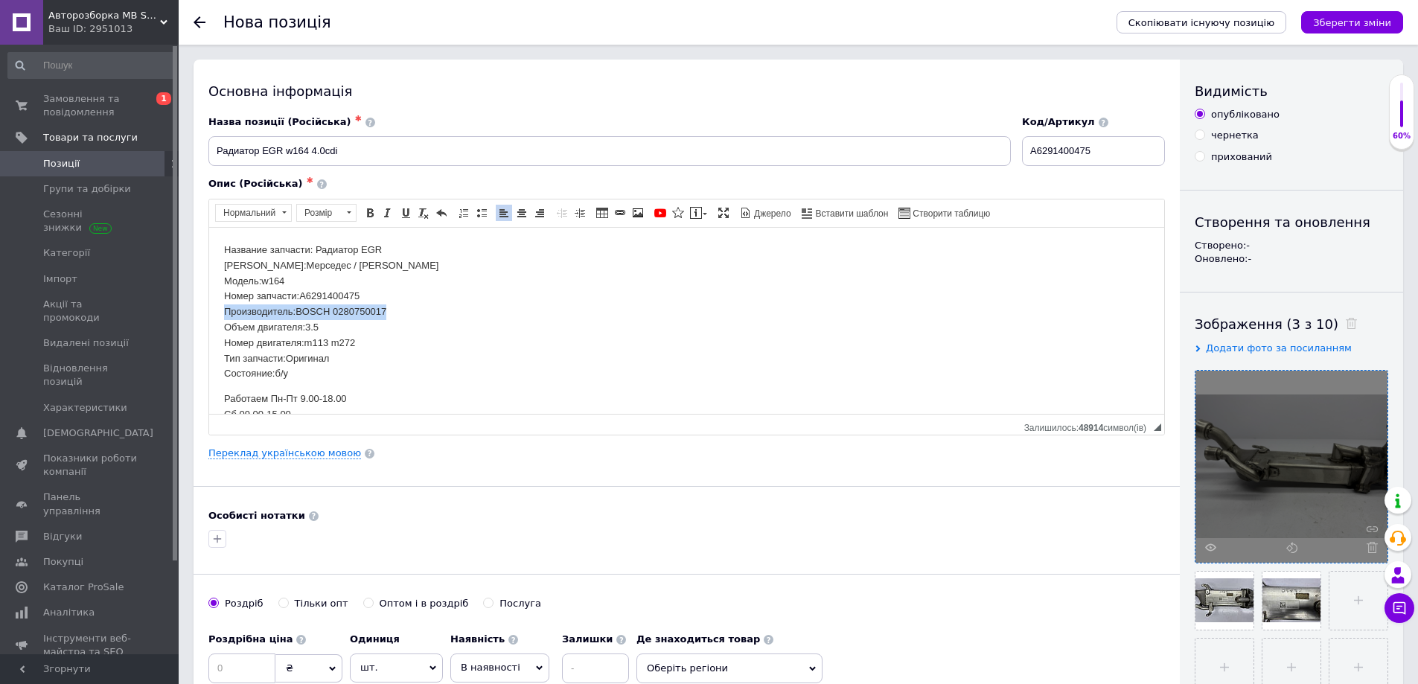
drag, startPoint x: 387, startPoint y: 312, endPoint x: 414, endPoint y: 534, distance: 223.5
click at [209, 305] on html "Название запчасти: Радиатор EGR Марка:Мерседес / [PERSON_NAME] Модель:w164 Номе…" at bounding box center [686, 459] width 955 height 465
click at [318, 310] on p "Название запчасти: Радиатор EGR Марка:Мерседес / [PERSON_NAME] Модель:w164 Номе…" at bounding box center [686, 304] width 925 height 124
drag, startPoint x: 358, startPoint y: 327, endPoint x: 306, endPoint y: 325, distance: 52.1
click at [306, 325] on p "Название запчасти: Радиатор EGR Марка:Мерседес / [PERSON_NAME] Модель:w164 Номе…" at bounding box center [686, 304] width 925 height 124
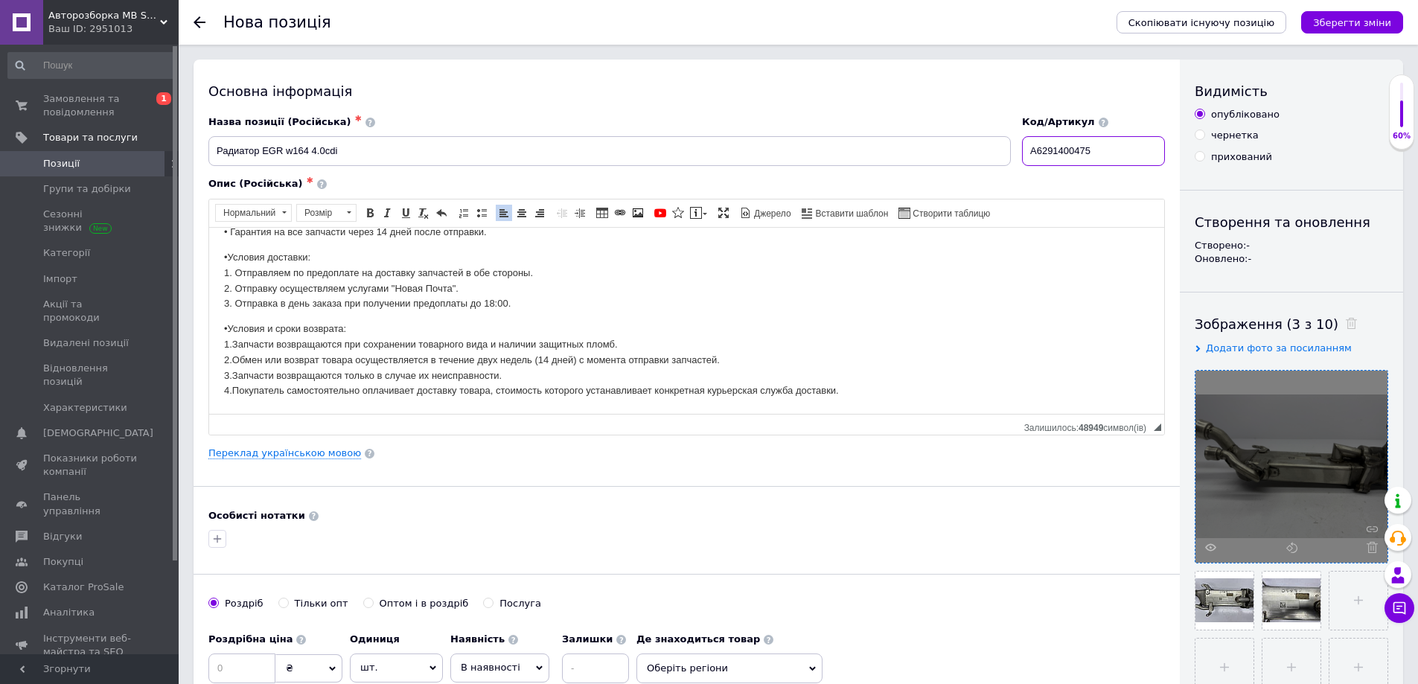
click at [1063, 152] on input "A6291400475" at bounding box center [1093, 151] width 143 height 30
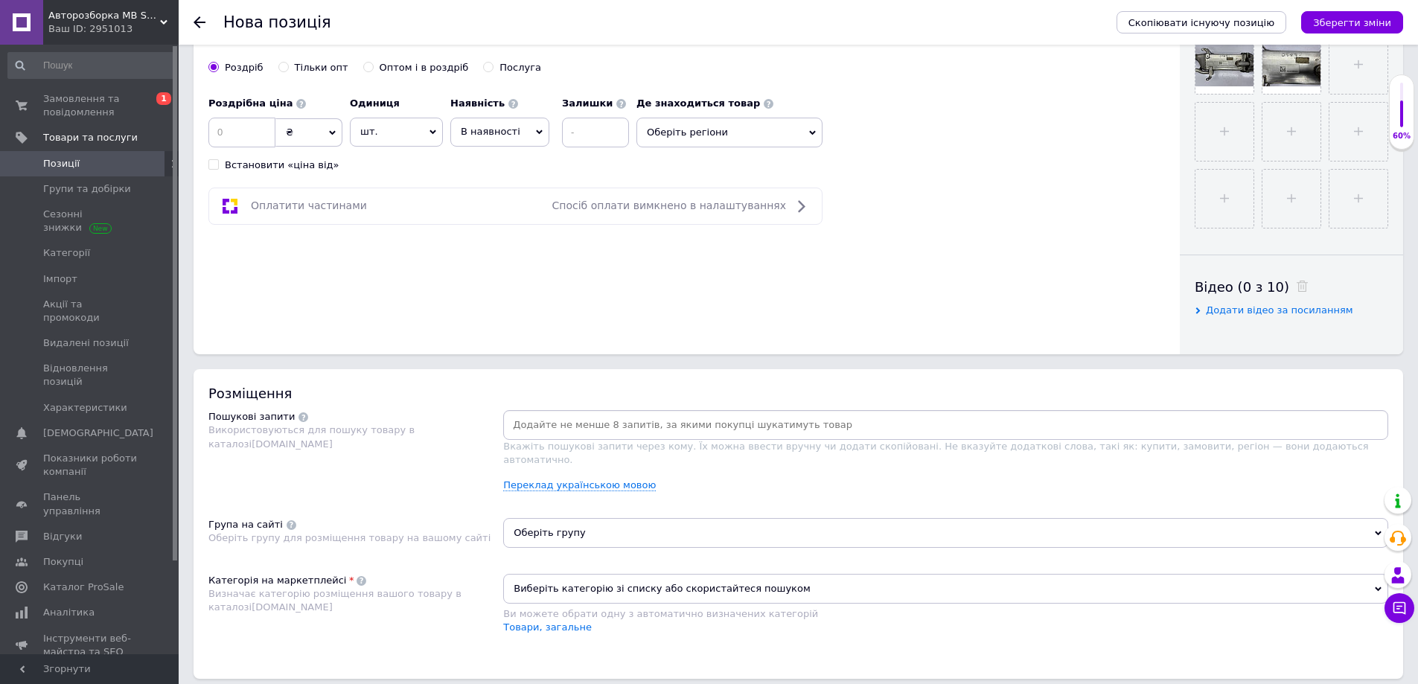
scroll to position [595, 0]
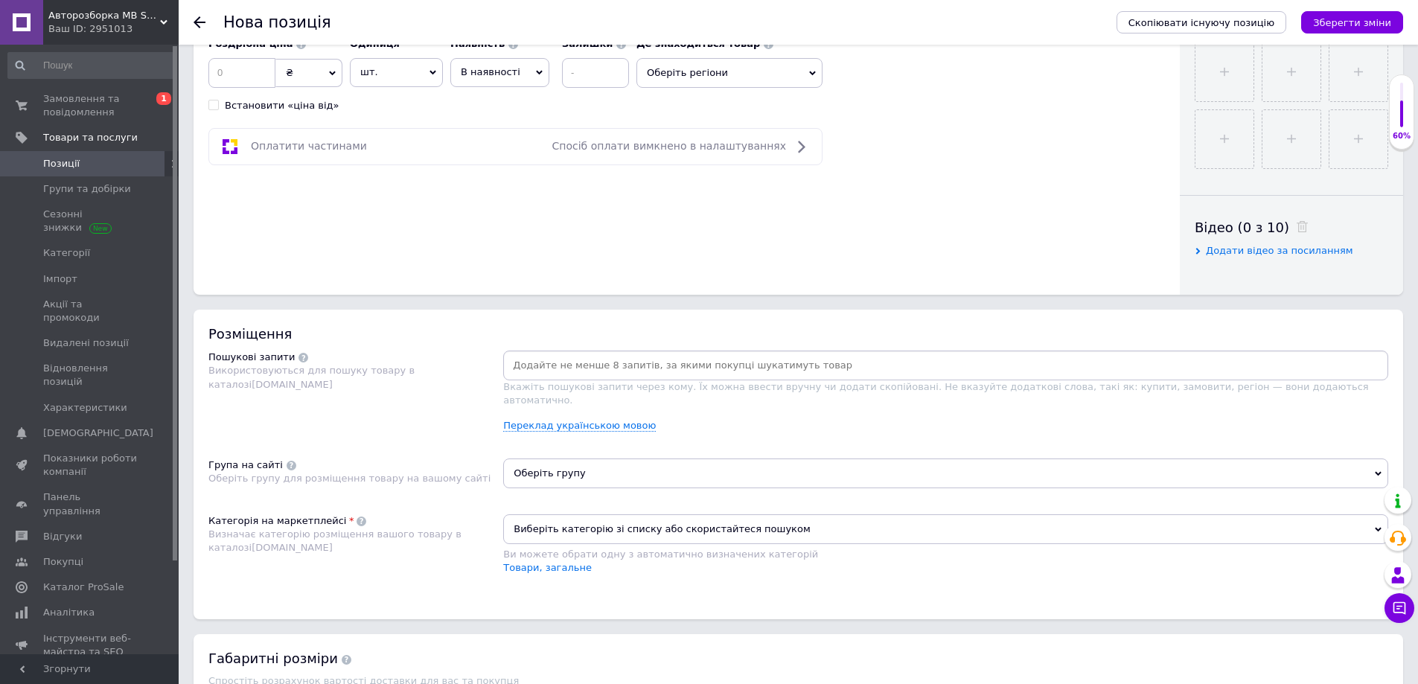
click at [608, 359] on input at bounding box center [945, 365] width 879 height 22
paste input "A6291400475"
type input "A6291400475"
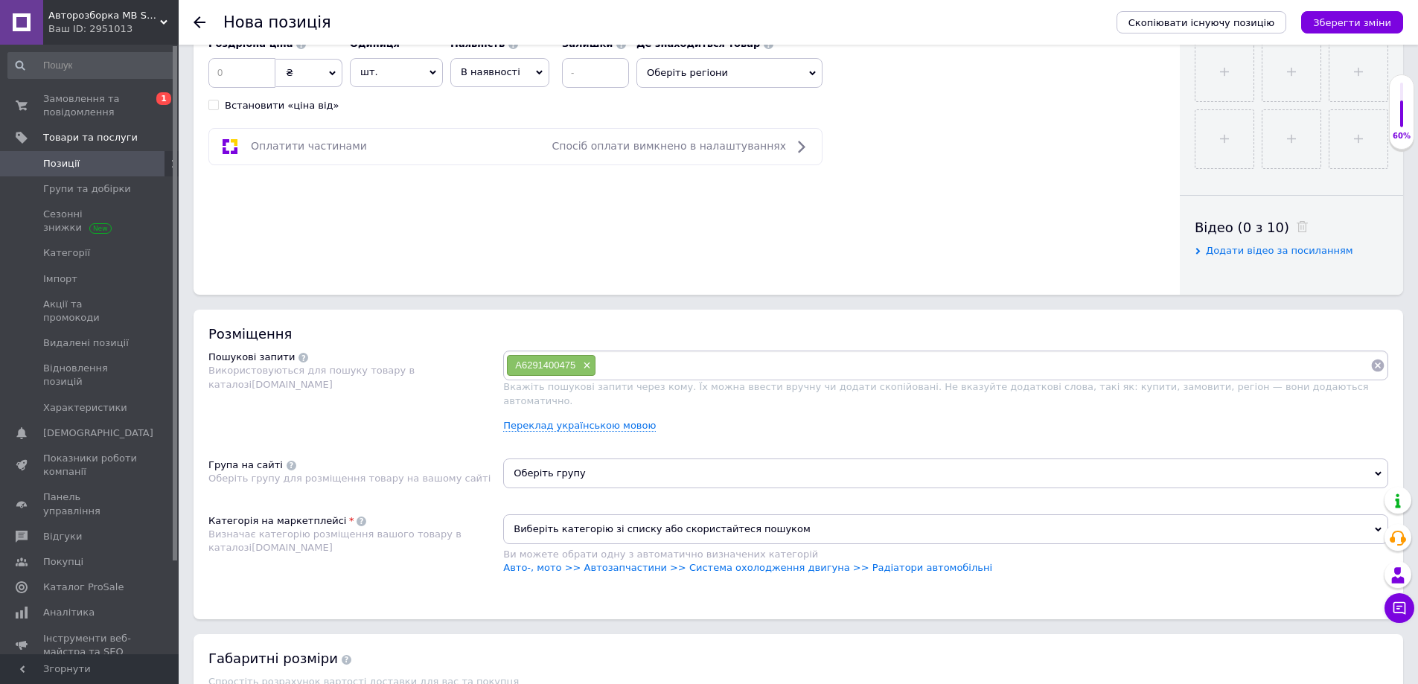
click at [565, 460] on span "Оберіть групу" at bounding box center [945, 473] width 885 height 30
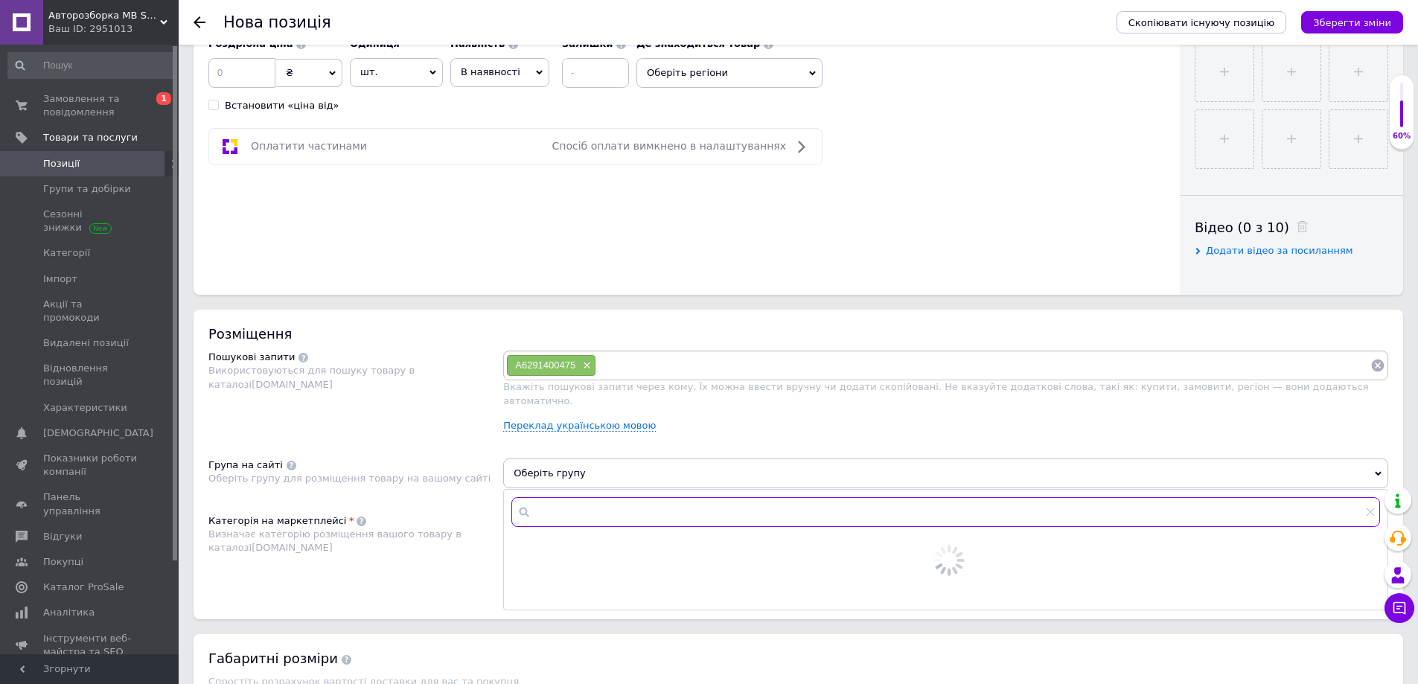
click at [563, 497] on input "text" at bounding box center [945, 512] width 868 height 30
type input "164"
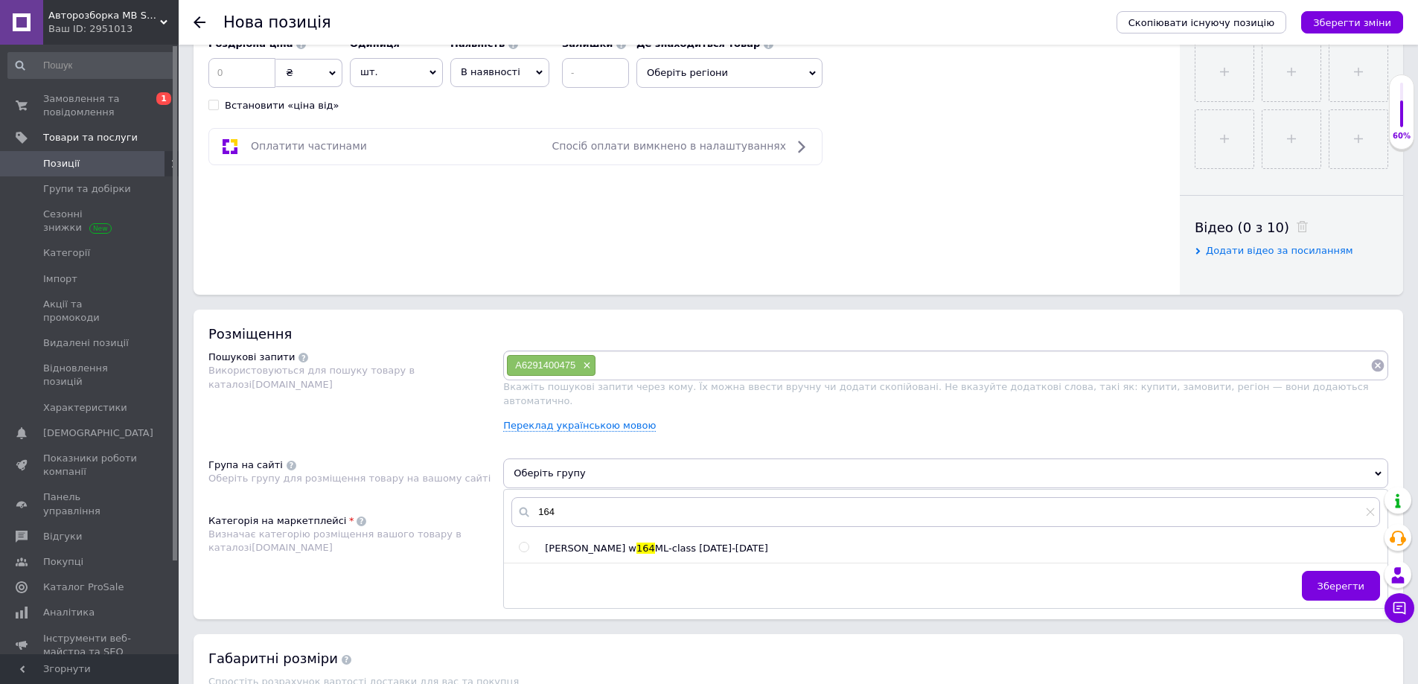
click at [572, 542] on span "[PERSON_NAME] w" at bounding box center [591, 547] width 92 height 11
radio input "true"
click at [1352, 580] on span "Зберегти" at bounding box center [1340, 585] width 47 height 11
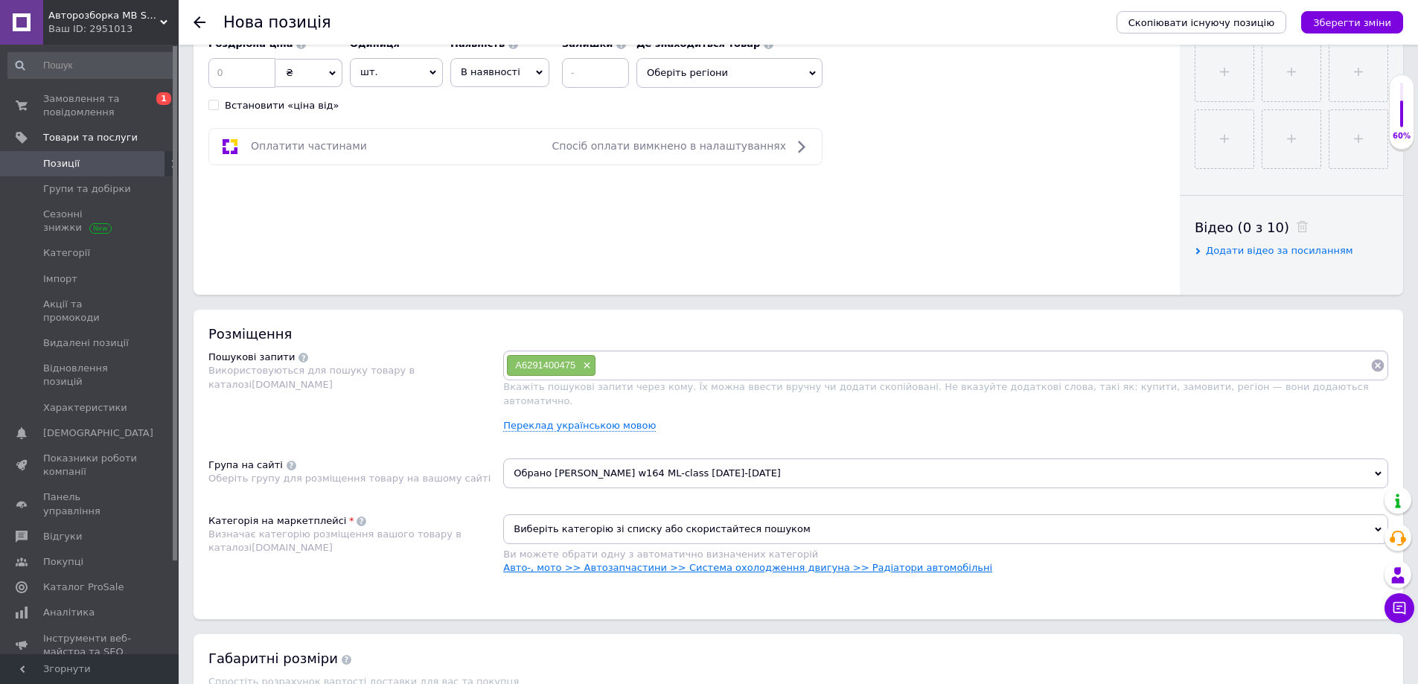
click at [774, 562] on link "Авто-, мото >> Автозапчастини >> Система охолодження двигуна >> Радіатори автом…" at bounding box center [747, 567] width 489 height 11
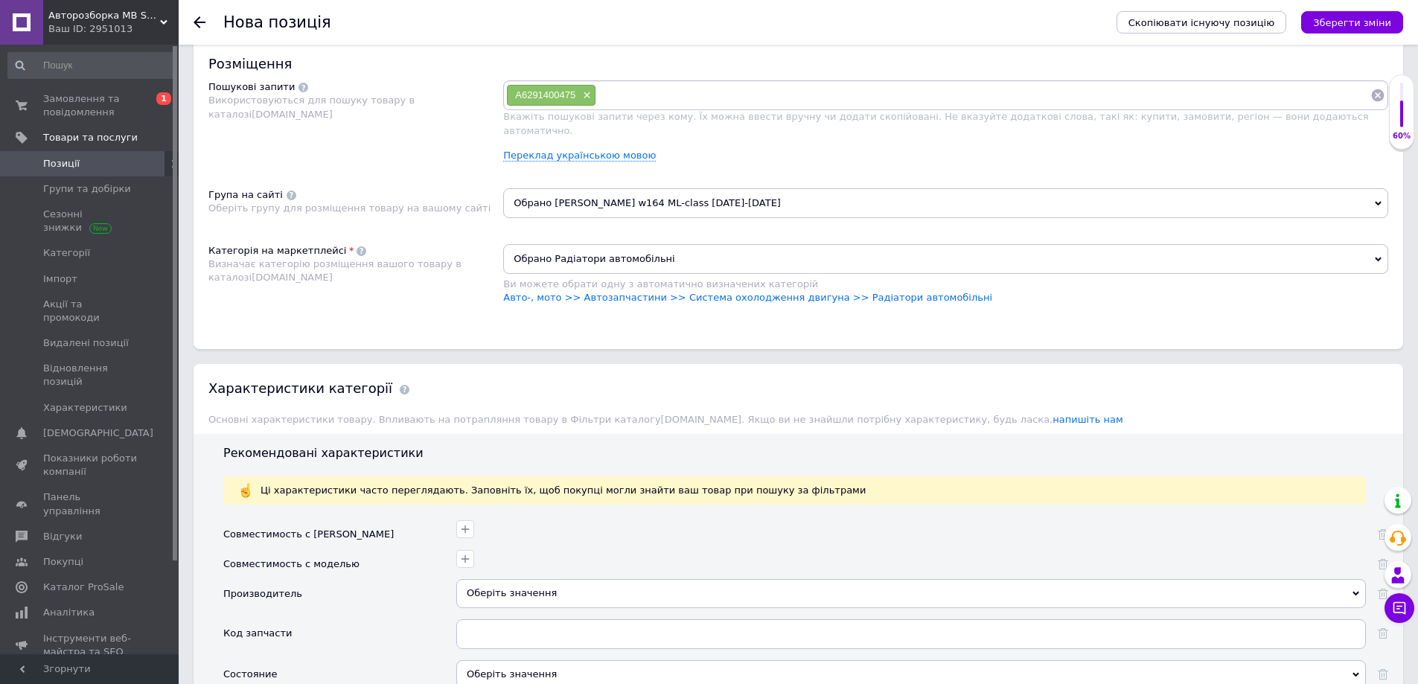
scroll to position [893, 0]
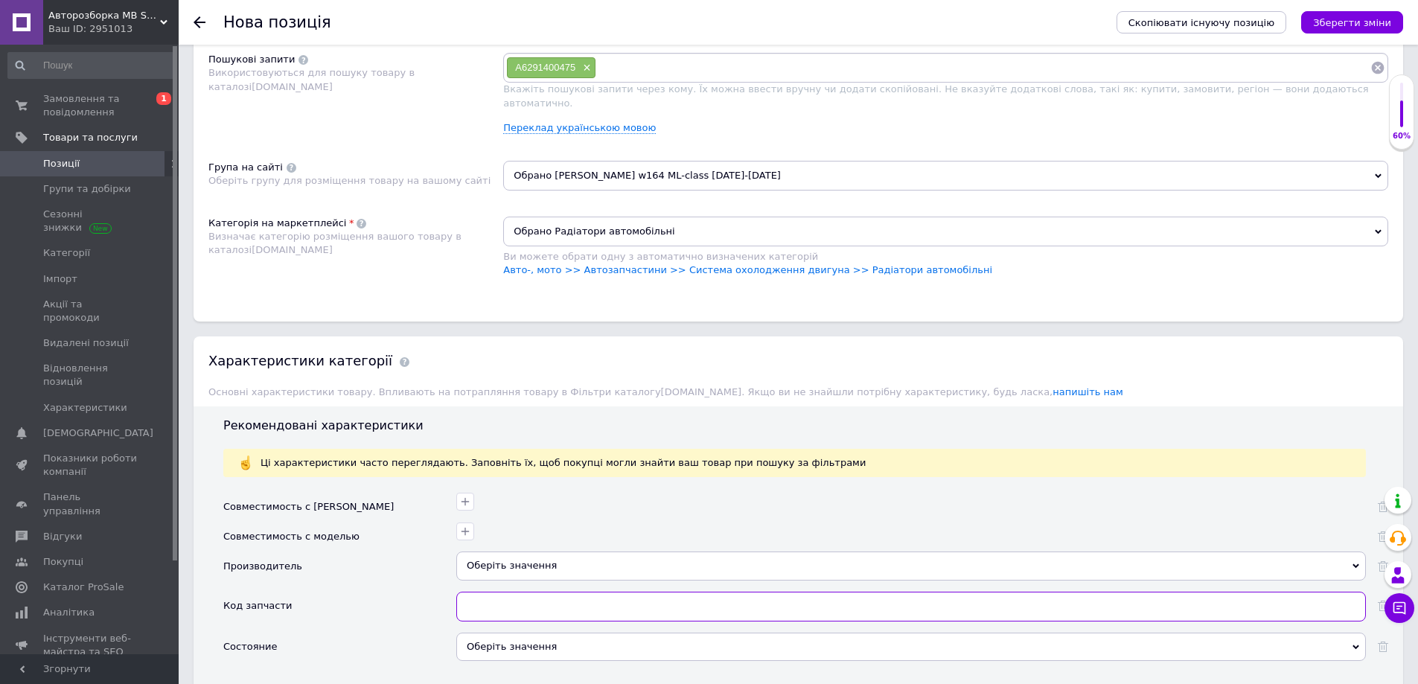
click at [525, 596] on input "text" at bounding box center [910, 607] width 909 height 30
paste input "A6291400475"
type input "A6291400475"
click at [517, 633] on div "Оберіть значення" at bounding box center [910, 647] width 909 height 28
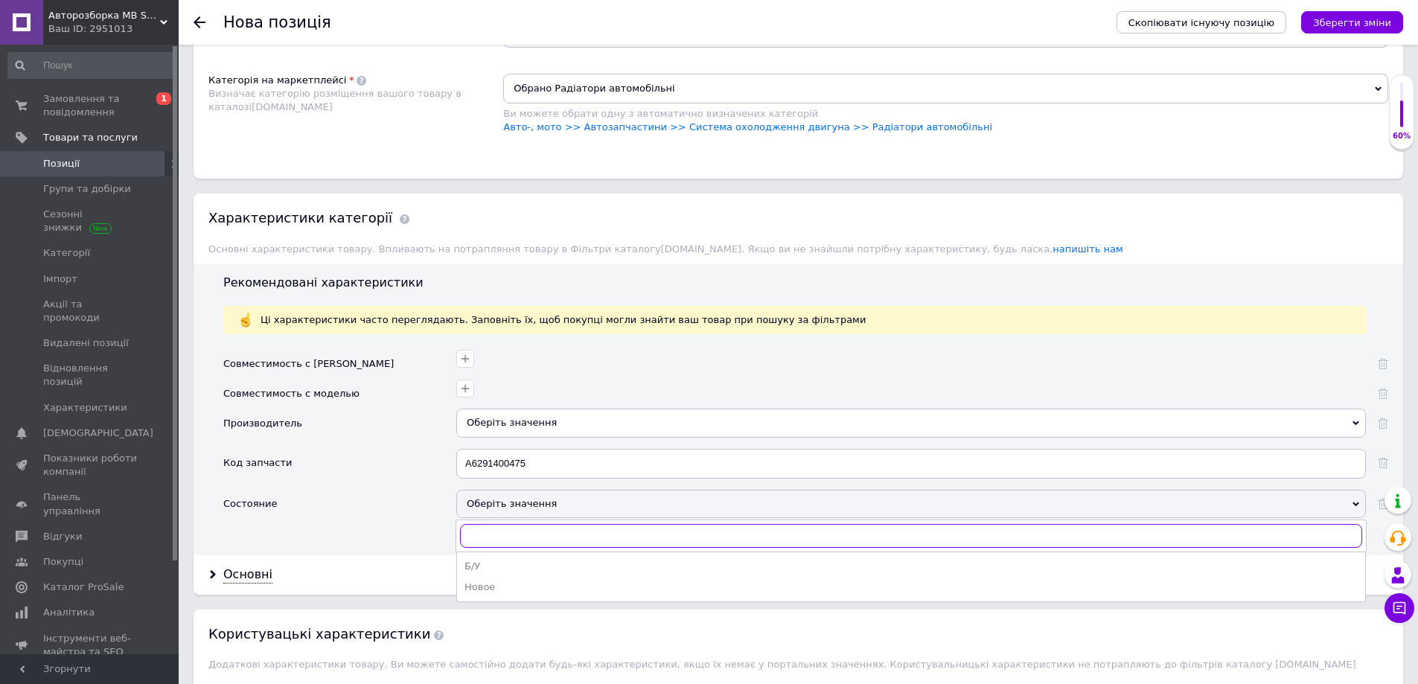
scroll to position [1042, 0]
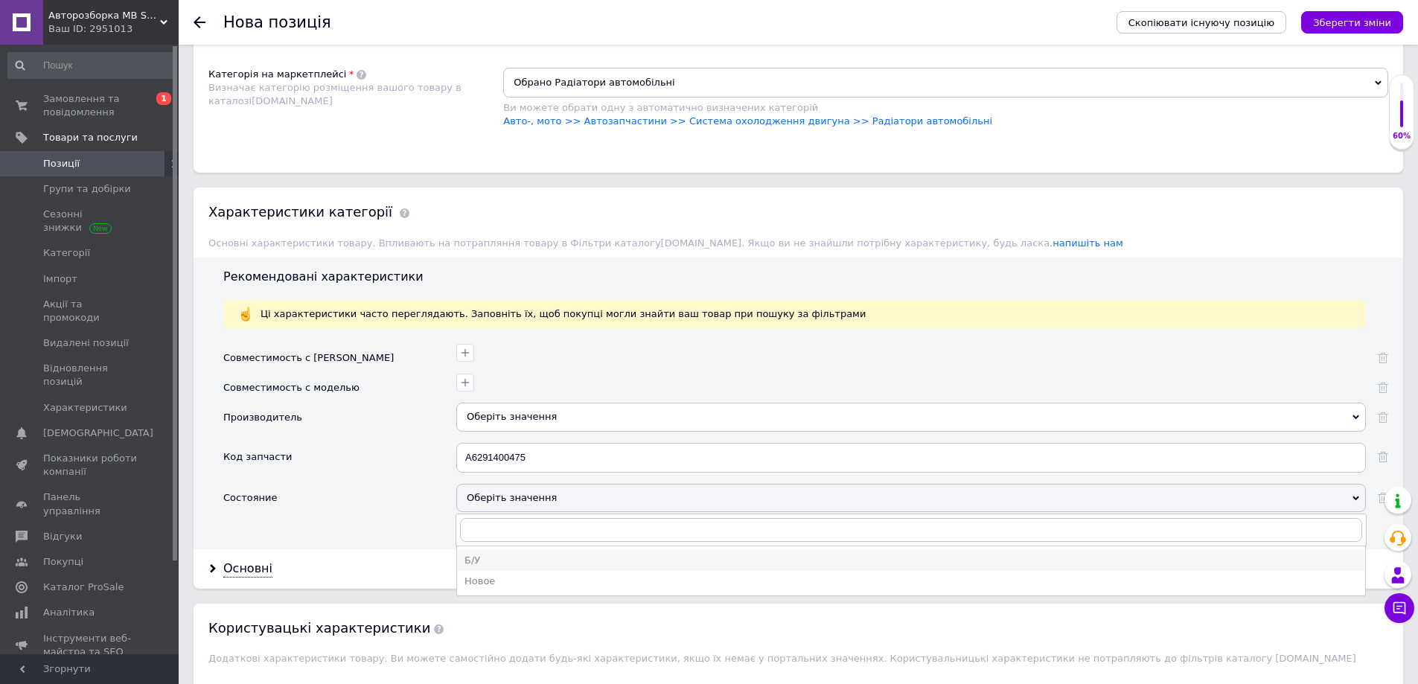
click at [494, 554] on div "Б/У" at bounding box center [910, 560] width 893 height 13
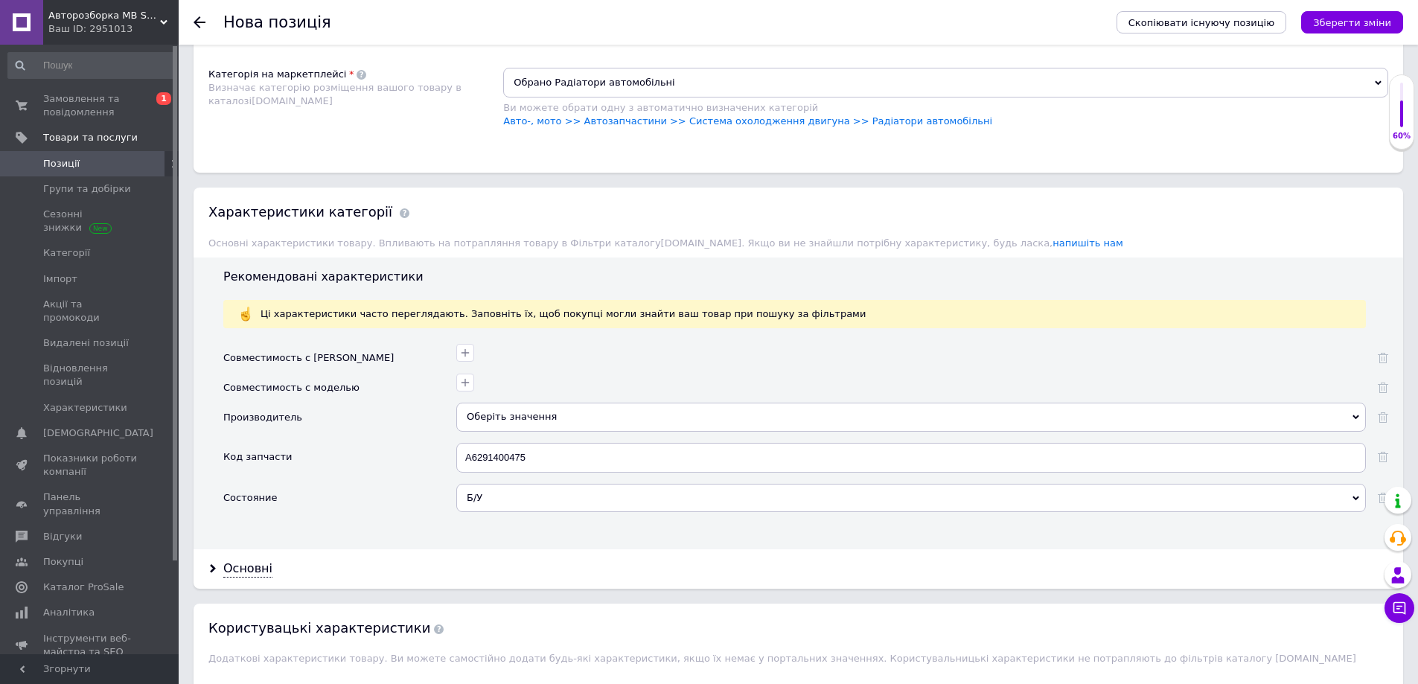
click at [508, 412] on div "Оберіть значення" at bounding box center [910, 417] width 909 height 28
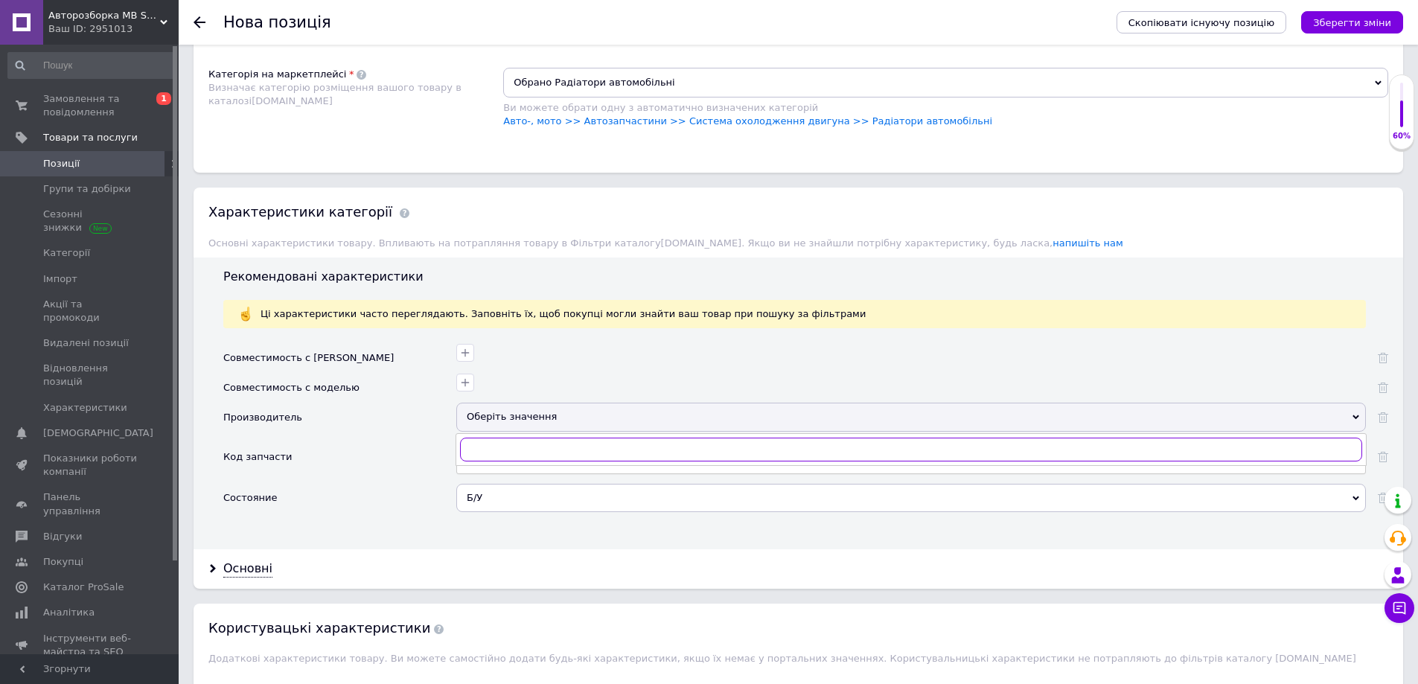
click at [520, 440] on input "text" at bounding box center [911, 450] width 902 height 24
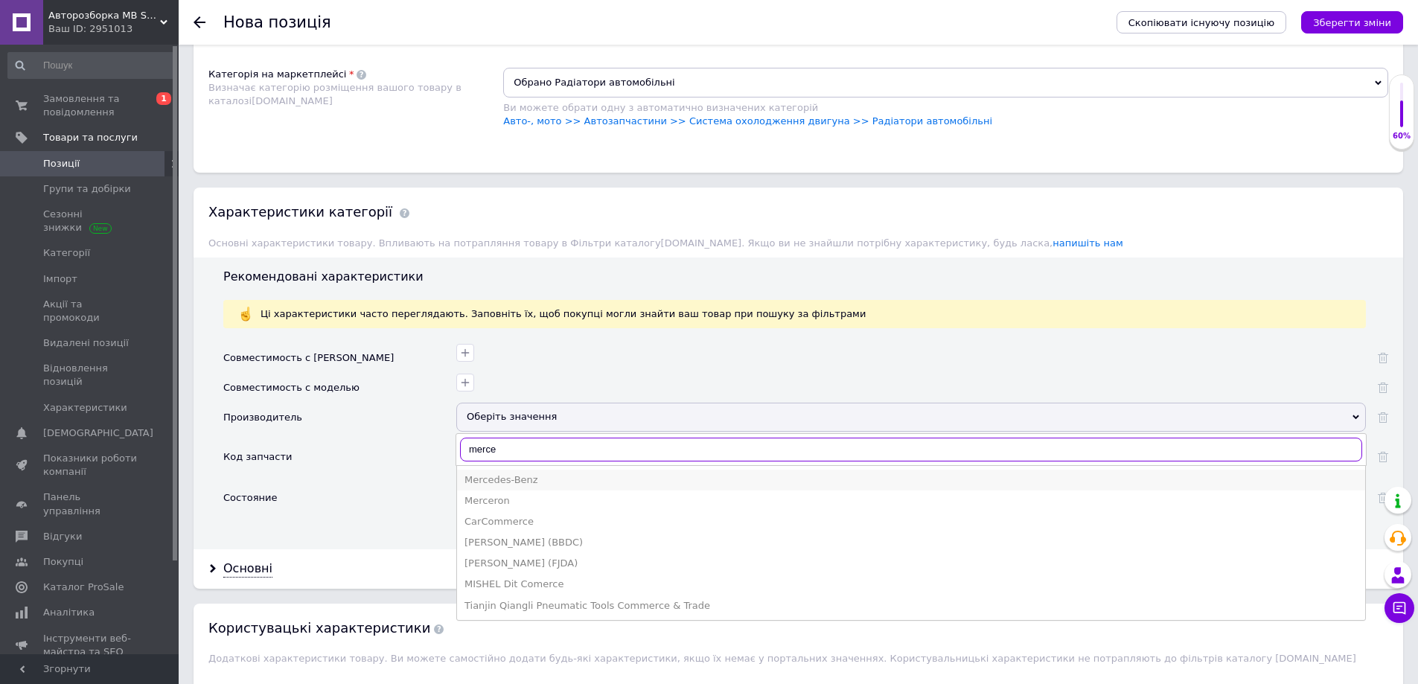
type input "merce"
click at [517, 473] on div "Mercedes-Benz" at bounding box center [910, 479] width 893 height 13
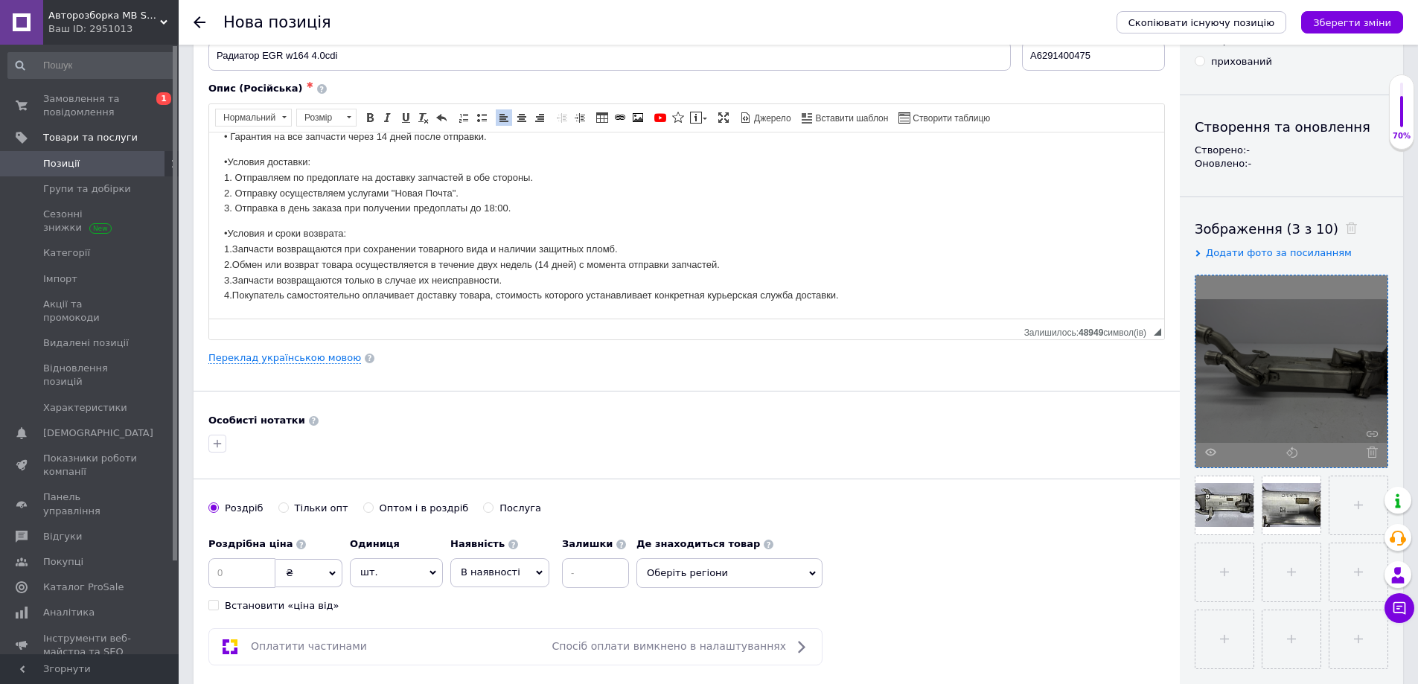
scroll to position [74, 0]
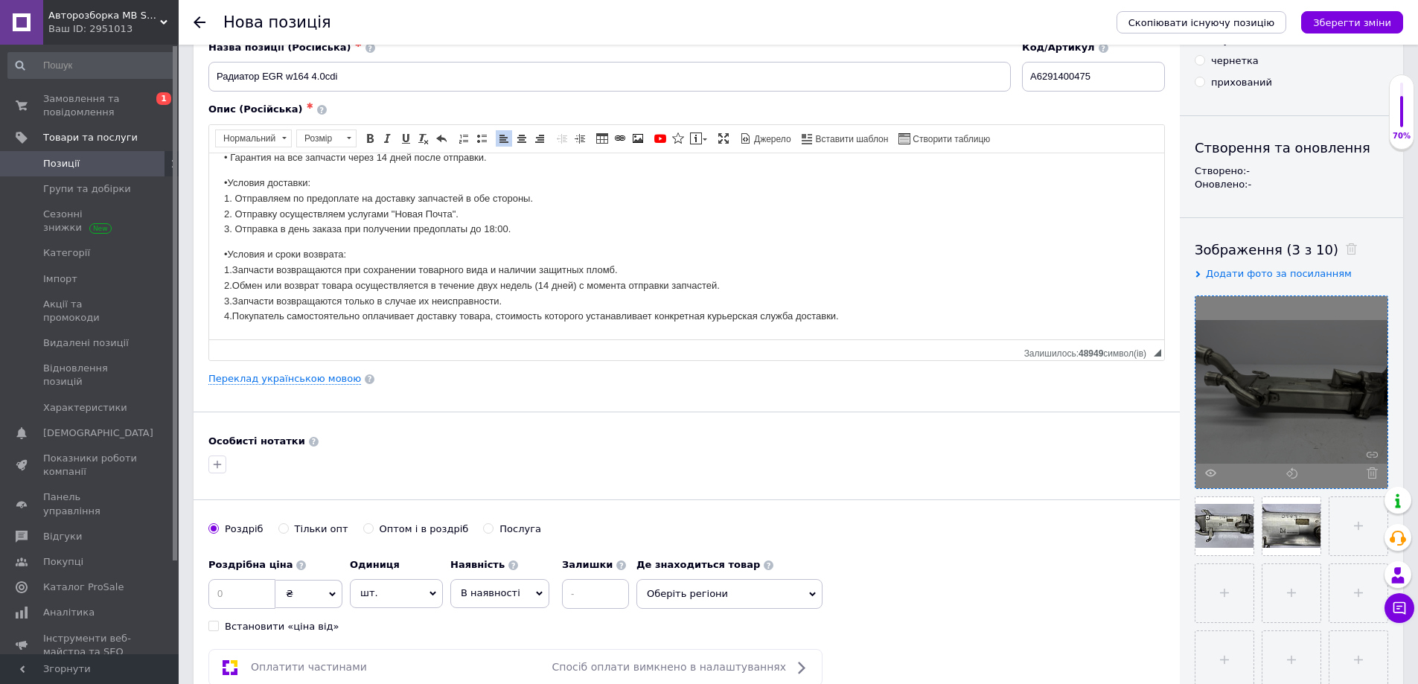
click at [341, 591] on span "₴" at bounding box center [308, 594] width 67 height 28
click at [316, 618] on li "$" at bounding box center [308, 624] width 65 height 21
click at [706, 591] on span "Оберіть регіони" at bounding box center [729, 594] width 186 height 30
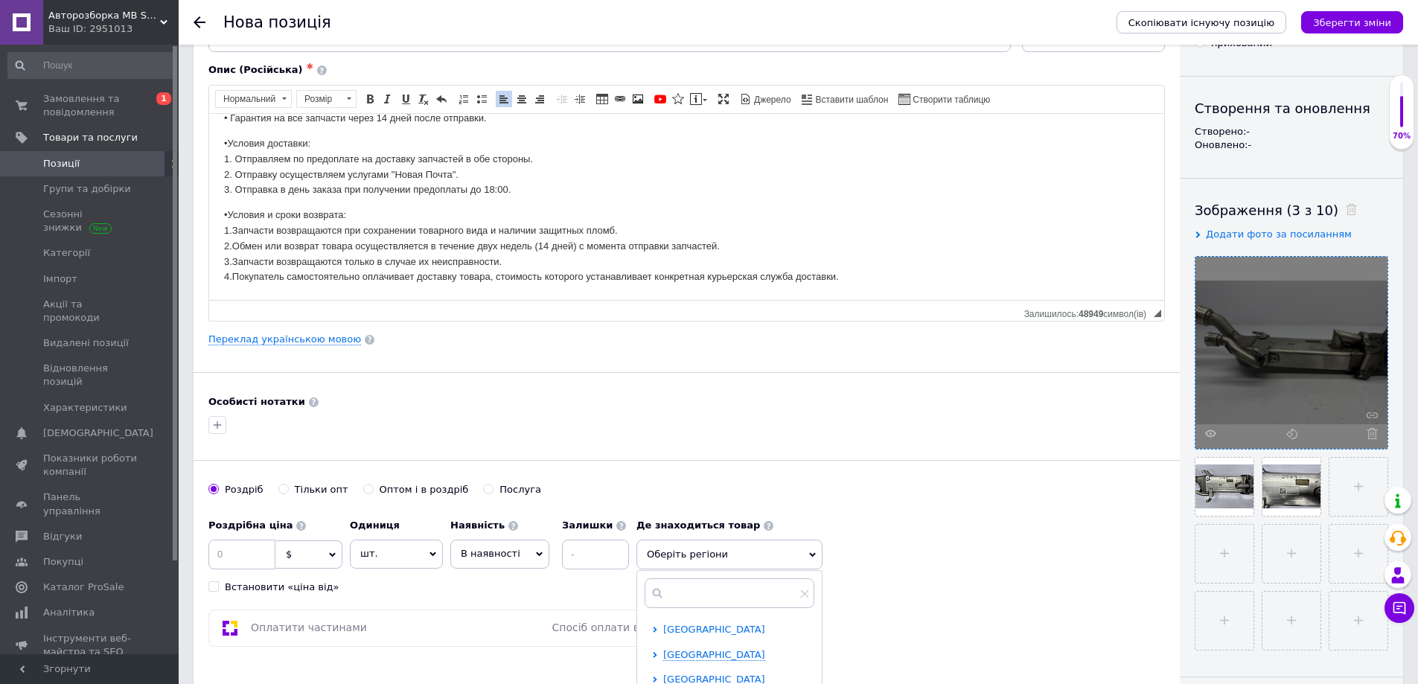
scroll to position [149, 0]
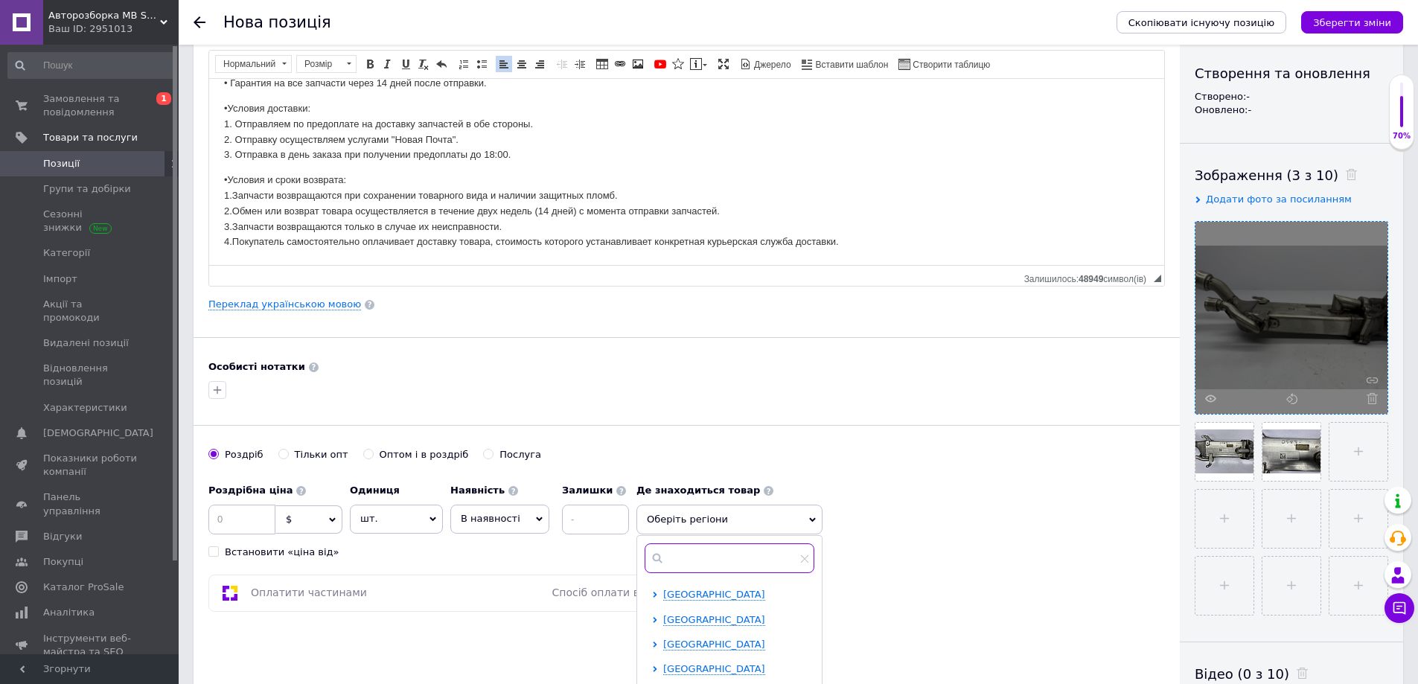
click at [706, 563] on input "text" at bounding box center [729, 558] width 170 height 30
click at [700, 560] on input "kewmr" at bounding box center [729, 558] width 170 height 30
type input "луцьк"
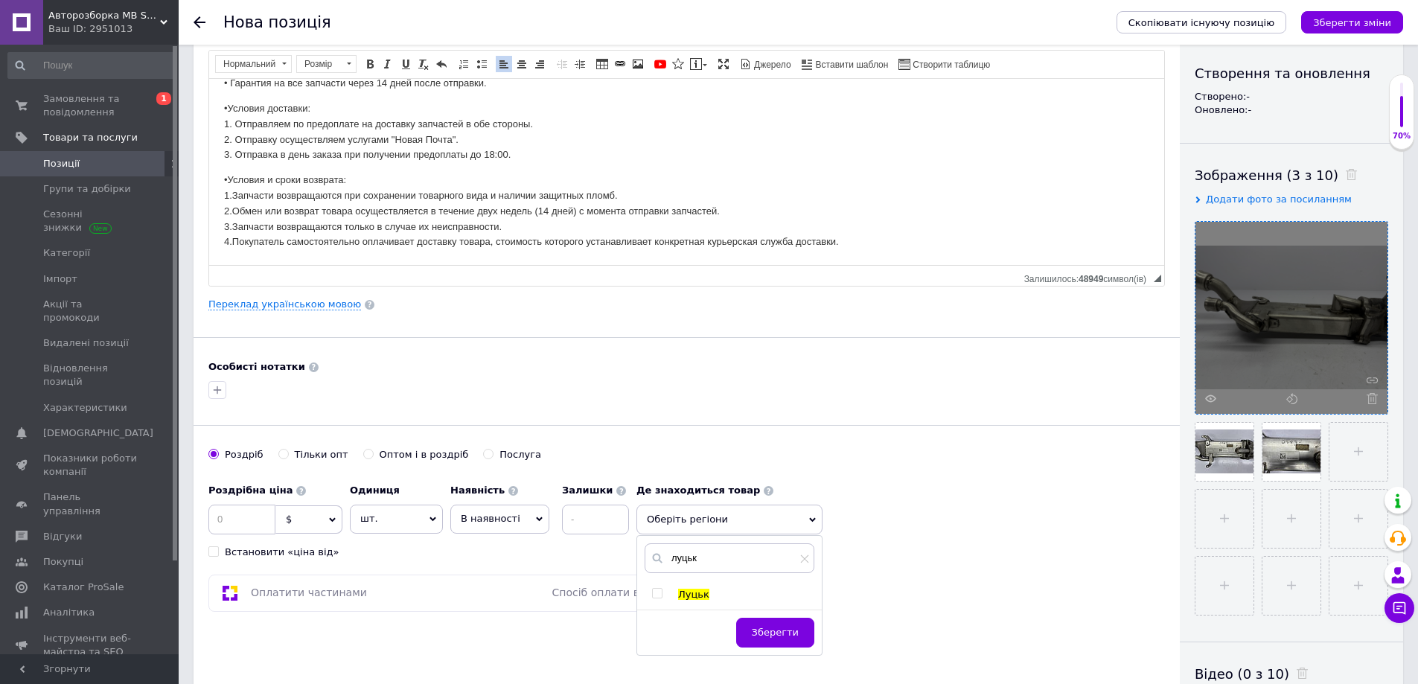
click at [697, 595] on span "Луцьк" at bounding box center [693, 594] width 31 height 11
checkbox input "true"
click at [766, 638] on span "Зберегти" at bounding box center [775, 639] width 47 height 11
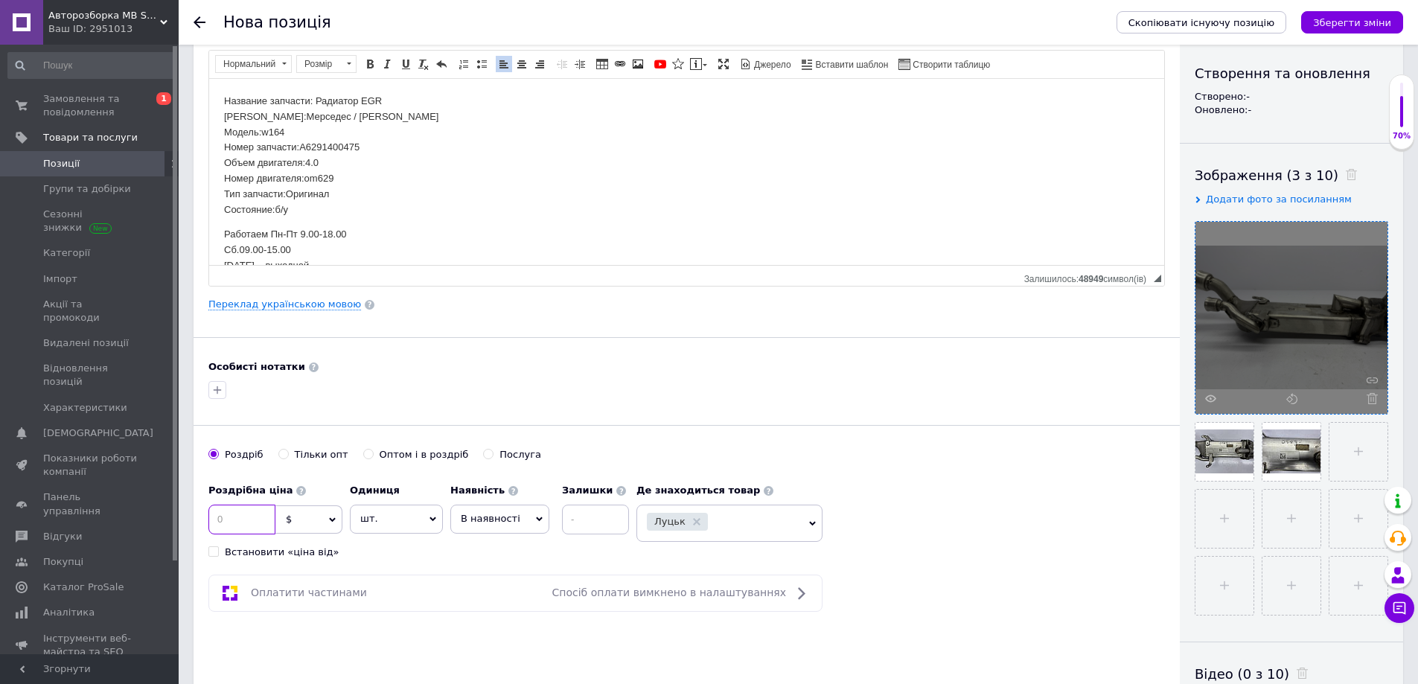
click at [266, 525] on input at bounding box center [241, 520] width 67 height 30
type input "1"
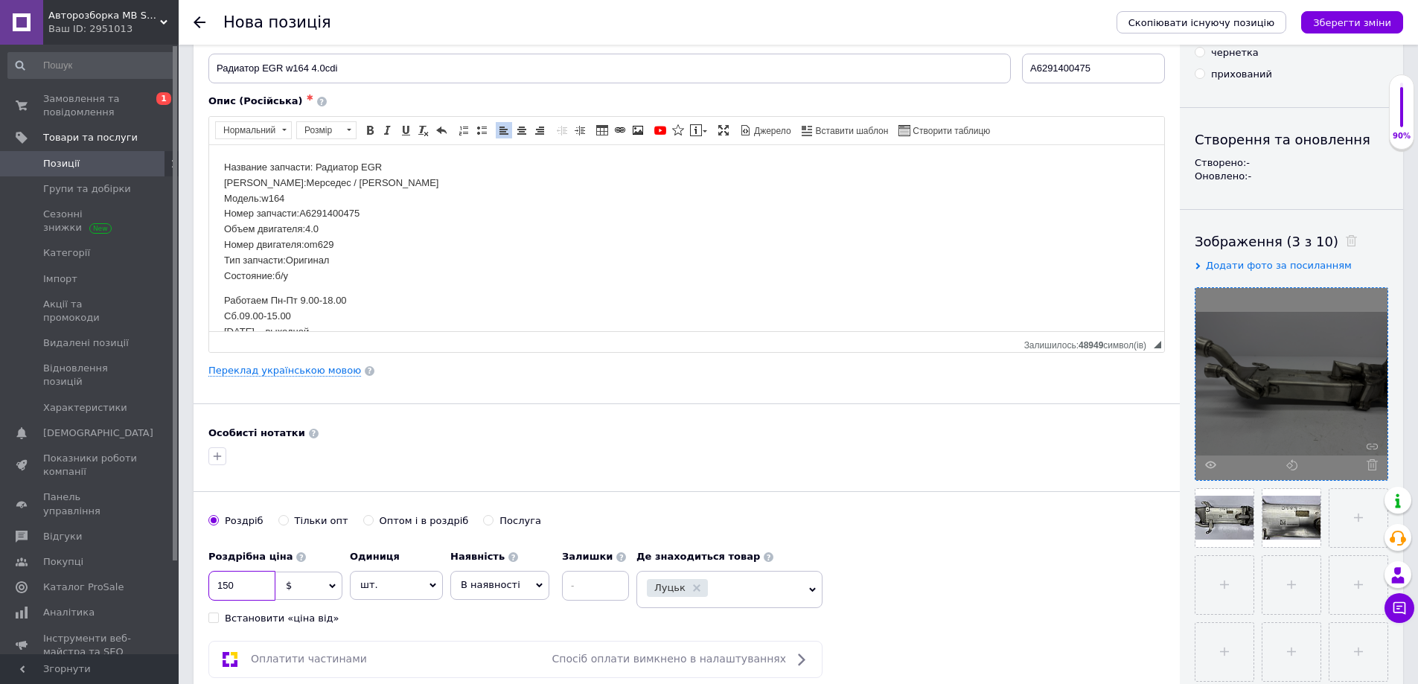
scroll to position [74, 0]
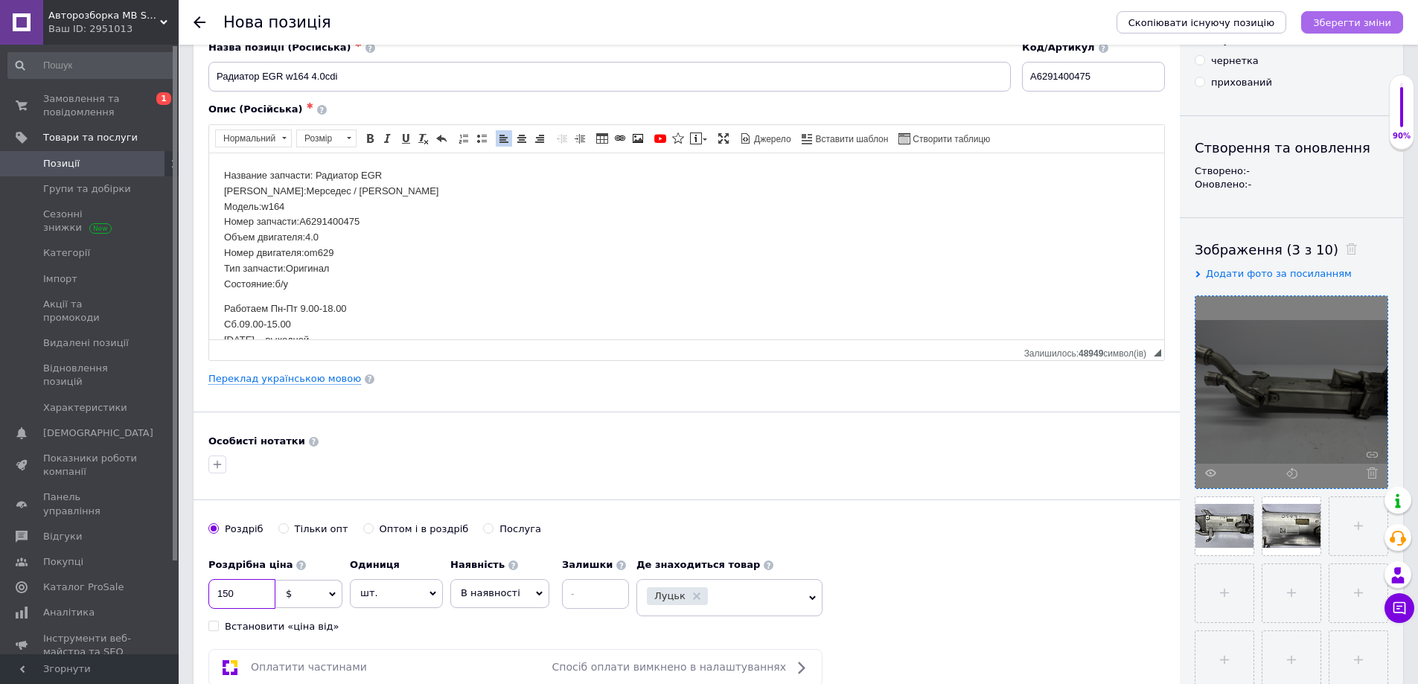
type input "150"
click at [1336, 23] on icon "Зберегти зміни" at bounding box center [1352, 22] width 78 height 11
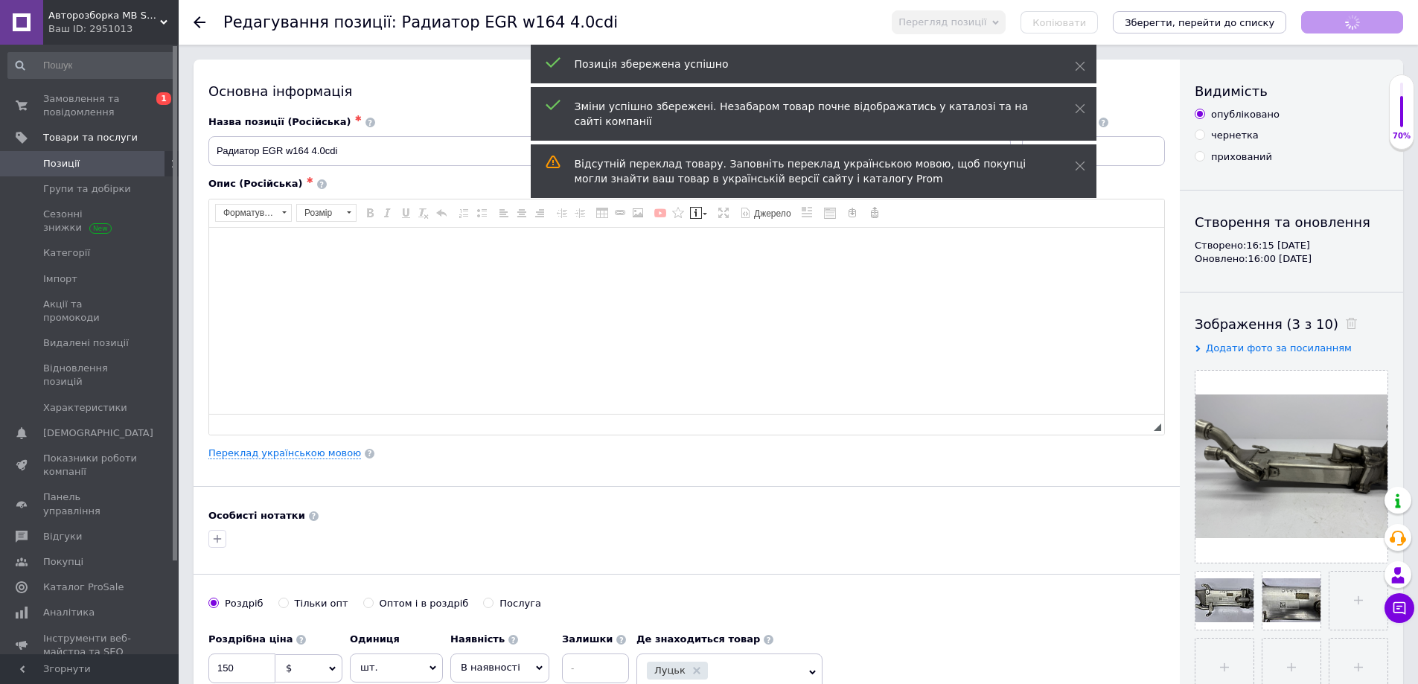
click at [135, 166] on span "Позиції" at bounding box center [90, 163] width 95 height 13
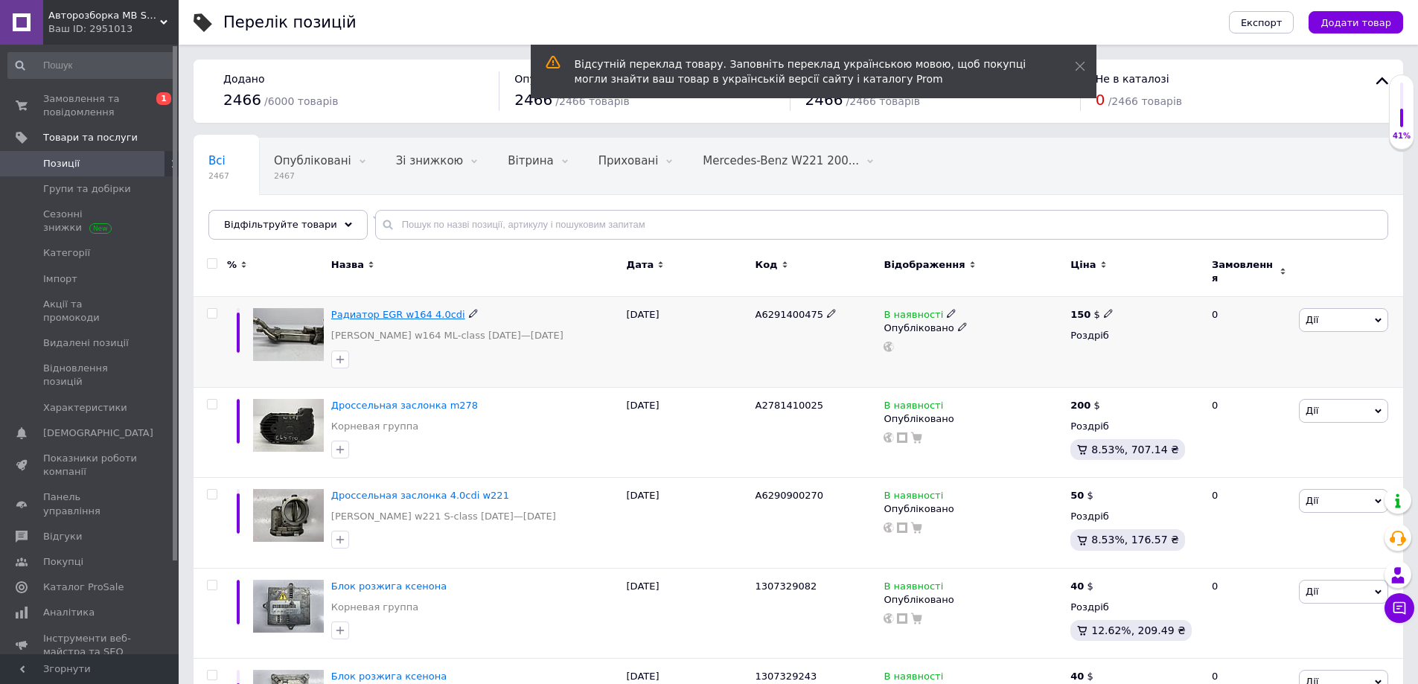
click at [403, 309] on span "Радиатор EGR w164 4.0cdi" at bounding box center [398, 314] width 134 height 11
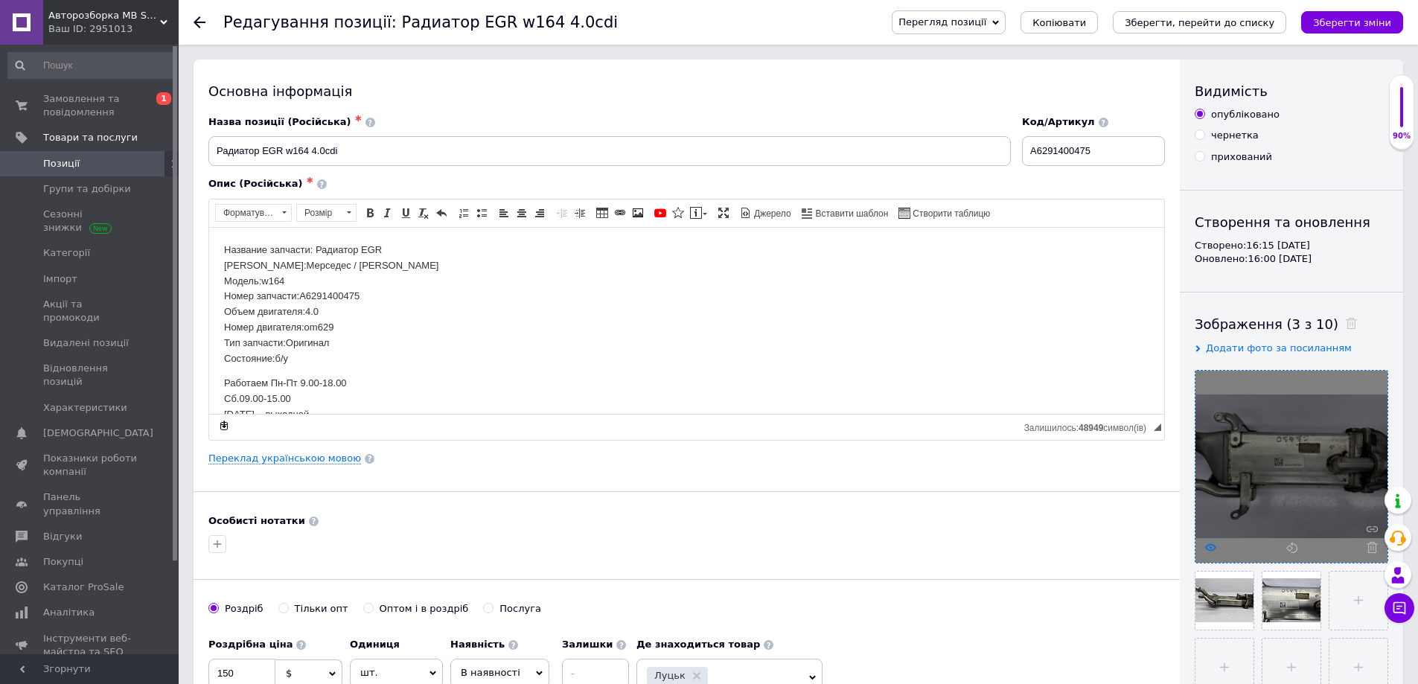
click at [1211, 551] on use at bounding box center [1210, 546] width 11 height 7
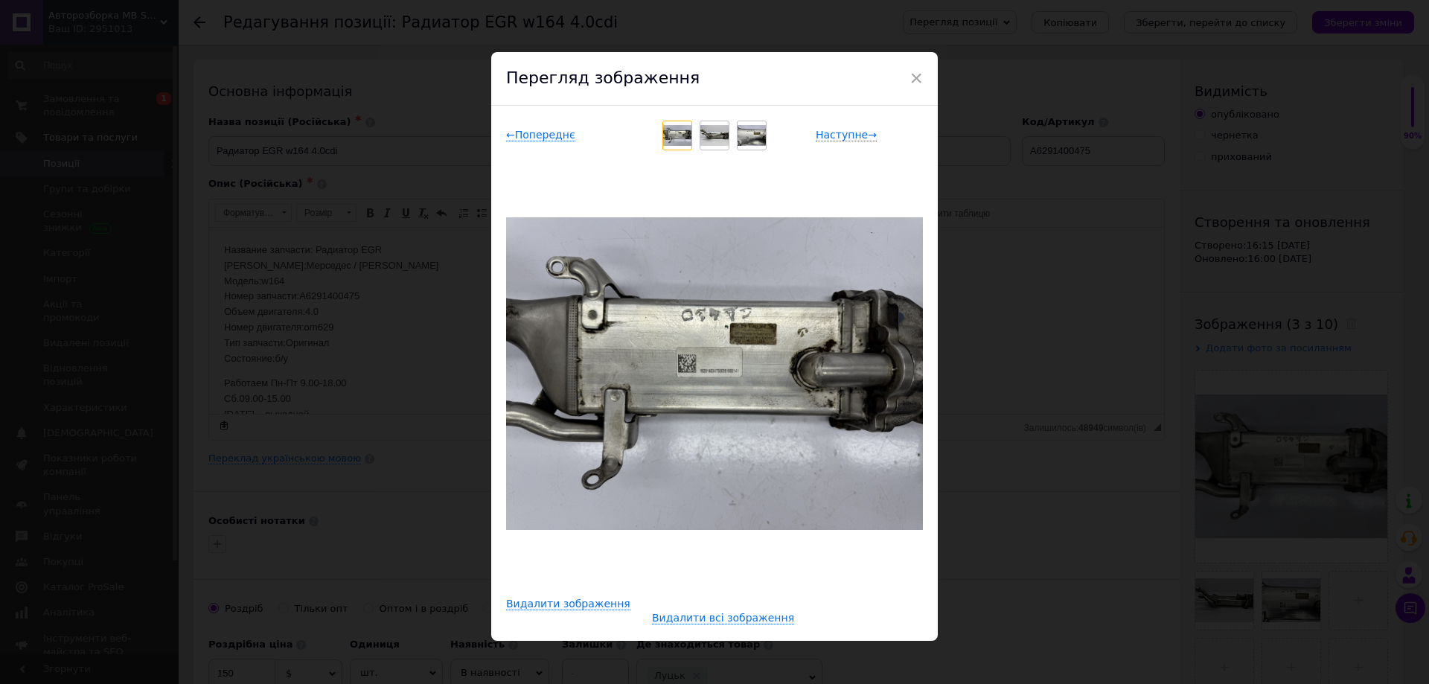
click at [1060, 522] on div "× Перегляд зображення ← Попереднє Наступне → Видалити зображення Видалити всі з…" at bounding box center [714, 342] width 1429 height 684
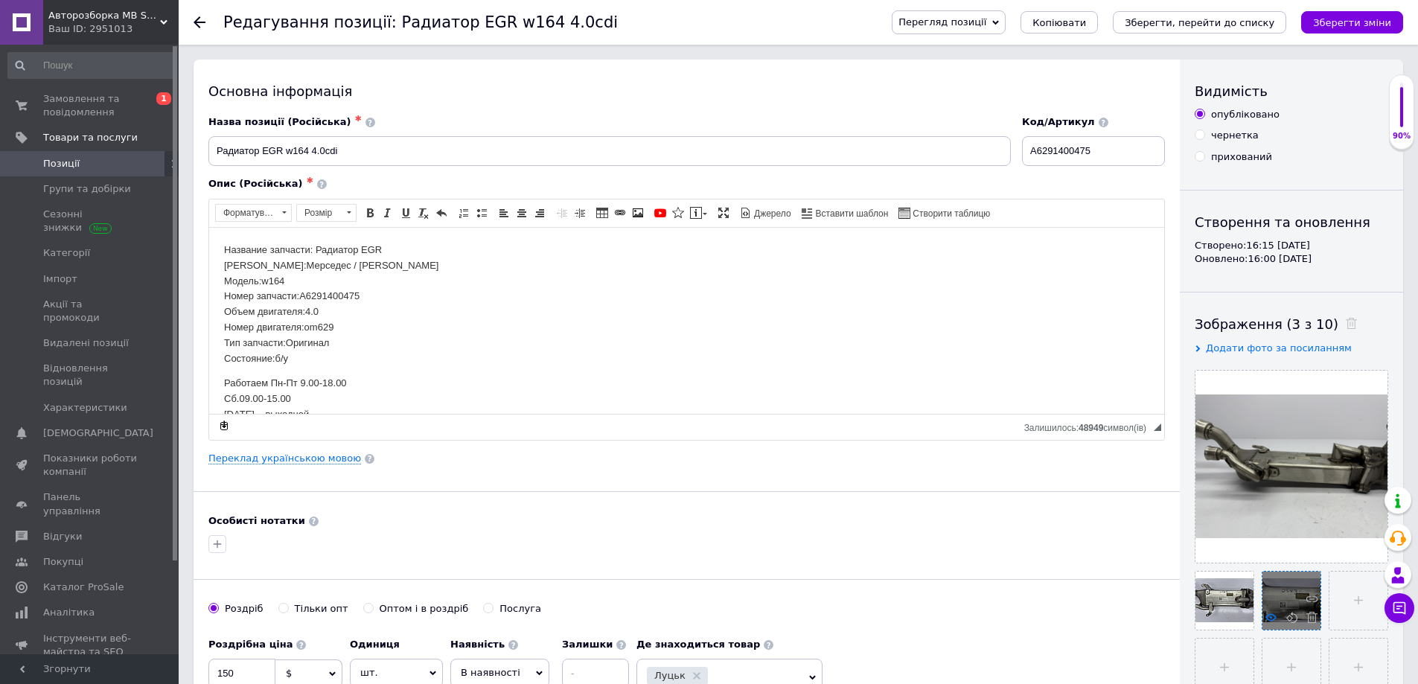
click at [1268, 617] on icon at bounding box center [1270, 617] width 11 height 11
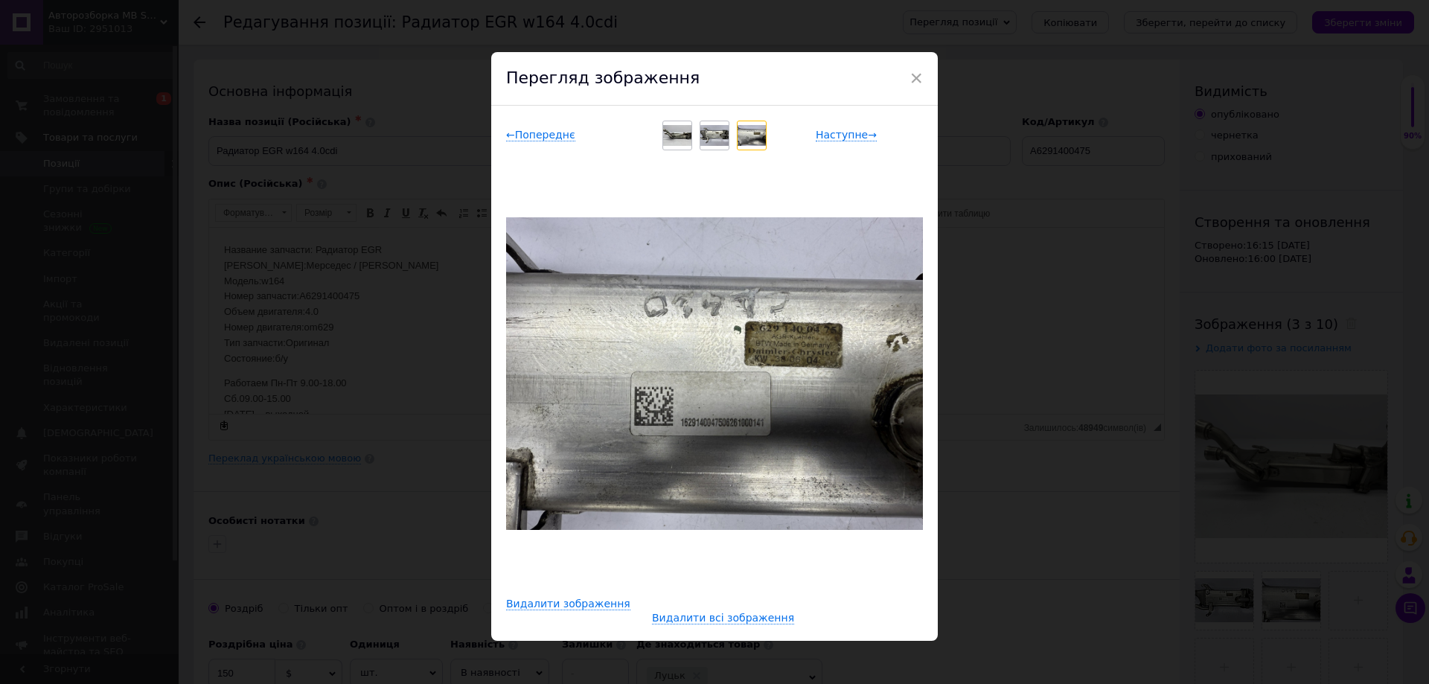
click at [1075, 528] on div "× Перегляд зображення ← Попереднє Наступне → Видалити зображення Видалити всі з…" at bounding box center [714, 342] width 1429 height 684
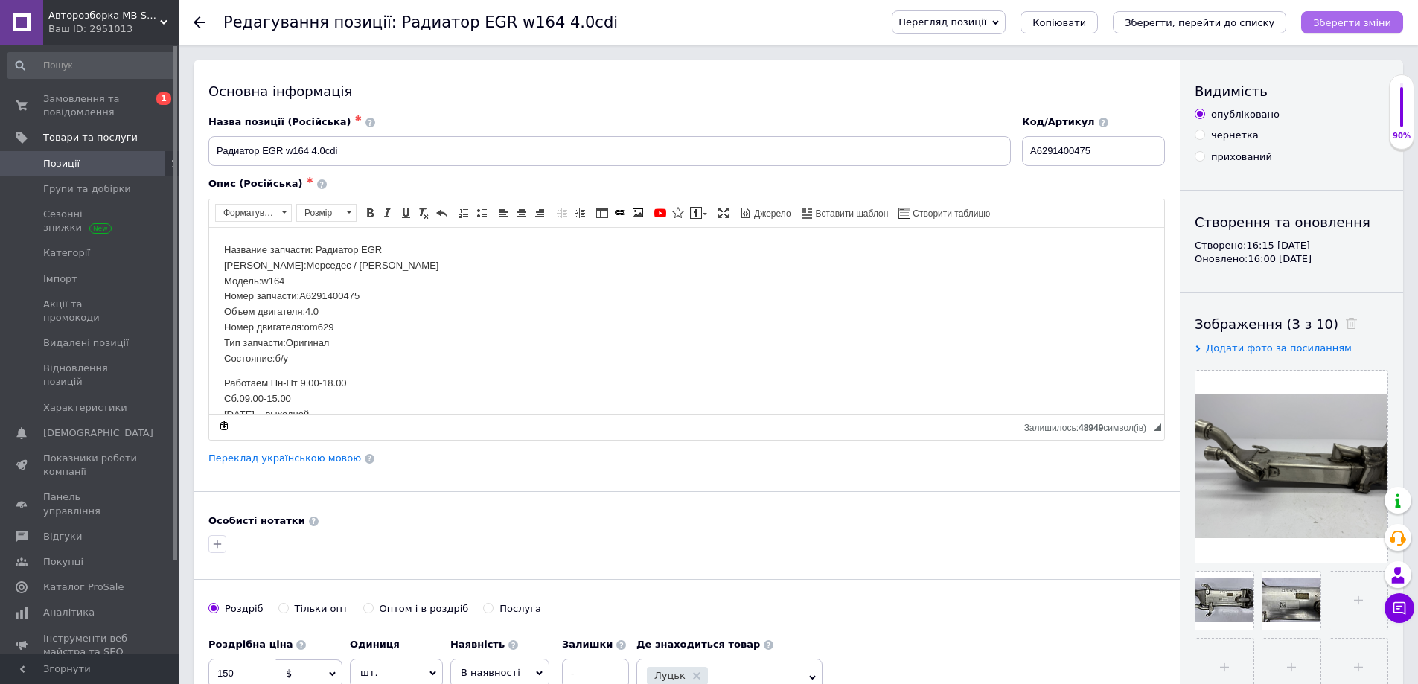
click at [1334, 28] on icon "Зберегти зміни" at bounding box center [1352, 22] width 78 height 11
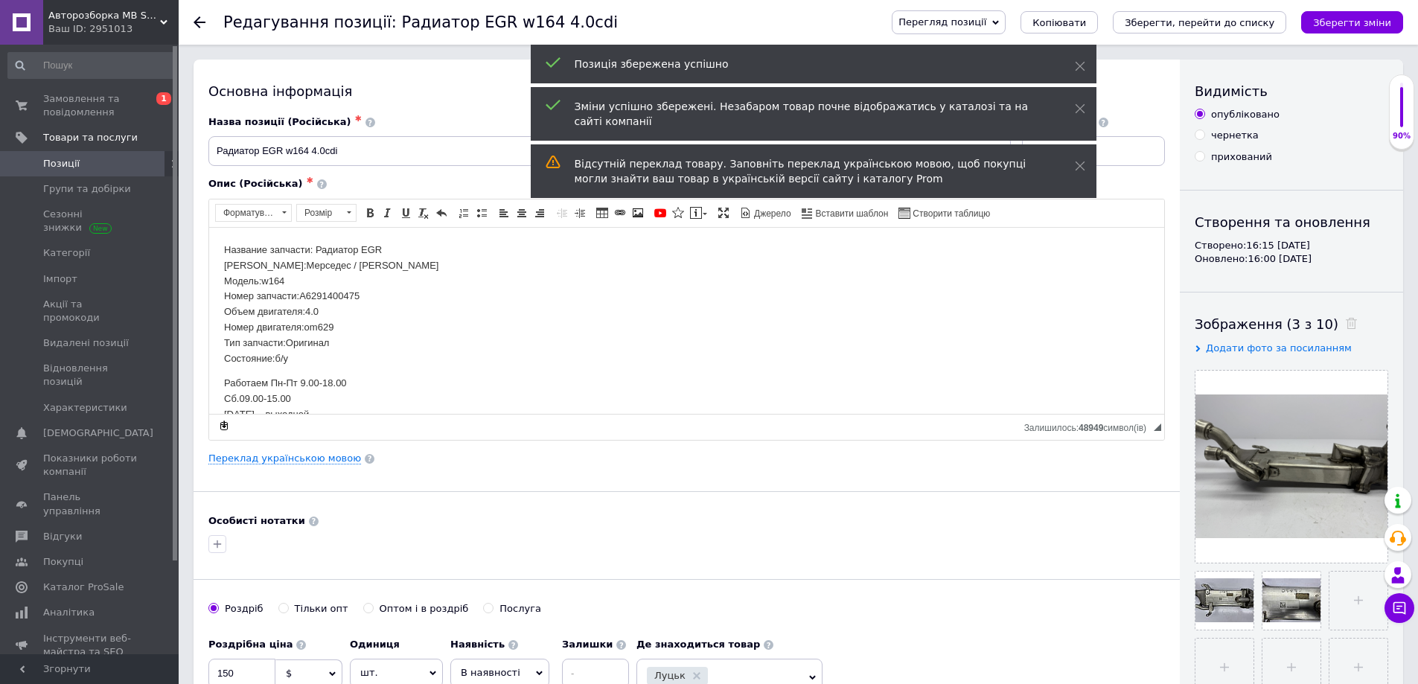
click at [112, 162] on span "Позиції" at bounding box center [90, 163] width 95 height 13
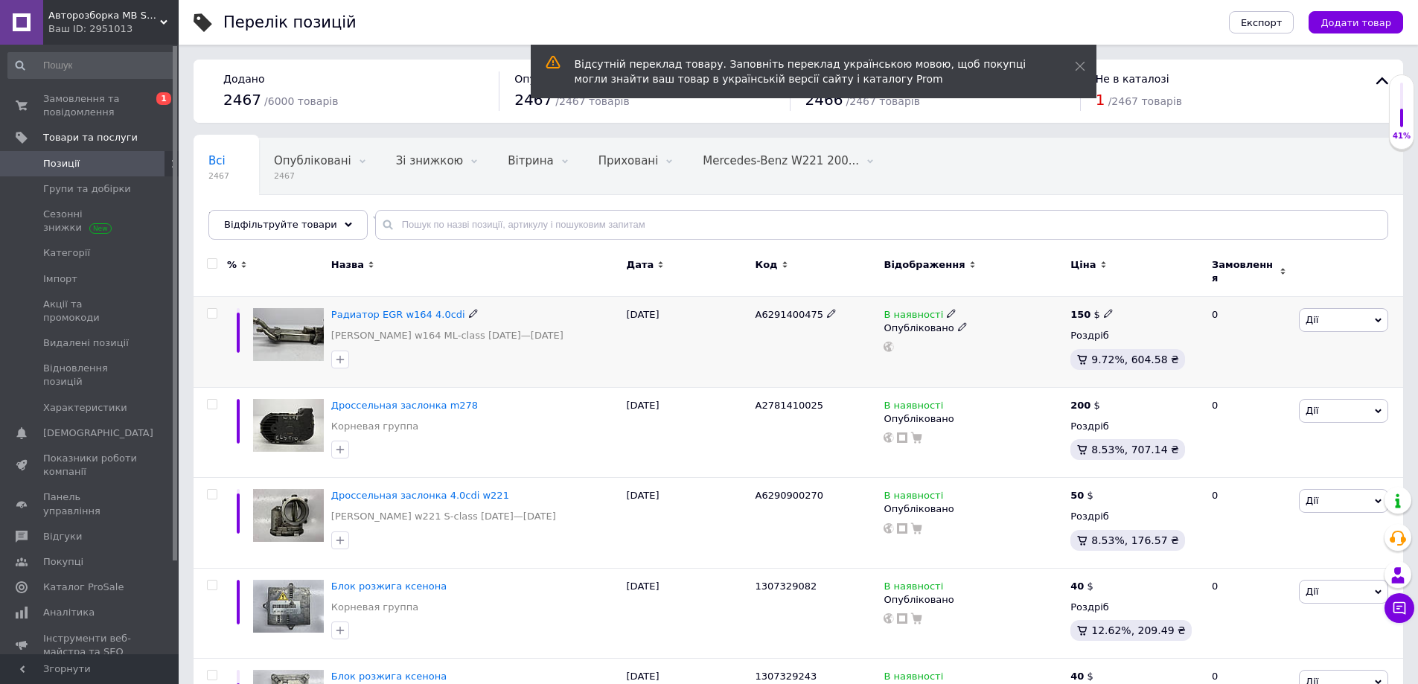
click at [790, 309] on span "A6291400475" at bounding box center [789, 314] width 68 height 11
copy span "A6291400475"
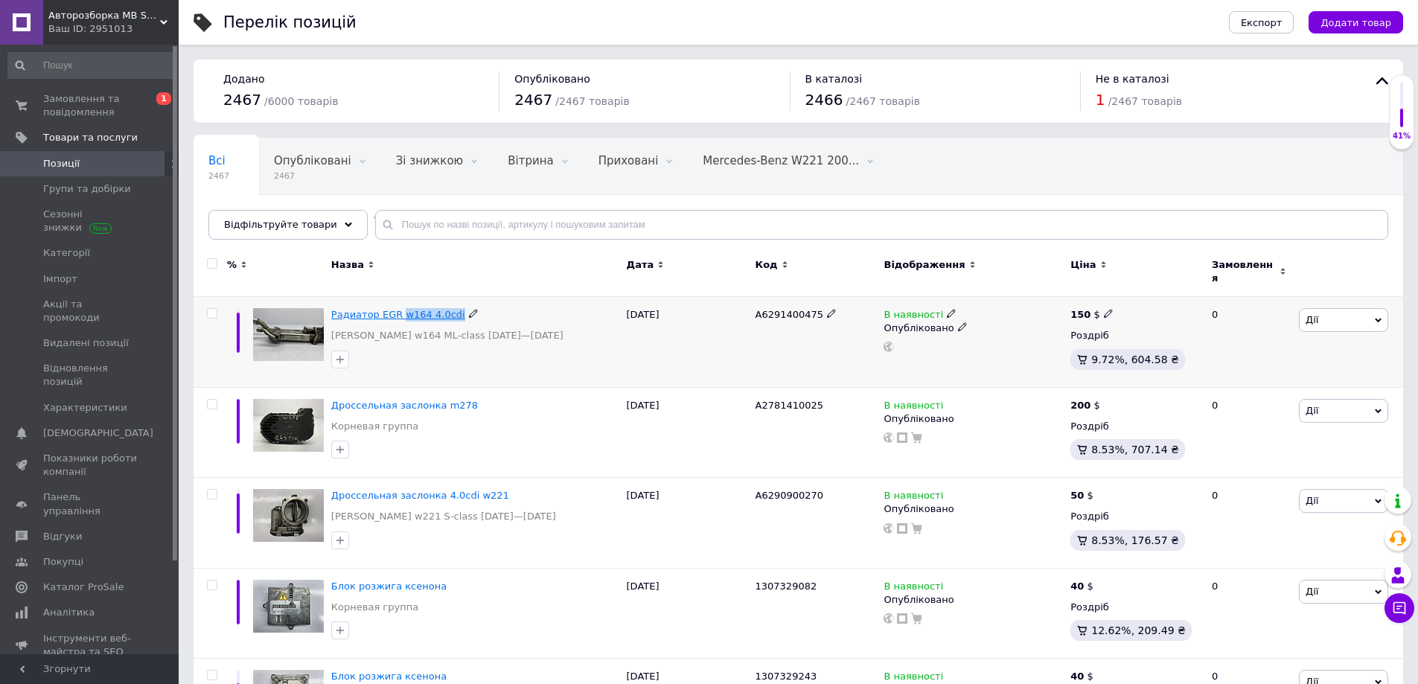
drag, startPoint x: 450, startPoint y: 303, endPoint x: 396, endPoint y: 304, distance: 54.3
click at [394, 308] on div "Радиатор EGR w164 4.0cdi" at bounding box center [475, 314] width 288 height 13
copy div "w164 4.0cdi"
click at [144, 166] on span at bounding box center [158, 163] width 41 height 13
click at [129, 109] on span "Замовлення та повідомлення" at bounding box center [90, 105] width 95 height 27
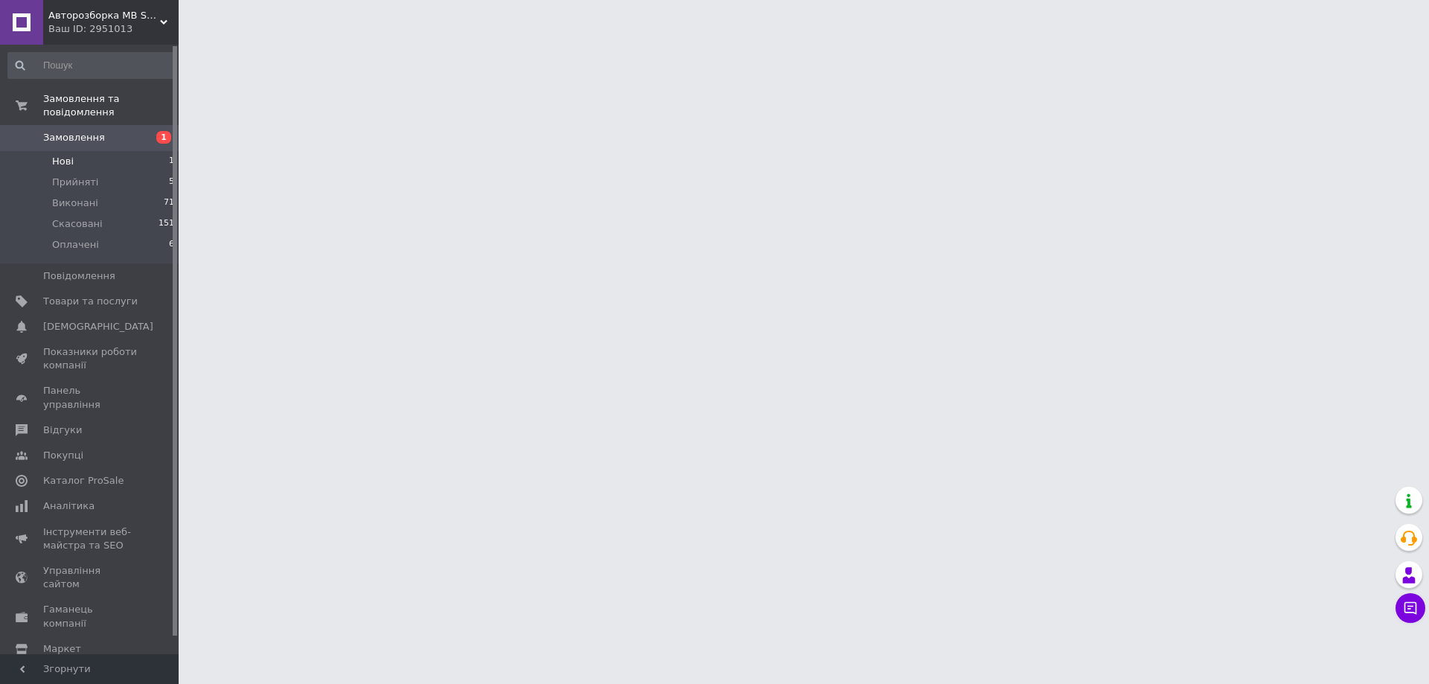
click at [147, 151] on li "Нові 1" at bounding box center [91, 161] width 183 height 21
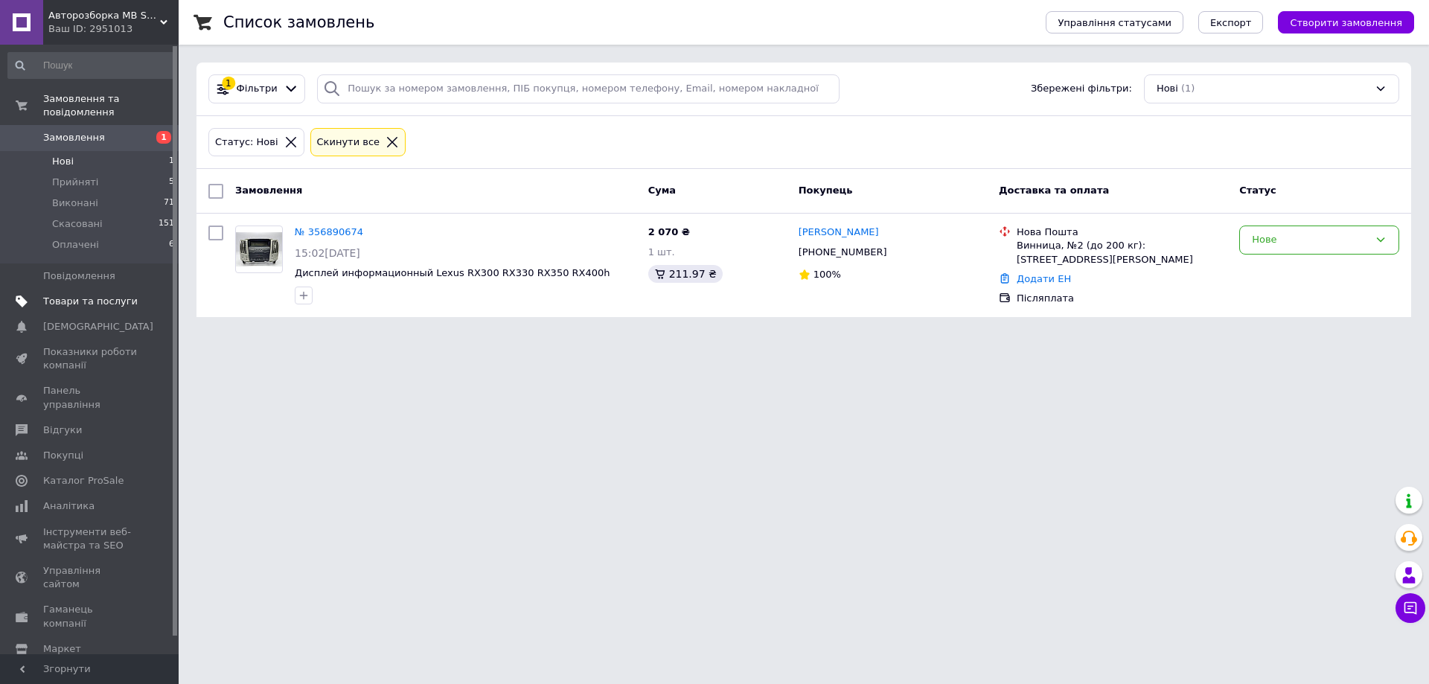
click at [101, 295] on span "Товари та послуги" at bounding box center [90, 301] width 95 height 13
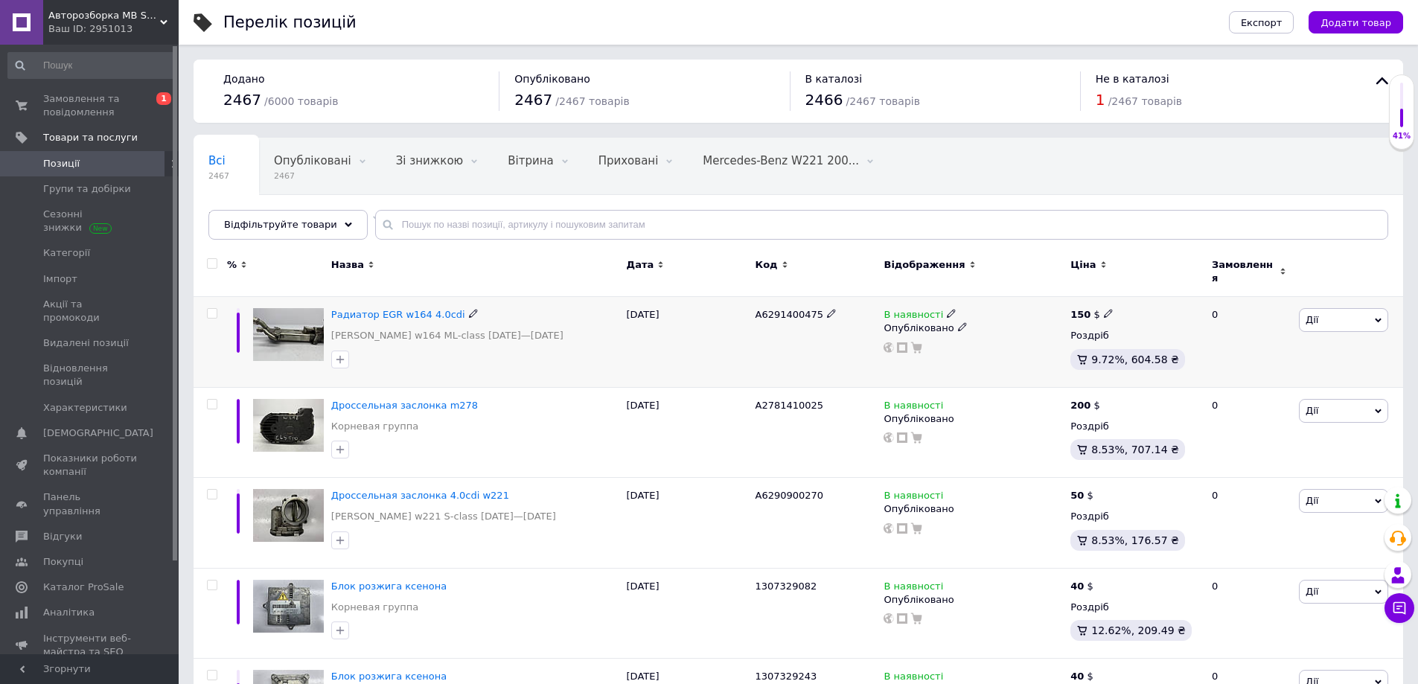
click at [776, 309] on span "A6291400475" at bounding box center [789, 314] width 68 height 11
copy span "A6291400475"
